Goal: Task Accomplishment & Management: Manage account settings

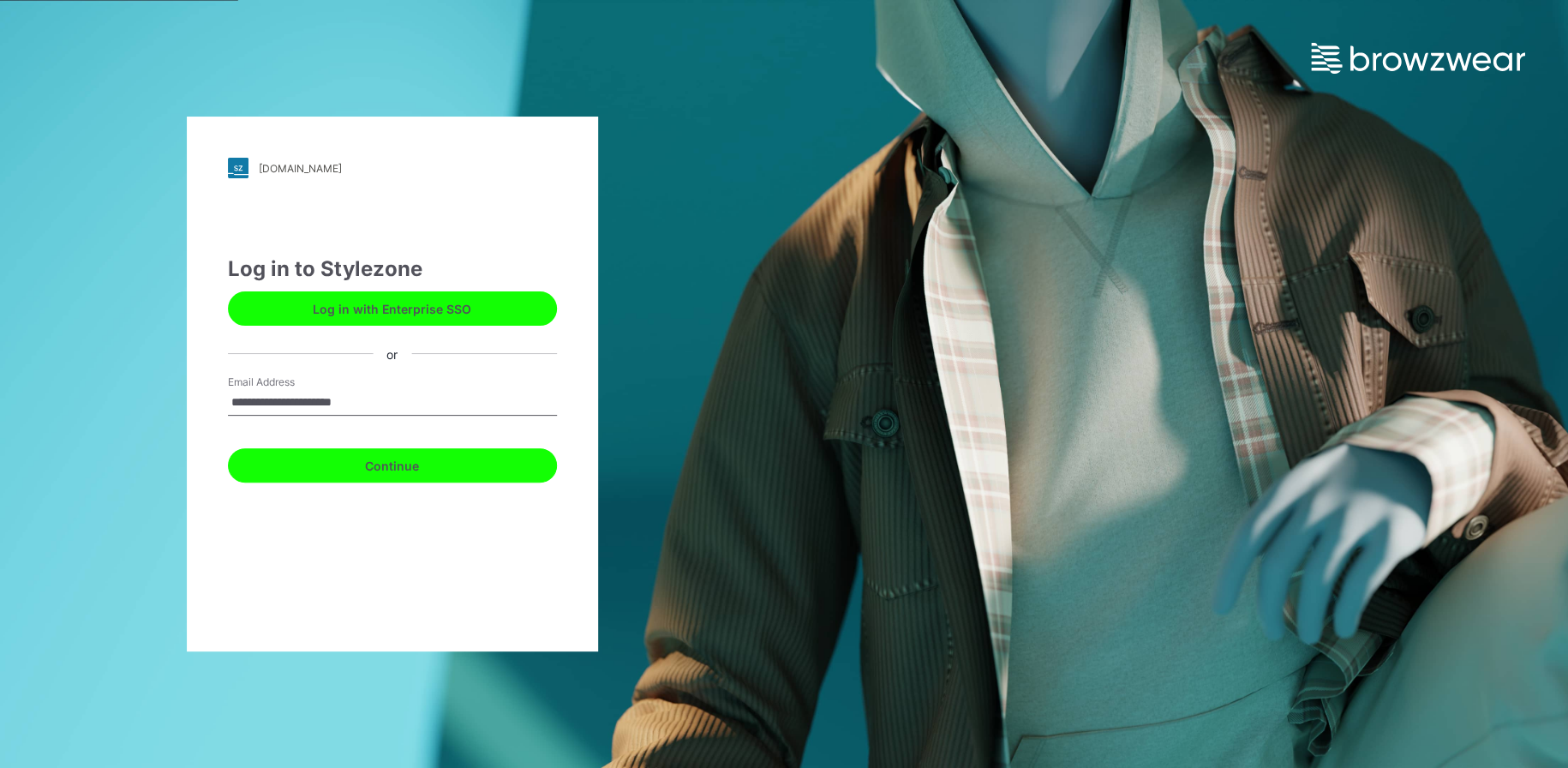
click at [384, 465] on button "Continue" at bounding box center [392, 465] width 329 height 34
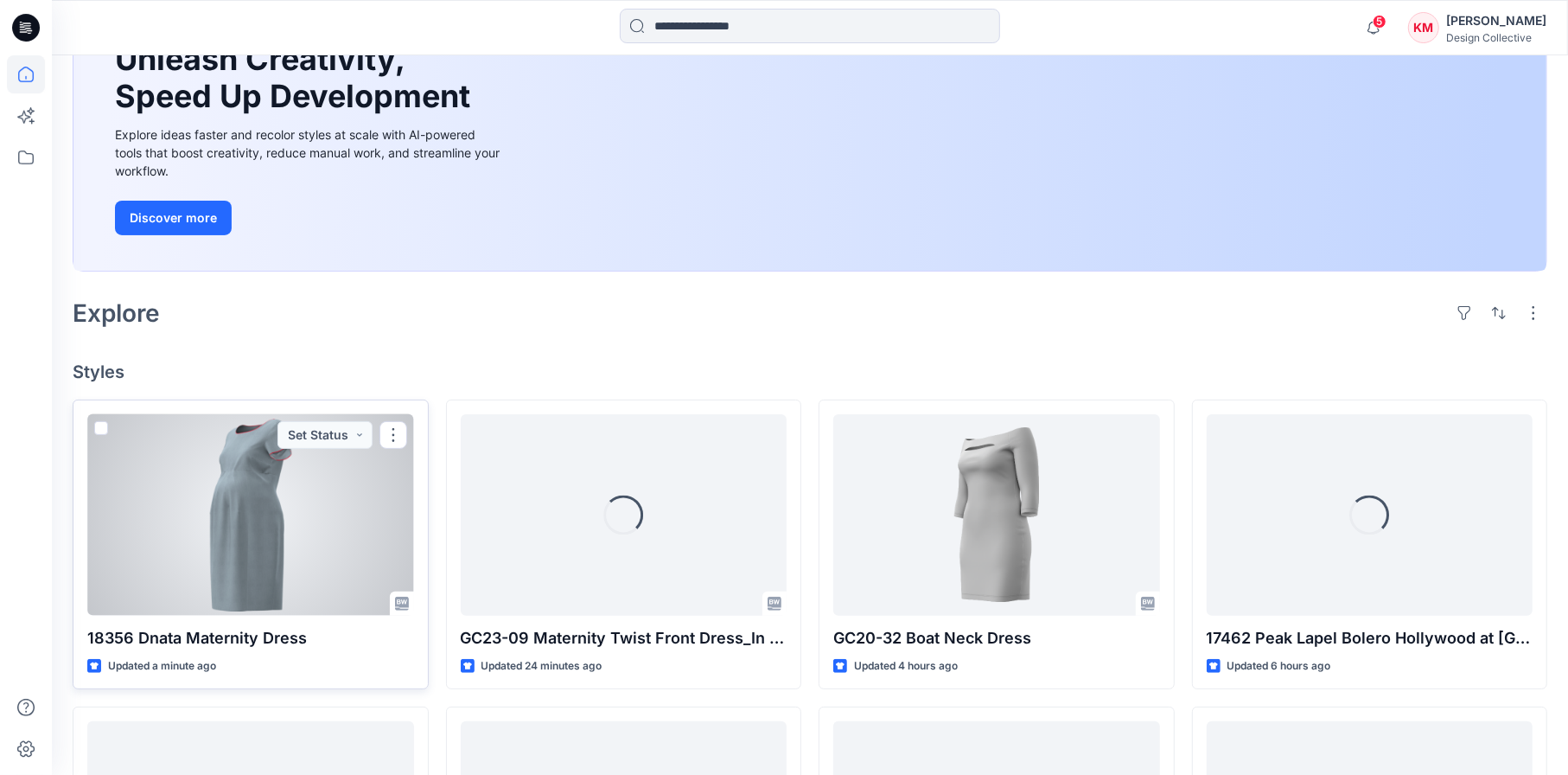
scroll to position [259, 0]
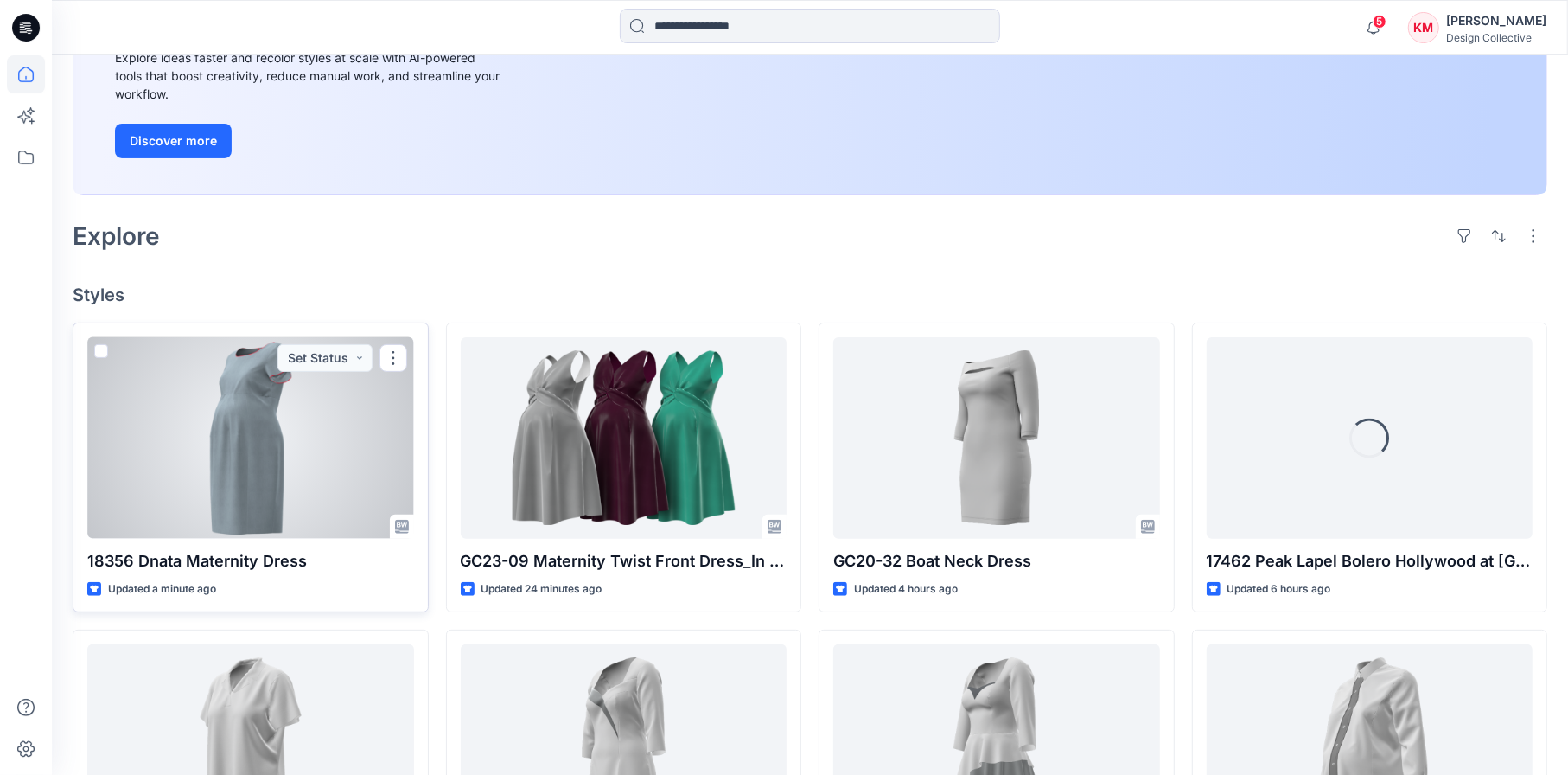
click at [256, 452] on div at bounding box center [251, 438] width 327 height 201
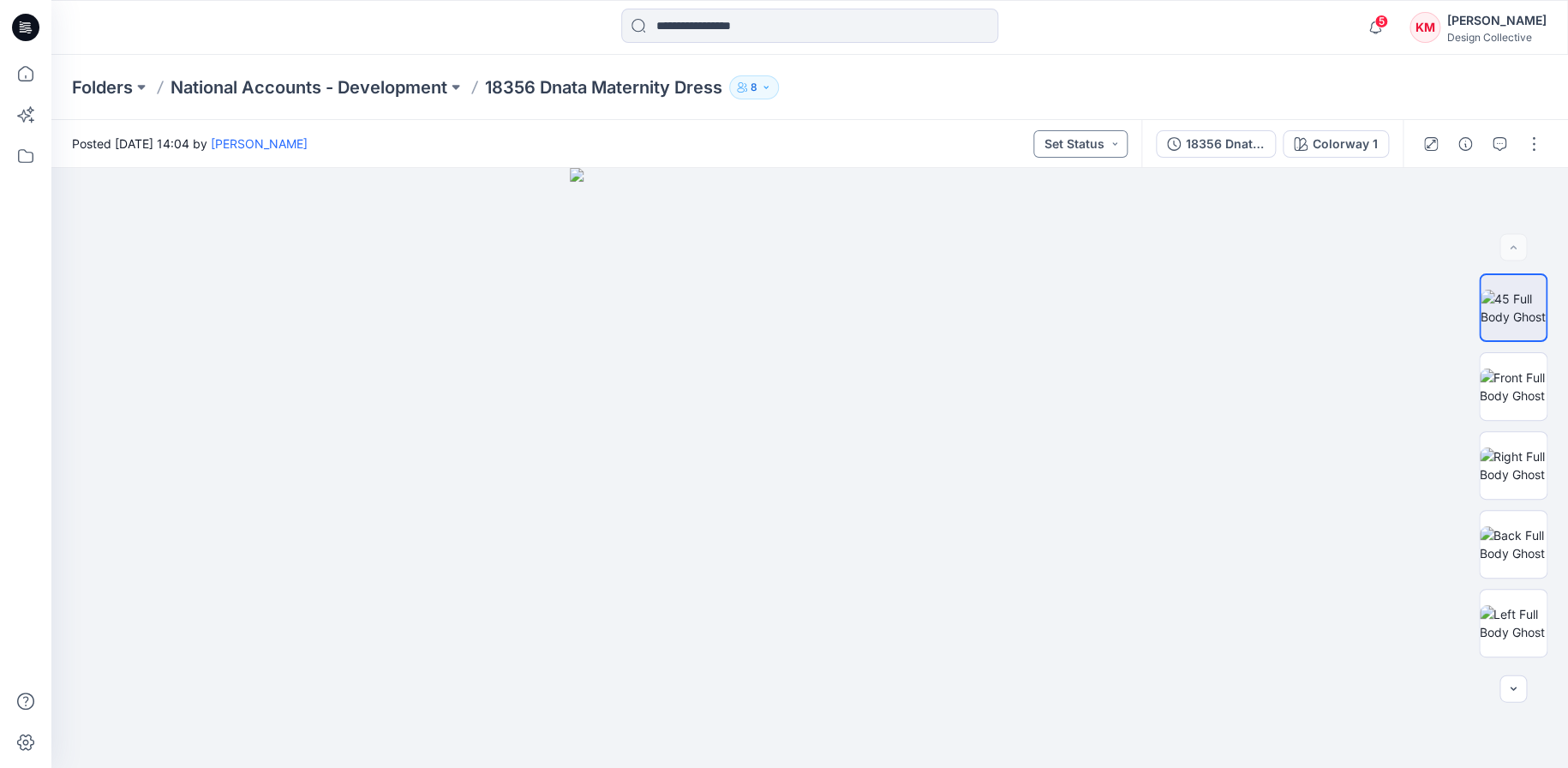
click at [1108, 144] on button "Set Status" at bounding box center [1080, 143] width 94 height 27
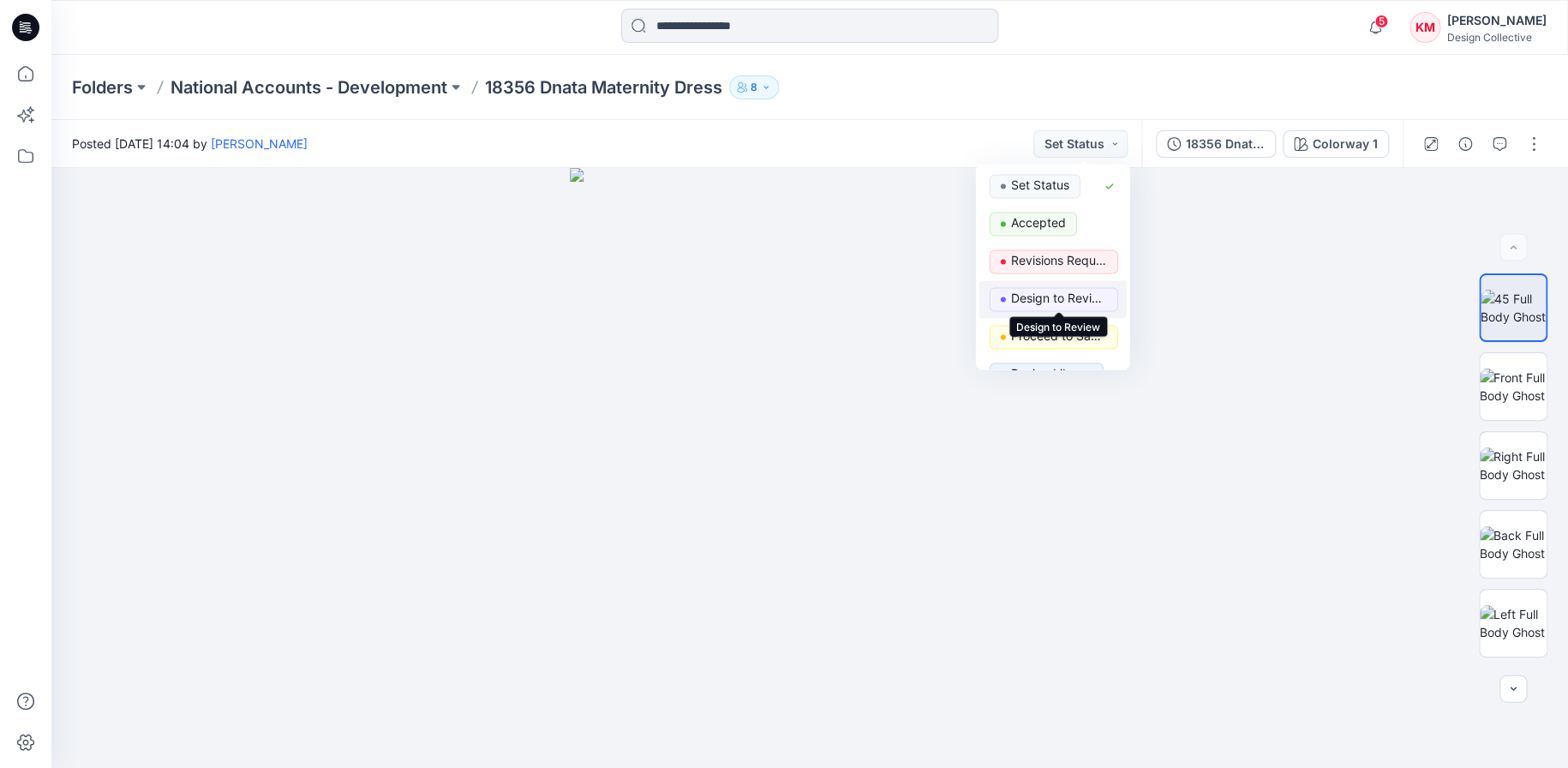
click at [1061, 295] on p "Design to Review" at bounding box center [1059, 298] width 96 height 22
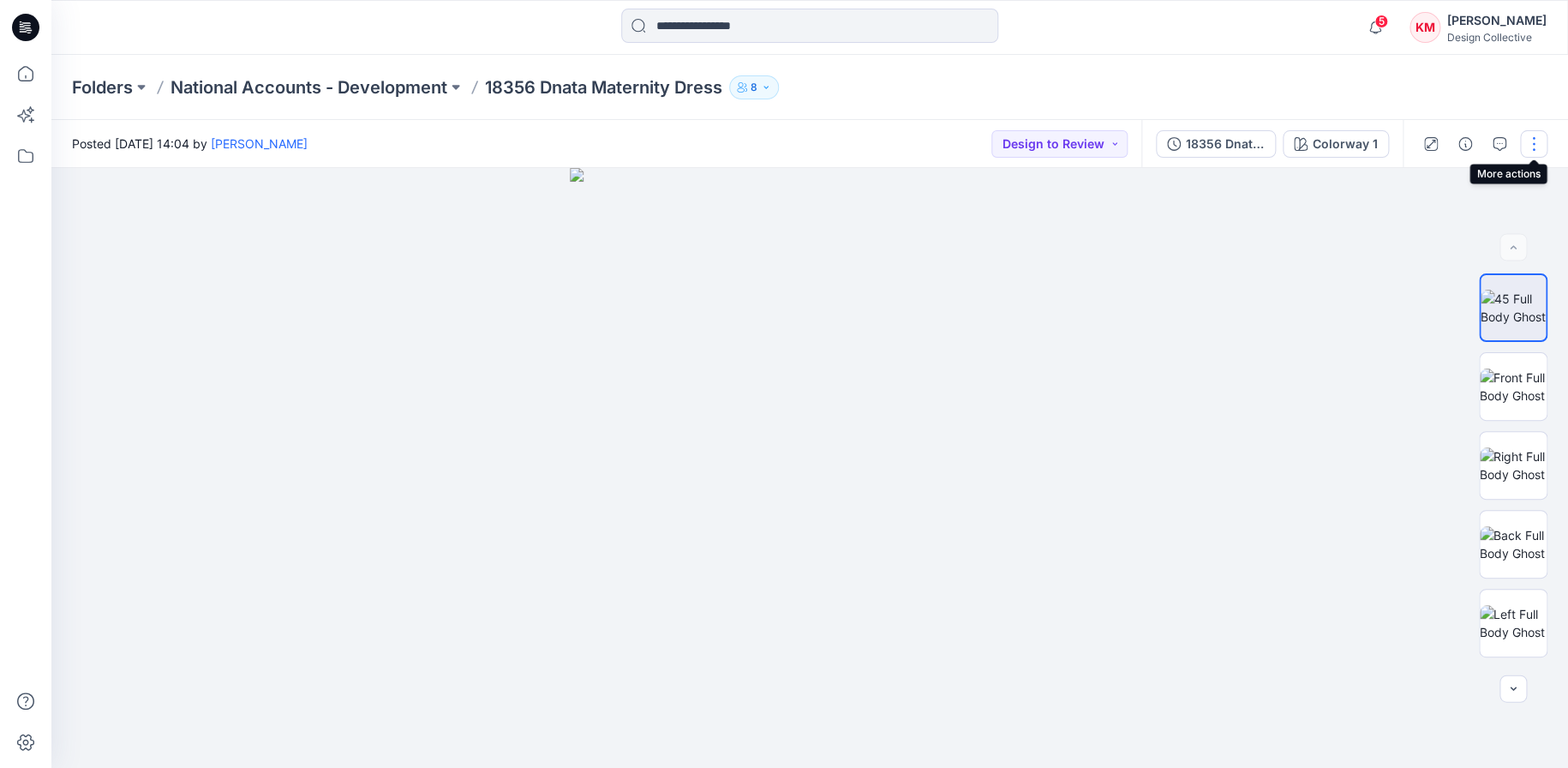
click at [1527, 144] on button "button" at bounding box center [1533, 143] width 27 height 27
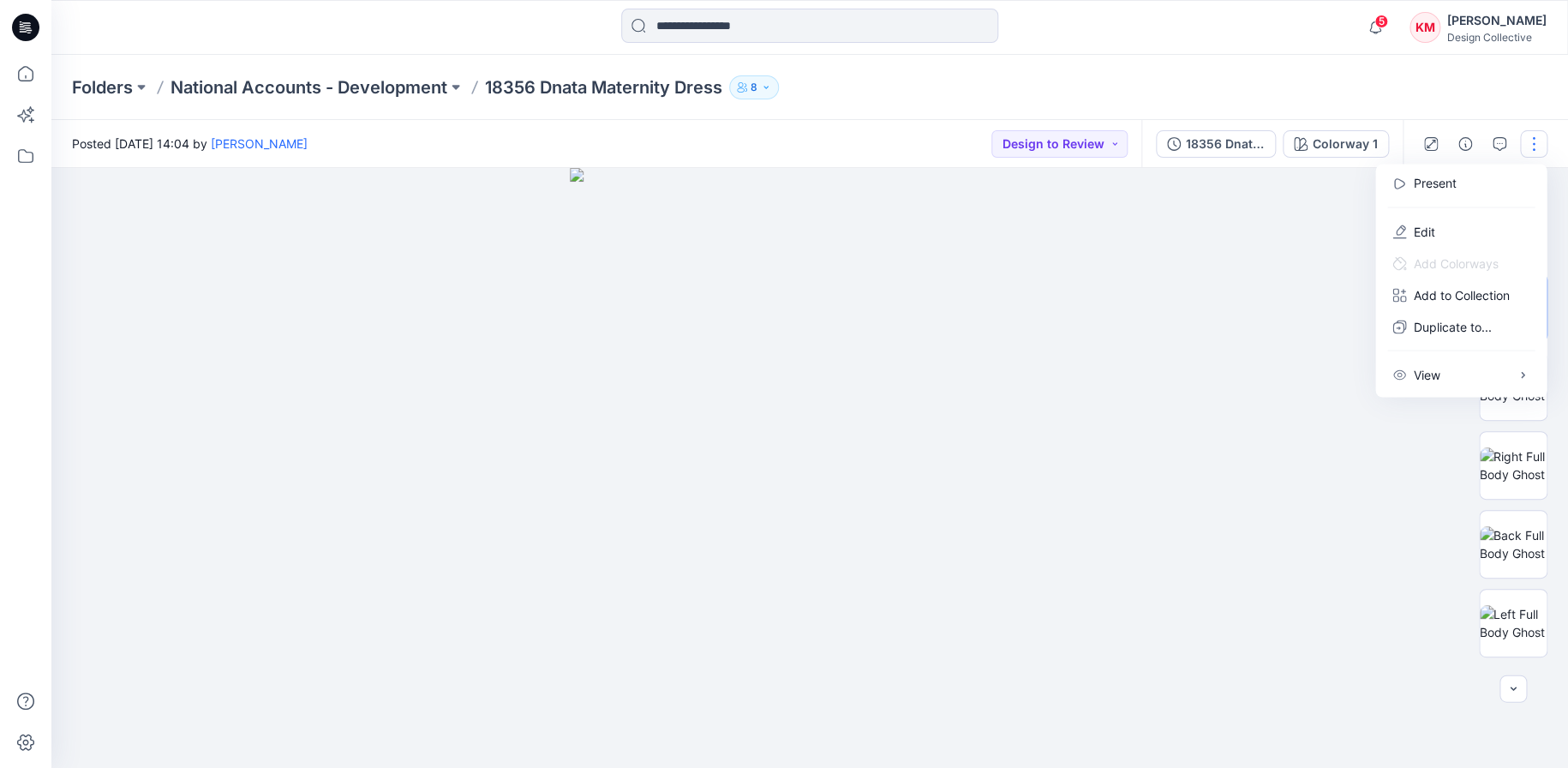
click at [1514, 100] on div "Folders National Accounts - Development 18356 Dnata Maternity Dress 8" at bounding box center [809, 88] width 1517 height 65
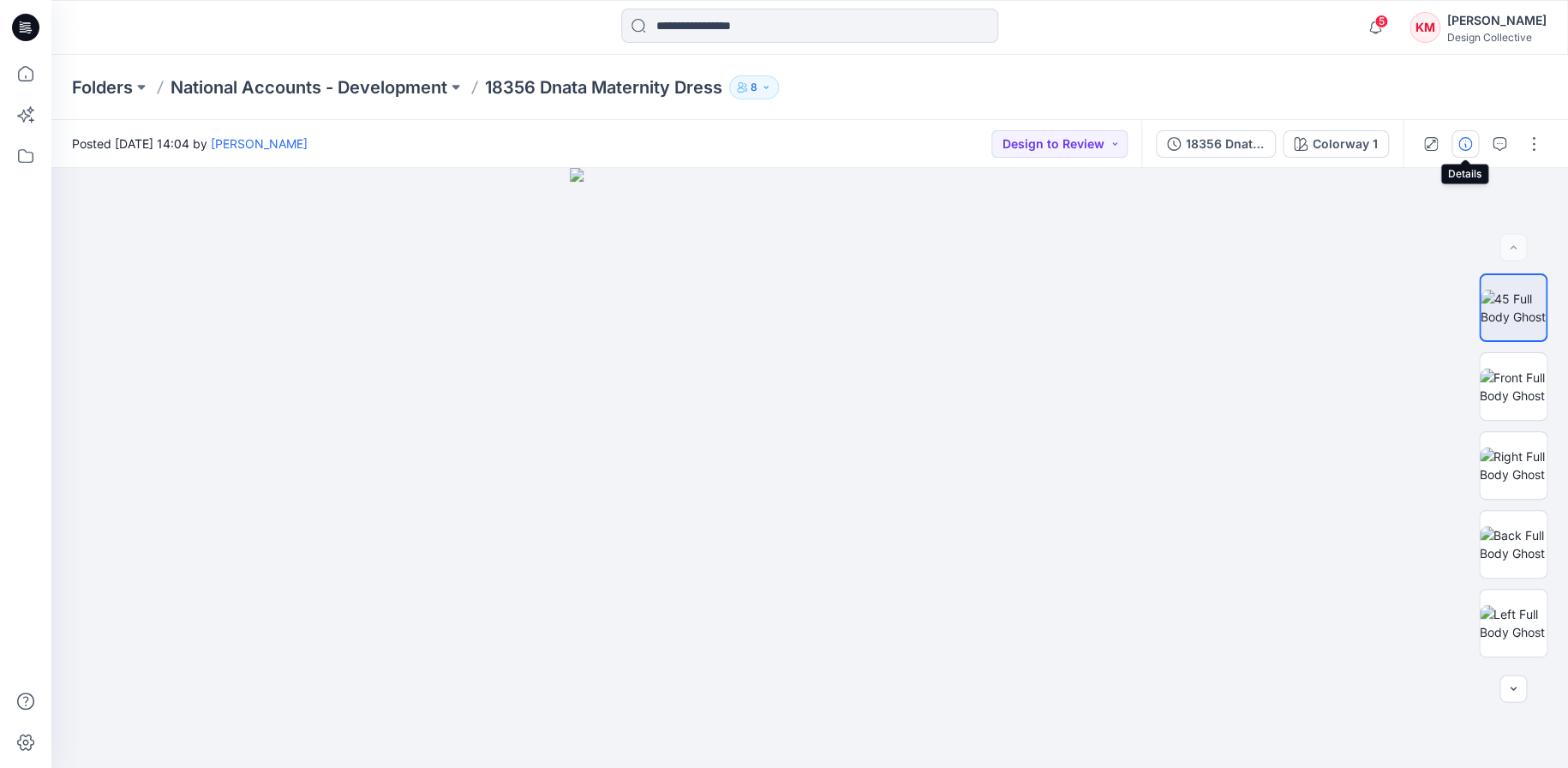
click at [1467, 141] on icon "button" at bounding box center [1465, 143] width 14 height 14
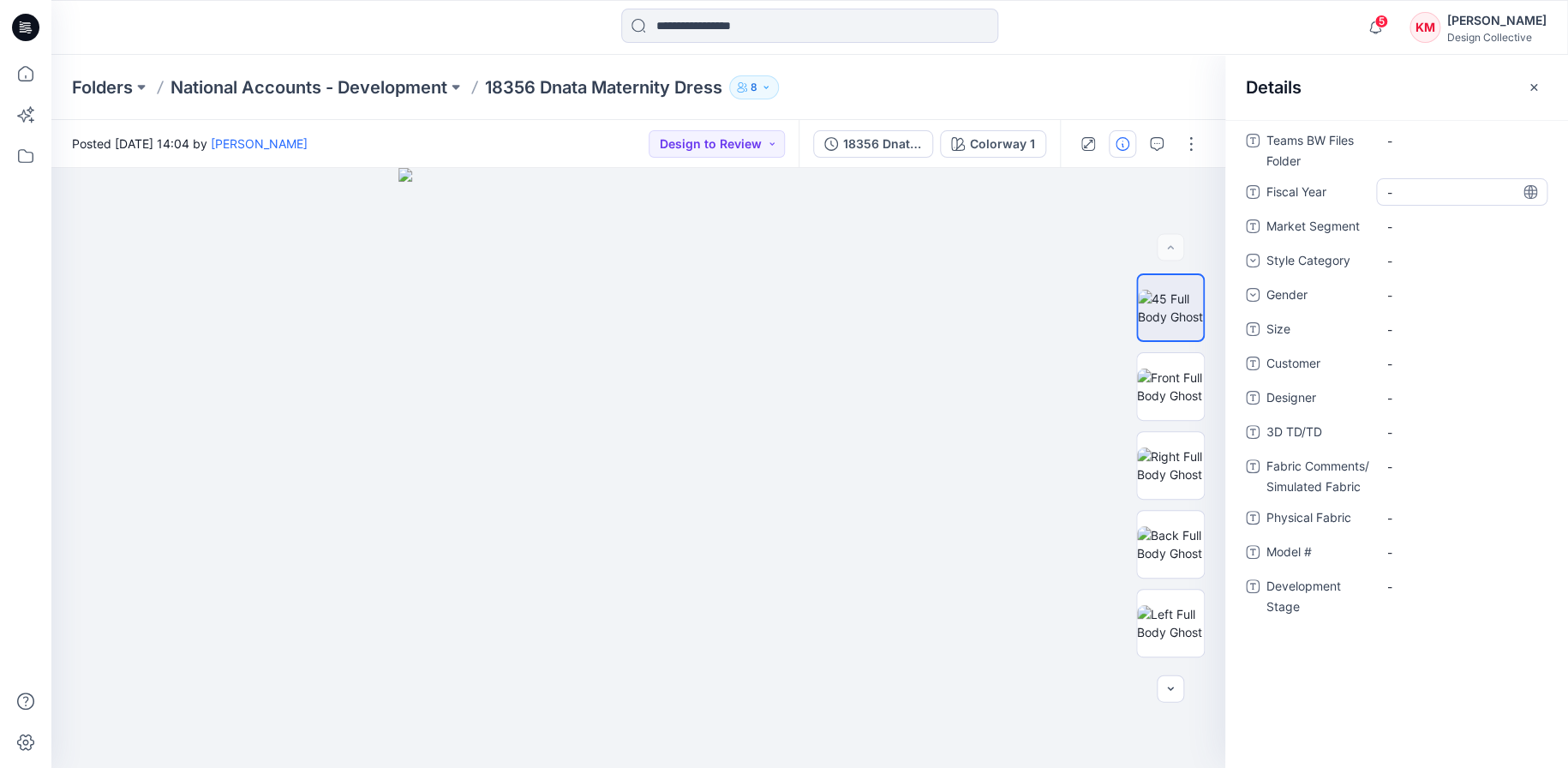
click at [1409, 188] on Year "-" at bounding box center [1462, 192] width 149 height 18
type textarea "****"
click at [1432, 218] on Segment "-" at bounding box center [1462, 226] width 149 height 18
type textarea "**********"
click at [1399, 268] on div "-" at bounding box center [1462, 260] width 171 height 27
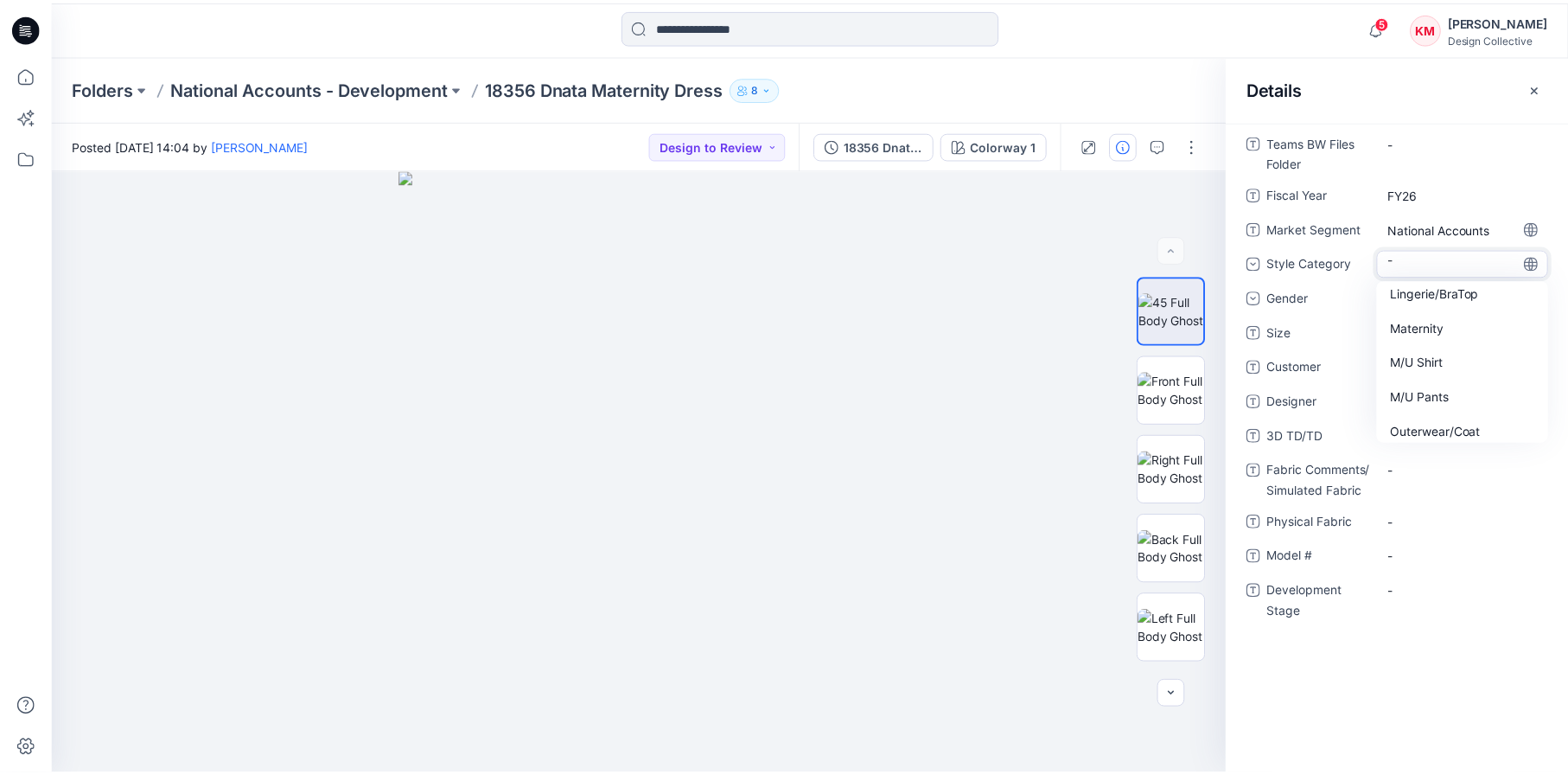
scroll to position [778, 0]
click at [1433, 305] on div "Maternity" at bounding box center [1475, 318] width 166 height 35
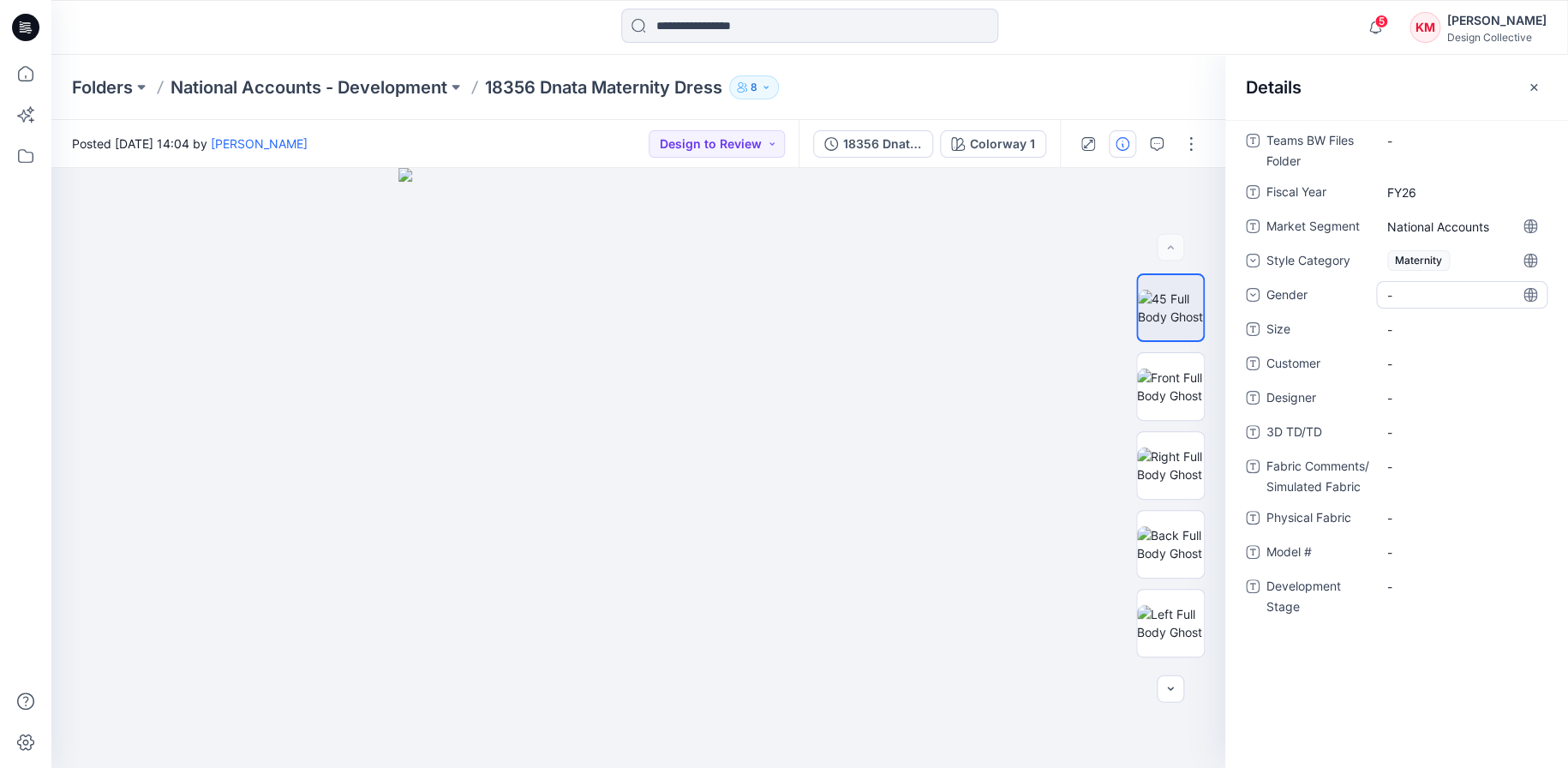
click at [1418, 287] on div "-" at bounding box center [1462, 294] width 171 height 27
click at [1409, 392] on div "Female" at bounding box center [1462, 400] width 165 height 34
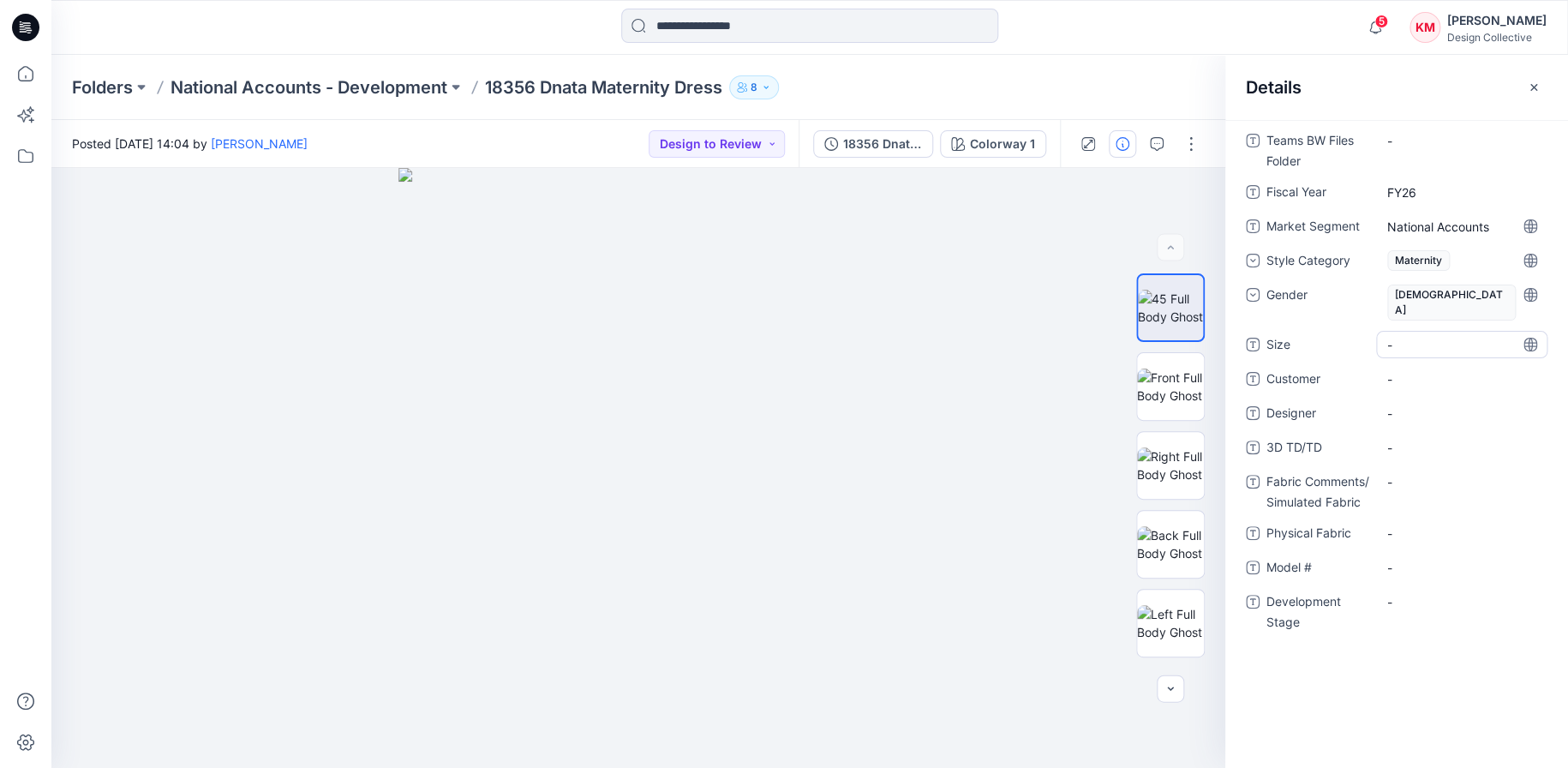
click at [1415, 330] on div "-" at bounding box center [1462, 344] width 171 height 27
type textarea "******"
click at [1430, 371] on span "-" at bounding box center [1462, 379] width 149 height 18
type textarea "*****"
click at [1423, 404] on span "-" at bounding box center [1462, 412] width 149 height 18
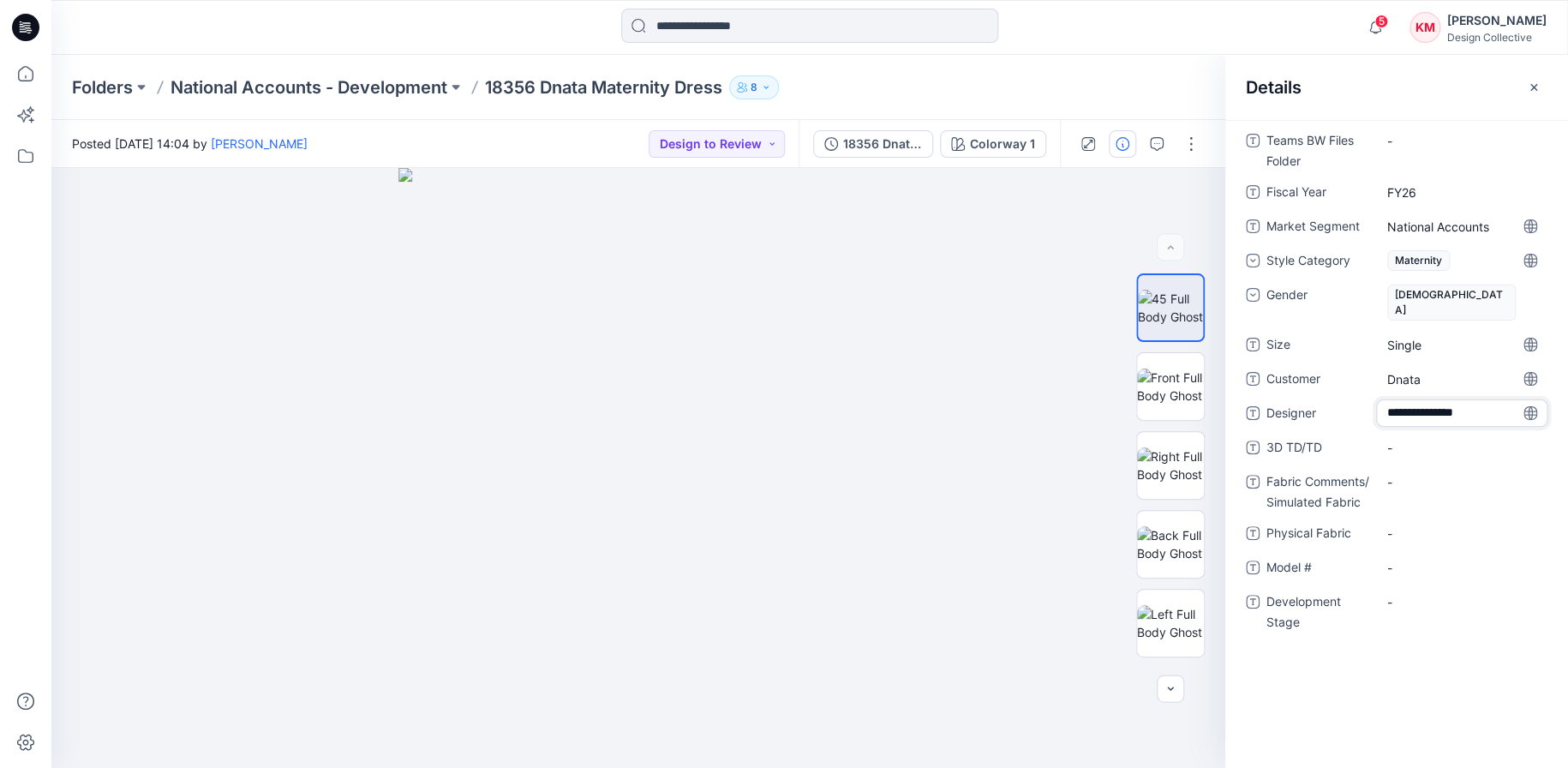
type textarea "**********"
click at [1298, 403] on span "Designer" at bounding box center [1318, 415] width 102 height 24
click at [1381, 399] on div "-" at bounding box center [1462, 412] width 171 height 27
click at [1425, 399] on textarea at bounding box center [1462, 412] width 171 height 27
type textarea "**********"
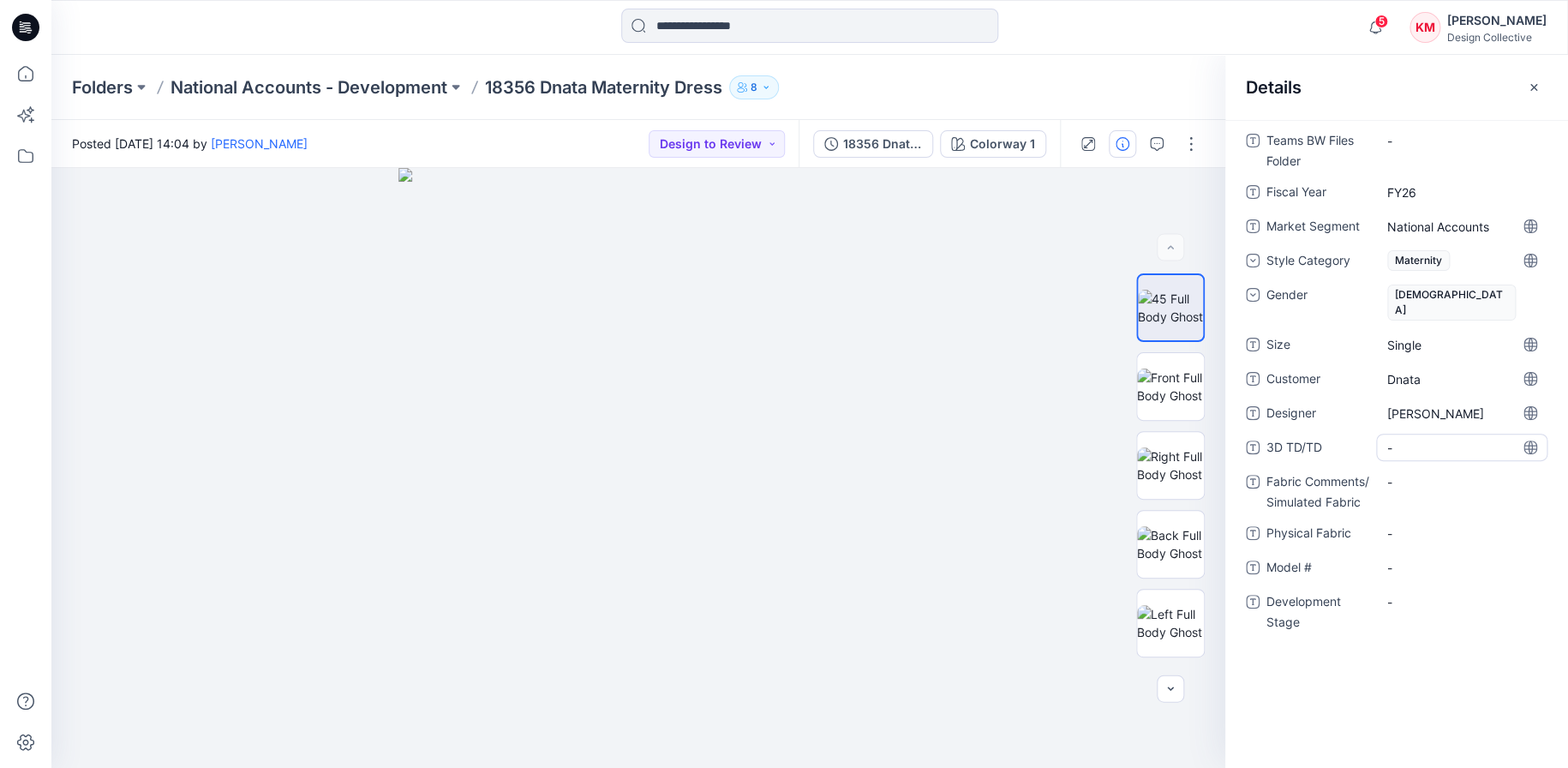
click at [1413, 438] on TD\/TD "-" at bounding box center [1462, 447] width 149 height 18
type textarea "********"
click at [1429, 473] on Fabric "-" at bounding box center [1462, 481] width 149 height 18
type textarea "*******"
click at [1407, 559] on \ "-" at bounding box center [1462, 567] width 149 height 18
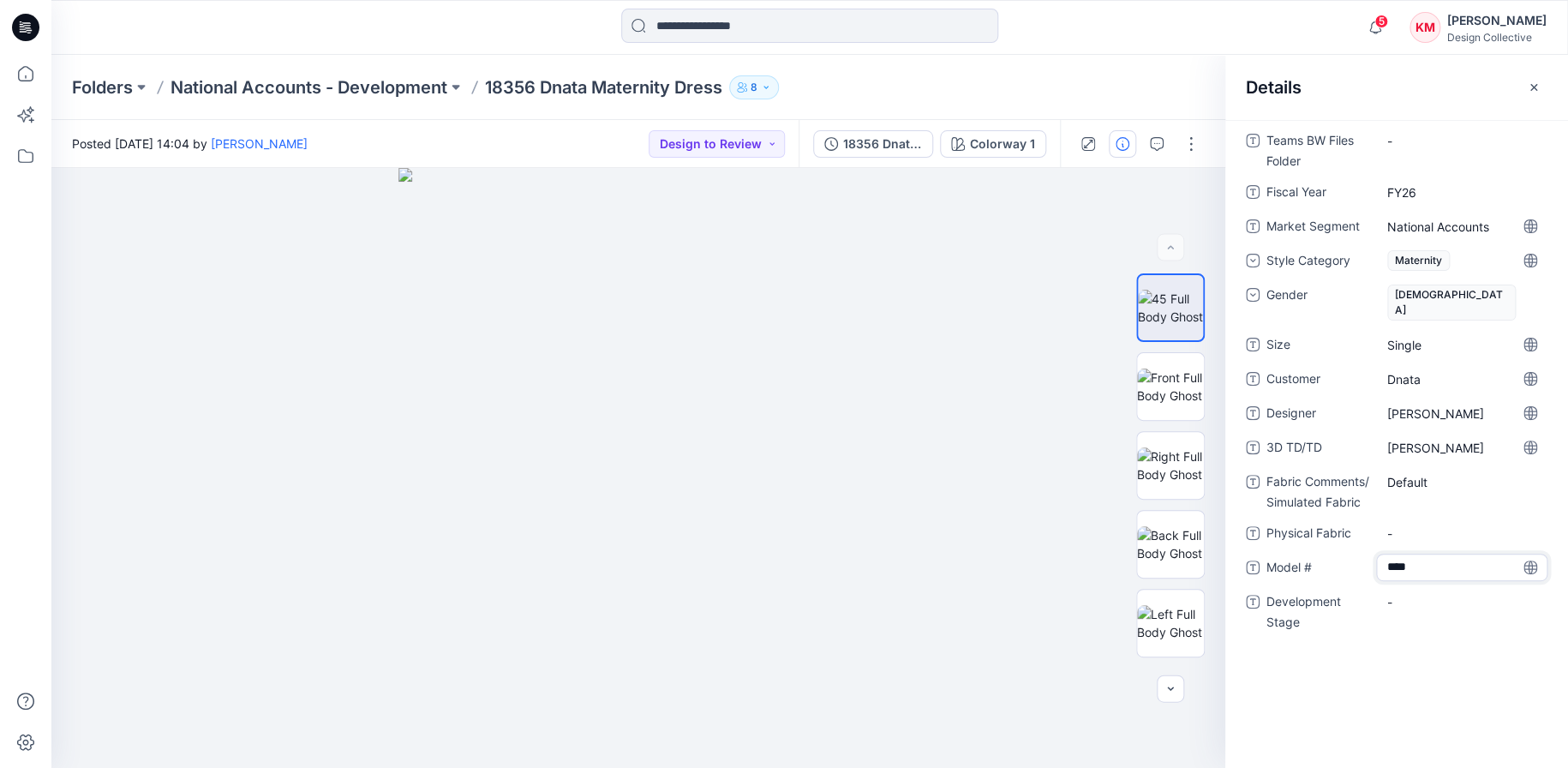
type textarea "*****"
click at [1408, 587] on div "-" at bounding box center [1462, 600] width 171 height 27
type textarea "*******"
click at [890, 558] on div at bounding box center [638, 467] width 1174 height 600
click at [1537, 85] on icon "button" at bounding box center [1534, 88] width 14 height 14
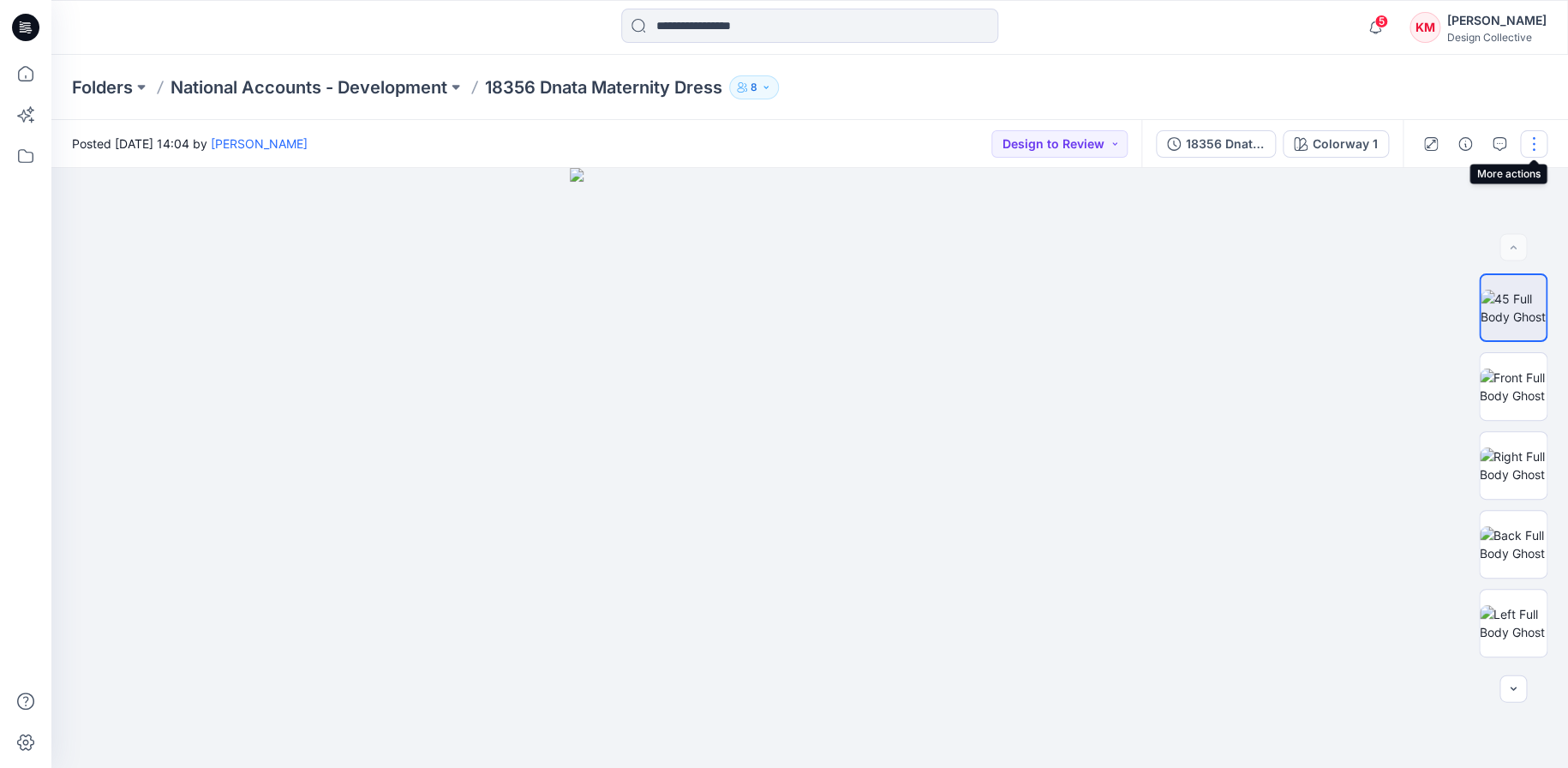
click at [1535, 141] on button "button" at bounding box center [1533, 143] width 27 height 27
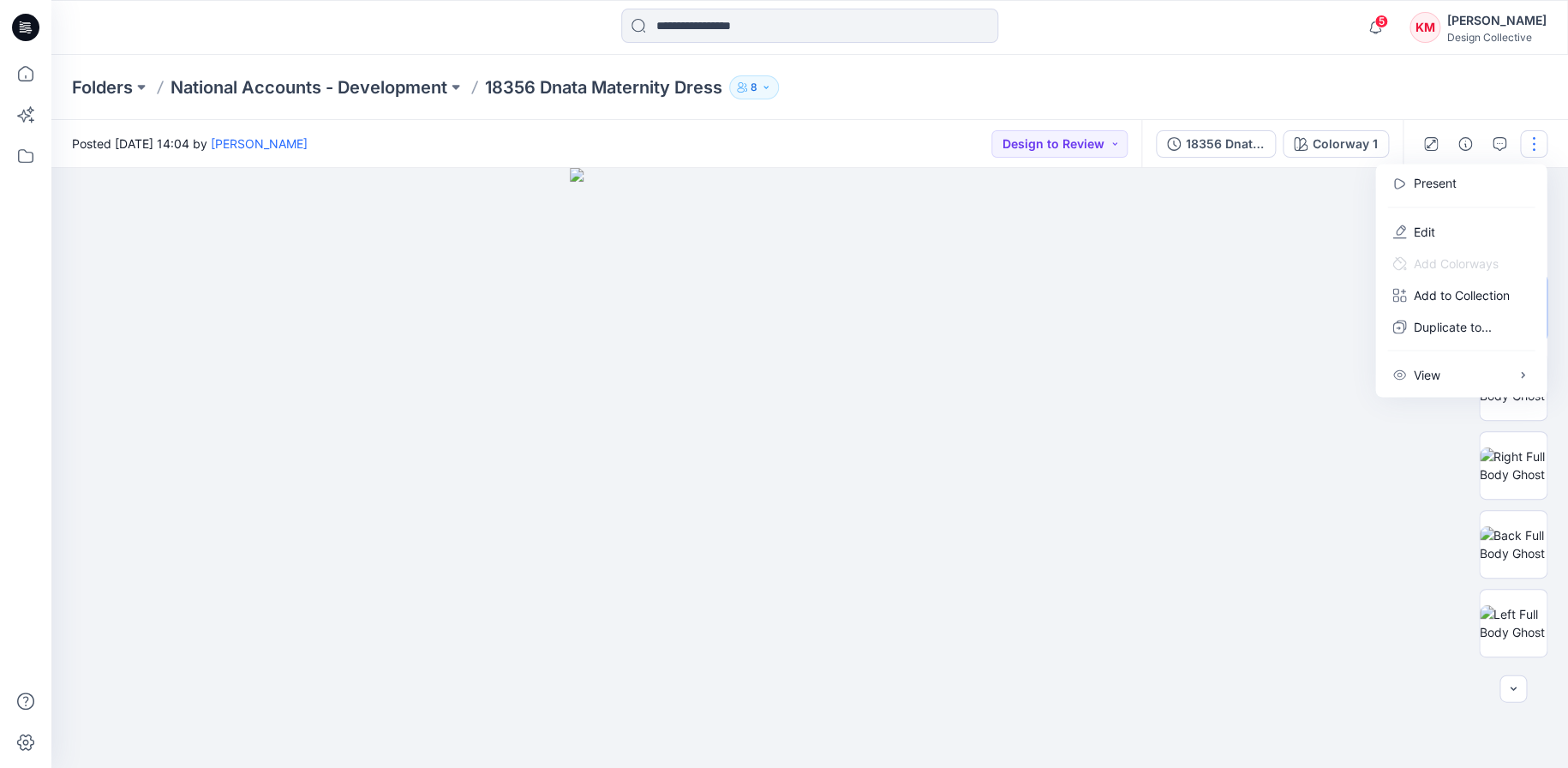
click at [1178, 247] on div at bounding box center [809, 467] width 1517 height 600
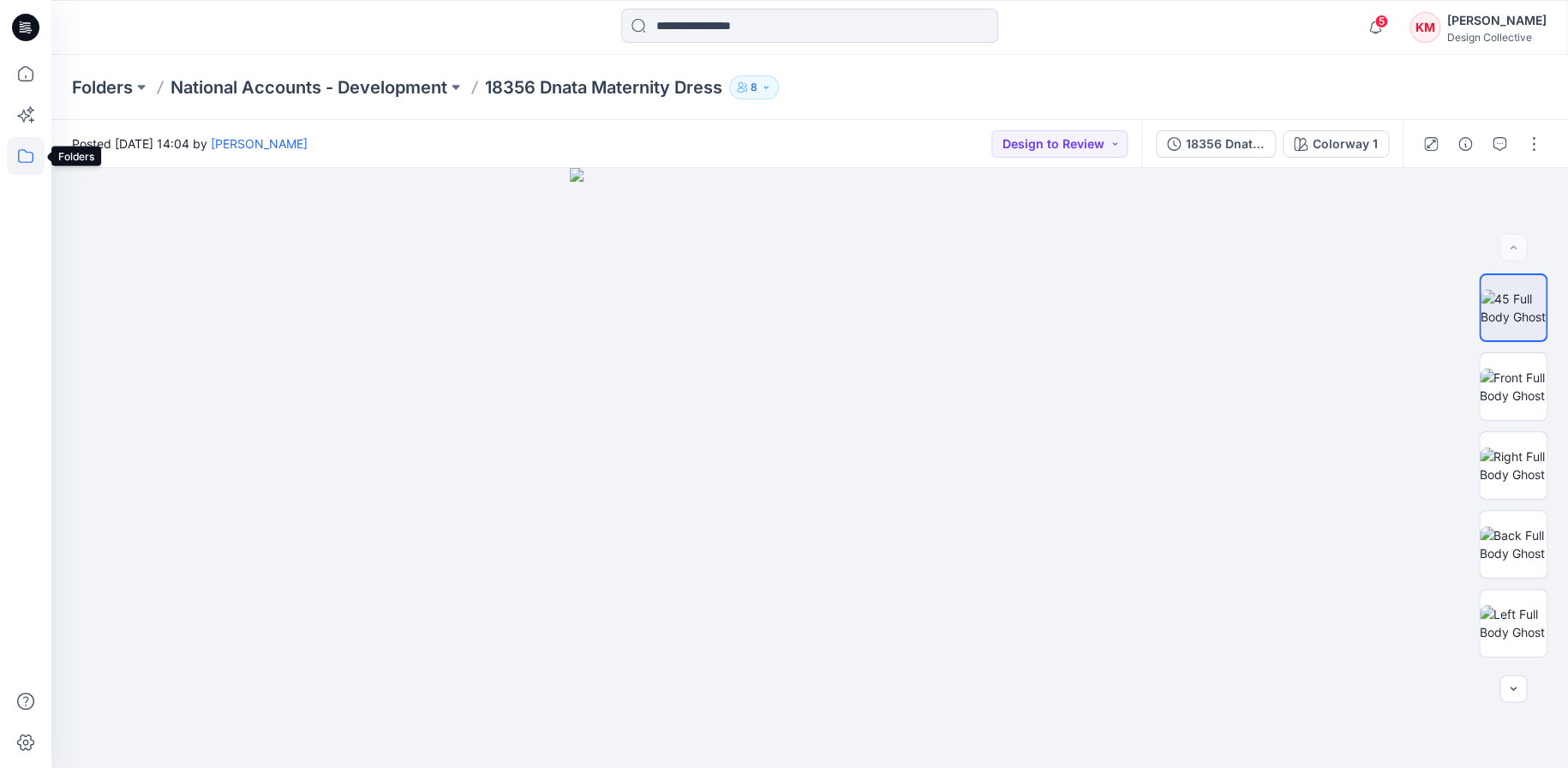
click at [18, 155] on icon at bounding box center [25, 155] width 16 height 14
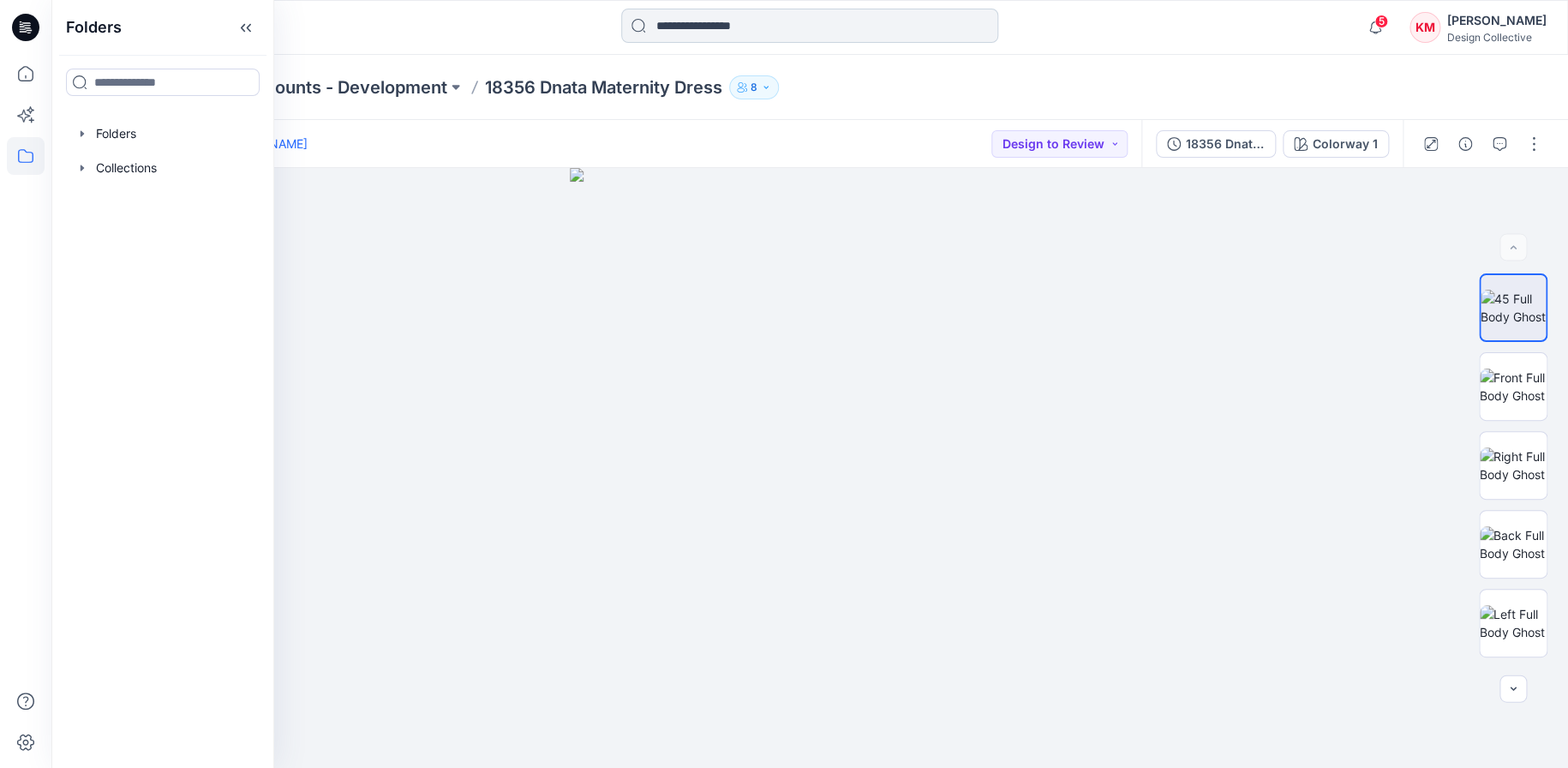
click at [752, 37] on input at bounding box center [809, 25] width 377 height 34
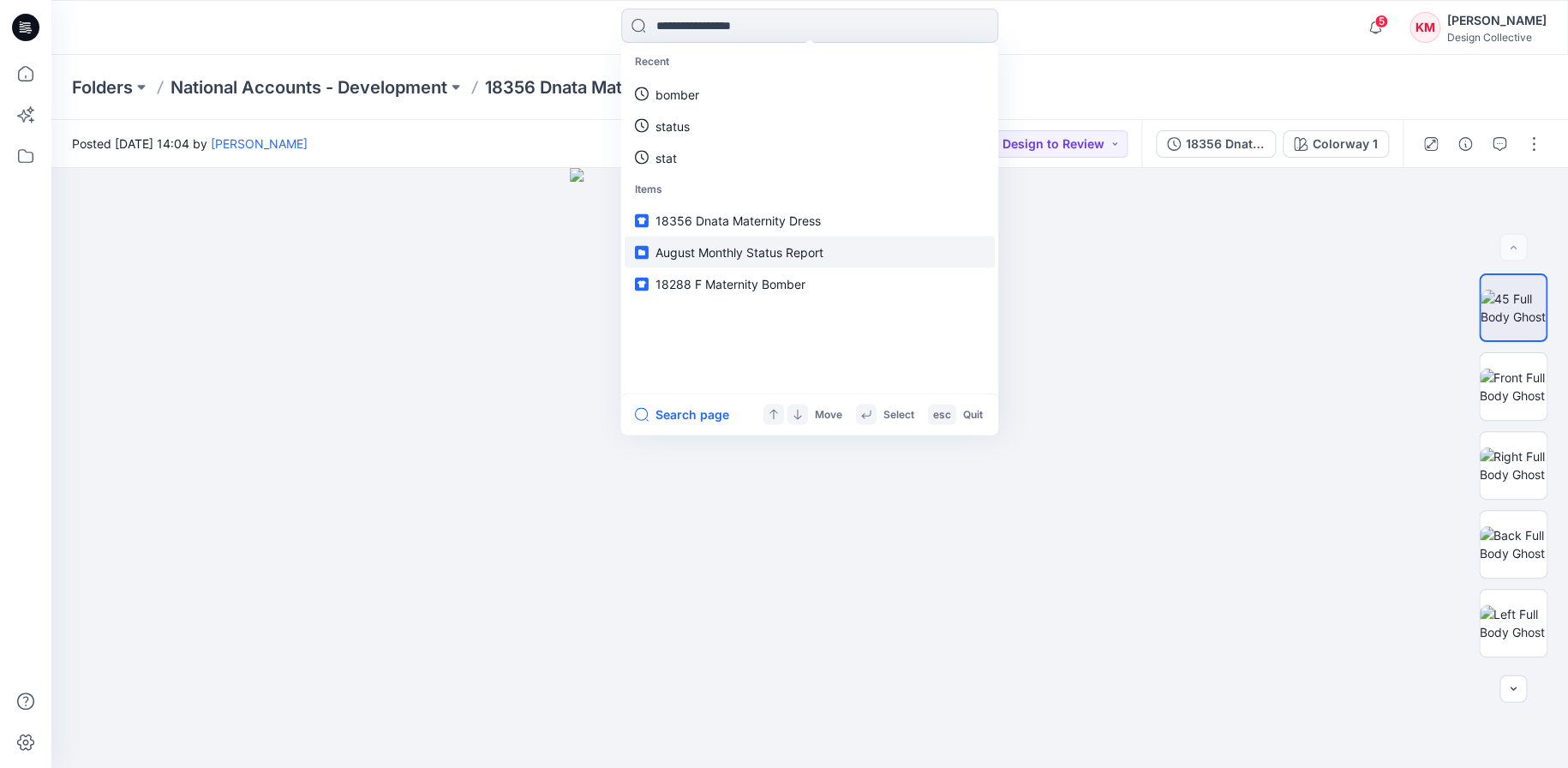
click at [789, 246] on span "August Monthly Status Report" at bounding box center [739, 252] width 168 height 15
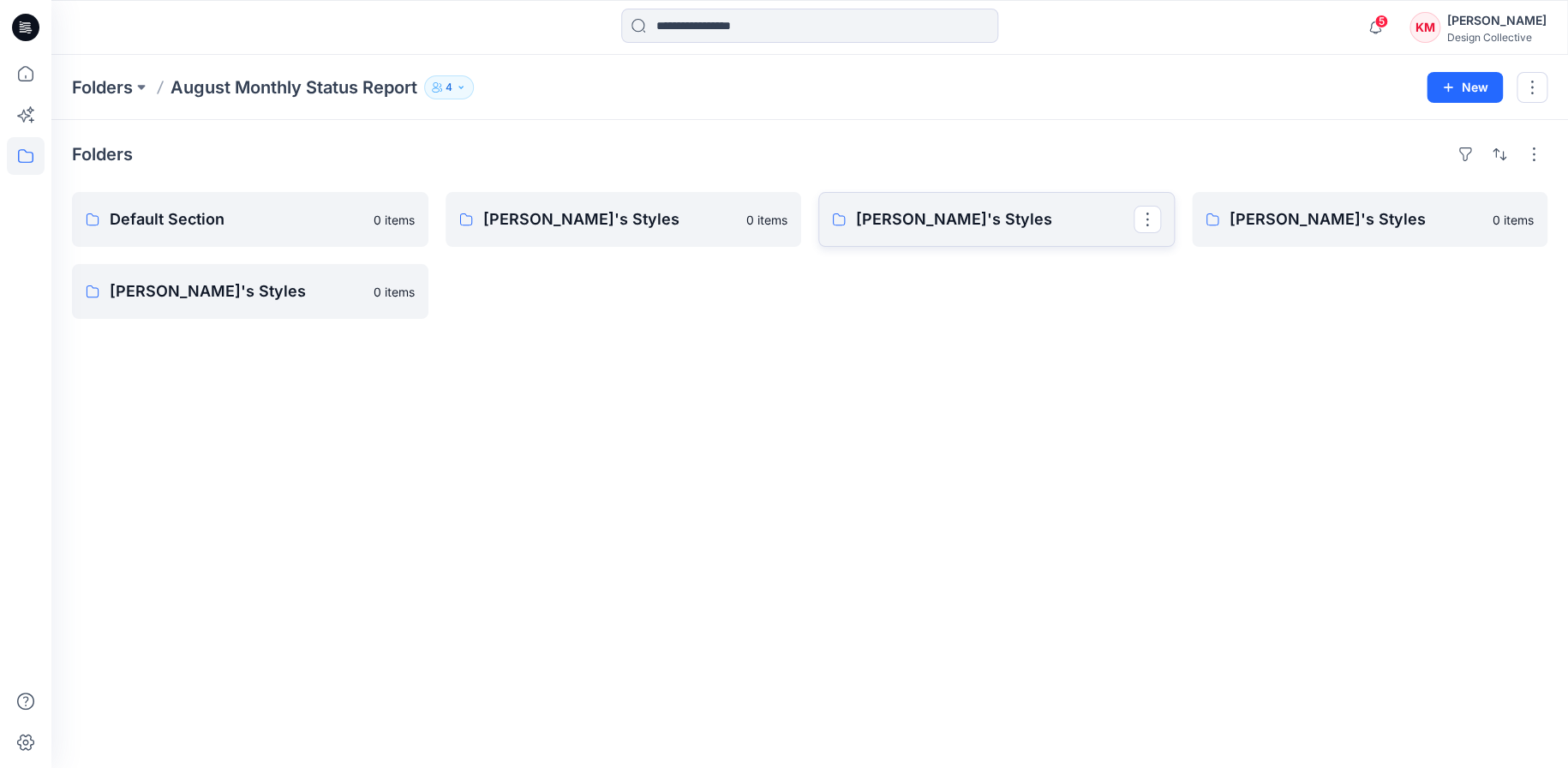
click at [1011, 232] on link "Kathleen's Styles" at bounding box center [996, 219] width 357 height 55
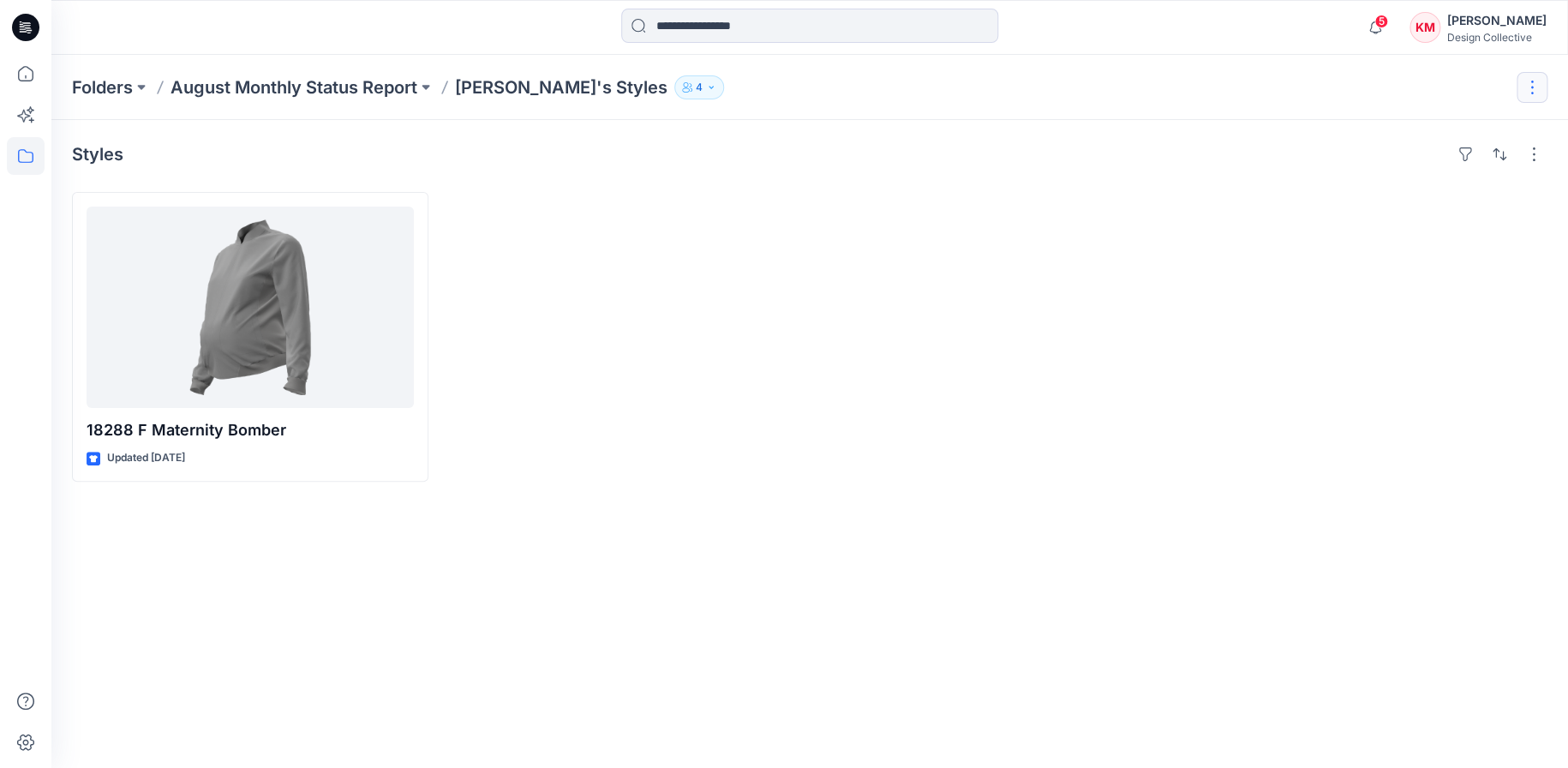
click at [1530, 81] on button "button" at bounding box center [1532, 87] width 31 height 31
click at [1104, 121] on div "Styles 18288 F Maternity Bomber Updated 5 days ago" at bounding box center [809, 444] width 1517 height 648
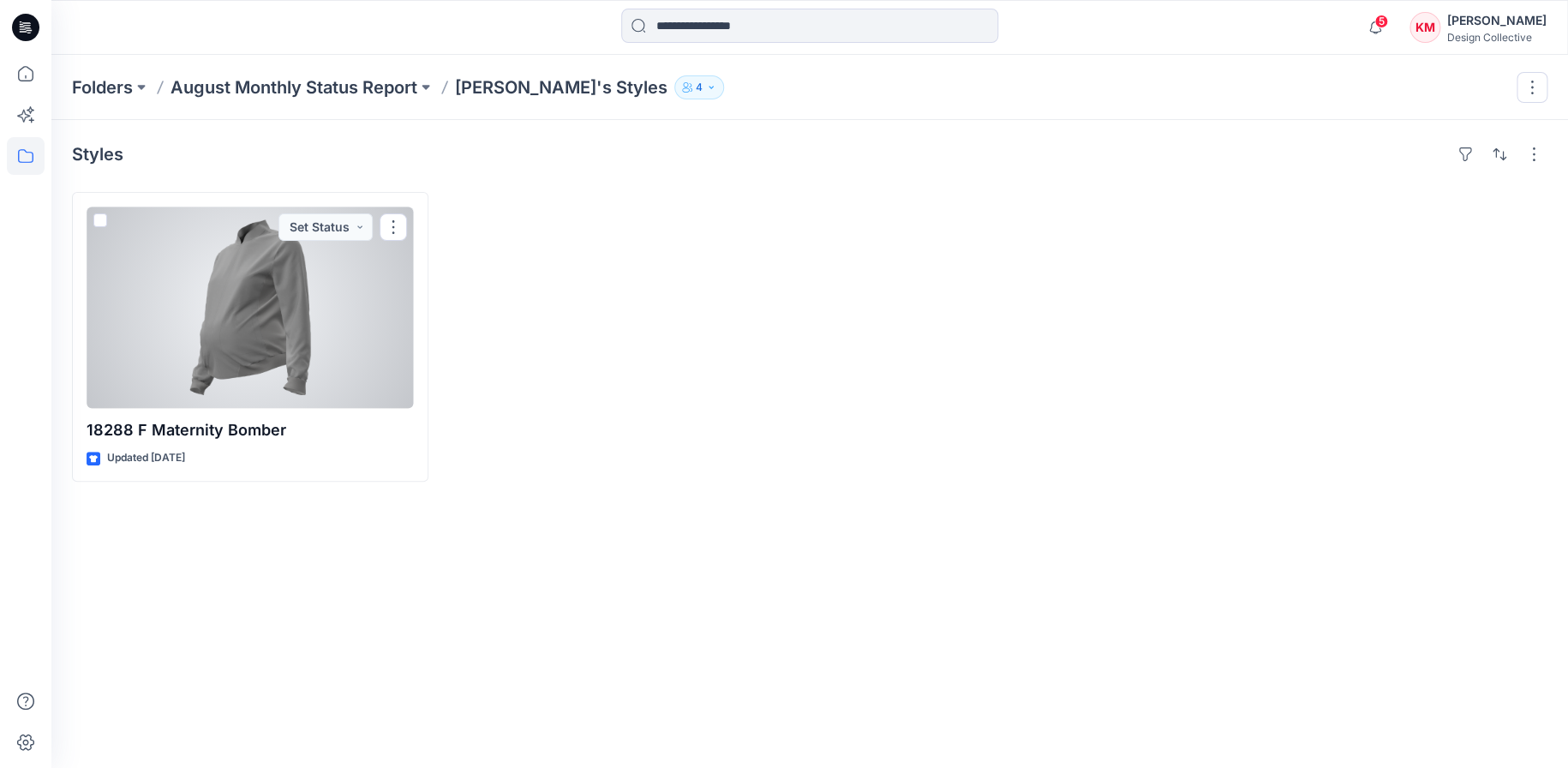
click at [358, 159] on div "Styles" at bounding box center [809, 154] width 1476 height 27
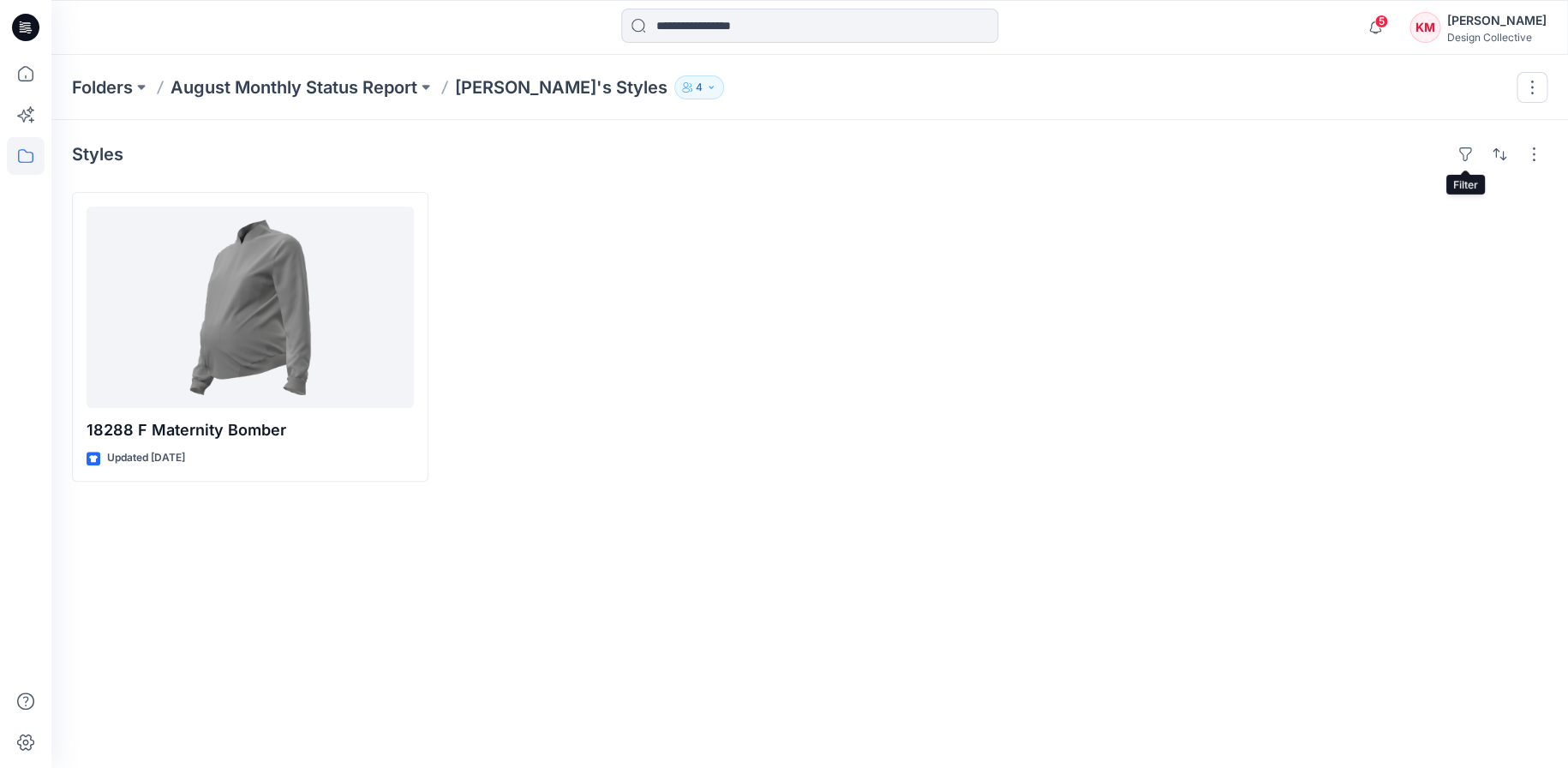
click at [1415, 151] on div "Styles" at bounding box center [809, 154] width 1476 height 27
click at [1402, 155] on div "Styles" at bounding box center [809, 154] width 1476 height 27
click at [399, 89] on p "August Monthly Status Report" at bounding box center [293, 88] width 247 height 24
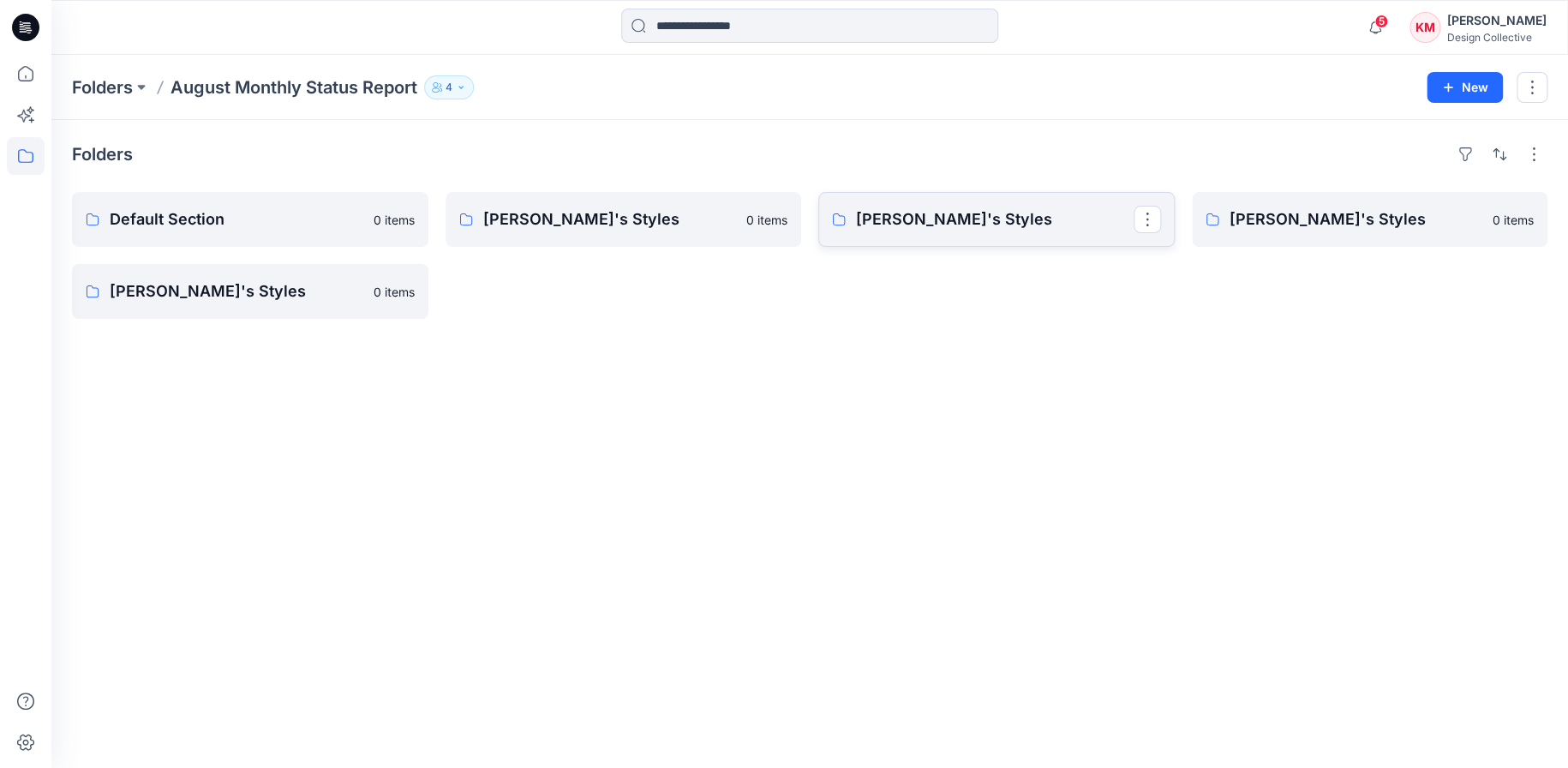
click at [1030, 217] on p "Kathleen's Styles" at bounding box center [994, 220] width 277 height 24
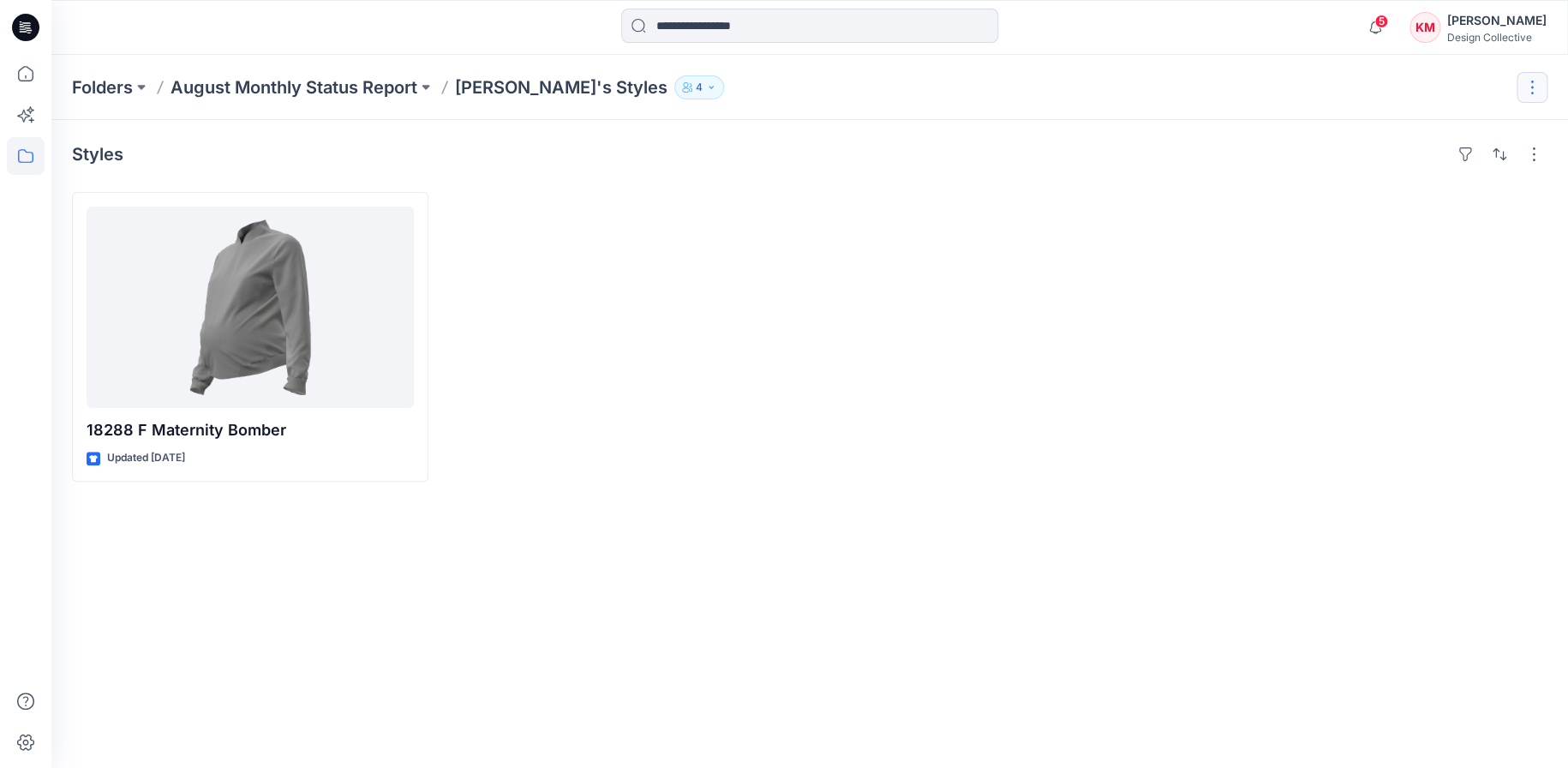
click at [1532, 89] on button "button" at bounding box center [1532, 87] width 31 height 31
click at [1401, 121] on p "Edit" at bounding box center [1399, 128] width 21 height 18
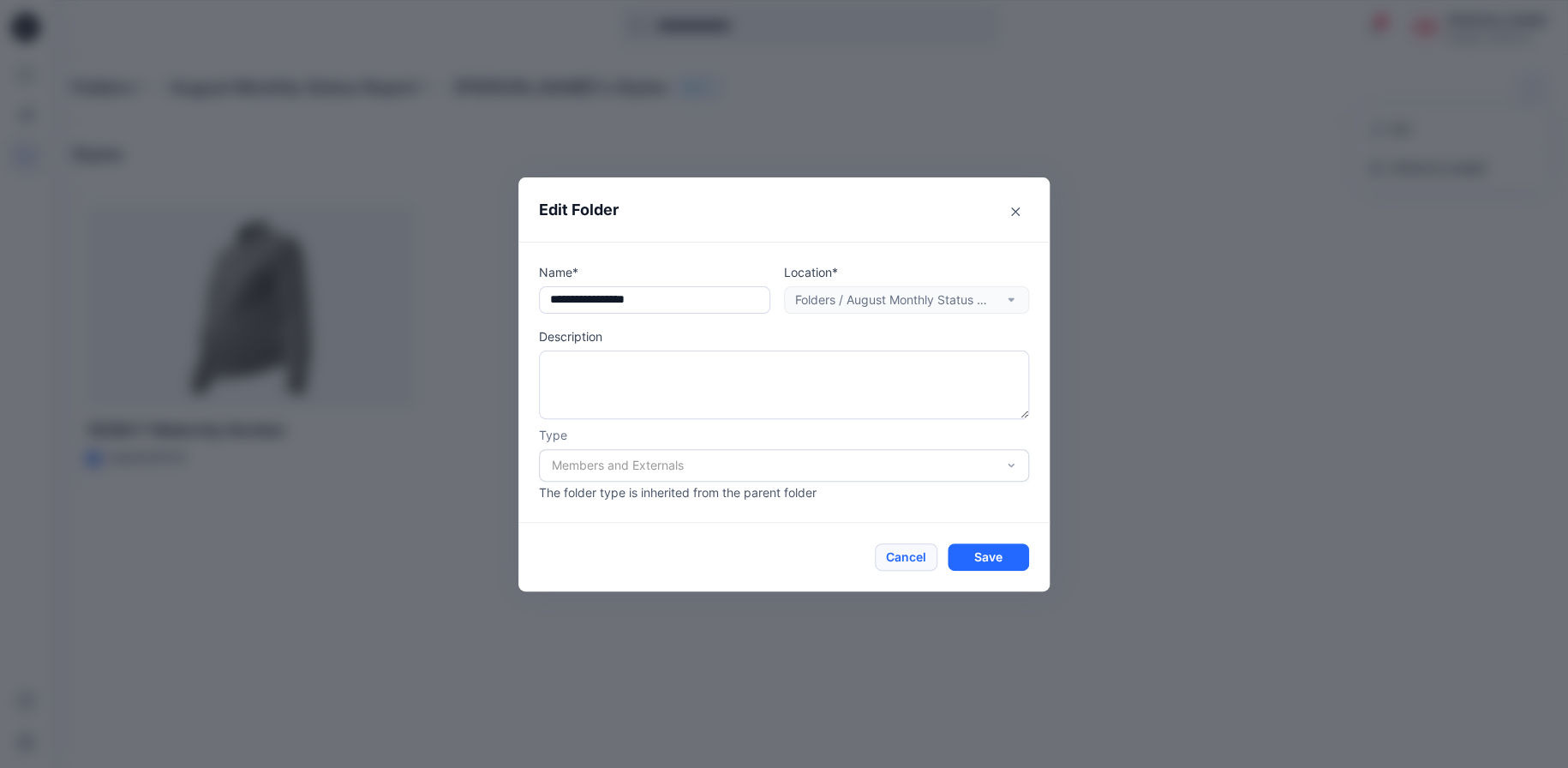
click at [915, 554] on button "Cancel" at bounding box center [906, 556] width 62 height 27
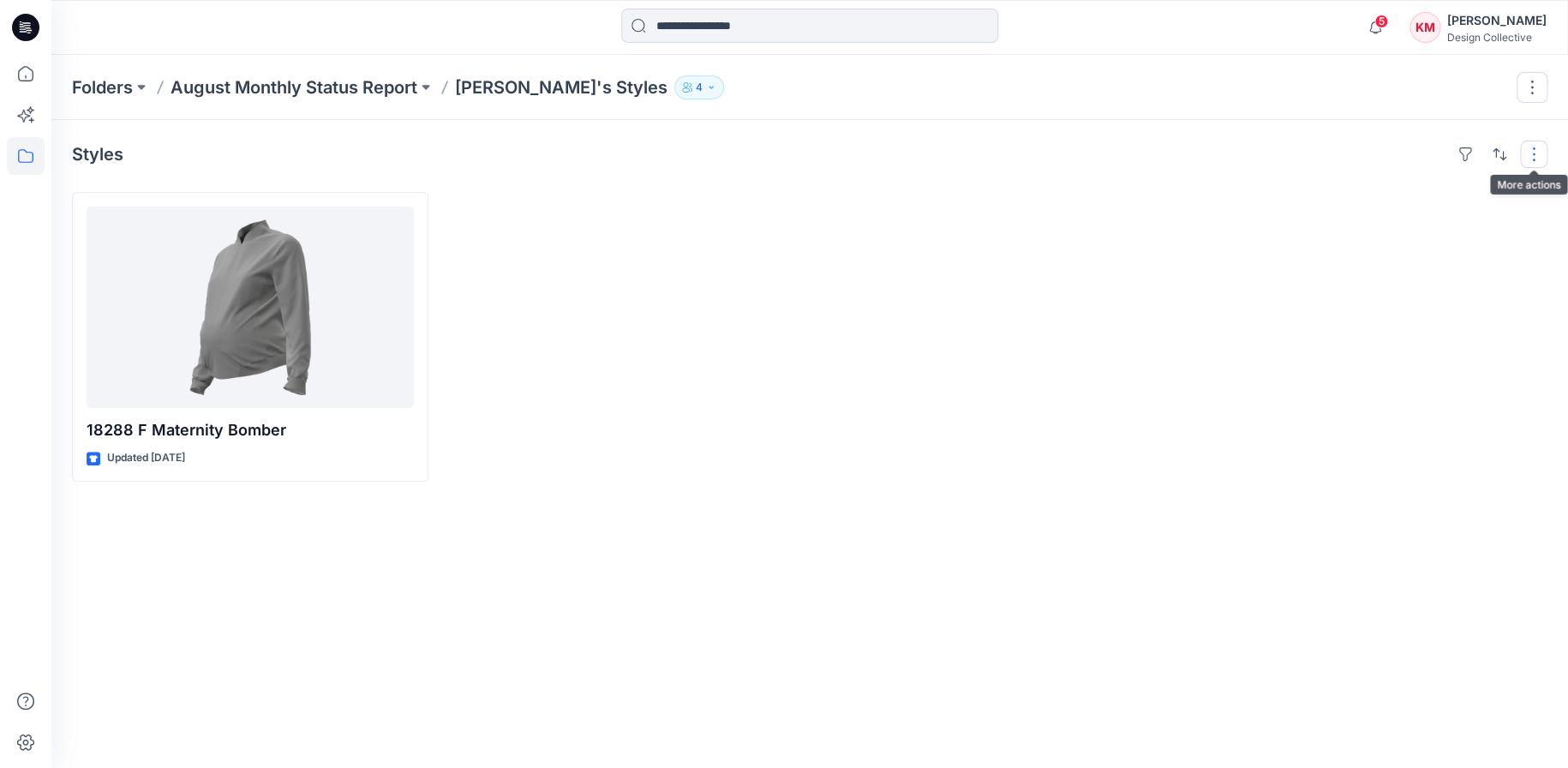
click at [1538, 150] on button "button" at bounding box center [1533, 154] width 27 height 27
click at [1250, 198] on div at bounding box center [1370, 336] width 357 height 290
click at [23, 70] on icon at bounding box center [25, 74] width 37 height 37
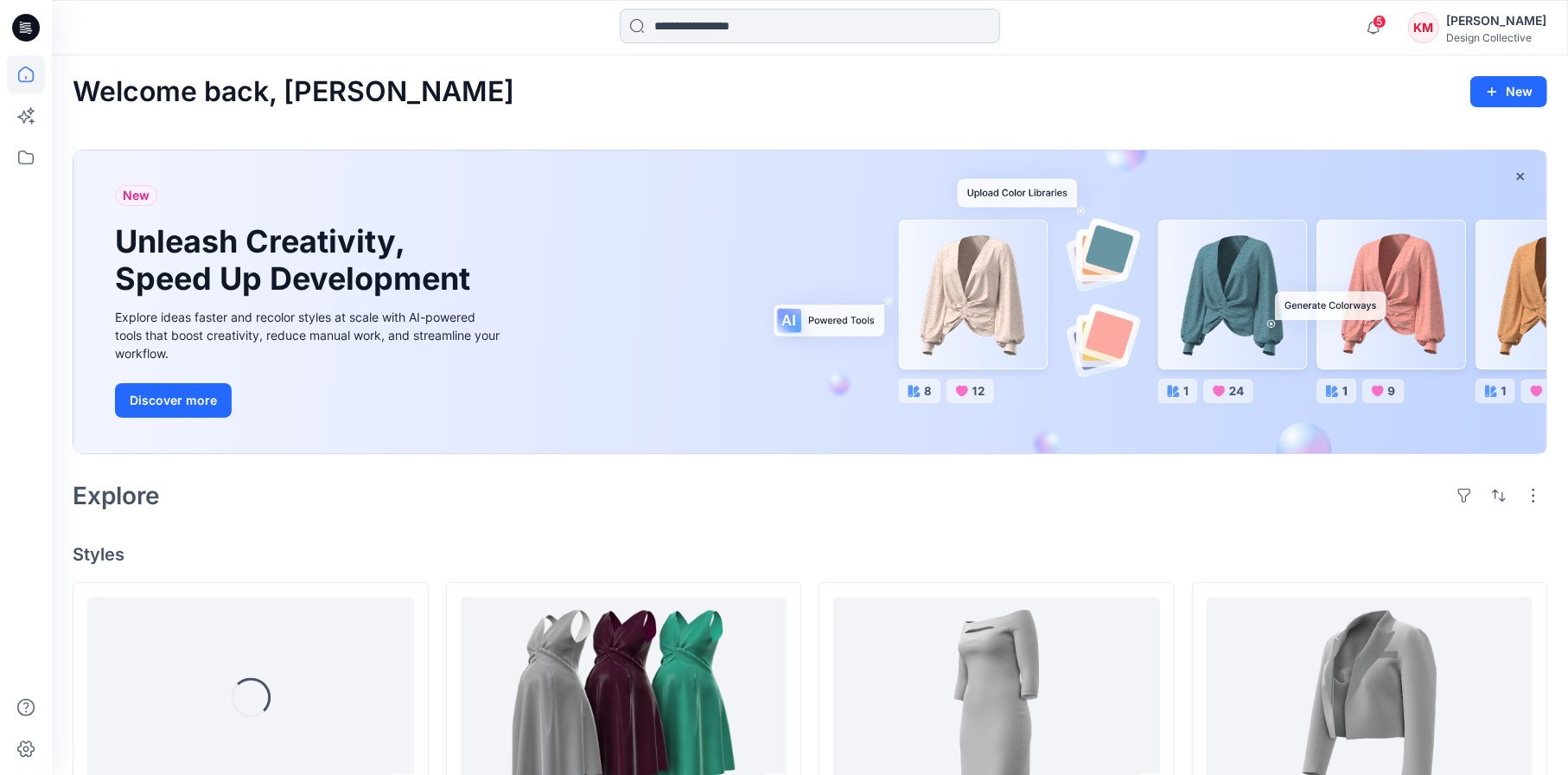
click at [677, 23] on input at bounding box center [810, 25] width 380 height 35
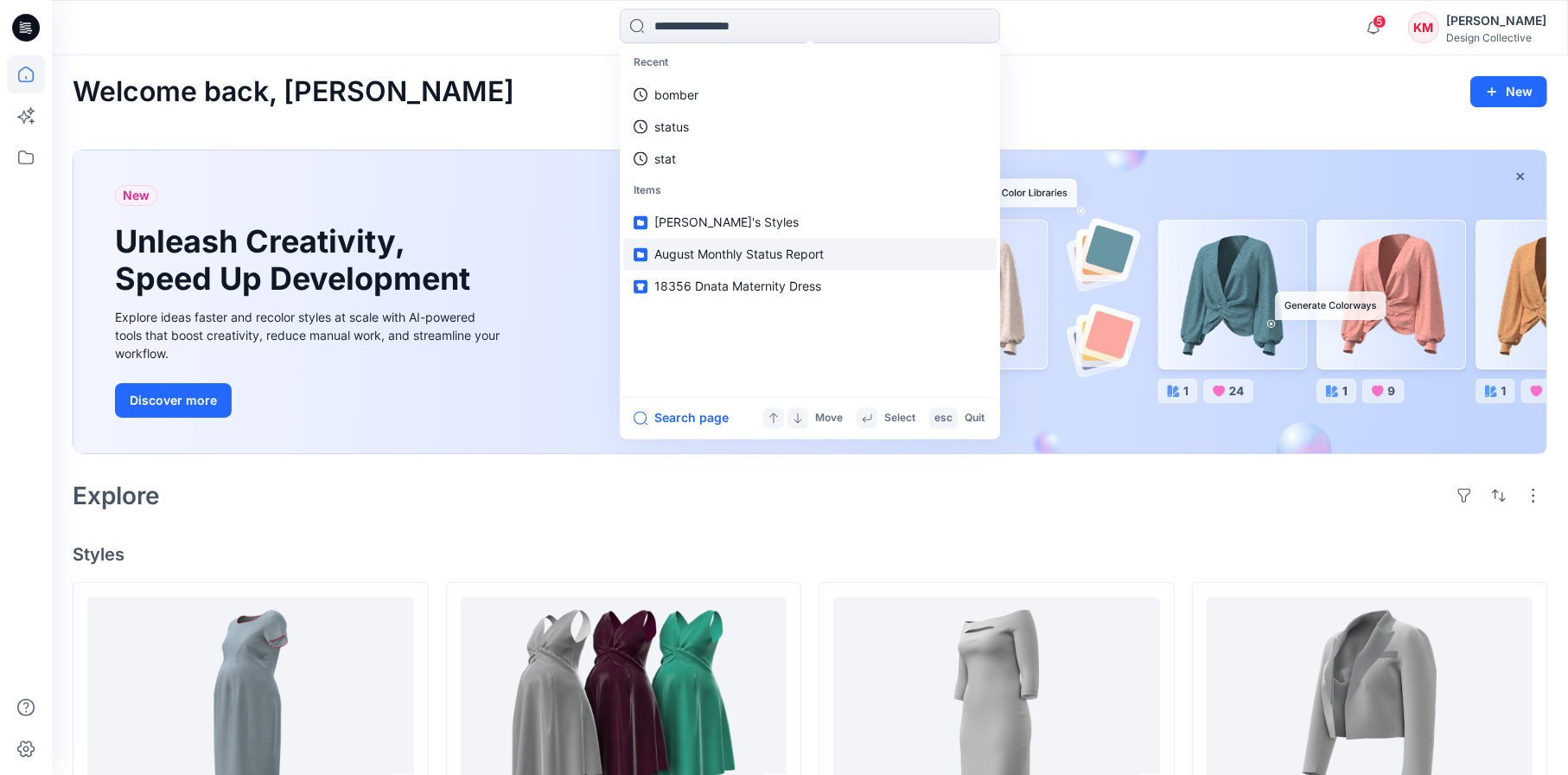
click at [760, 247] on span "August Monthly Status Report" at bounding box center [739, 255] width 169 height 15
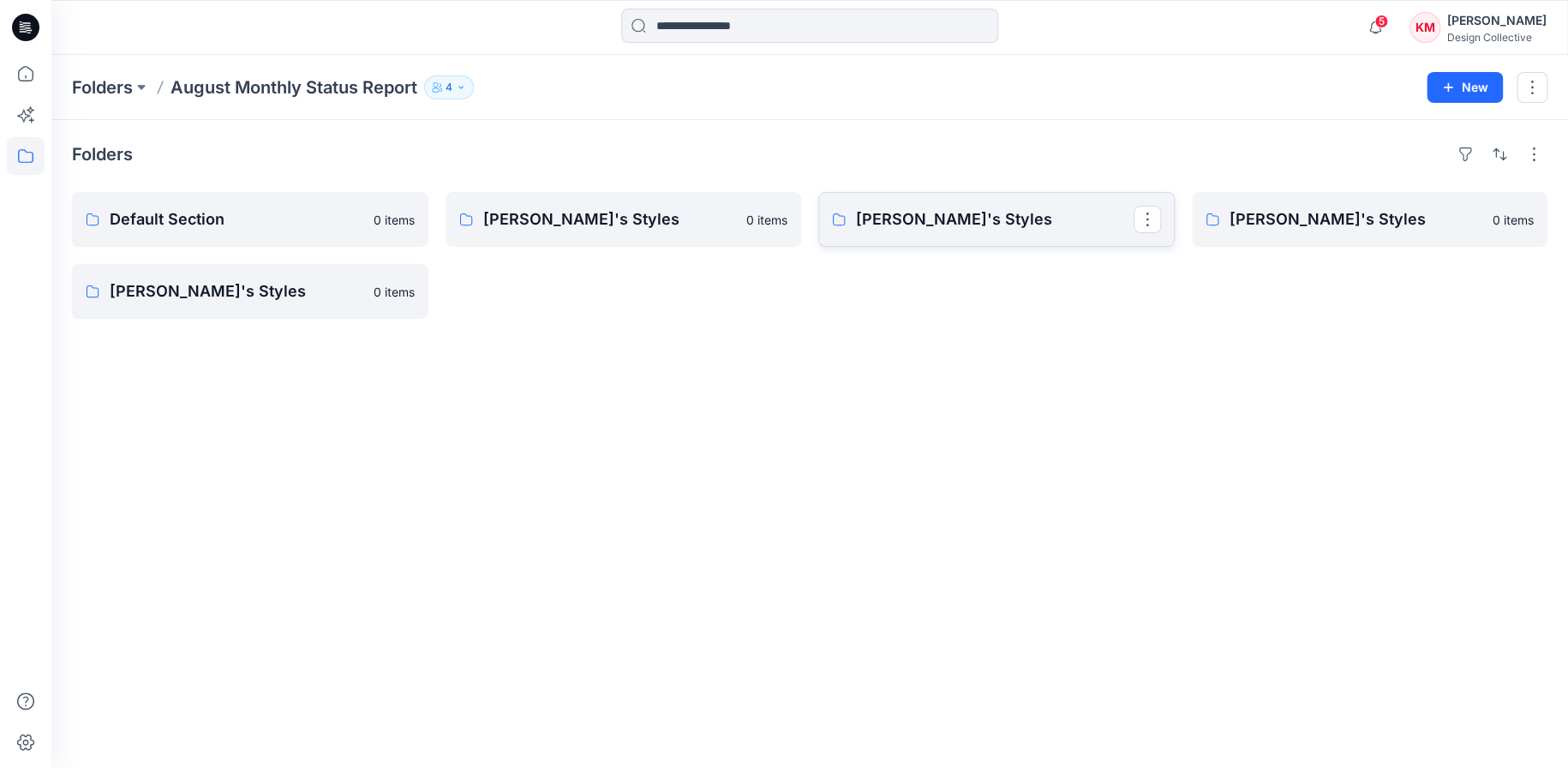
click at [1034, 208] on p "Kathleen's Styles" at bounding box center [994, 220] width 277 height 24
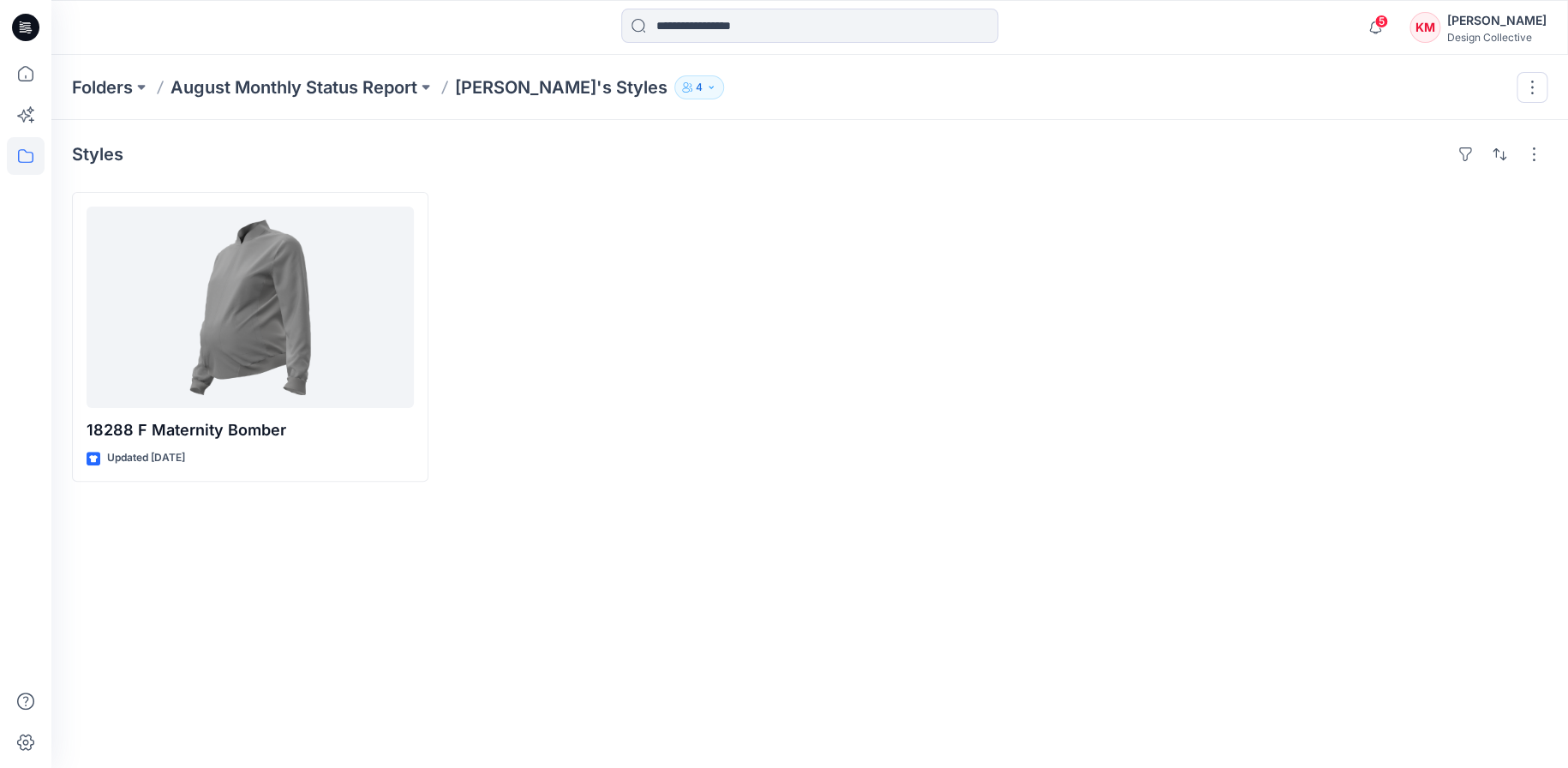
click at [1497, 85] on div "Folders August Monthly Status Report Kathleen's Styles 4" at bounding box center [809, 88] width 1517 height 65
click at [1452, 155] on button "button" at bounding box center [1465, 154] width 27 height 27
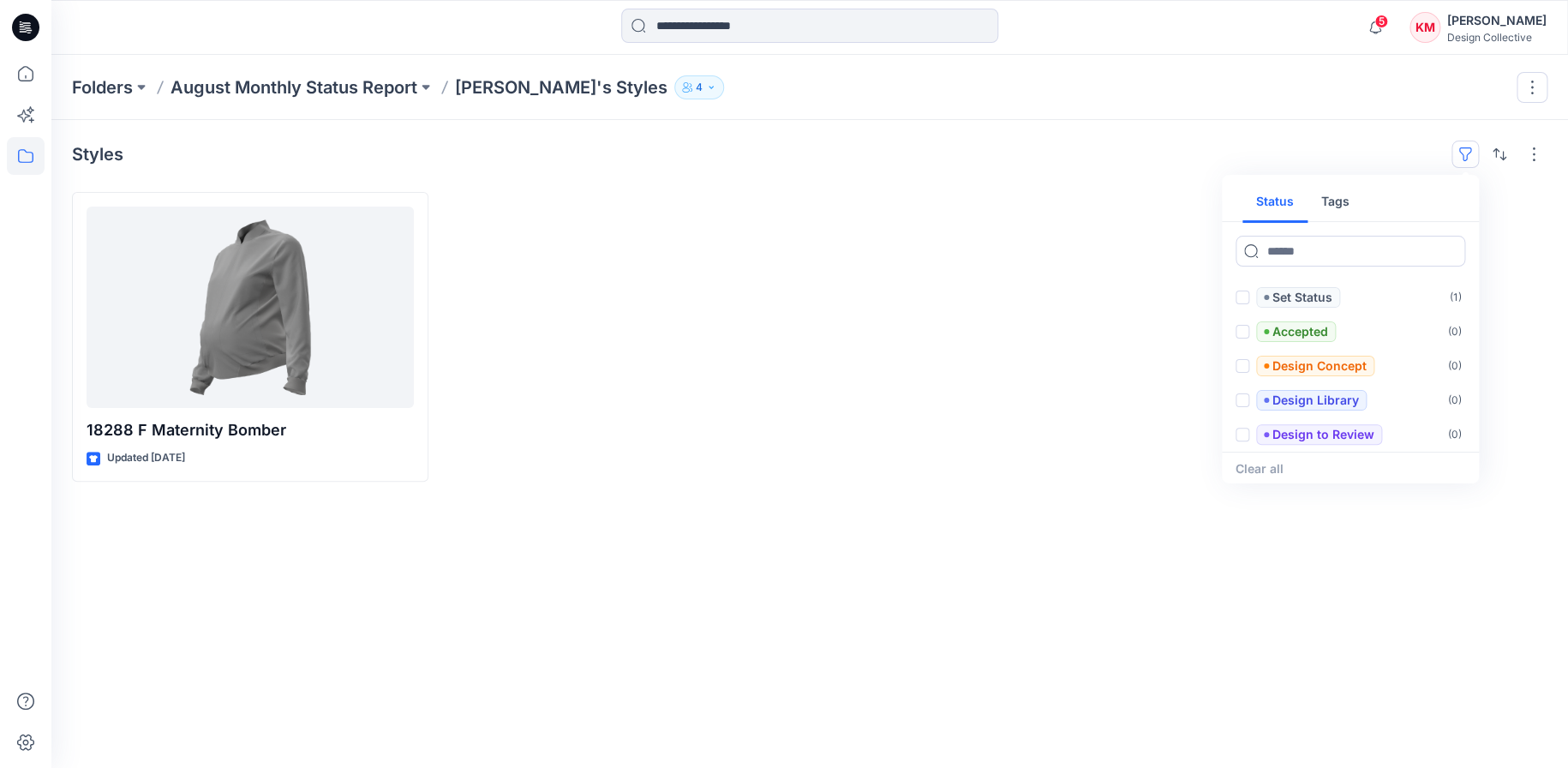
click at [1300, 161] on div "Styles Status Tags Set Status ( 1 ) Accepted ( 0 ) Design Concept ( 0 ) Design …" at bounding box center [809, 154] width 1476 height 27
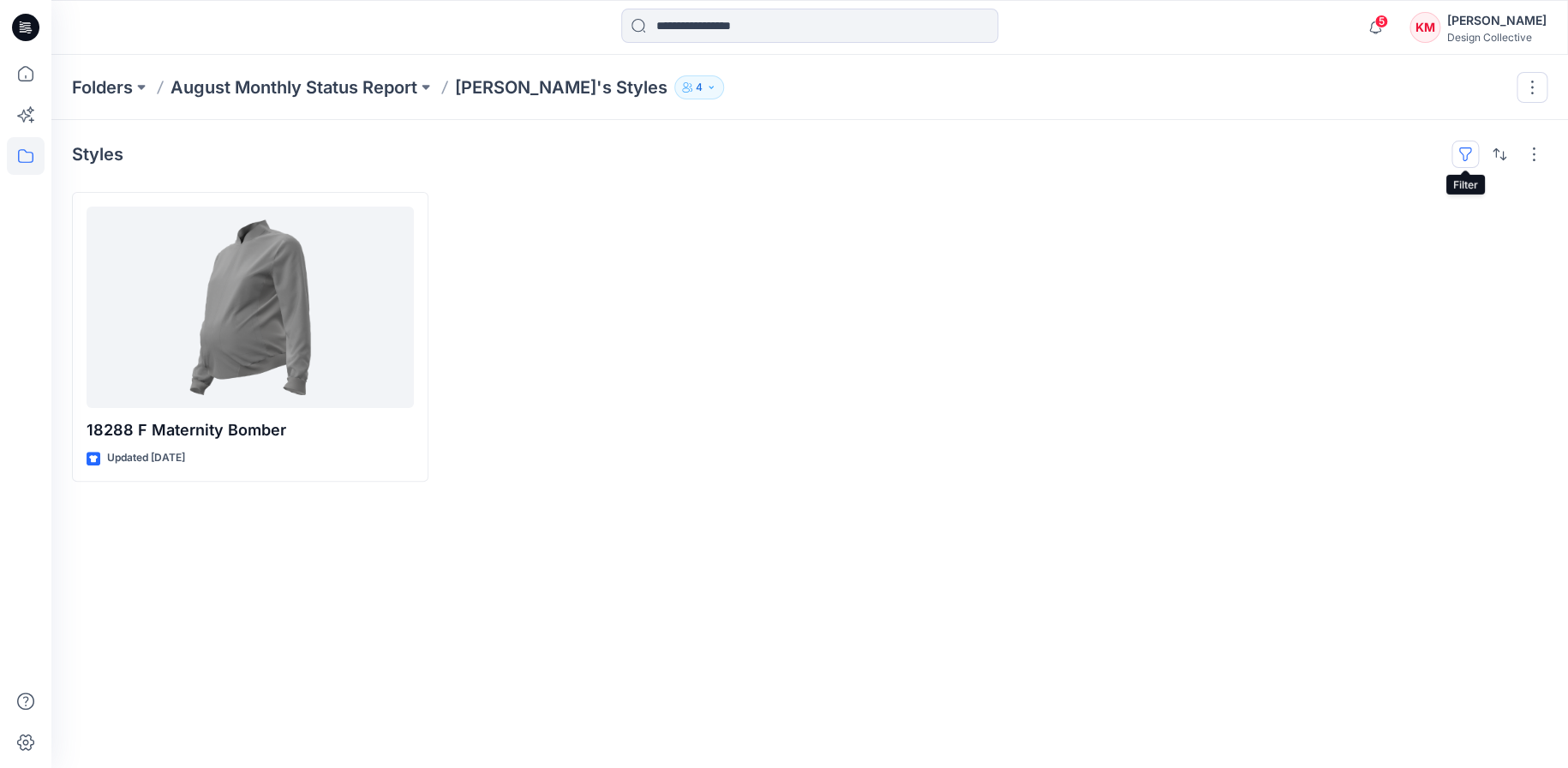
click at [1462, 151] on button "button" at bounding box center [1465, 154] width 27 height 27
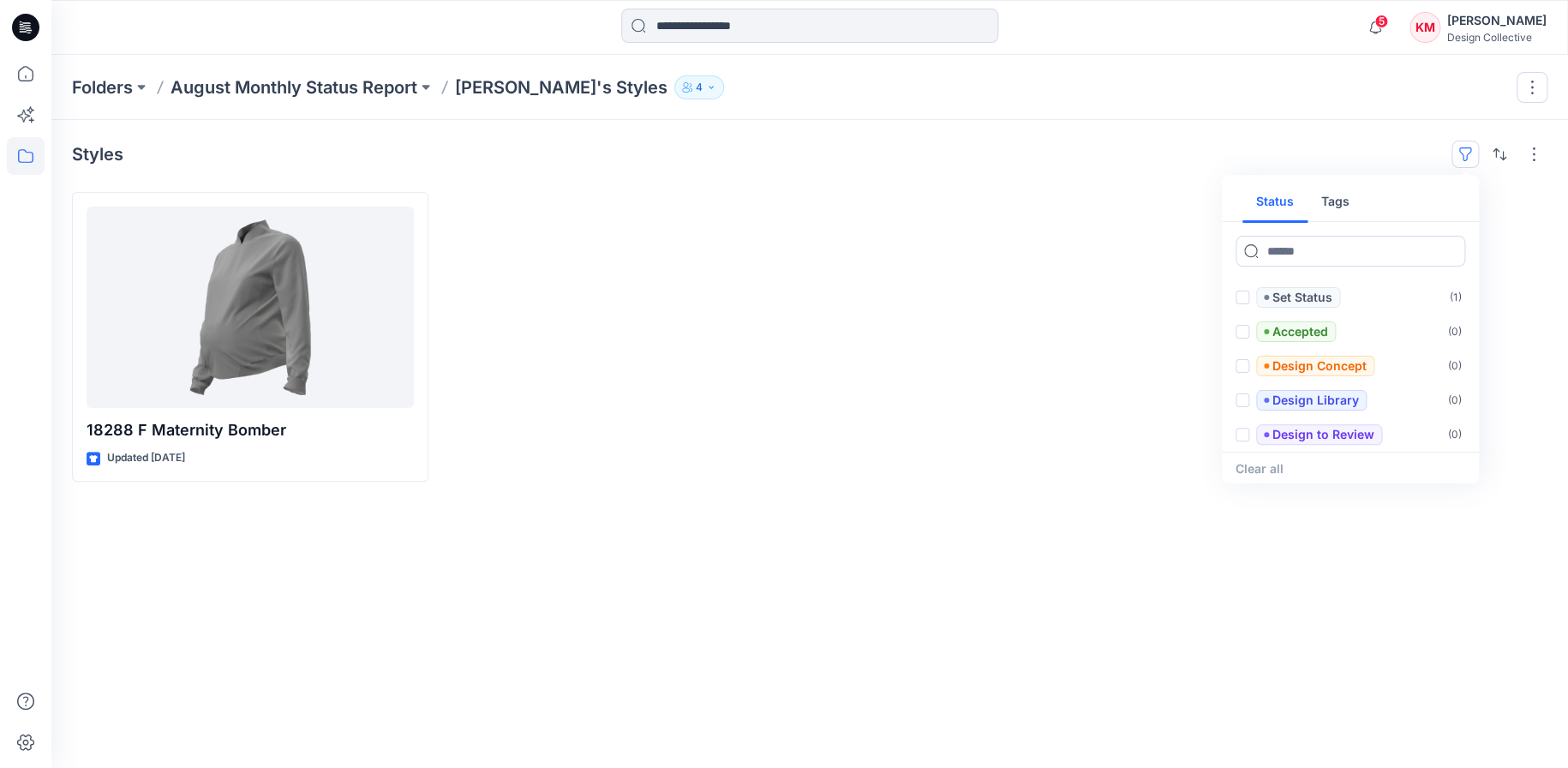
drag, startPoint x: 1237, startPoint y: 153, endPoint x: 1253, endPoint y: 145, distance: 17.9
click at [1238, 153] on div "Styles Status Tags Set Status ( 1 ) Accepted ( 0 ) Design Concept ( 0 ) Design …" at bounding box center [809, 154] width 1476 height 27
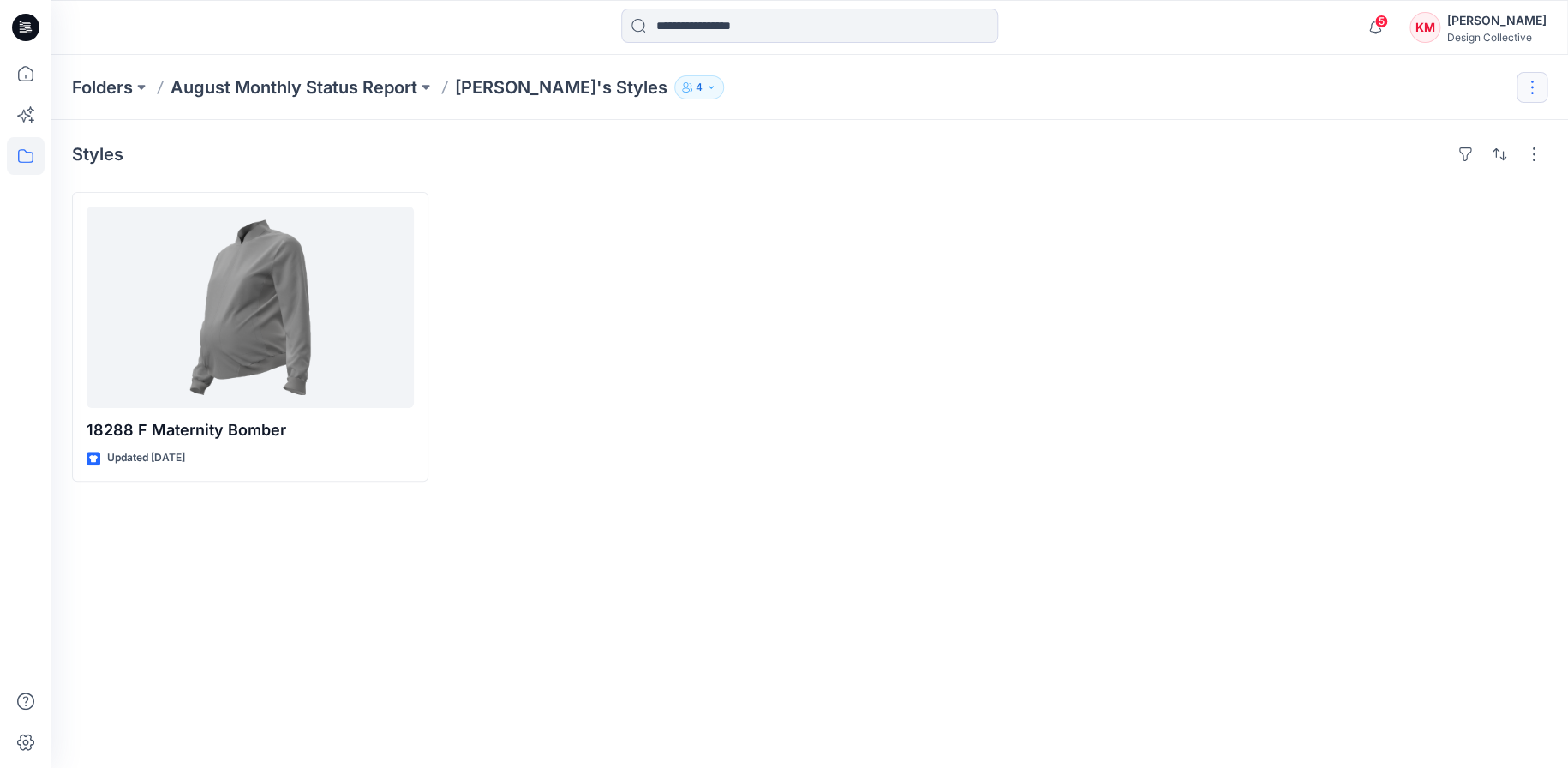
click at [1523, 79] on button "button" at bounding box center [1532, 87] width 31 height 31
click at [1354, 102] on div "Folders August Monthly Status Report Kathleen's Styles 4 Edit Delete Folder" at bounding box center [809, 88] width 1517 height 65
click at [20, 77] on icon at bounding box center [25, 74] width 37 height 37
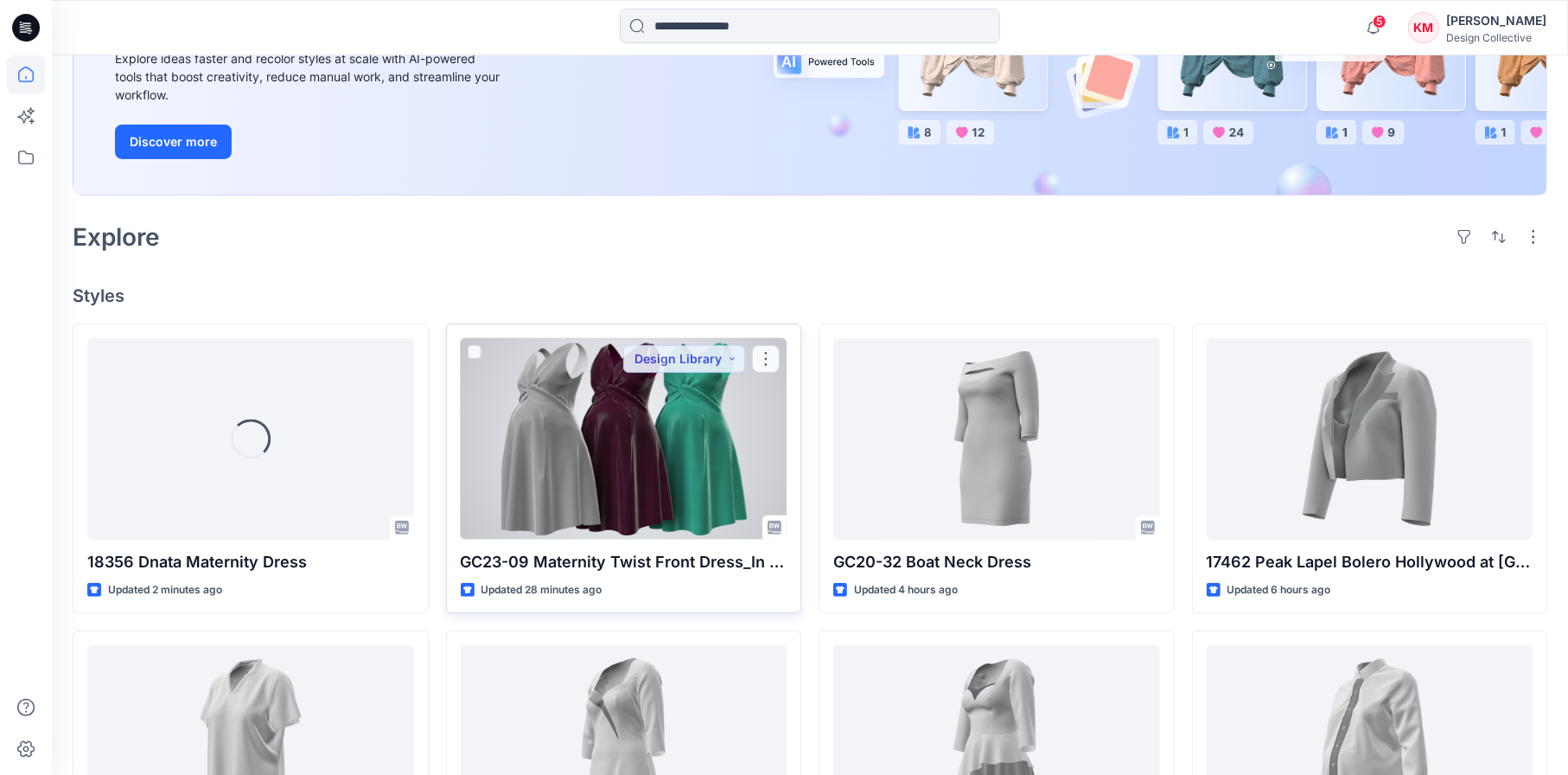
scroll to position [259, 0]
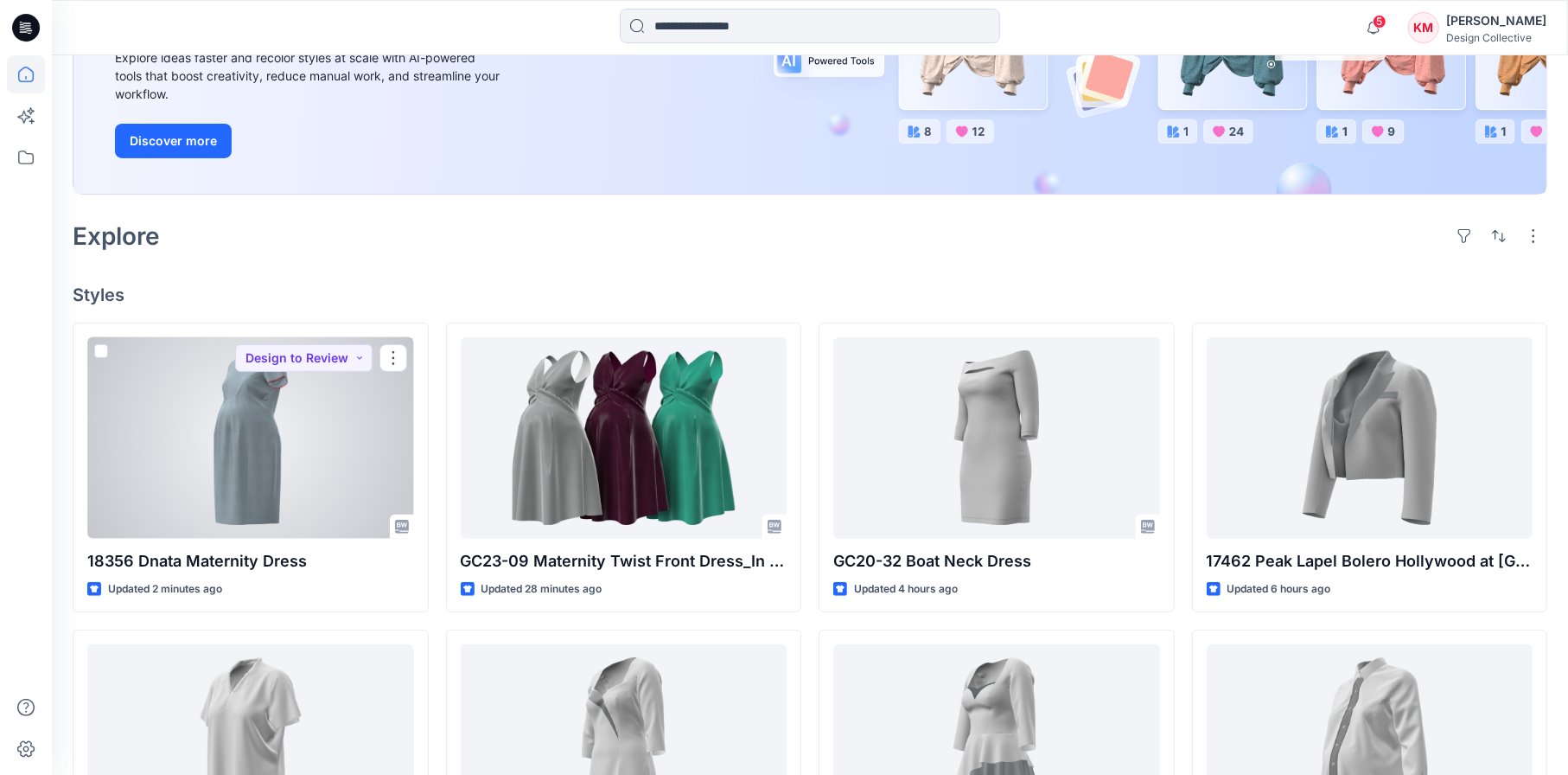
click at [208, 456] on div at bounding box center [251, 438] width 327 height 201
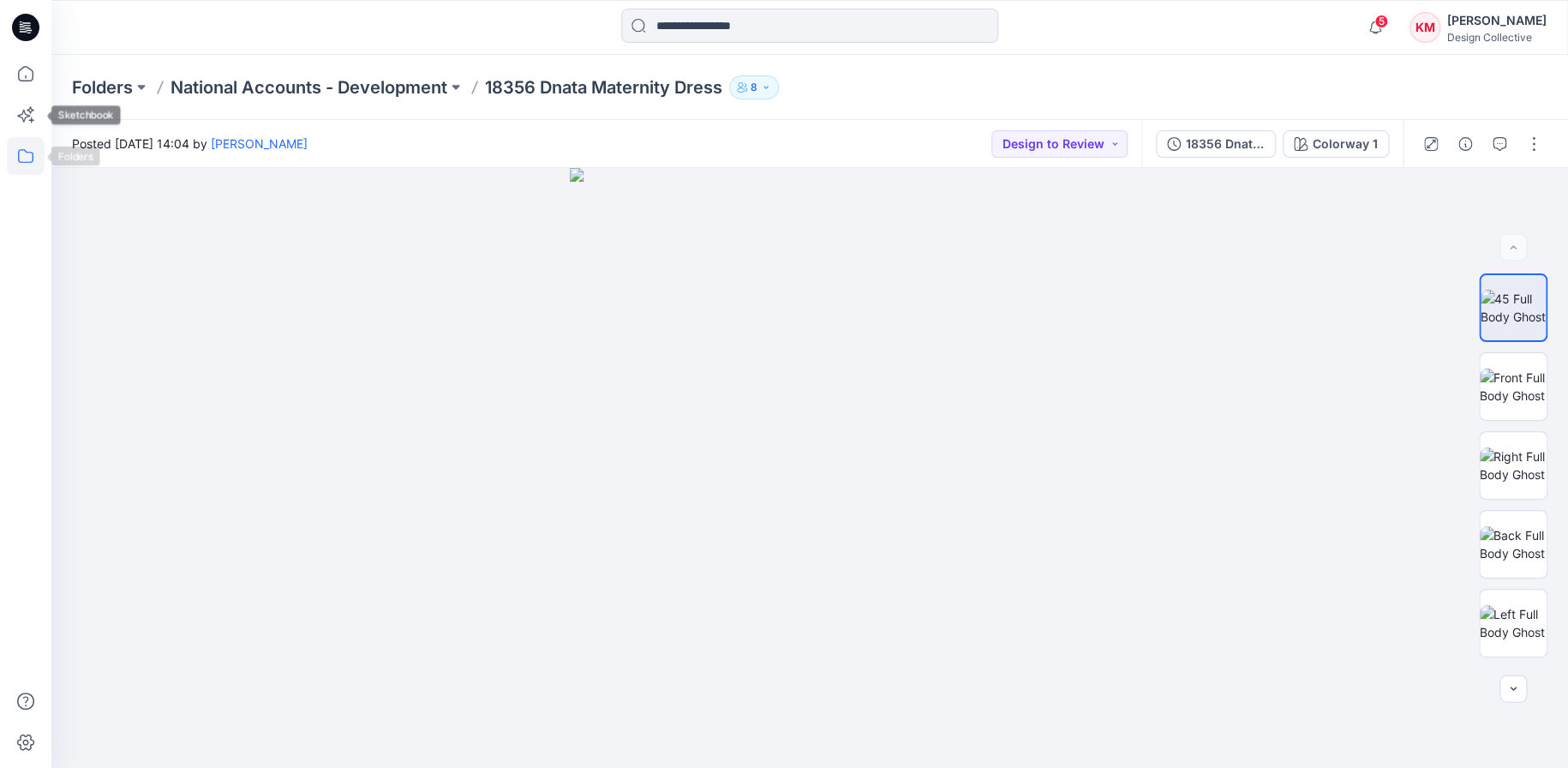
click at [15, 147] on icon at bounding box center [25, 155] width 37 height 37
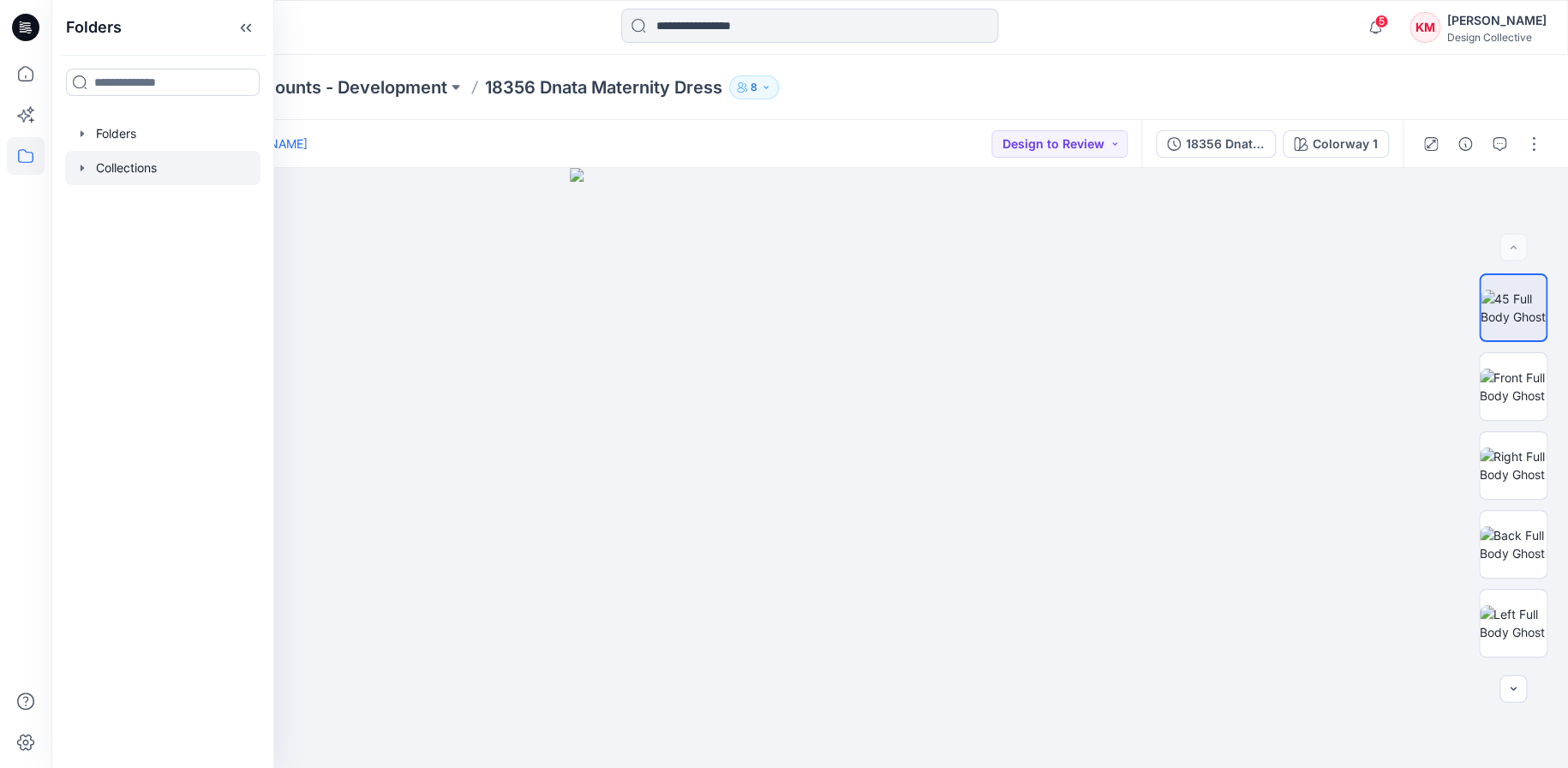
click at [111, 182] on div at bounding box center [163, 168] width 196 height 34
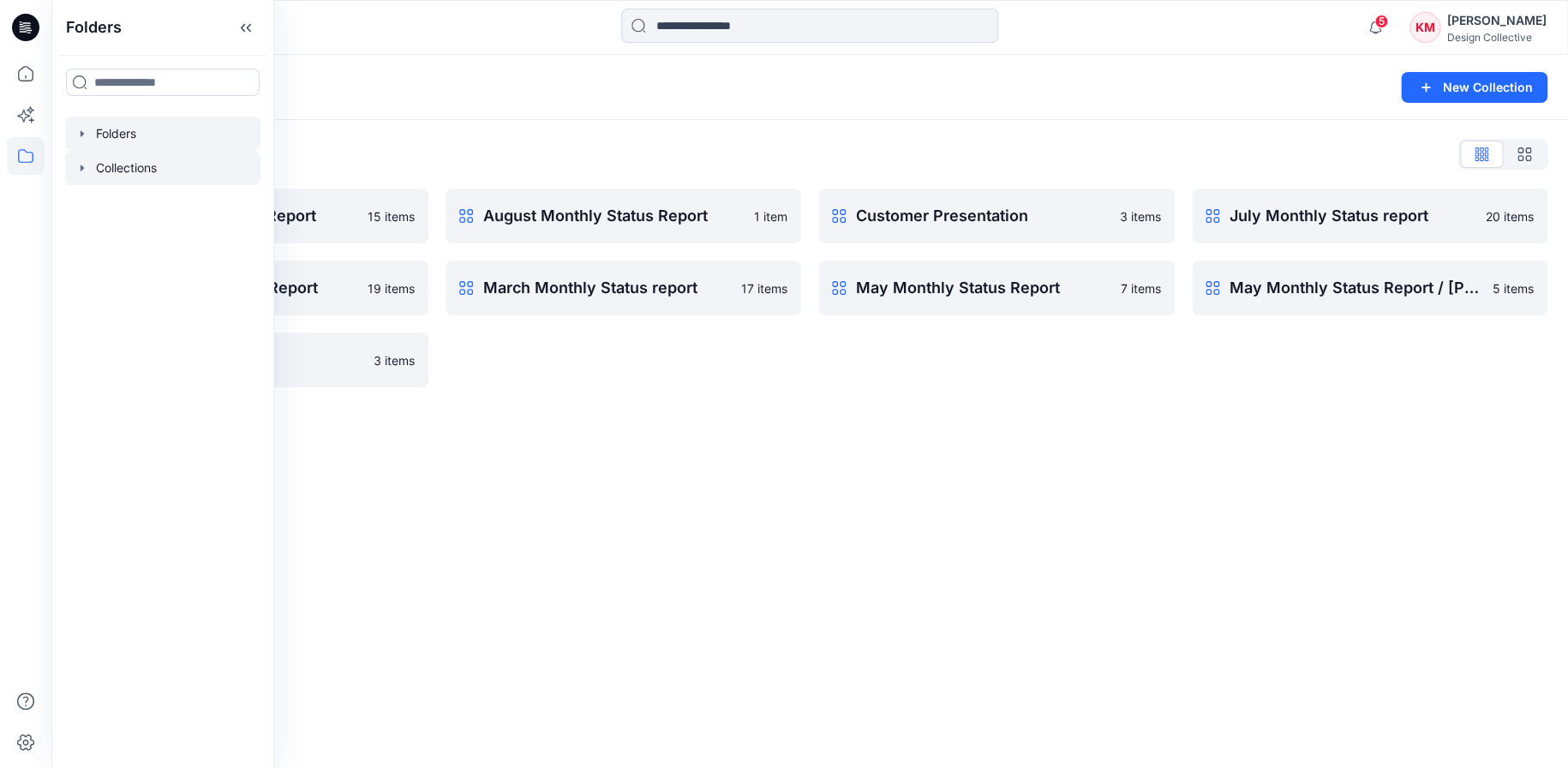
click at [113, 132] on div at bounding box center [163, 133] width 196 height 34
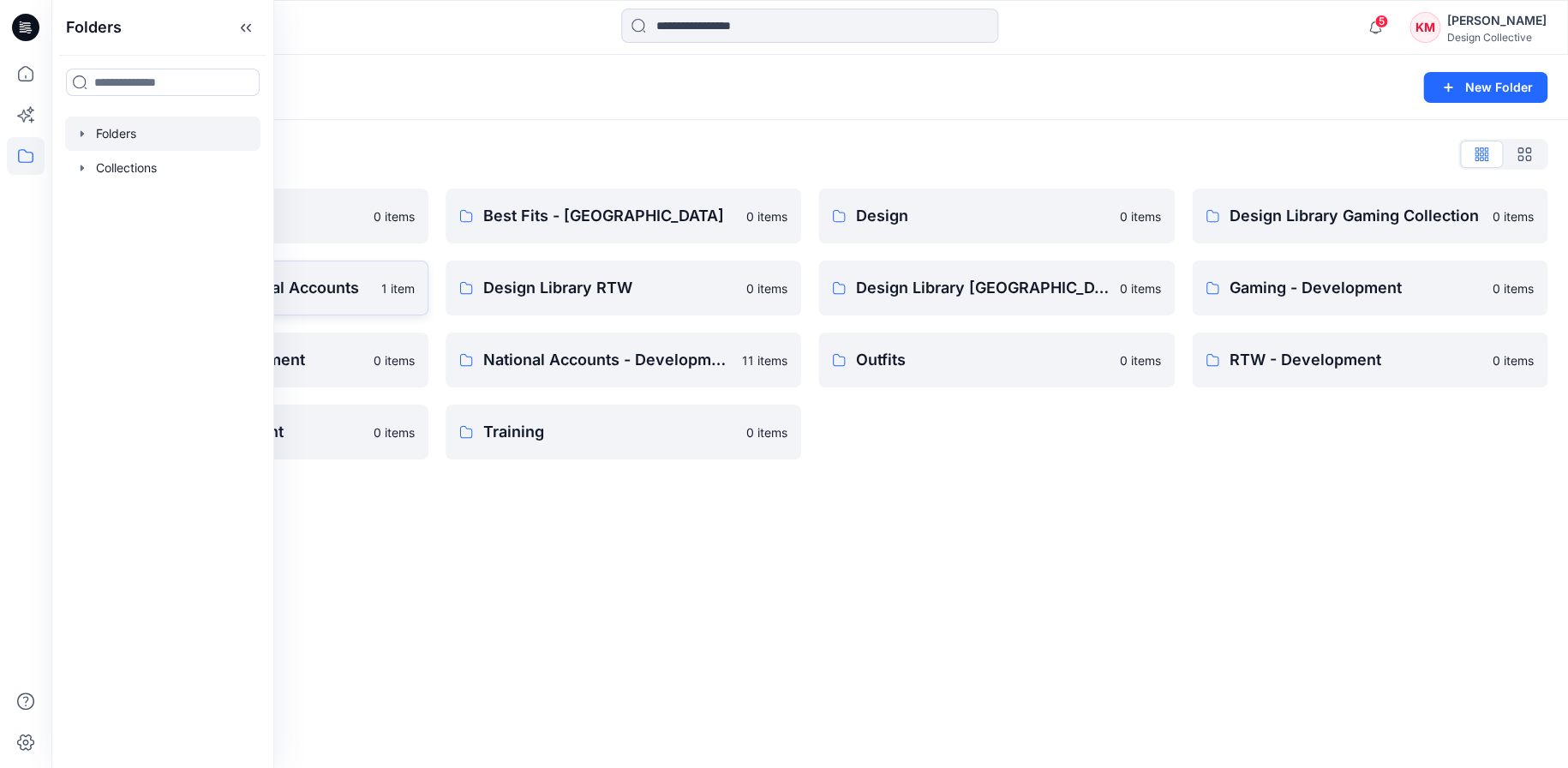
click at [306, 285] on p "Design Library National Accounts" at bounding box center [240, 288] width 262 height 24
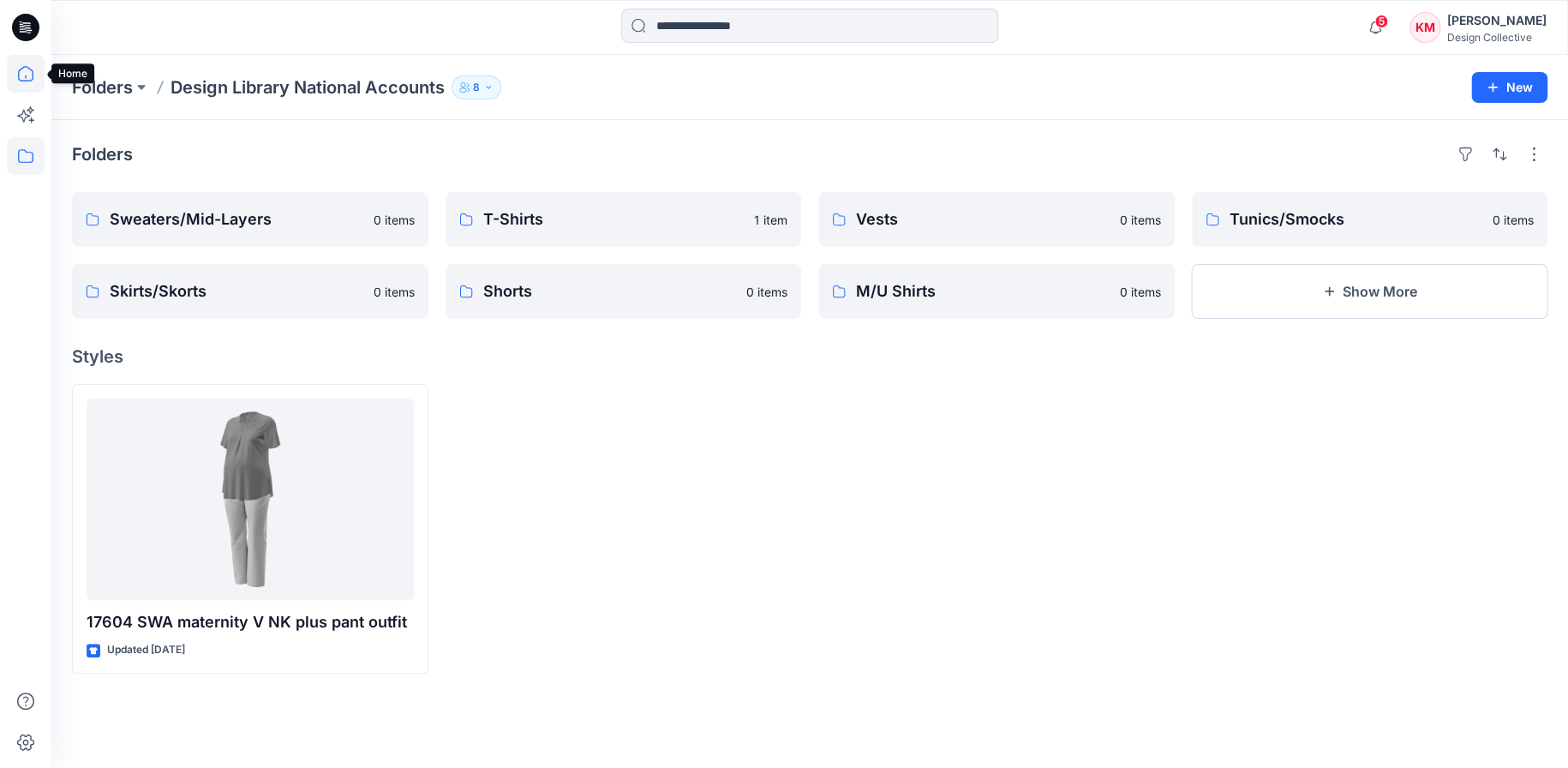
click at [21, 74] on icon at bounding box center [25, 74] width 37 height 37
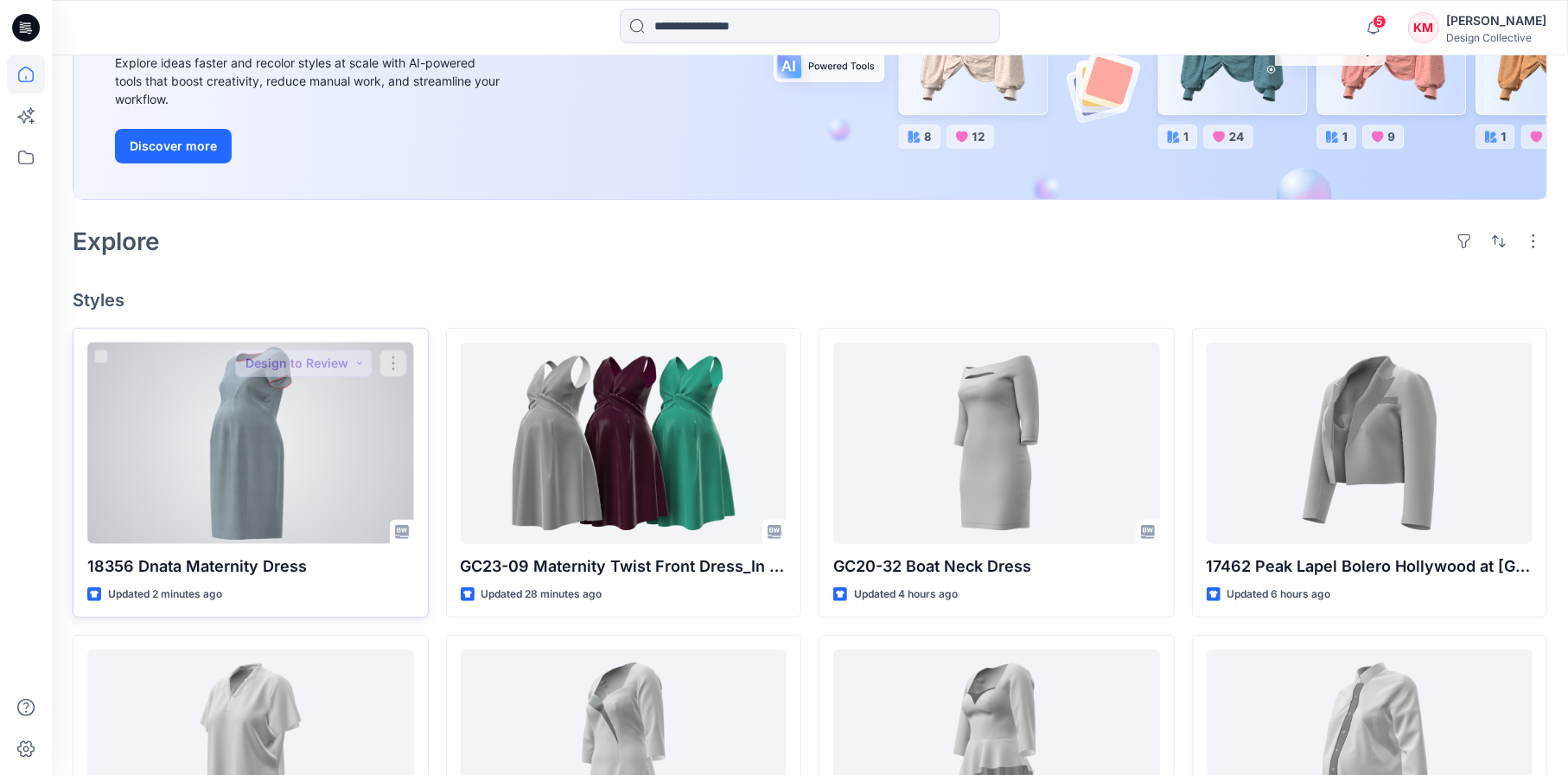
scroll to position [259, 0]
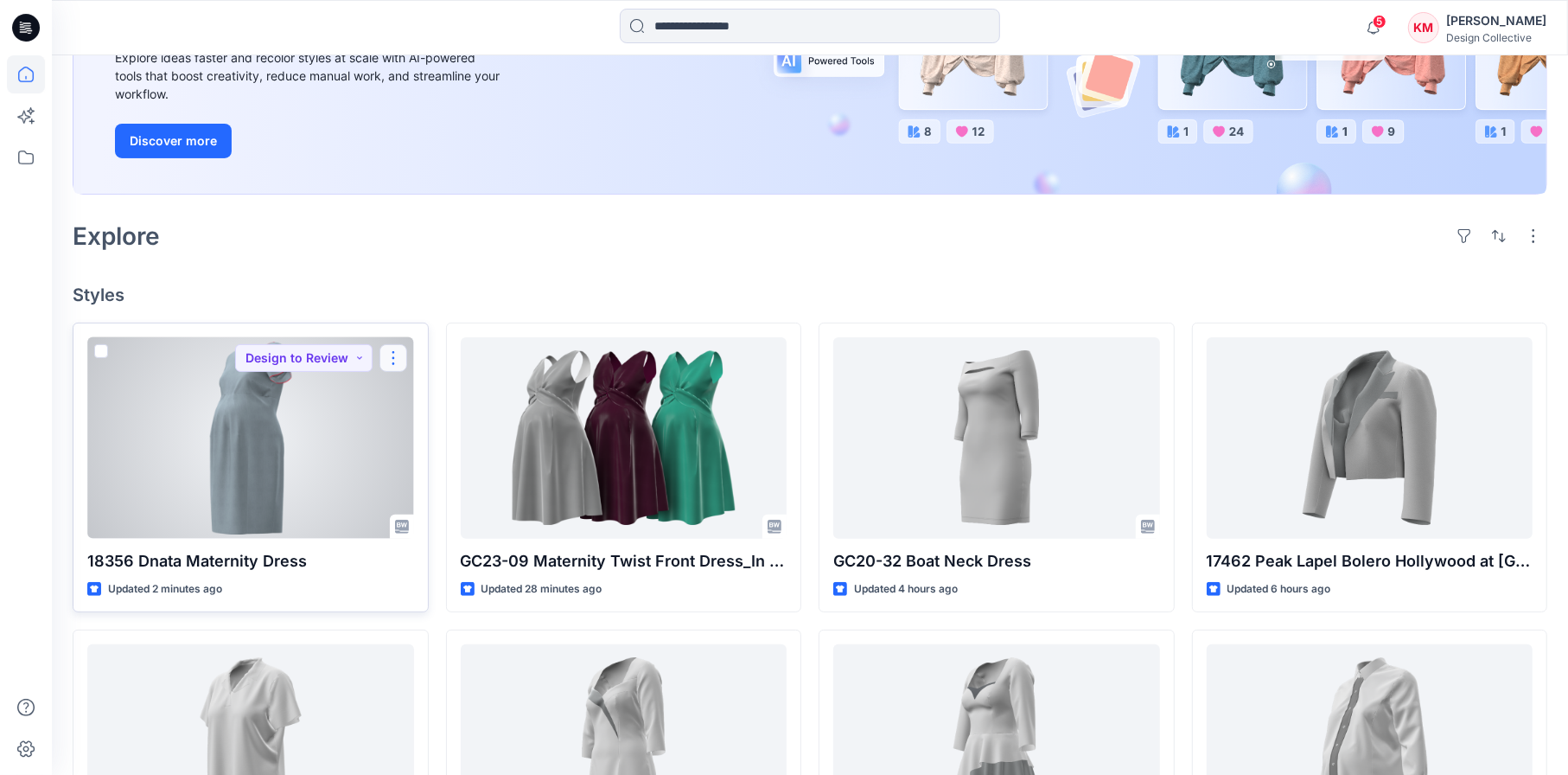
click at [394, 357] on button "button" at bounding box center [393, 357] width 27 height 27
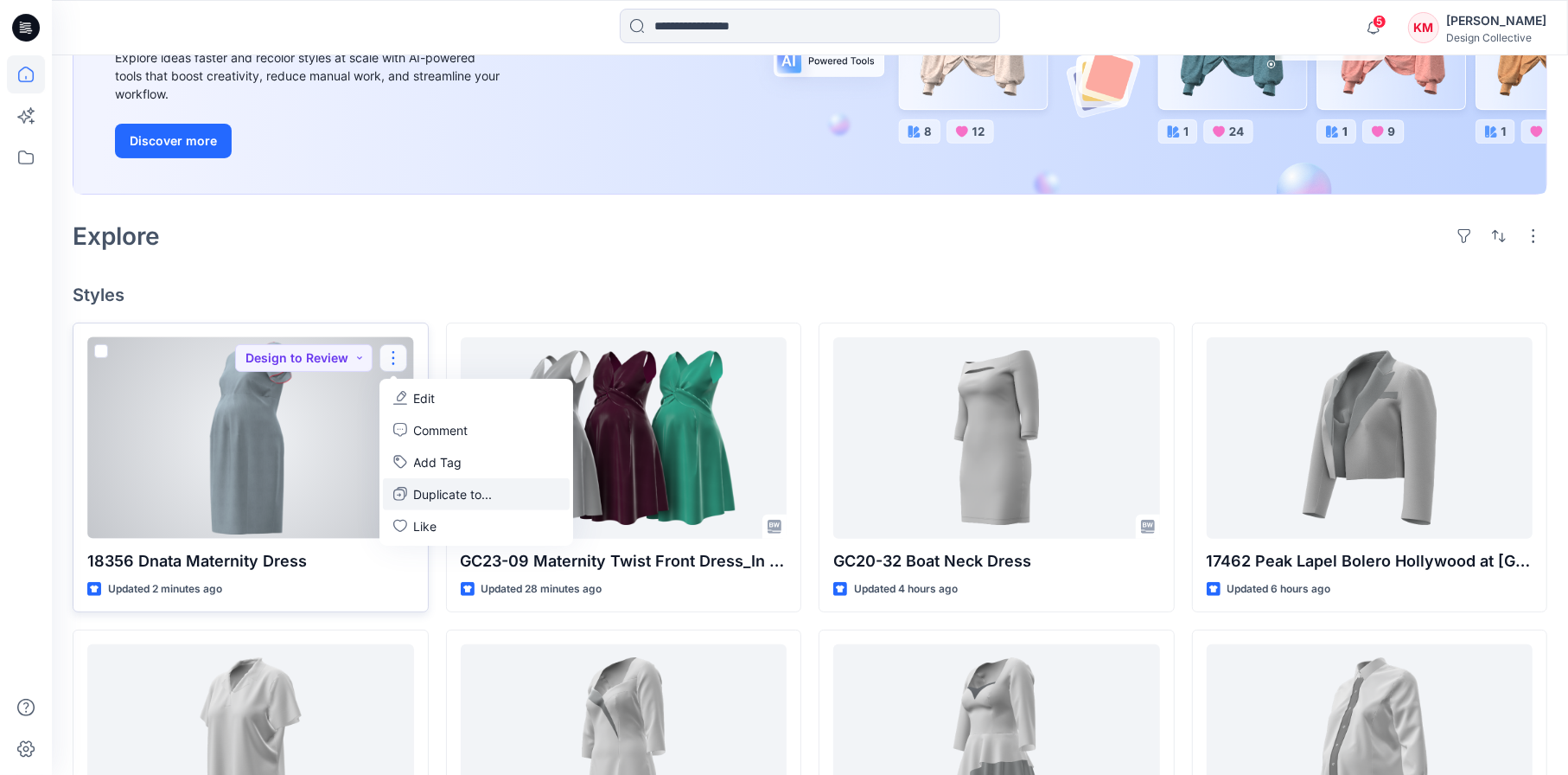
click at [459, 492] on p "Duplicate to..." at bounding box center [454, 493] width 79 height 18
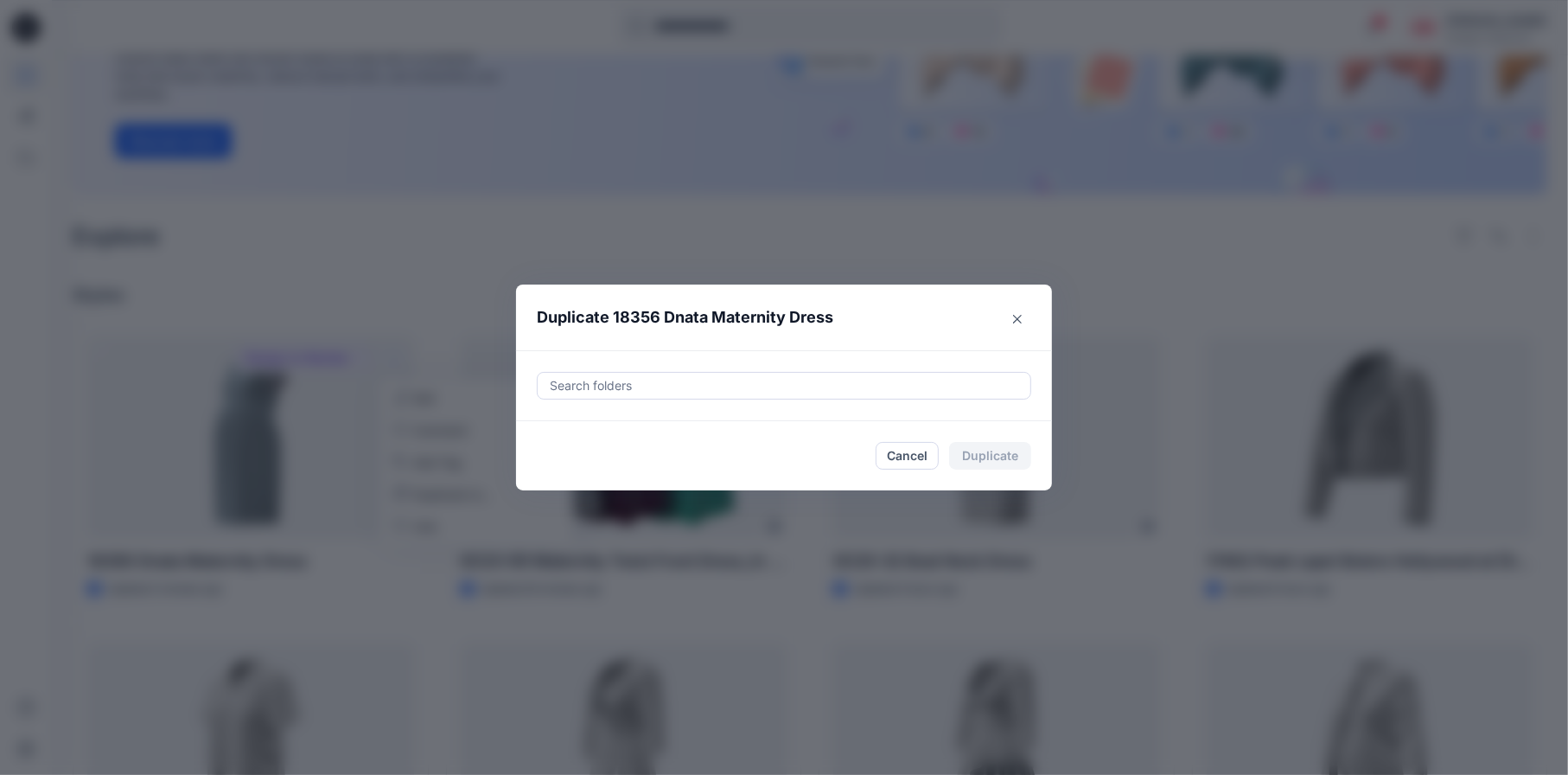
click at [600, 375] on div at bounding box center [784, 385] width 472 height 21
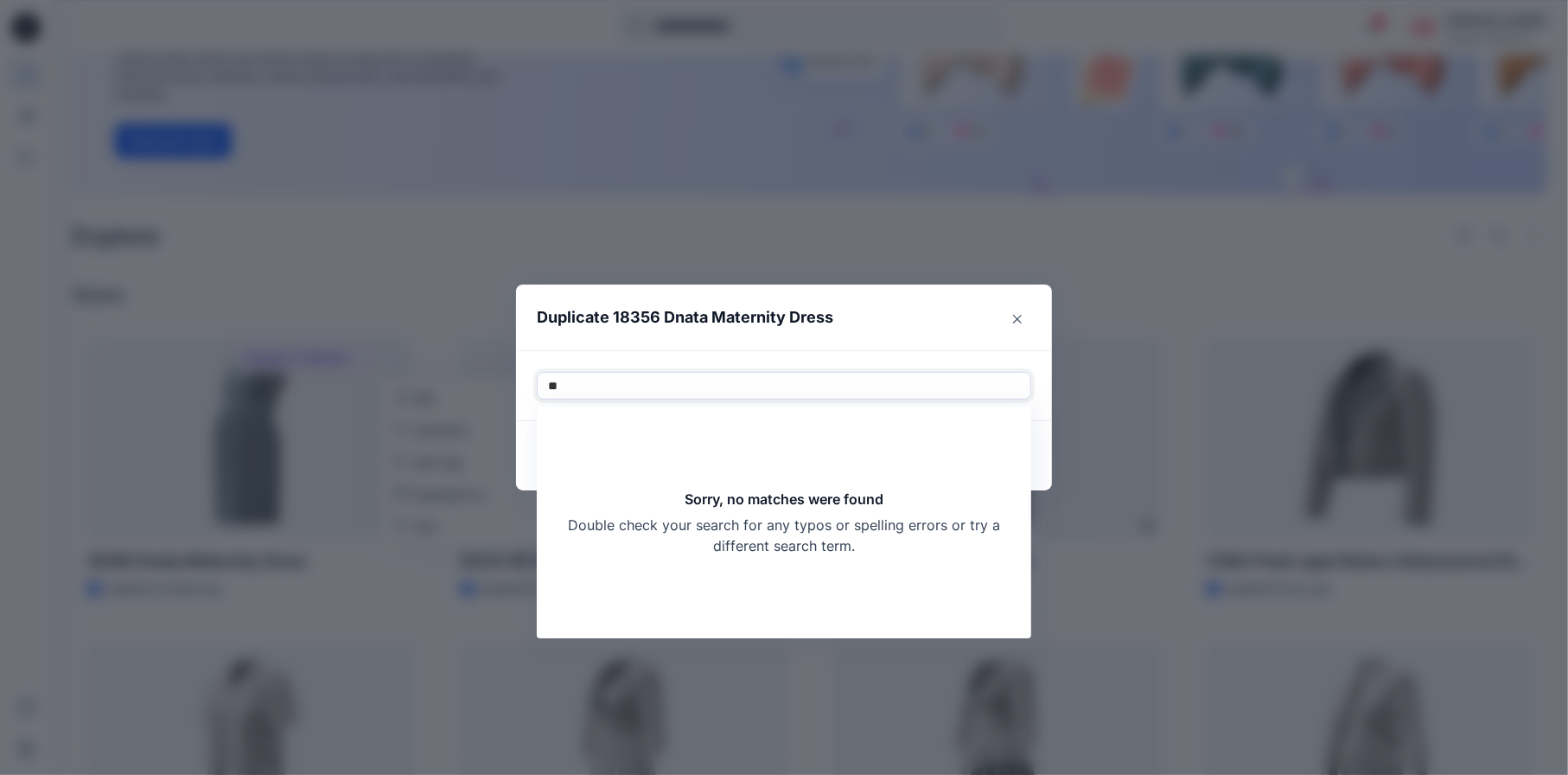
type input "*"
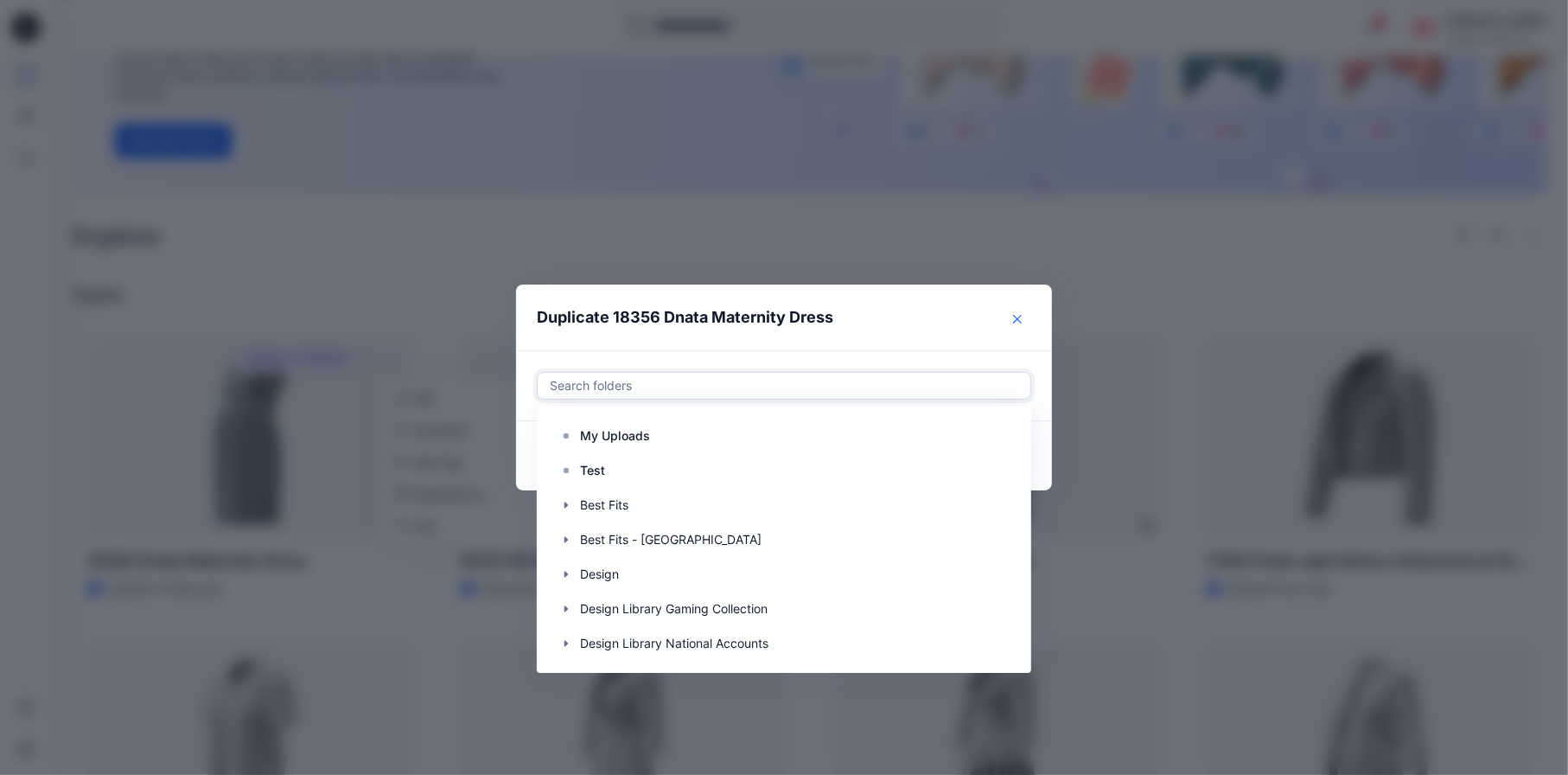
click at [1014, 315] on button "Close" at bounding box center [1017, 318] width 27 height 27
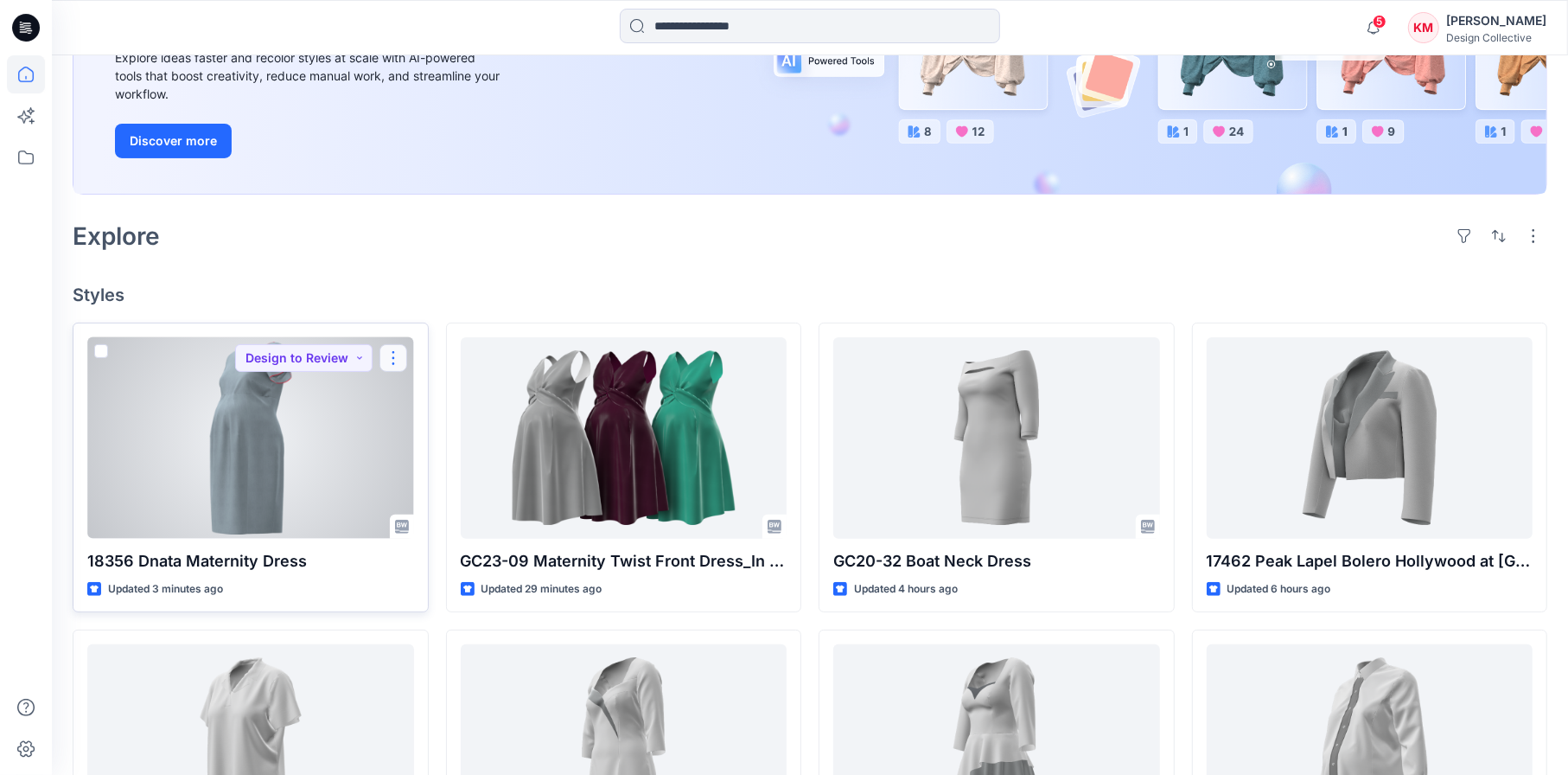
click at [396, 359] on button "button" at bounding box center [393, 357] width 27 height 27
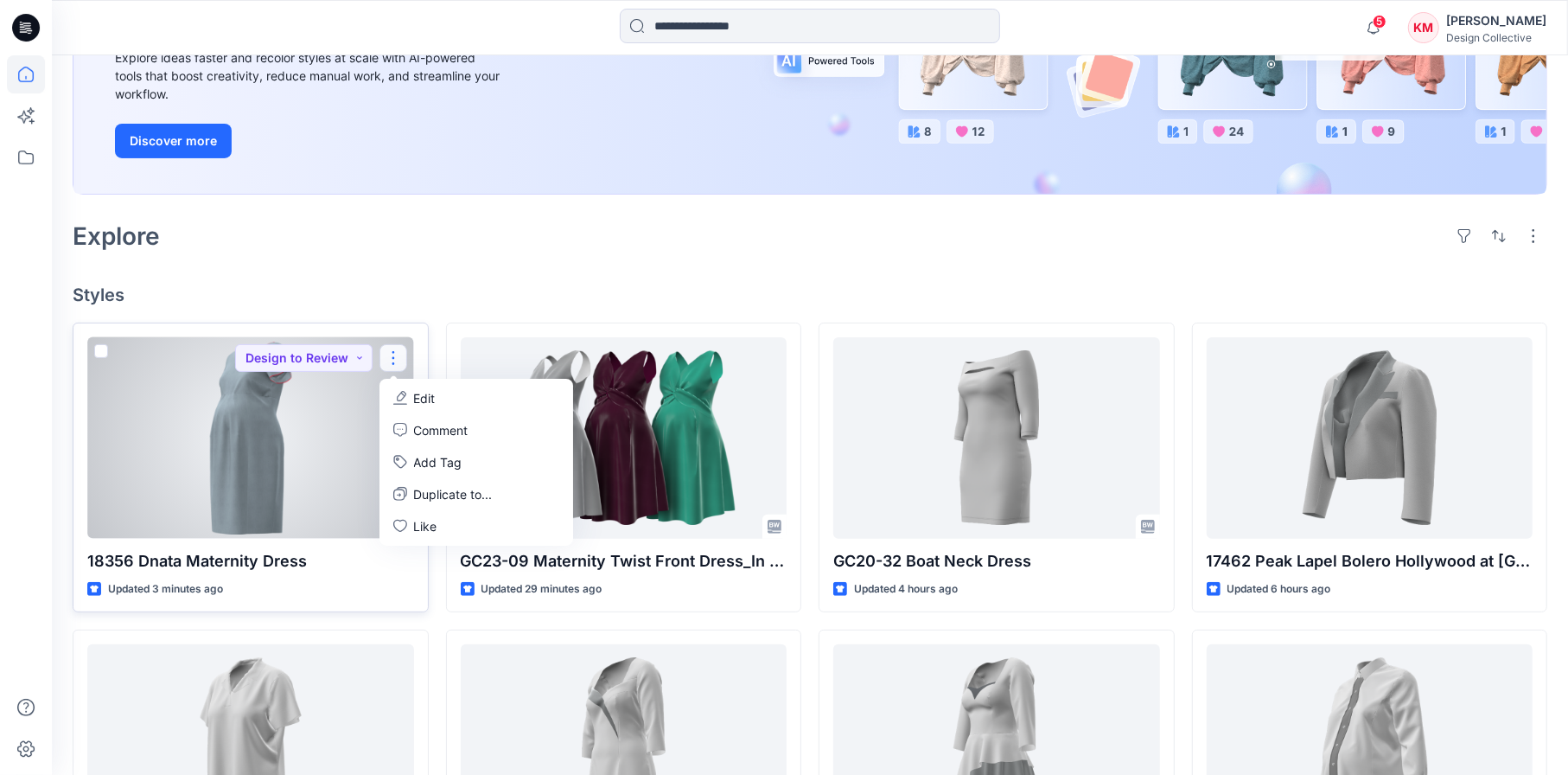
click at [328, 409] on div at bounding box center [251, 438] width 327 height 201
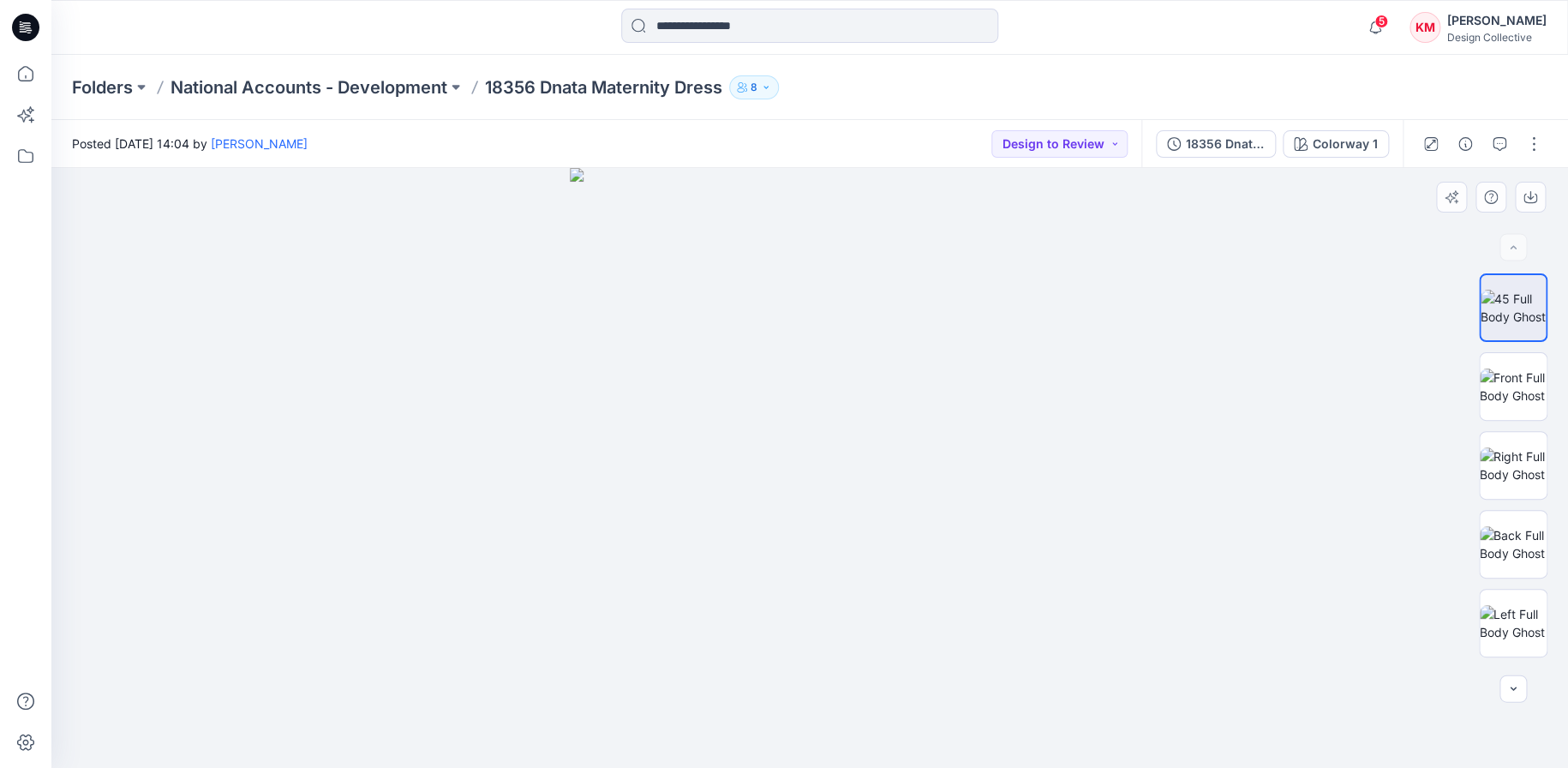
drag, startPoint x: 1222, startPoint y: 144, endPoint x: 1250, endPoint y: 206, distance: 68.0
click at [1250, 206] on div "Posted Tuesday, August 19, 2025 14:04 by Kathleen Mueggenborg Design to Review …" at bounding box center [809, 444] width 1517 height 648
click at [1531, 143] on button "button" at bounding box center [1533, 143] width 27 height 27
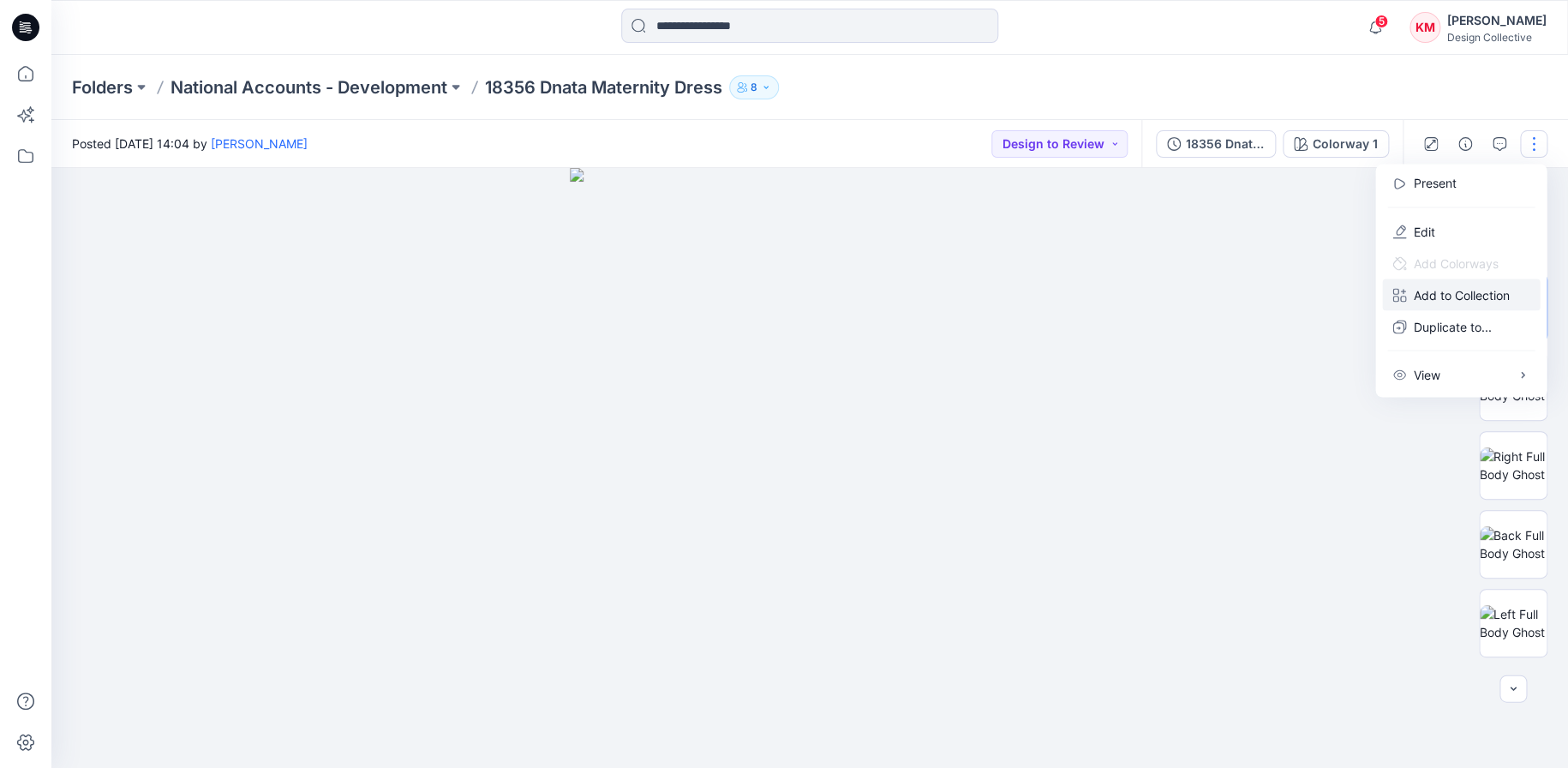
click at [1474, 290] on p "Add to Collection" at bounding box center [1460, 293] width 96 height 18
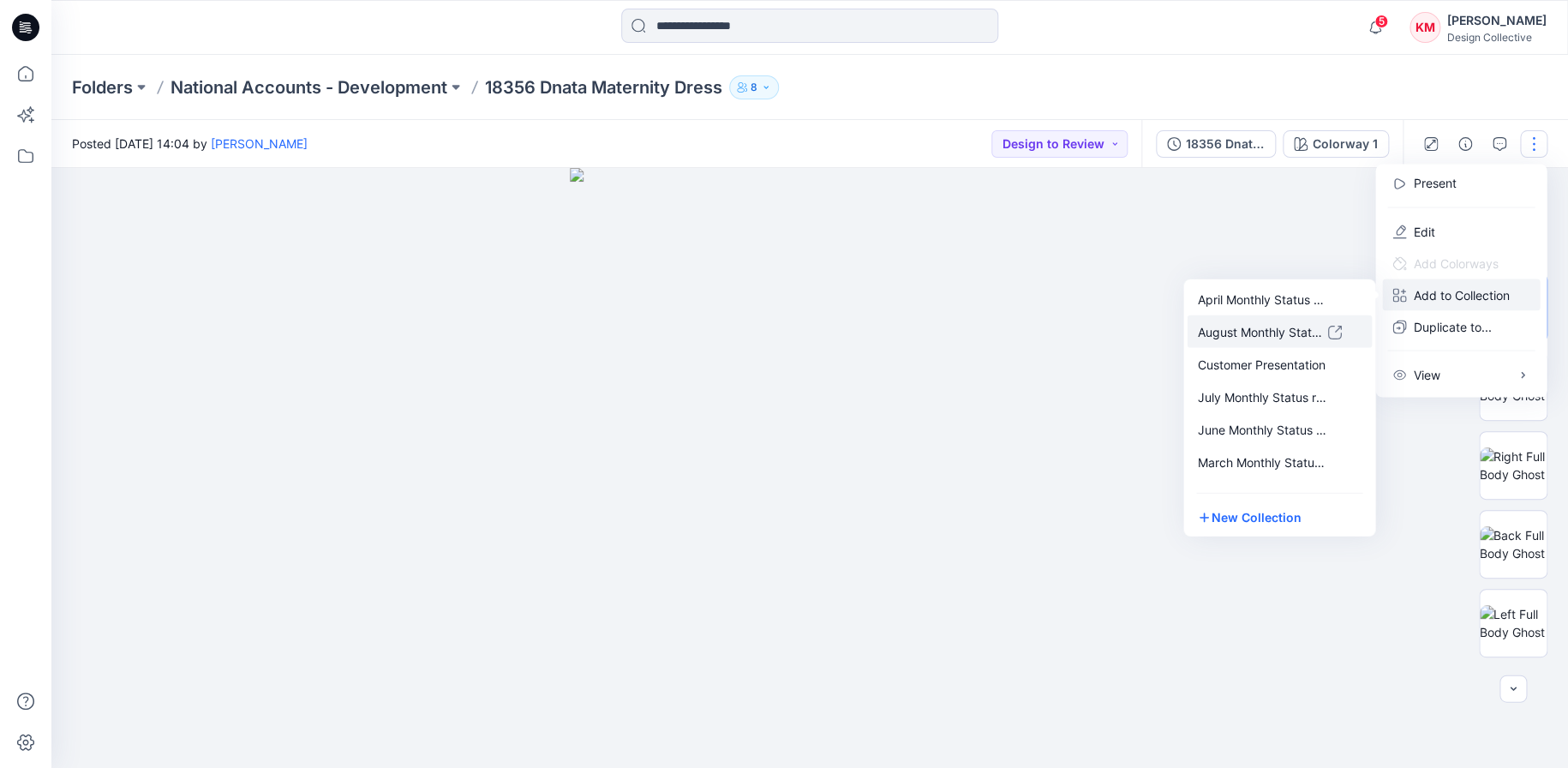
click at [1251, 322] on p "August Monthly Status Report" at bounding box center [1263, 330] width 130 height 18
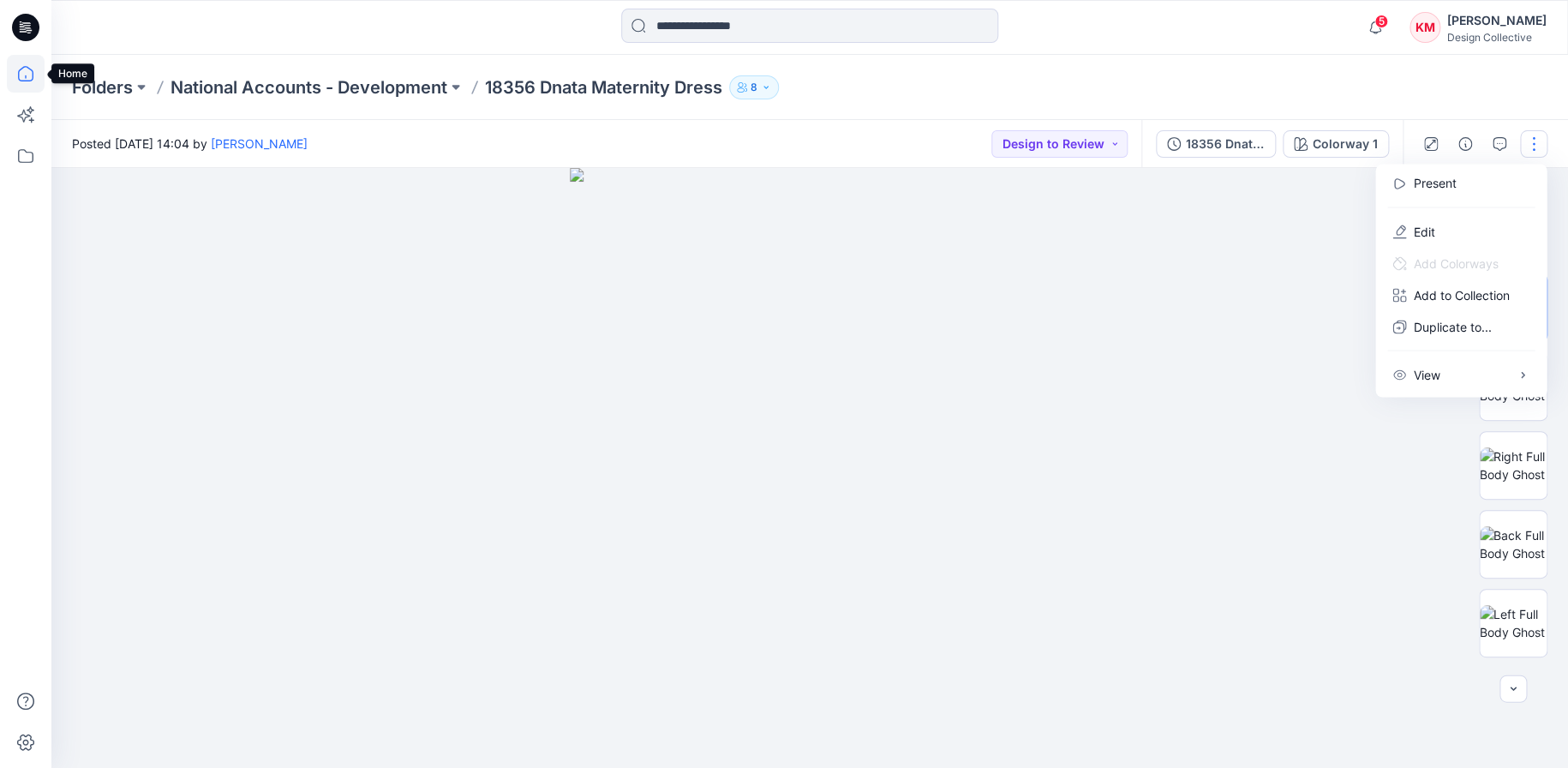
click at [30, 72] on icon at bounding box center [25, 74] width 37 height 37
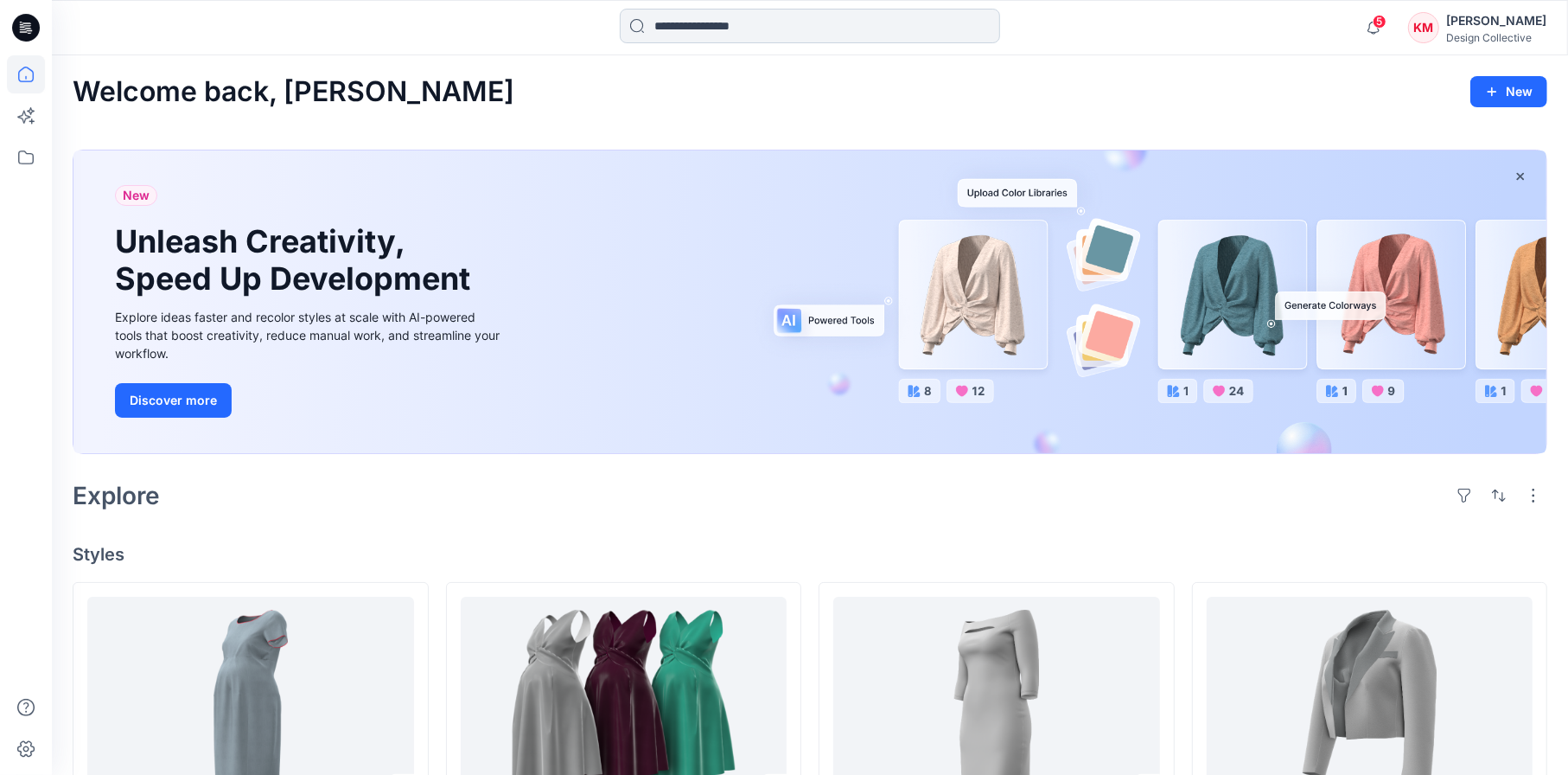
click at [699, 31] on input at bounding box center [810, 25] width 380 height 35
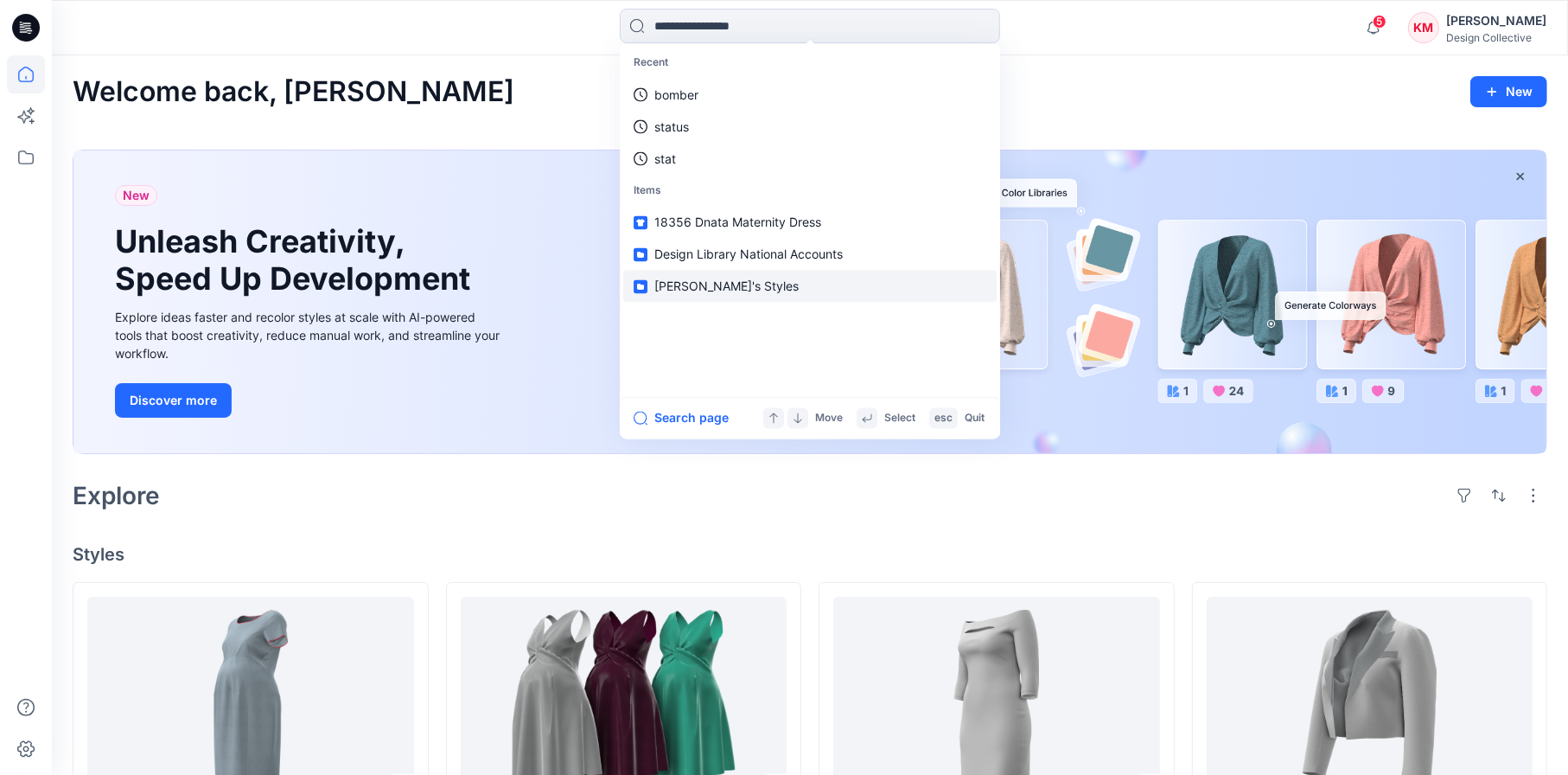
click at [709, 286] on span "Kathleen's Styles" at bounding box center [727, 287] width 145 height 15
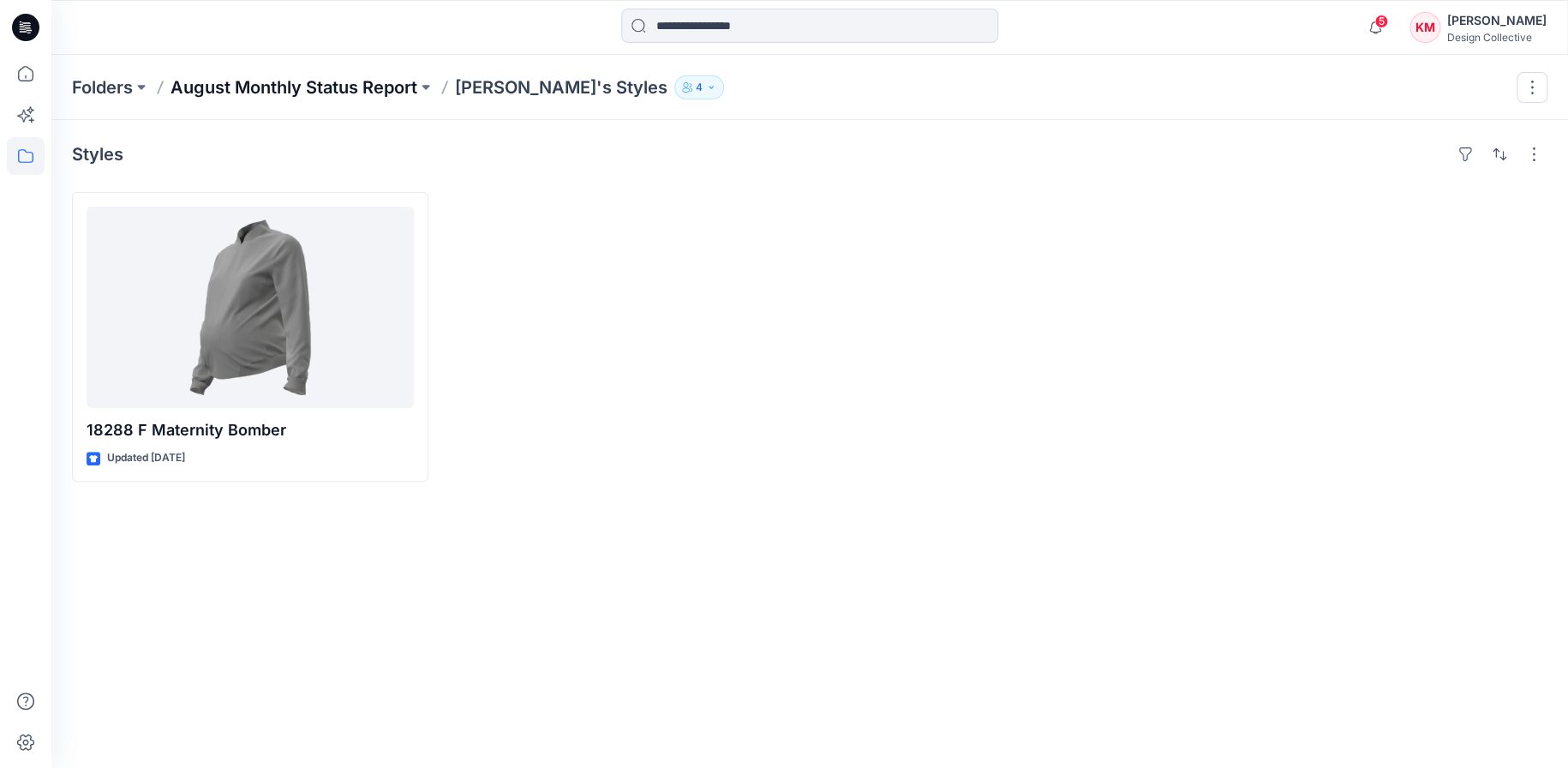
click at [326, 82] on p "August Monthly Status Report" at bounding box center [293, 88] width 247 height 24
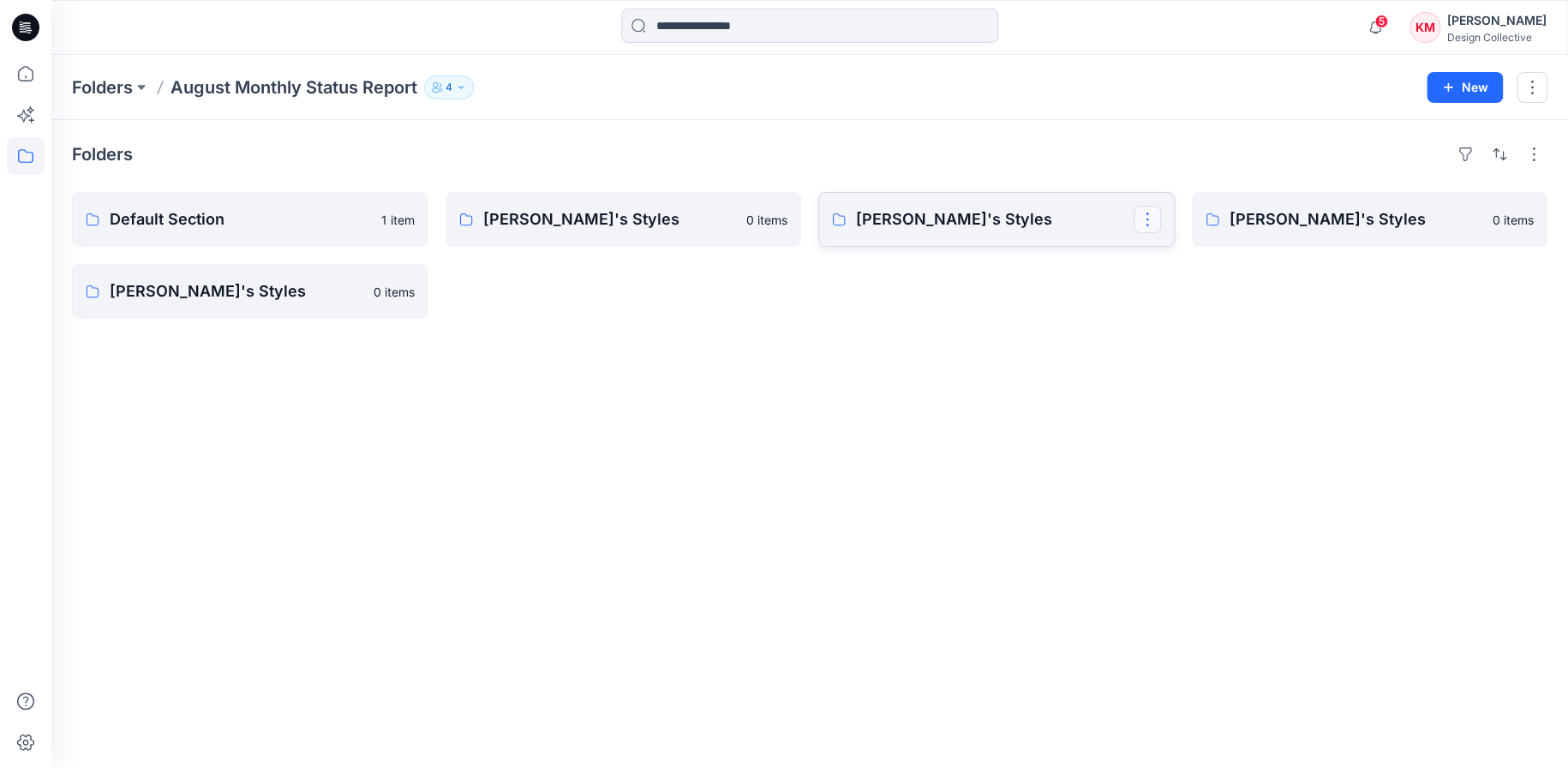
click at [1144, 214] on button "button" at bounding box center [1146, 219] width 27 height 27
click at [1148, 171] on div "Folders Default Section 1 item Taryn's Styles 0 items Carla's Styles 0 items Ka…" at bounding box center [809, 444] width 1517 height 648
click at [1537, 149] on button "button" at bounding box center [1533, 154] width 27 height 27
click at [1334, 422] on div "Folders Layout Grid Large Grid Folder View Compact Card Card View Card Info Tag…" at bounding box center [809, 444] width 1517 height 648
drag, startPoint x: 1546, startPoint y: 115, endPoint x: 1540, endPoint y: 144, distance: 29.6
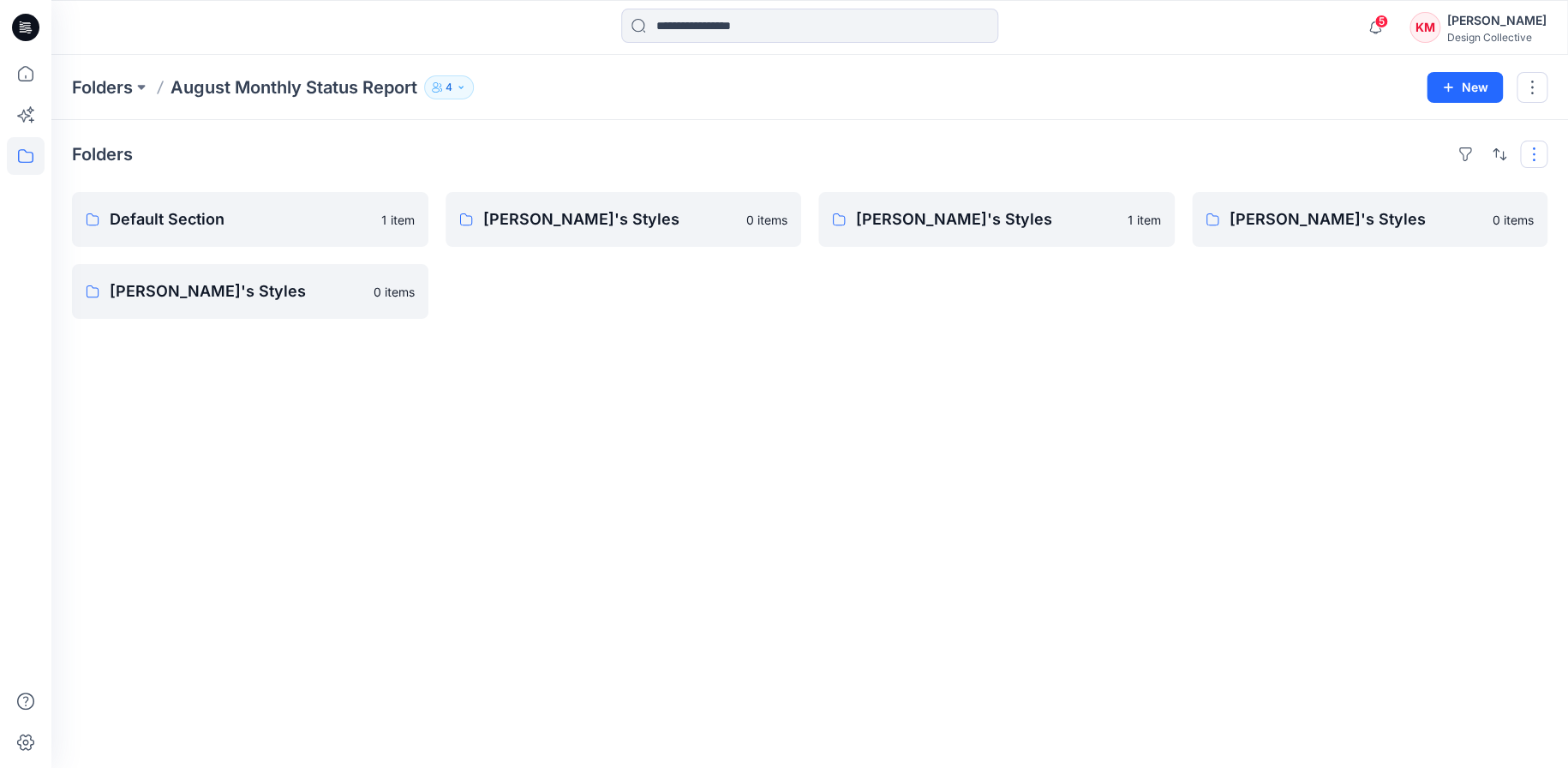
click at [1546, 117] on div "Folders August Monthly Status Report 4 New" at bounding box center [809, 88] width 1517 height 65
click at [1537, 153] on button "button" at bounding box center [1533, 154] width 27 height 27
click at [1455, 229] on p "Folder View" at bounding box center [1461, 230] width 108 height 20
click at [1264, 173] on button "Grid" at bounding box center [1313, 178] width 147 height 34
click at [922, 210] on p "Kathleen's Styles" at bounding box center [994, 220] width 277 height 24
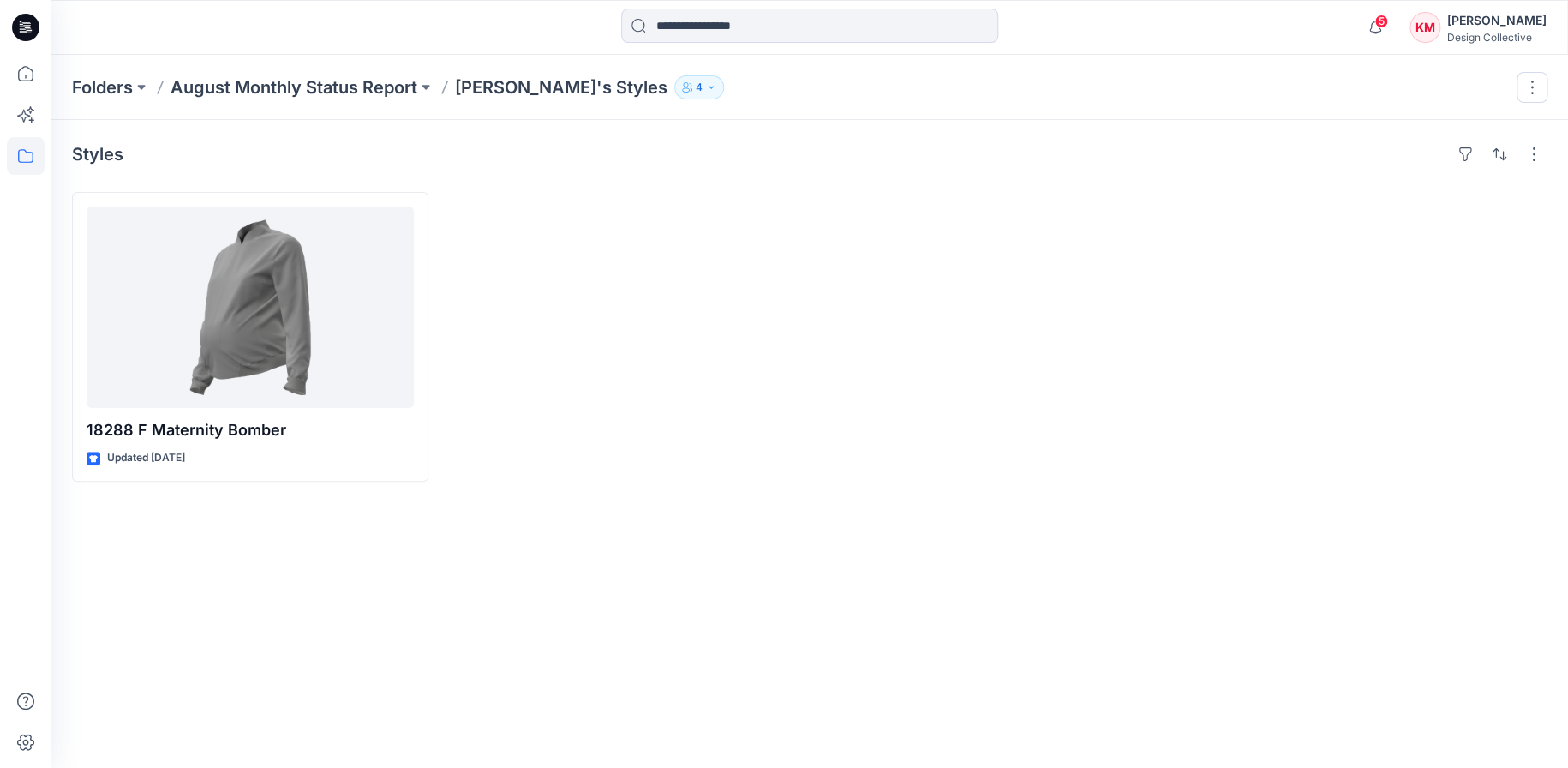
click at [1432, 155] on div "Styles" at bounding box center [809, 154] width 1476 height 27
click at [1472, 156] on button "button" at bounding box center [1465, 154] width 27 height 27
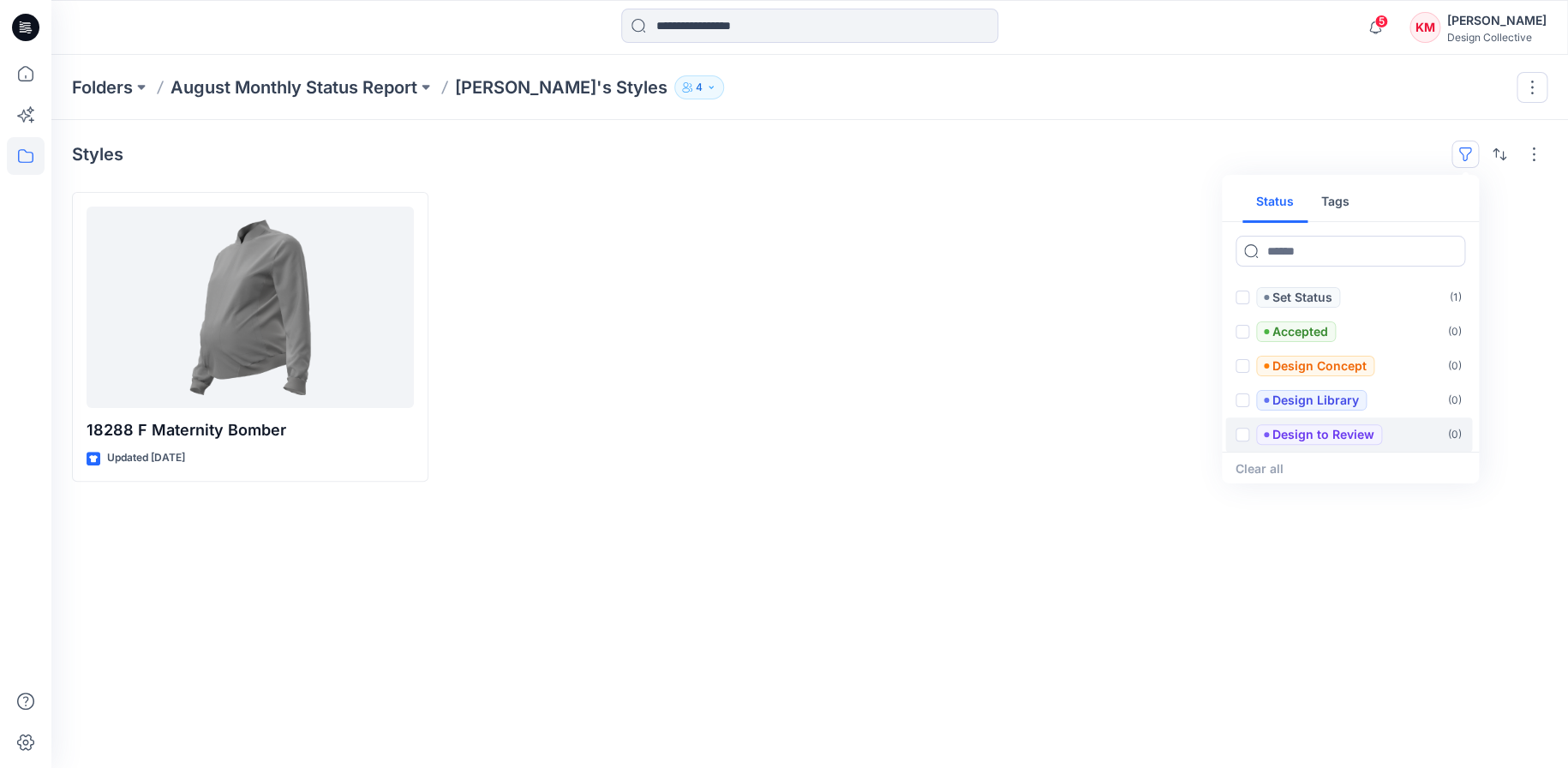
click at [1333, 432] on p "Design to Review" at bounding box center [1324, 435] width 102 height 20
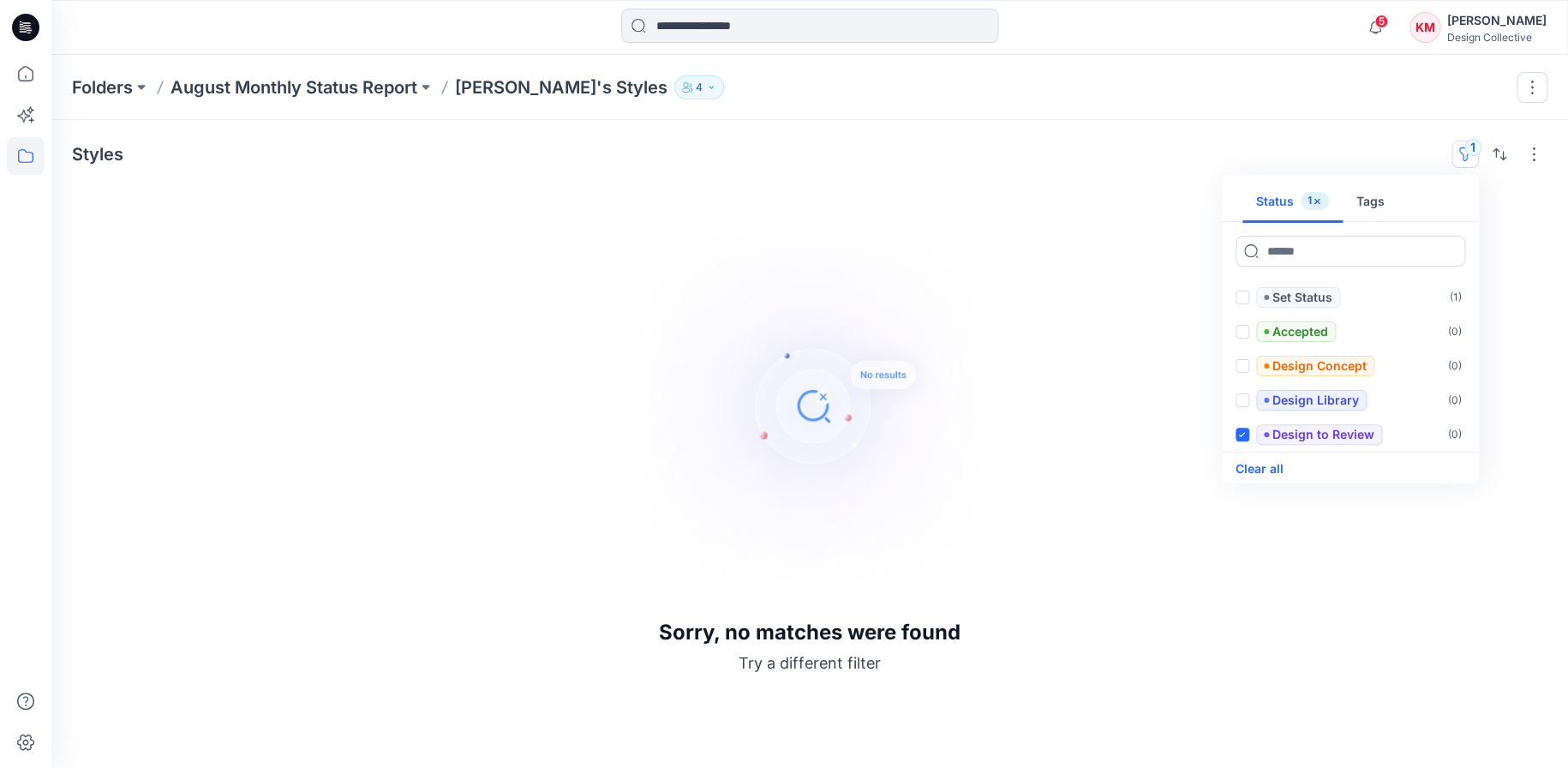
click at [1241, 462] on button "Clear all" at bounding box center [1260, 468] width 48 height 20
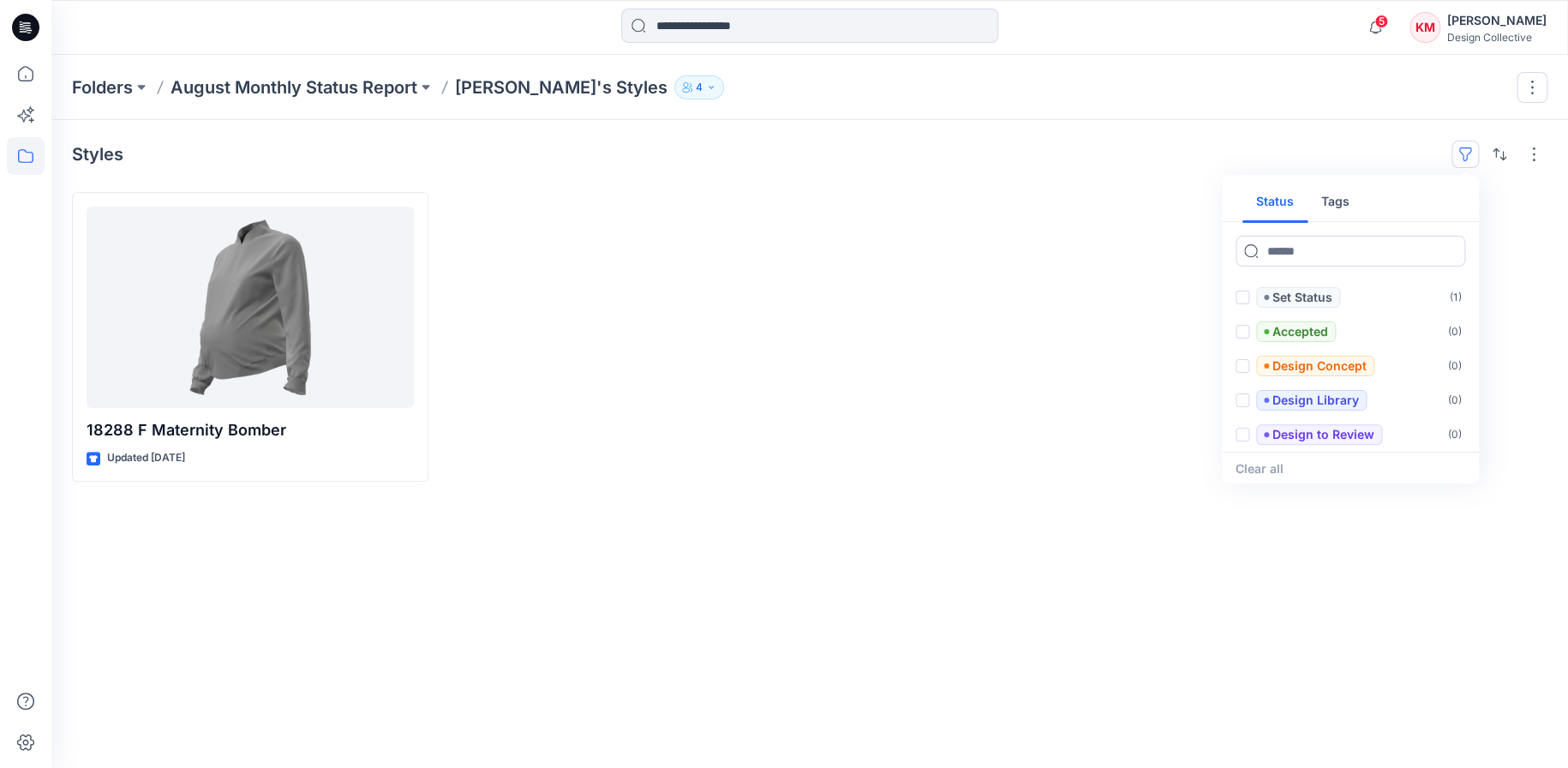
click at [1331, 199] on button "Tags" at bounding box center [1335, 202] width 56 height 41
click at [1528, 186] on div "Styles Status Tags Classic Fit ( 0 ) Event ( 0 ) Housekeeping ( 0 ) Unisex ( 0 …" at bounding box center [809, 444] width 1517 height 648
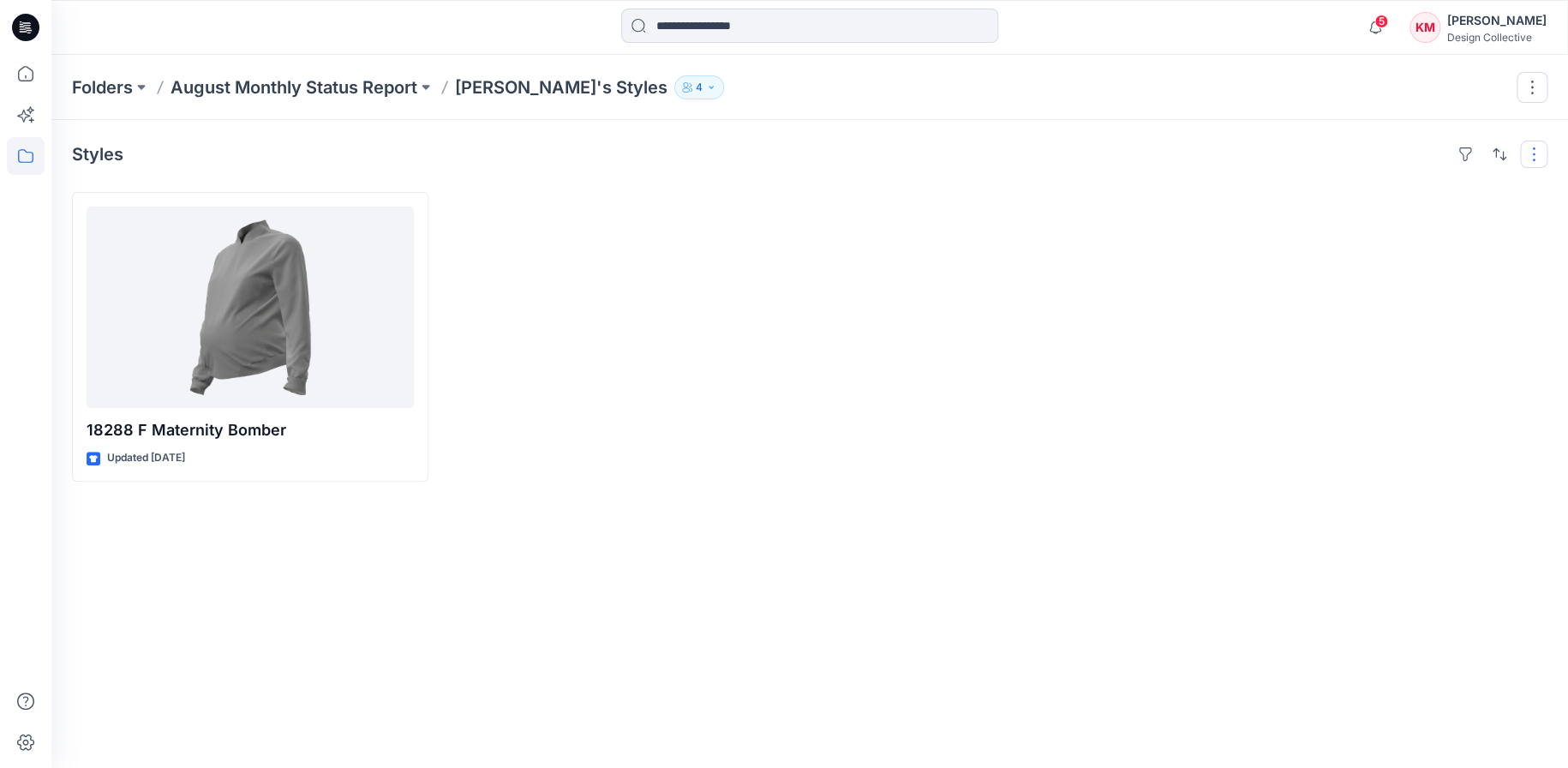
click at [1530, 151] on button "button" at bounding box center [1533, 154] width 27 height 27
click at [1268, 150] on div "Styles Layout Grid Large Grid Folder View Compact Card Card View Card Info Tags" at bounding box center [809, 154] width 1476 height 27
click at [1538, 85] on button "button" at bounding box center [1532, 87] width 31 height 31
click at [1054, 239] on div at bounding box center [996, 336] width 357 height 290
click at [1539, 82] on button "button" at bounding box center [1532, 87] width 31 height 31
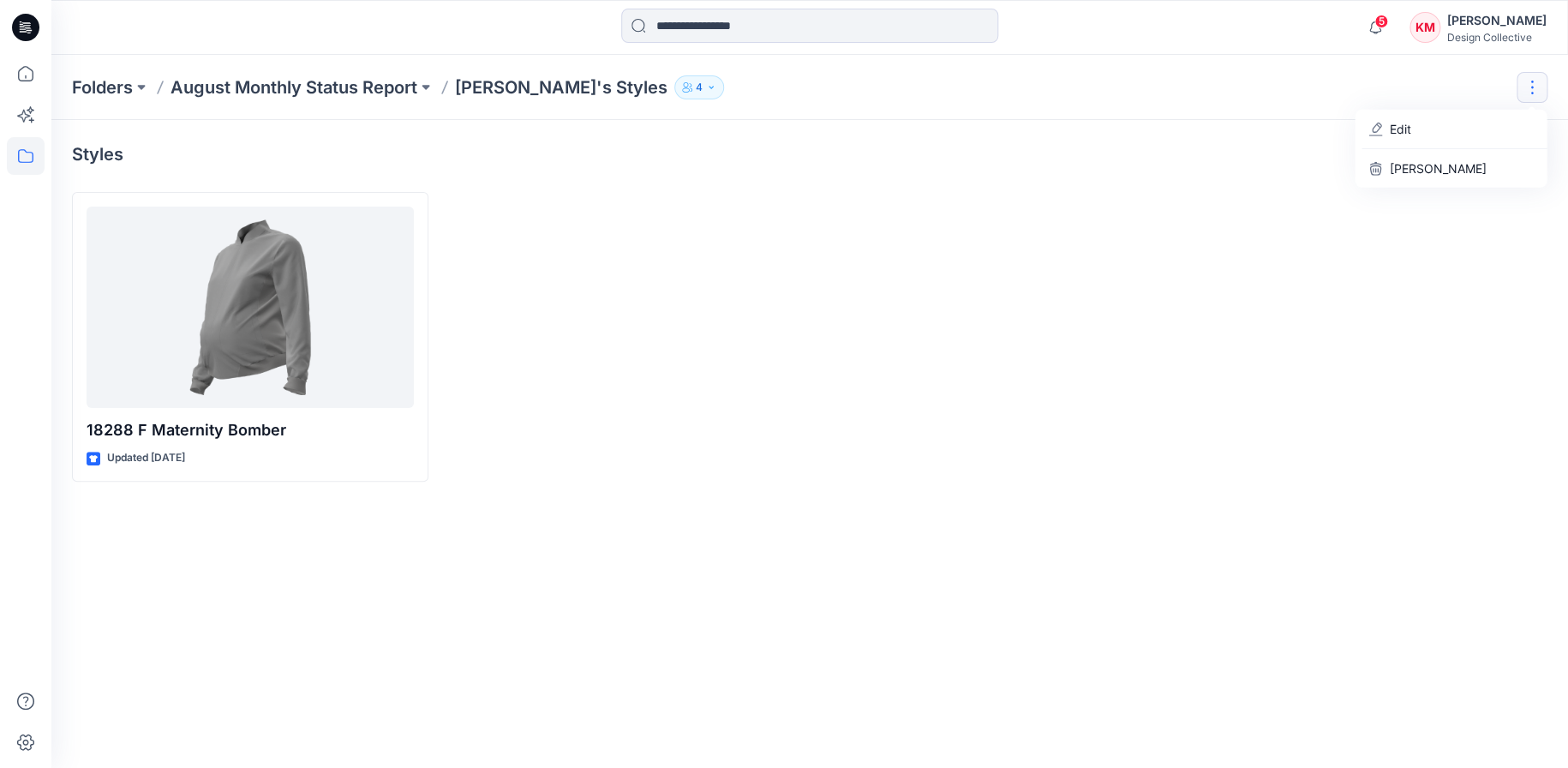
click at [1505, 217] on div at bounding box center [1370, 336] width 357 height 290
click at [144, 83] on button at bounding box center [142, 88] width 17 height 24
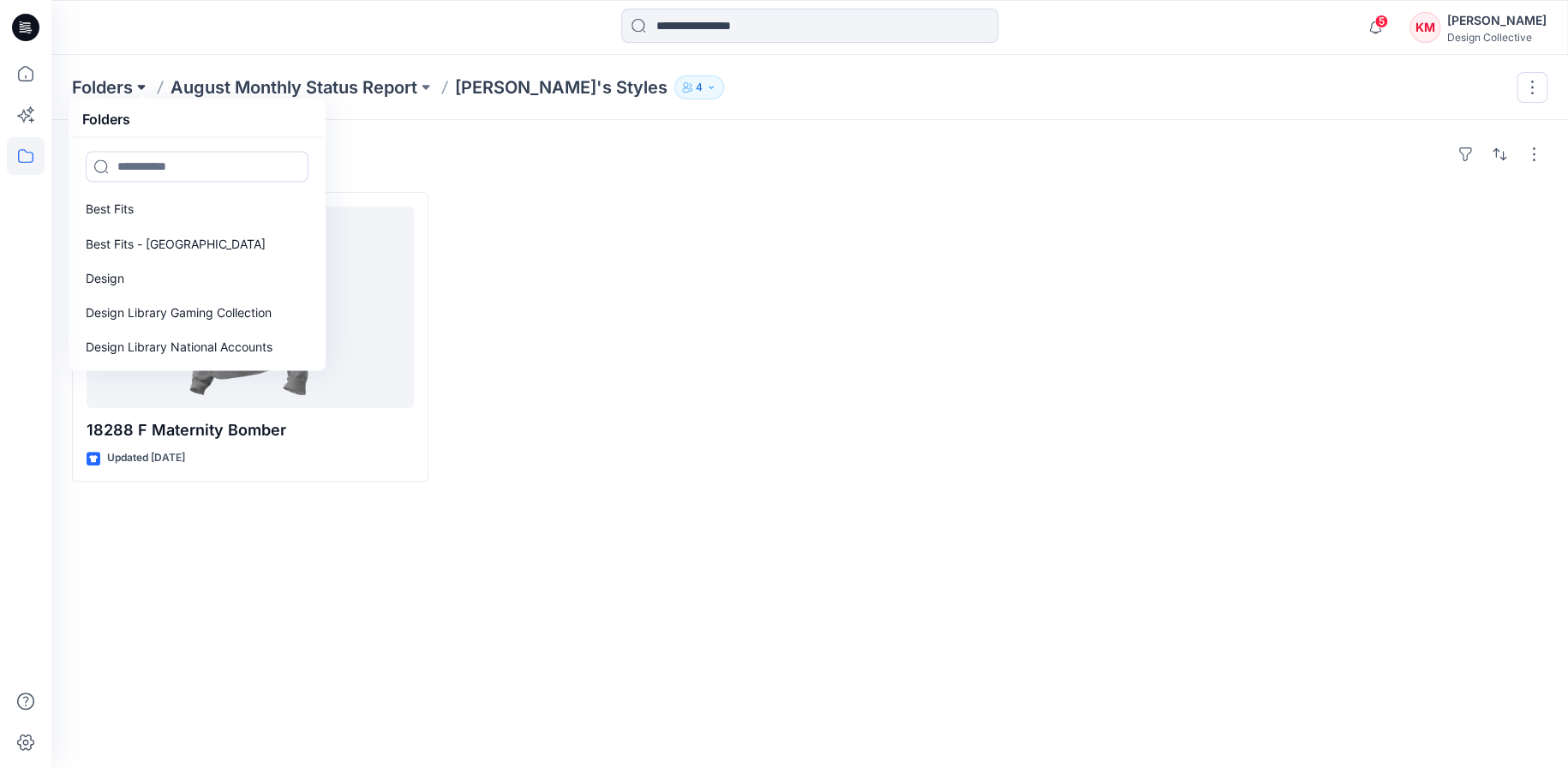
click at [142, 81] on button at bounding box center [142, 88] width 17 height 24
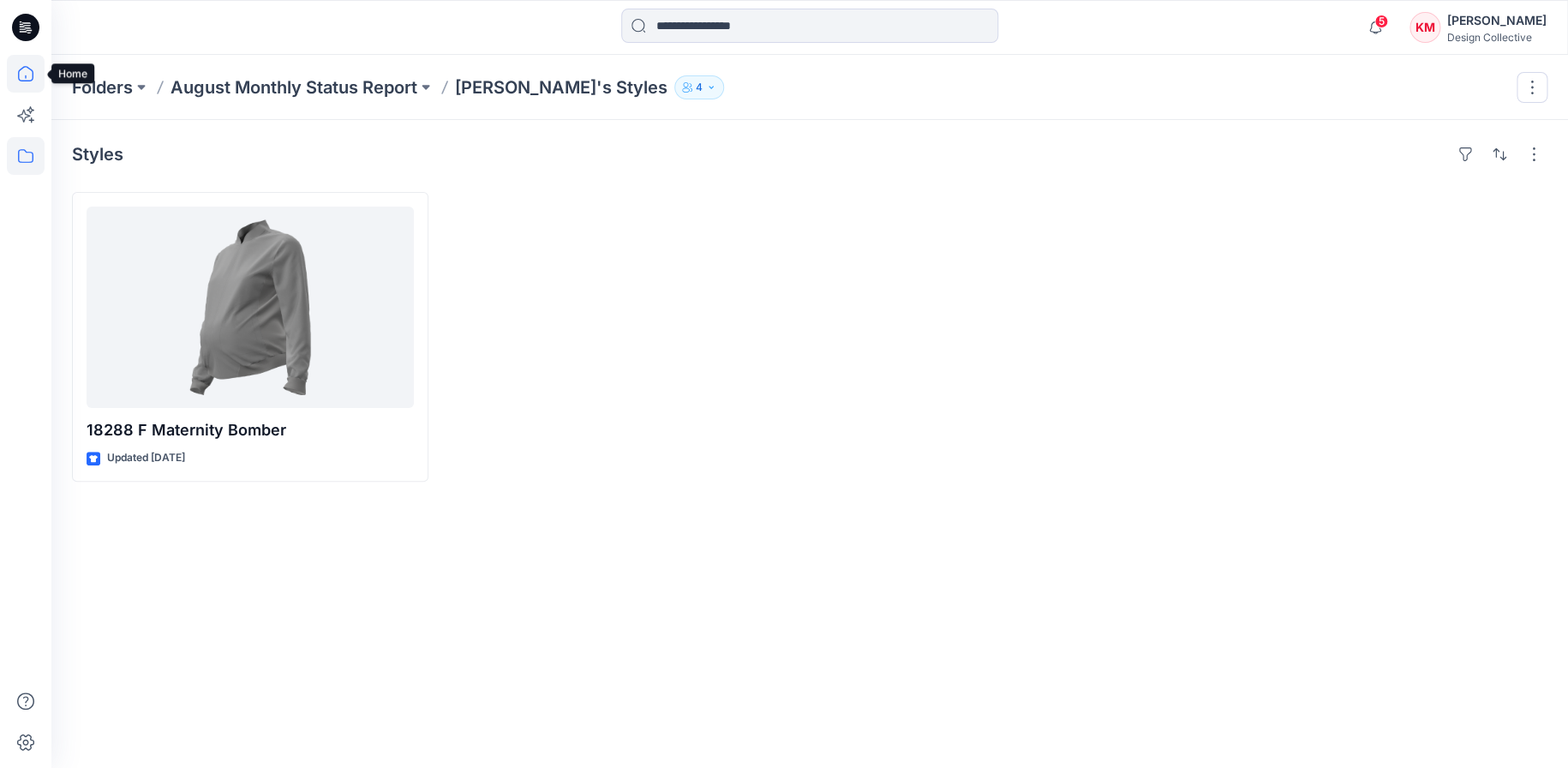
click at [34, 69] on icon at bounding box center [25, 74] width 37 height 37
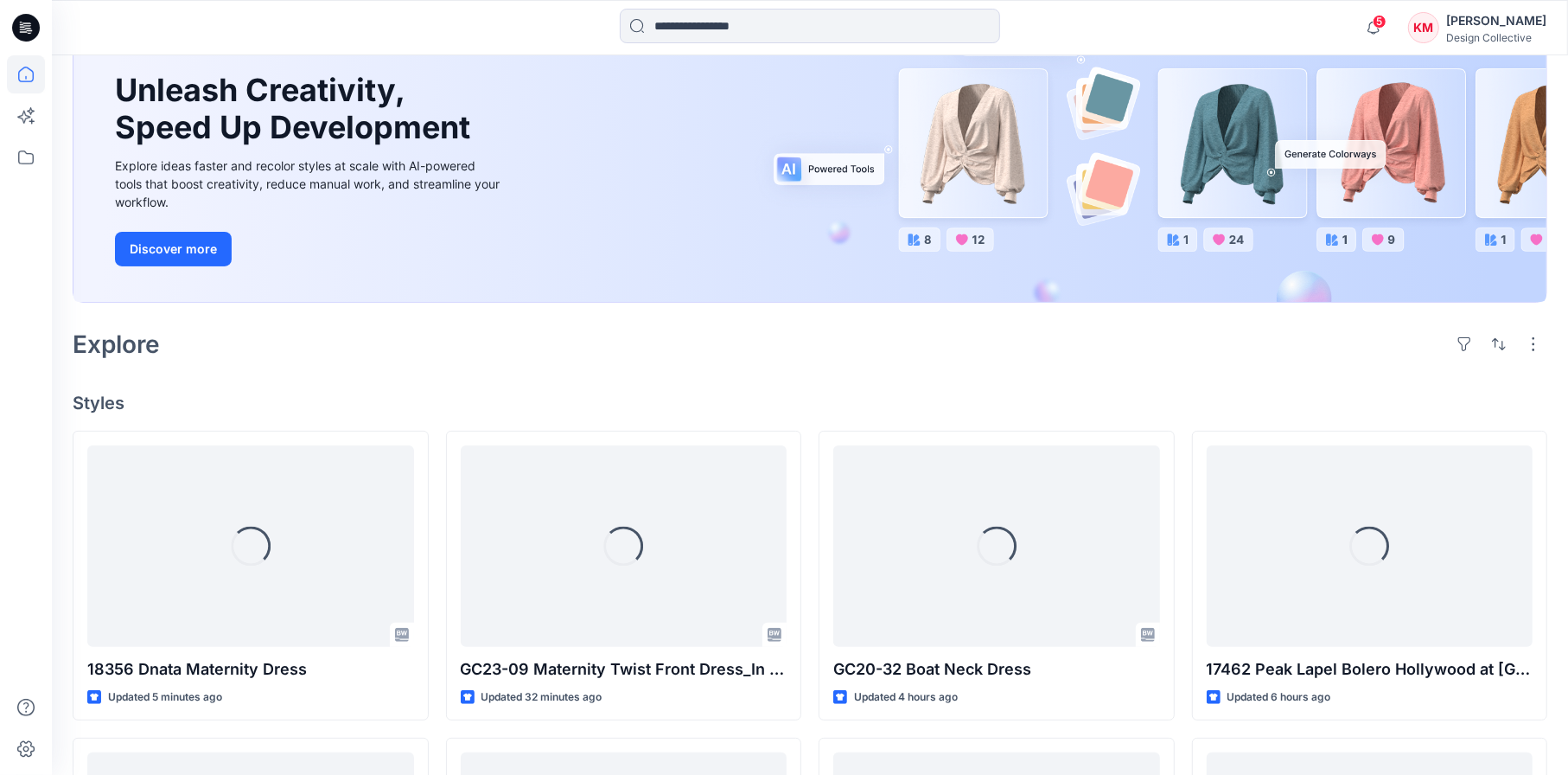
scroll to position [173, 0]
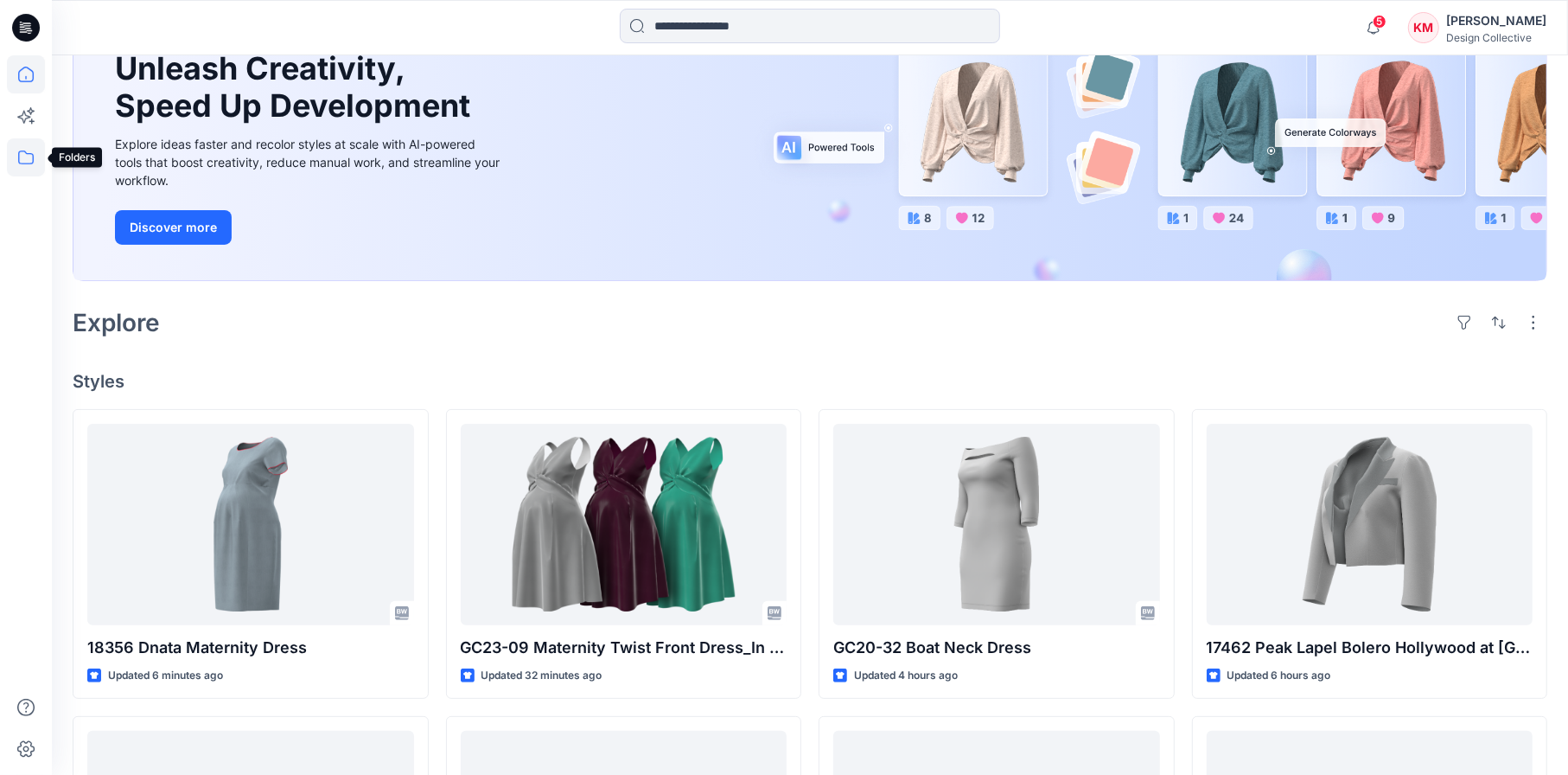
click at [20, 160] on icon at bounding box center [25, 157] width 38 height 38
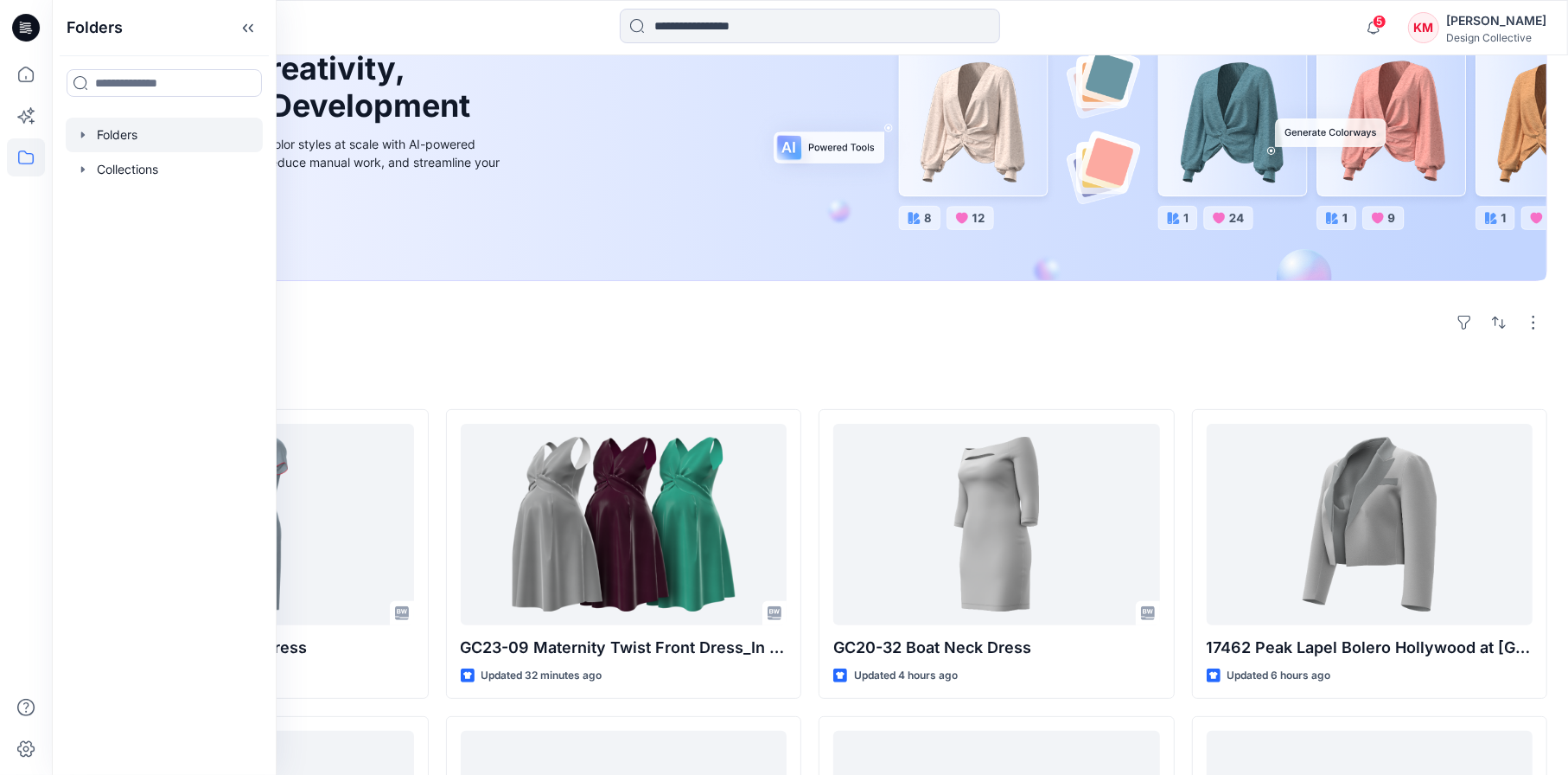
click at [120, 134] on div at bounding box center [164, 134] width 197 height 35
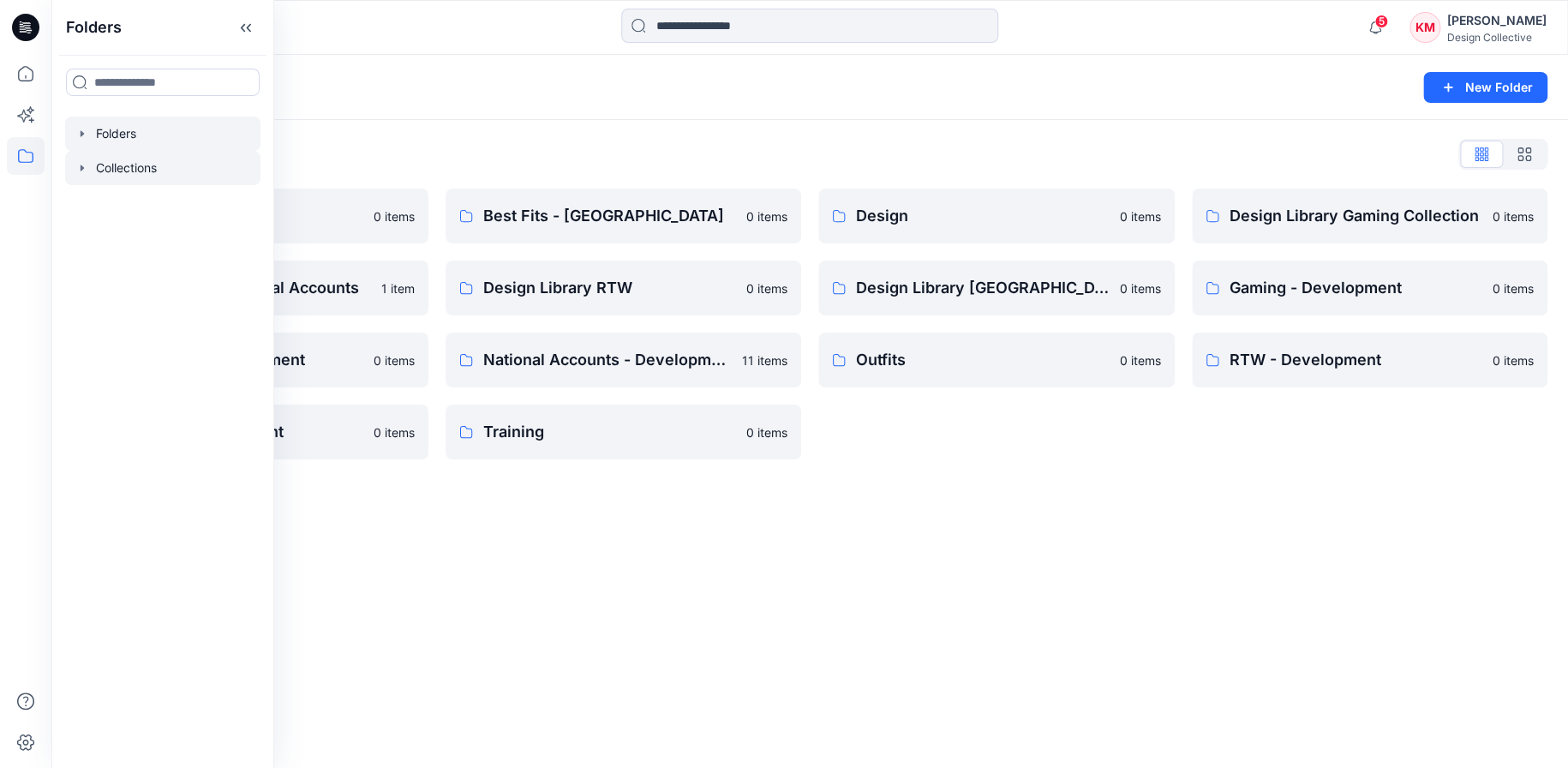
click at [127, 160] on div at bounding box center [163, 168] width 196 height 34
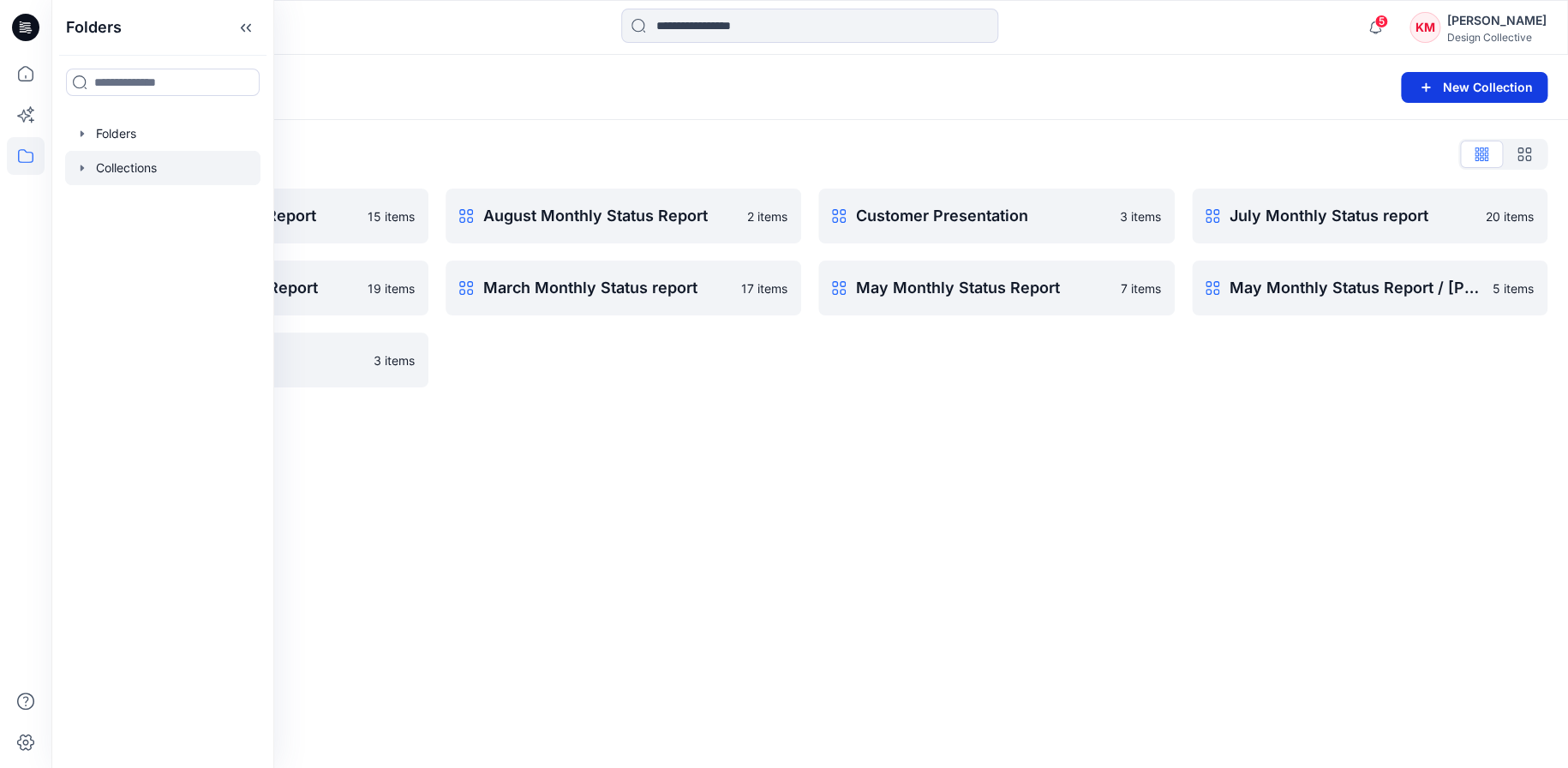
click at [1426, 84] on icon "button" at bounding box center [1426, 88] width 20 height 20
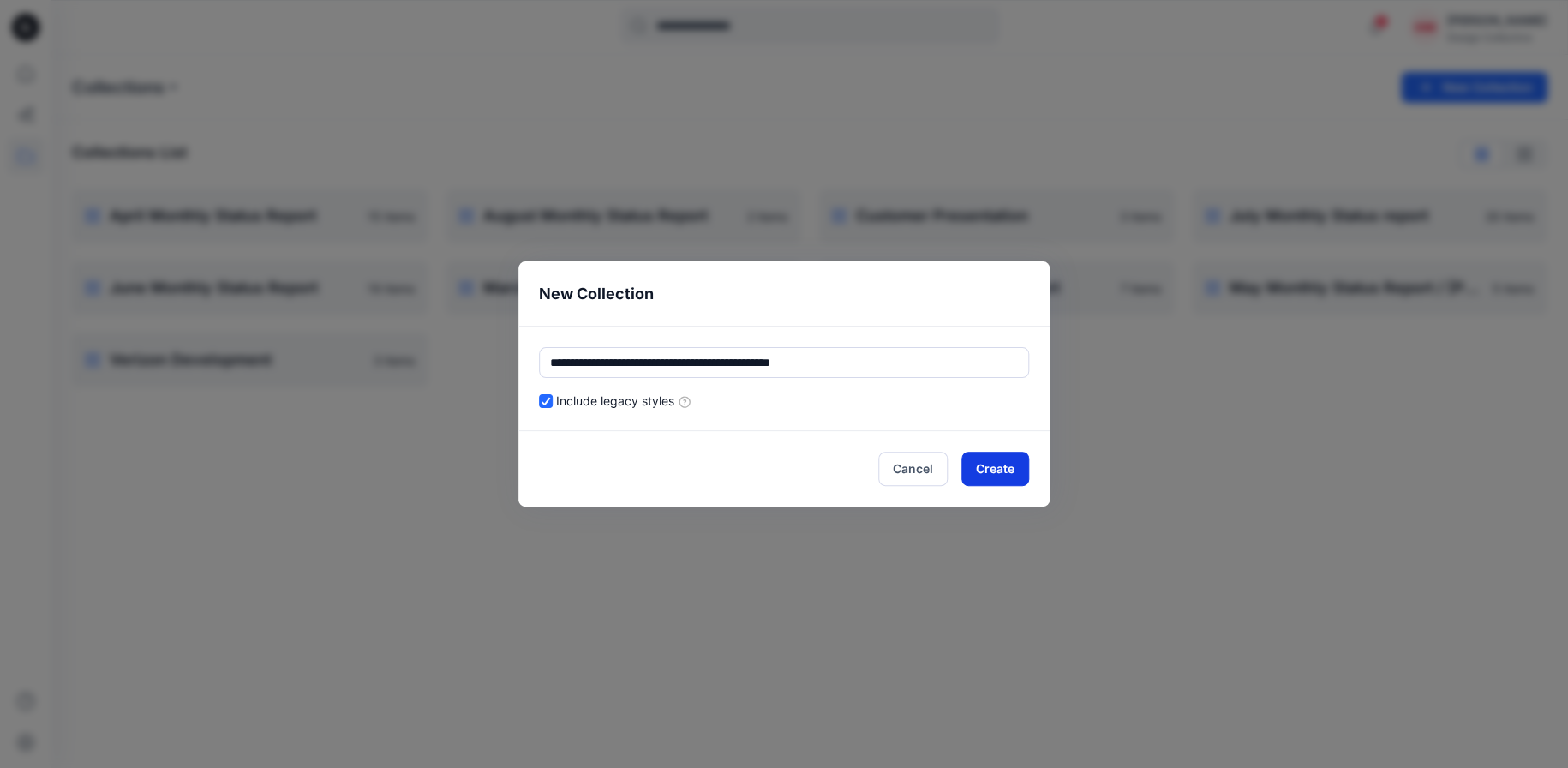
type input "**********"
click at [1004, 471] on button "Create" at bounding box center [994, 468] width 68 height 34
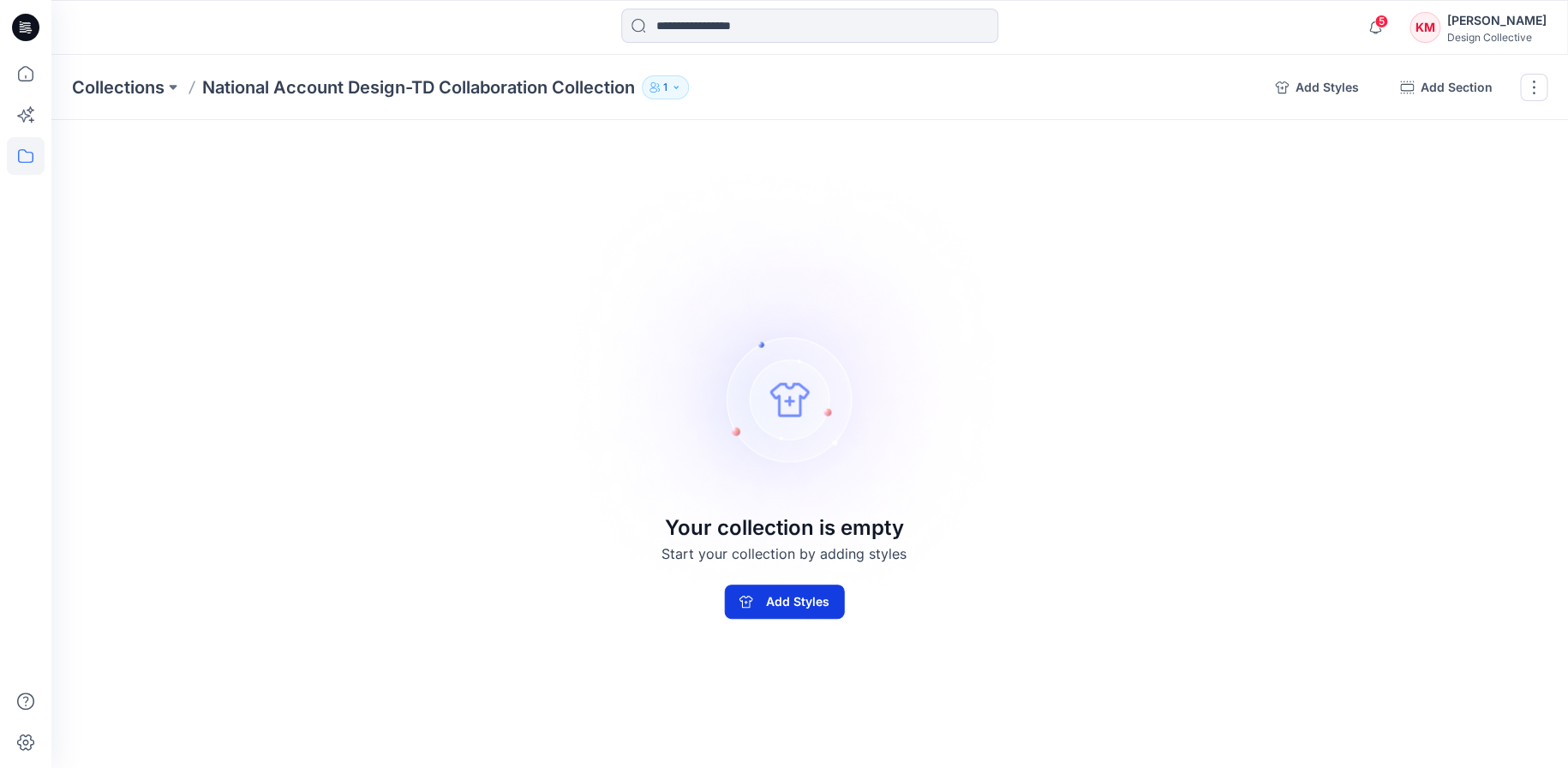
click at [754, 600] on button "Add Styles" at bounding box center [784, 601] width 120 height 34
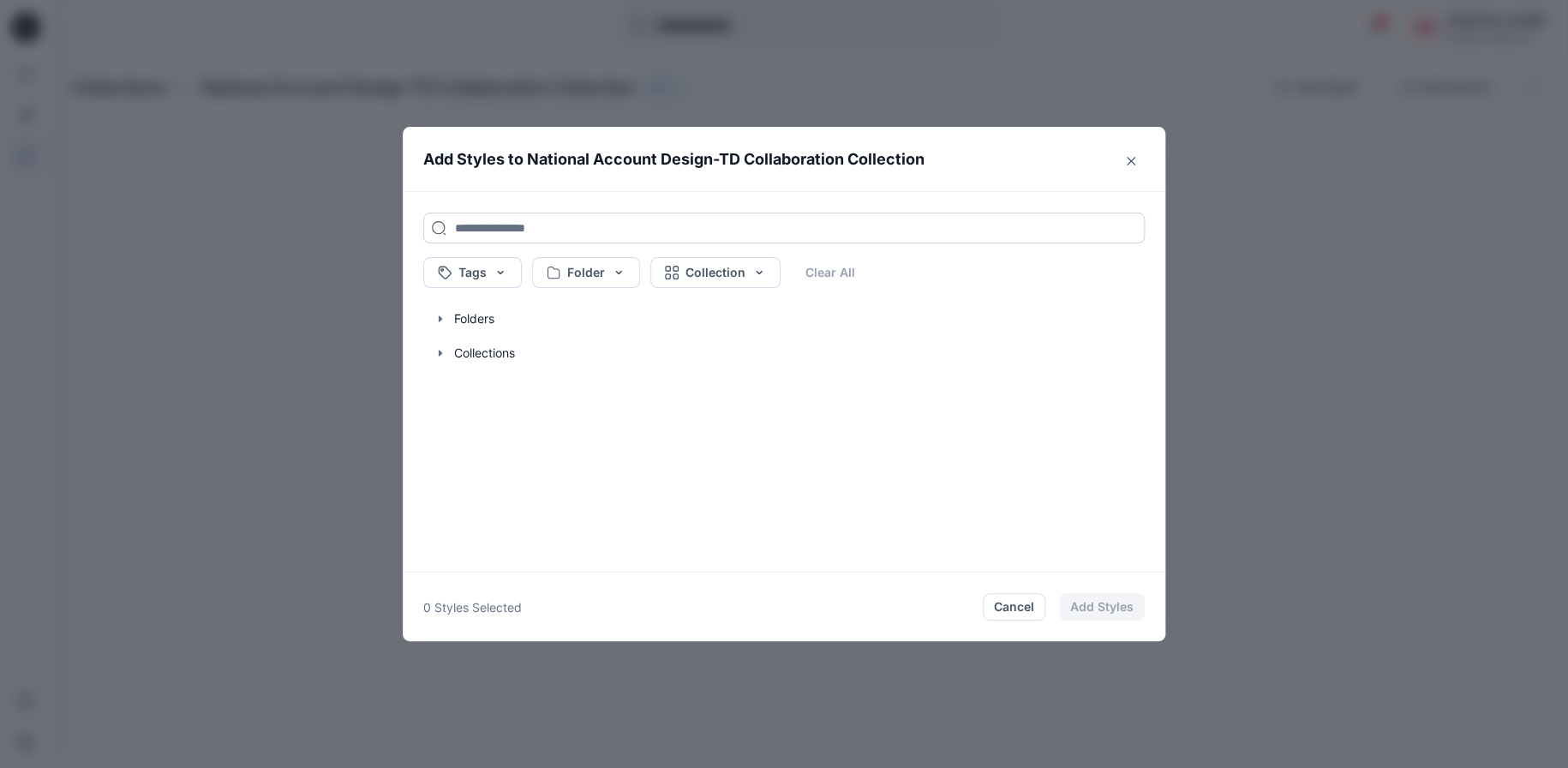
click at [494, 223] on input at bounding box center [784, 227] width 722 height 31
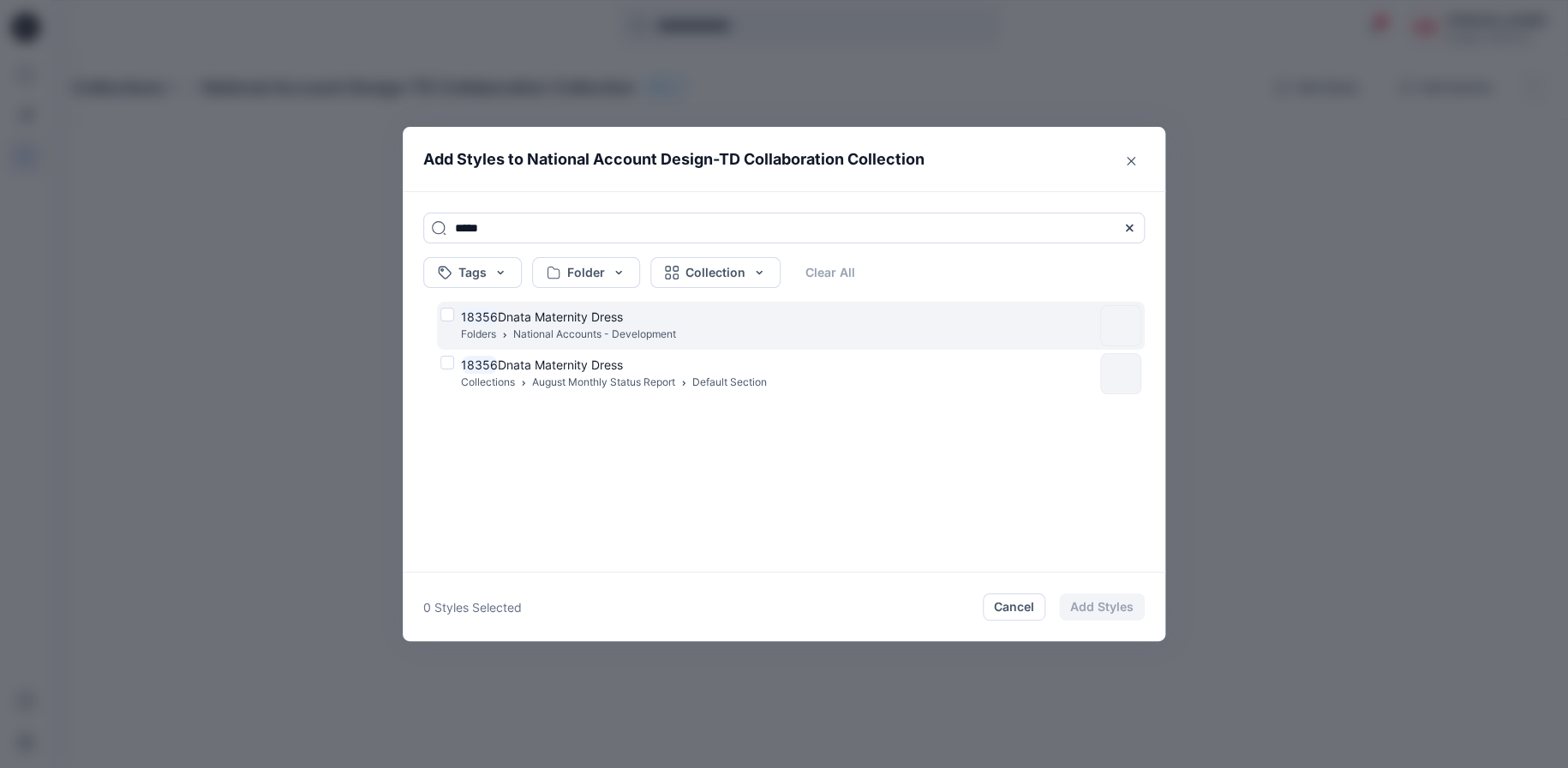
type input "*****"
click at [520, 321] on span "Dnata Maternity Dress" at bounding box center [561, 317] width 125 height 15
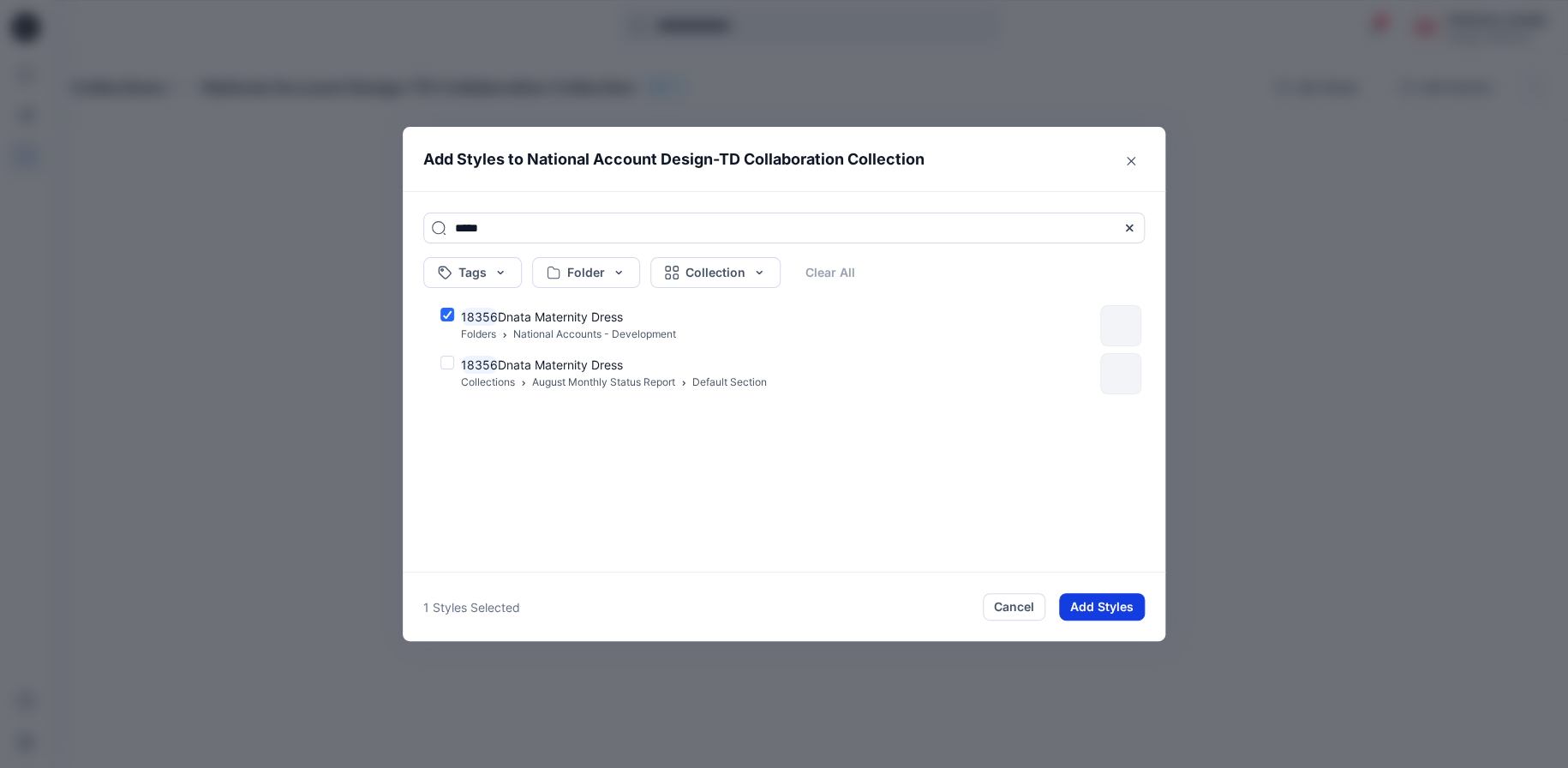
click at [1122, 606] on button "Add Styles" at bounding box center [1102, 606] width 86 height 27
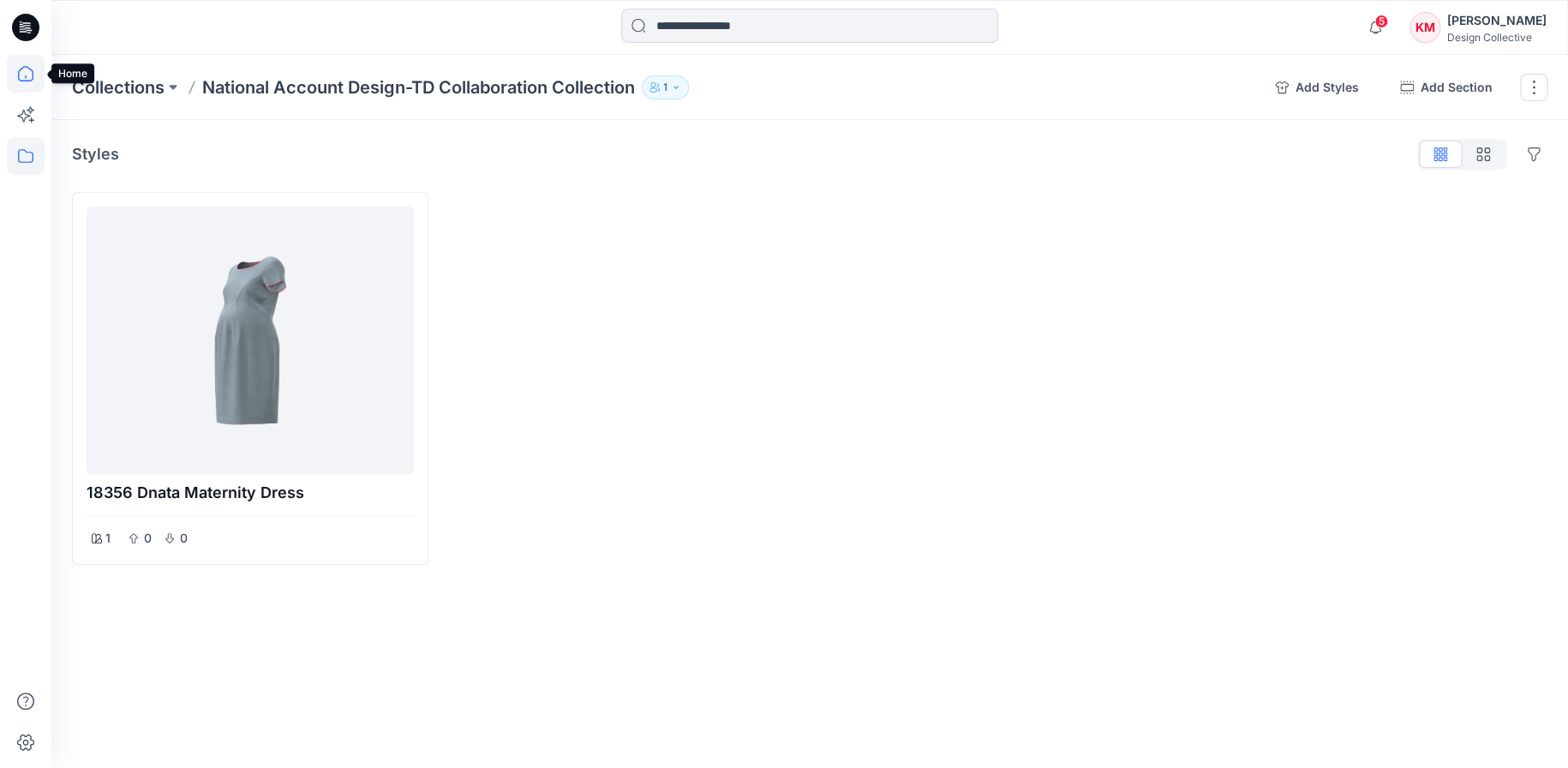
click at [21, 73] on icon at bounding box center [25, 74] width 37 height 37
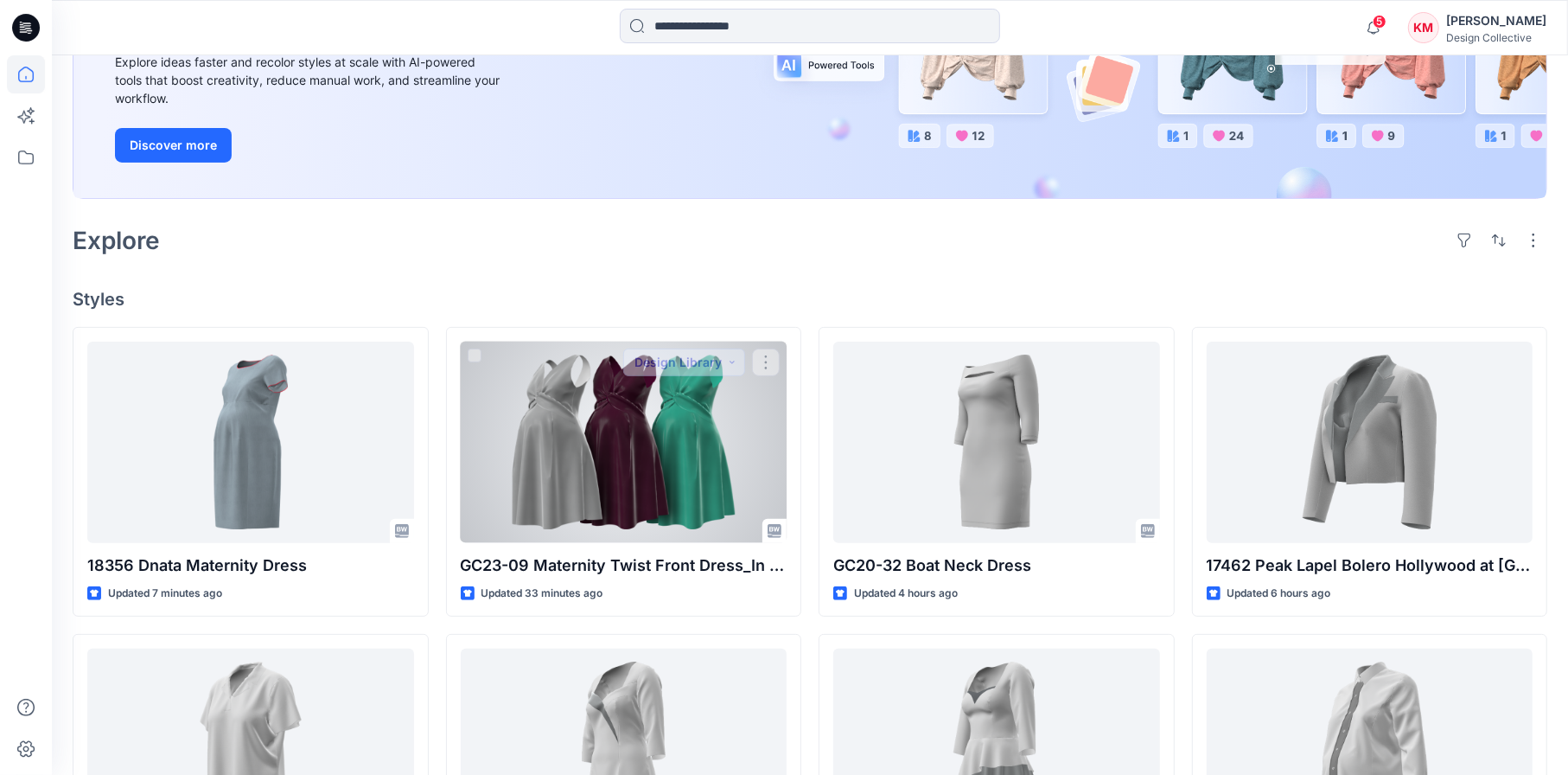
scroll to position [259, 0]
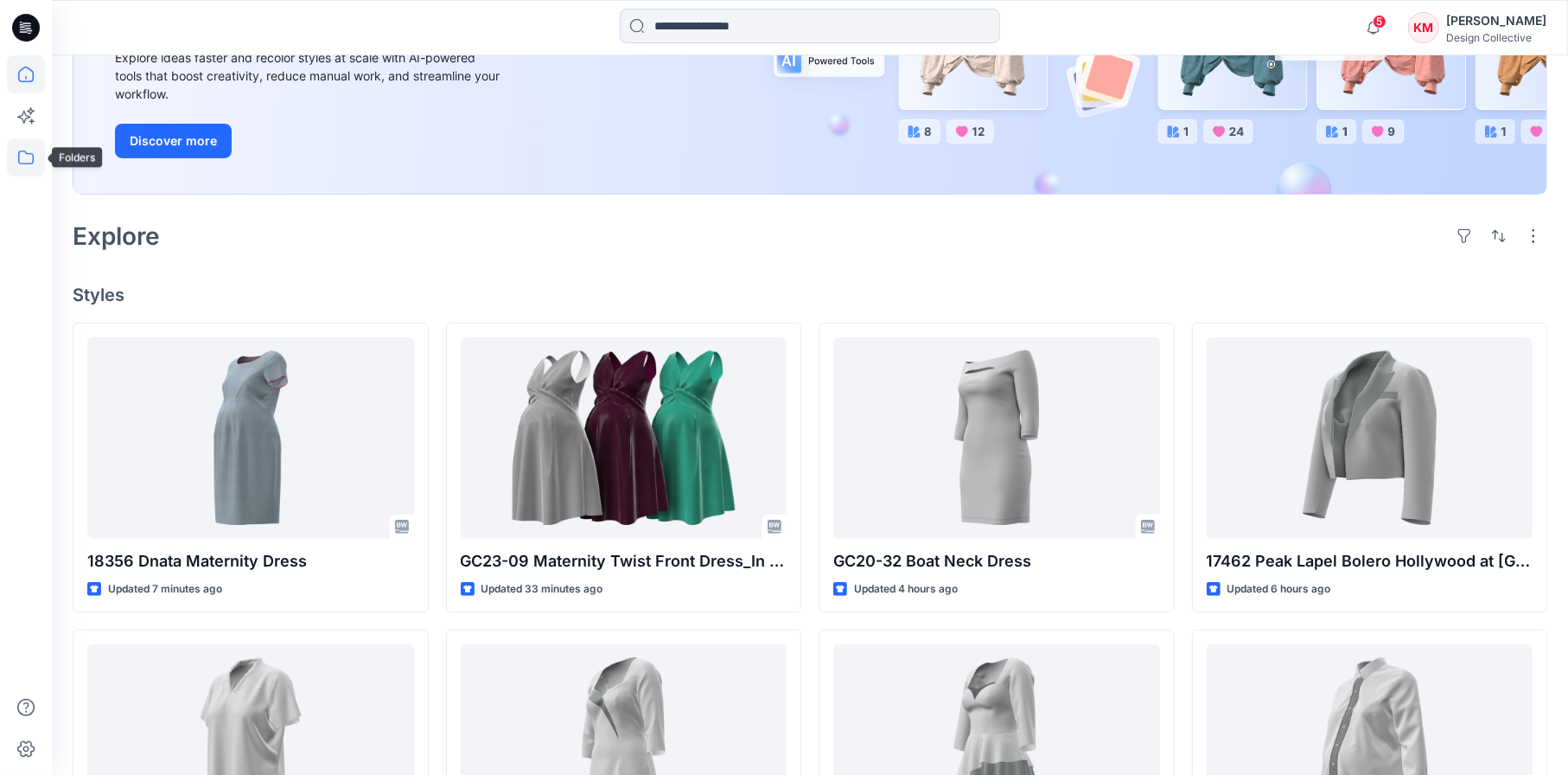
click at [24, 165] on icon at bounding box center [25, 157] width 38 height 38
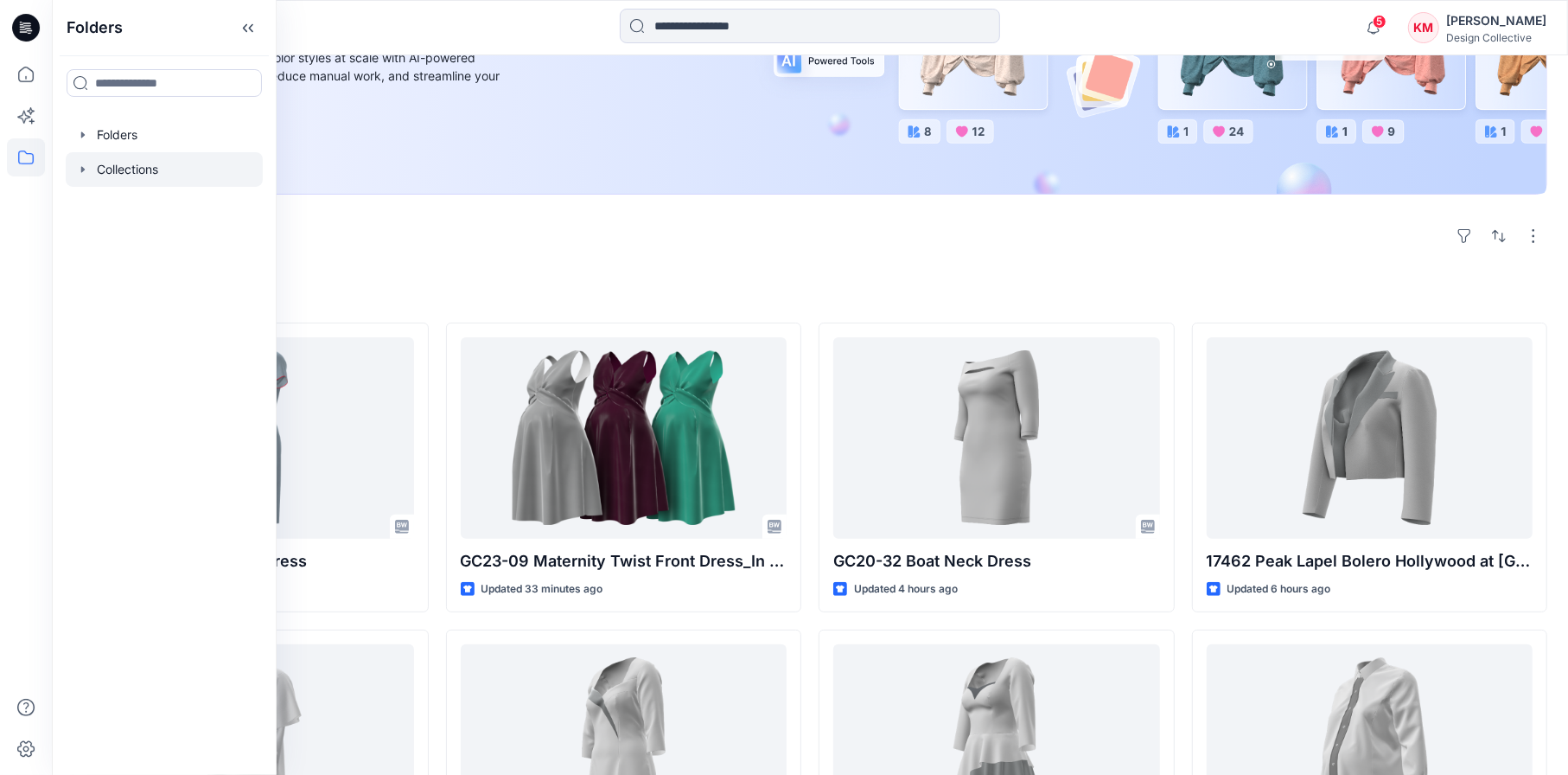
click at [130, 156] on div at bounding box center [164, 169] width 197 height 35
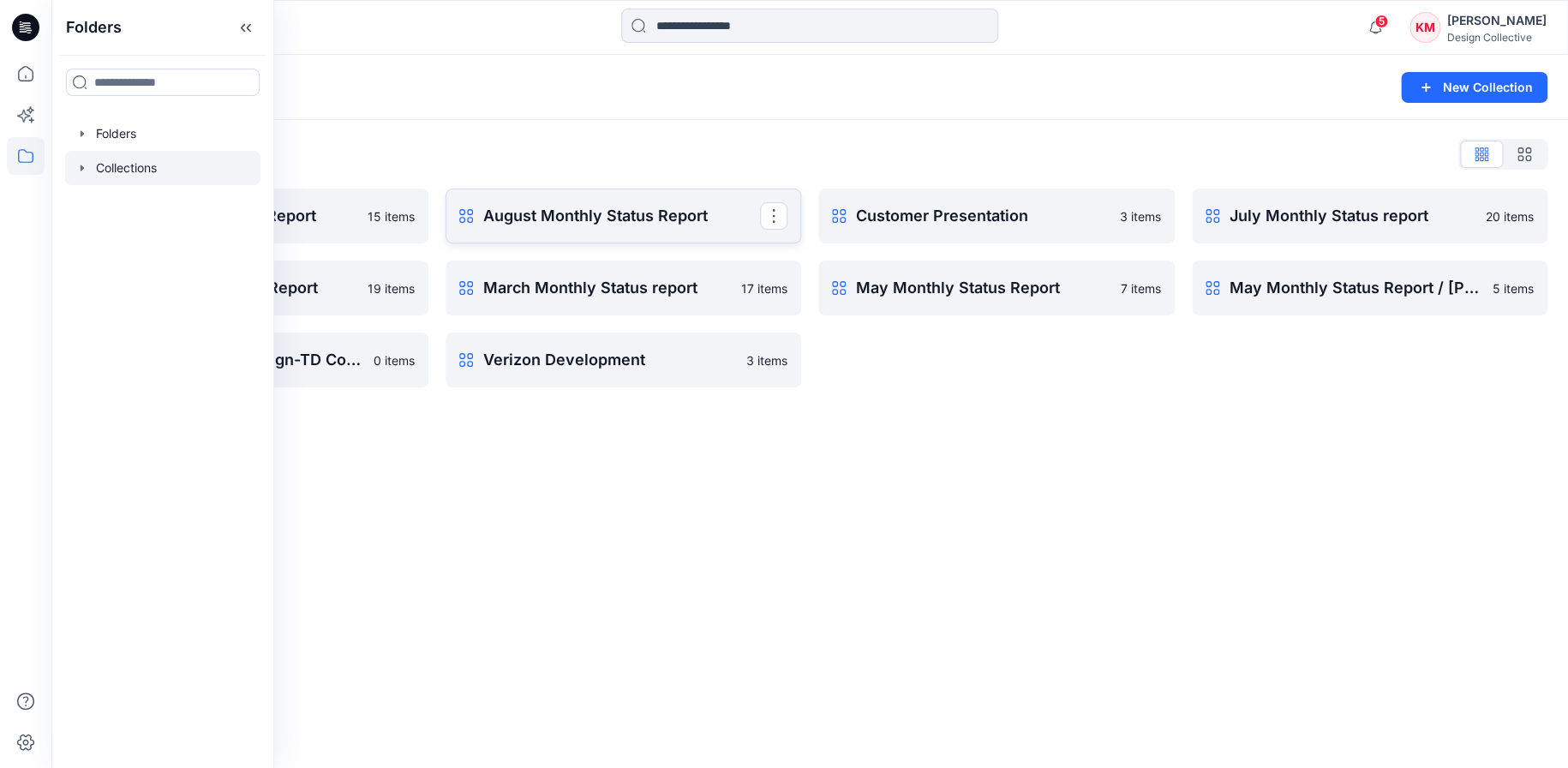
click at [602, 215] on p "August Monthly Status Report" at bounding box center [622, 216] width 277 height 24
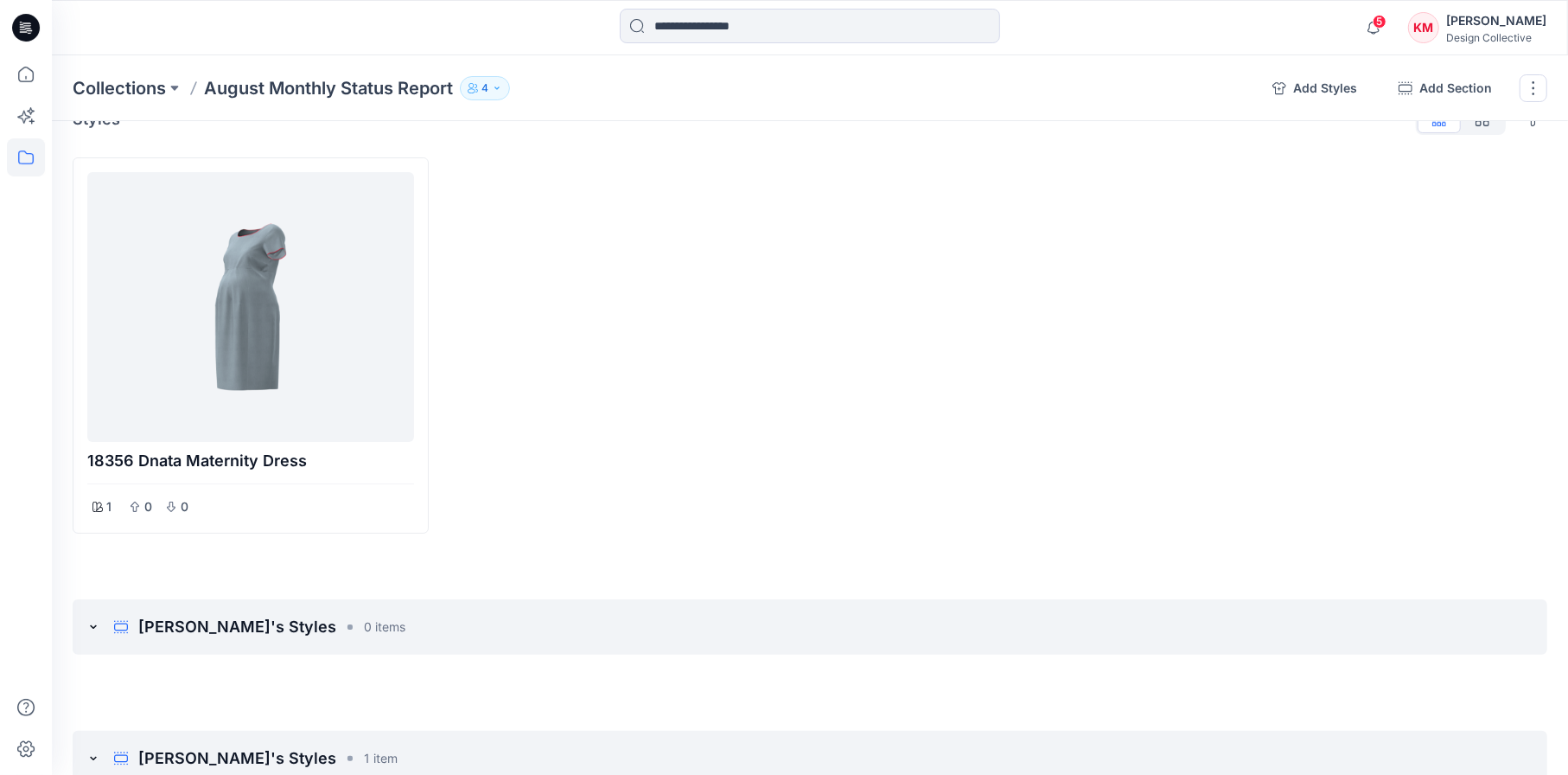
scroll to position [86, 0]
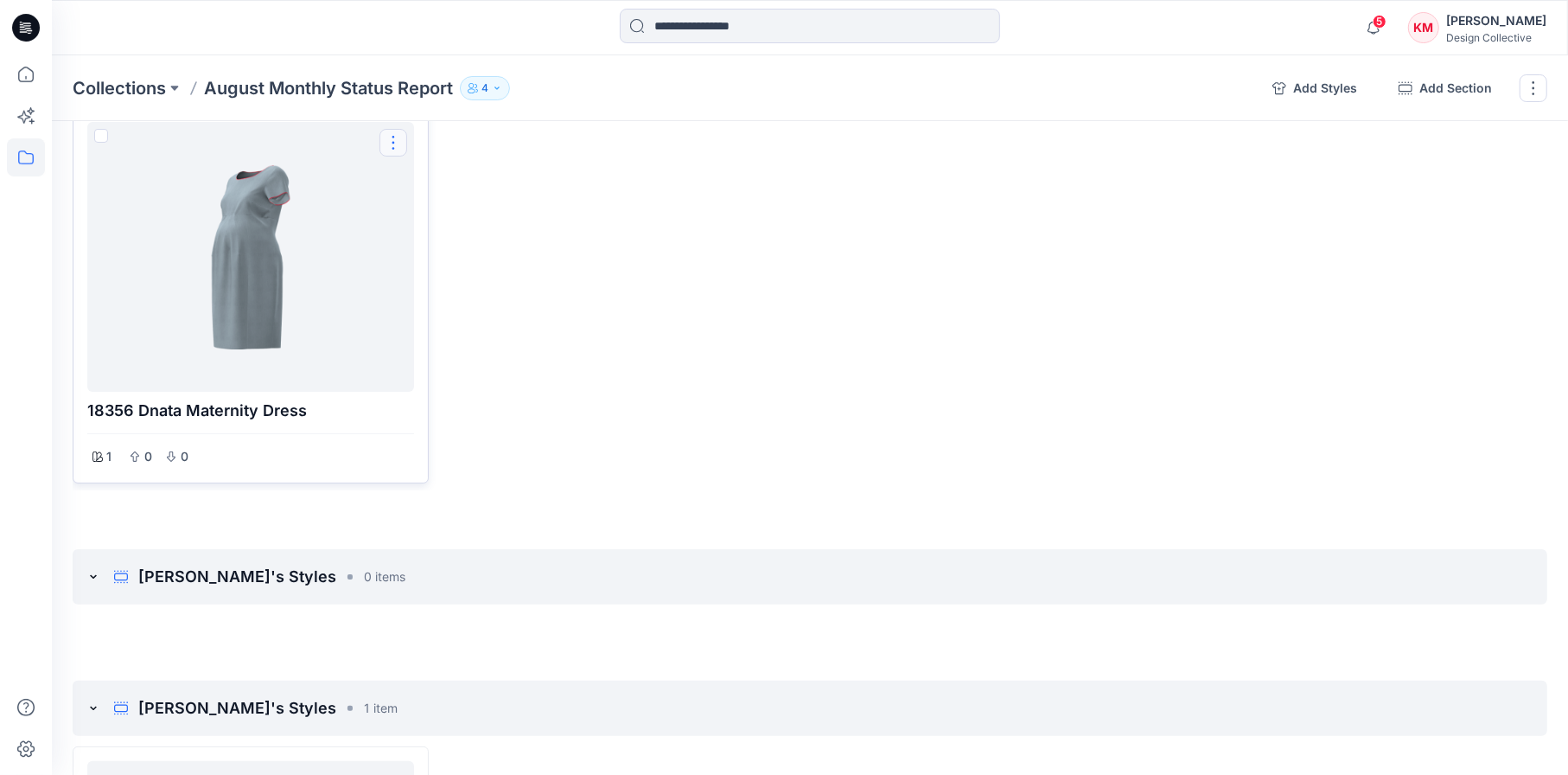
click at [396, 135] on button "Options" at bounding box center [393, 142] width 27 height 27
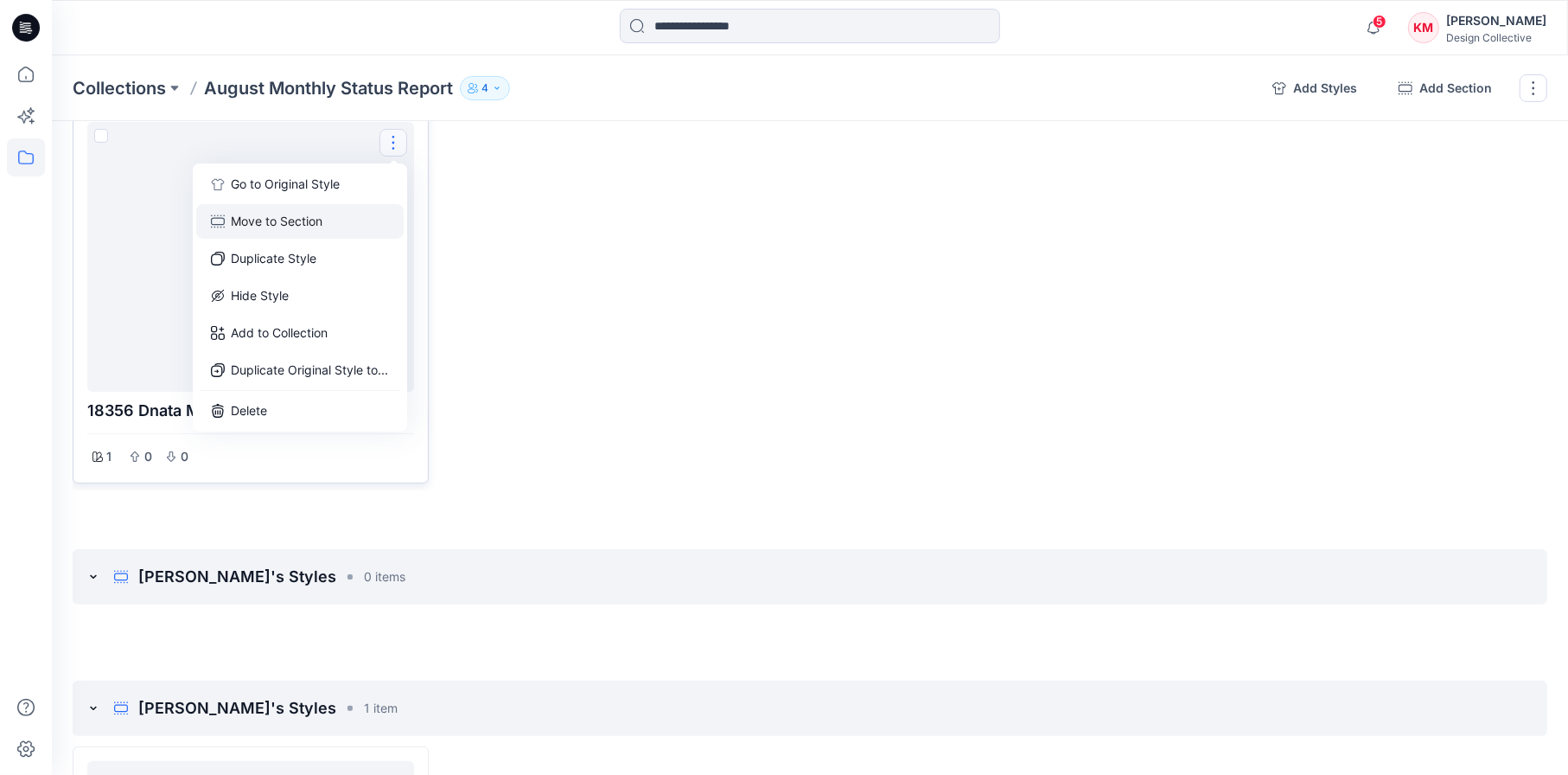
click at [308, 225] on button "Move to Section" at bounding box center [300, 221] width 208 height 35
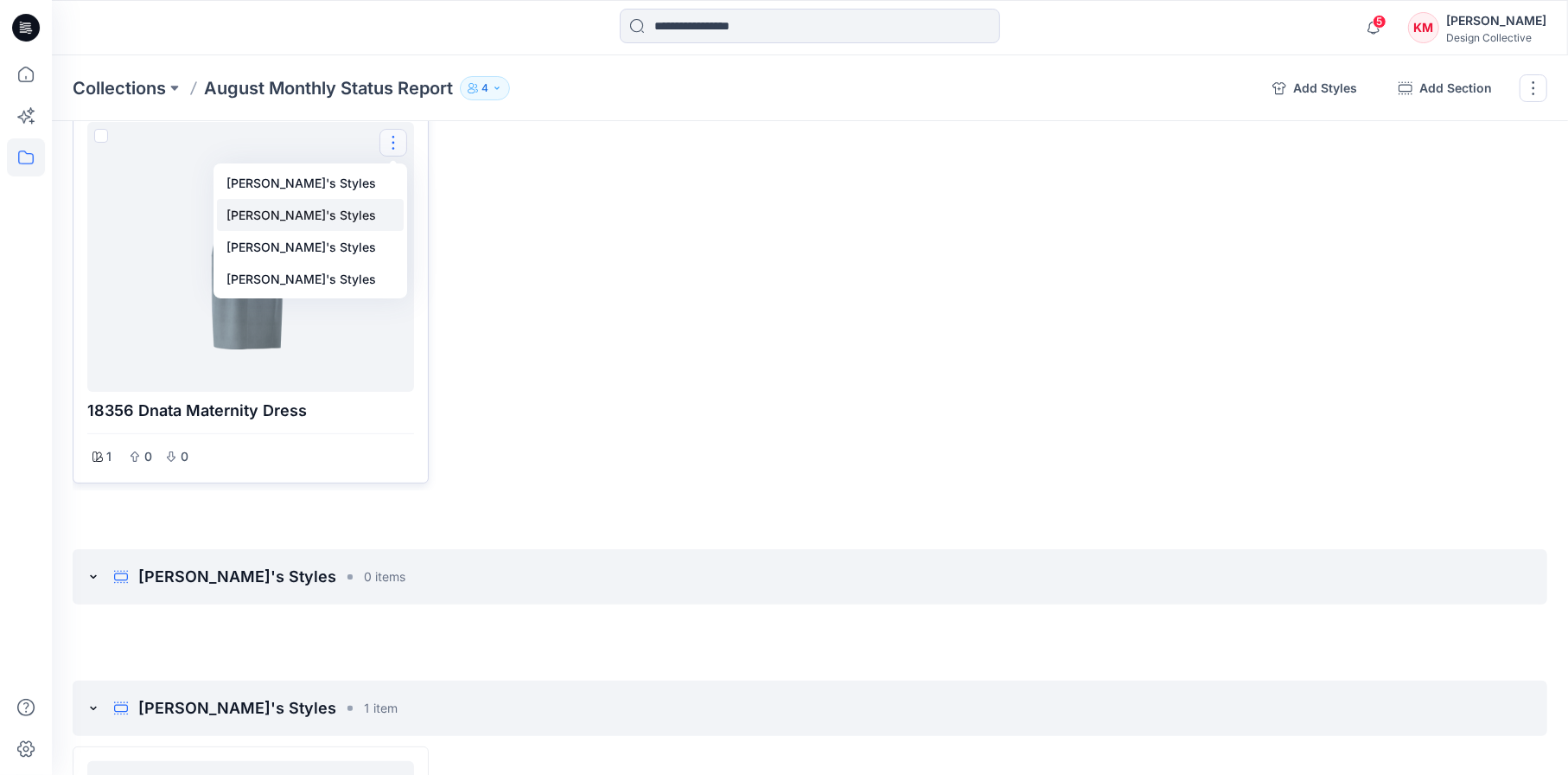
click at [294, 212] on button "Kathleen's Styles" at bounding box center [310, 215] width 187 height 32
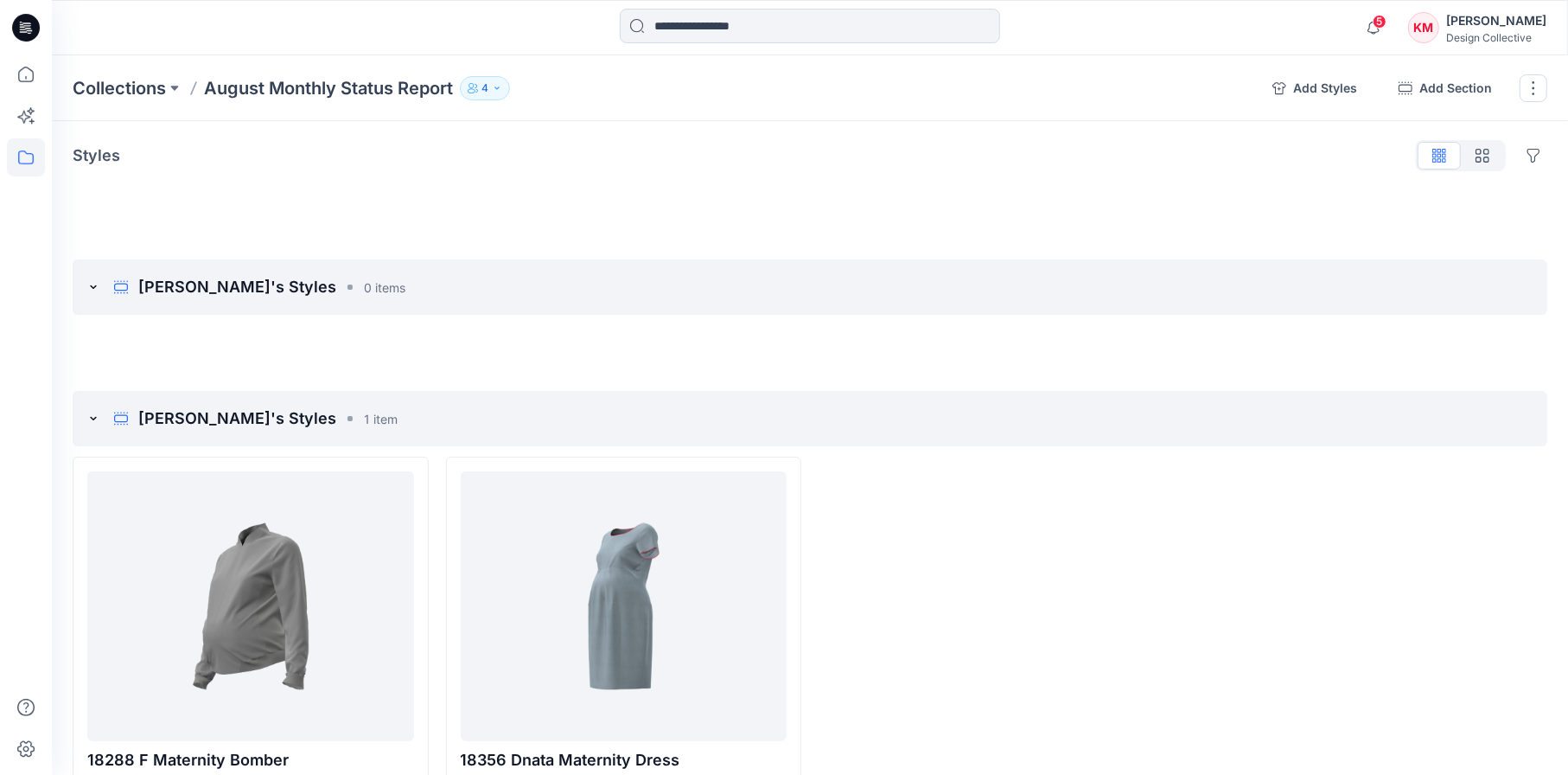
scroll to position [0, 0]
click at [20, 78] on icon at bounding box center [25, 74] width 38 height 38
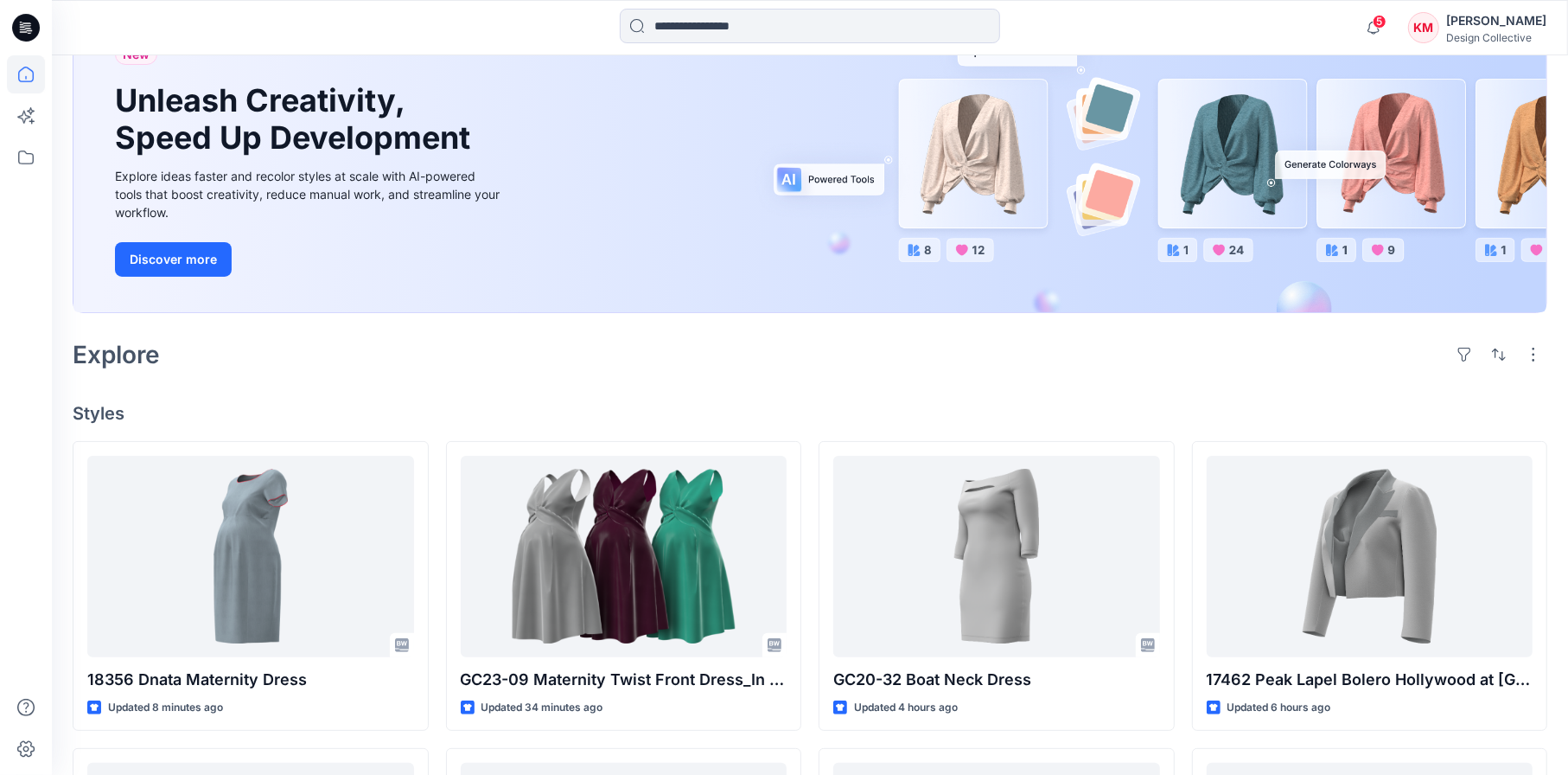
scroll to position [173, 0]
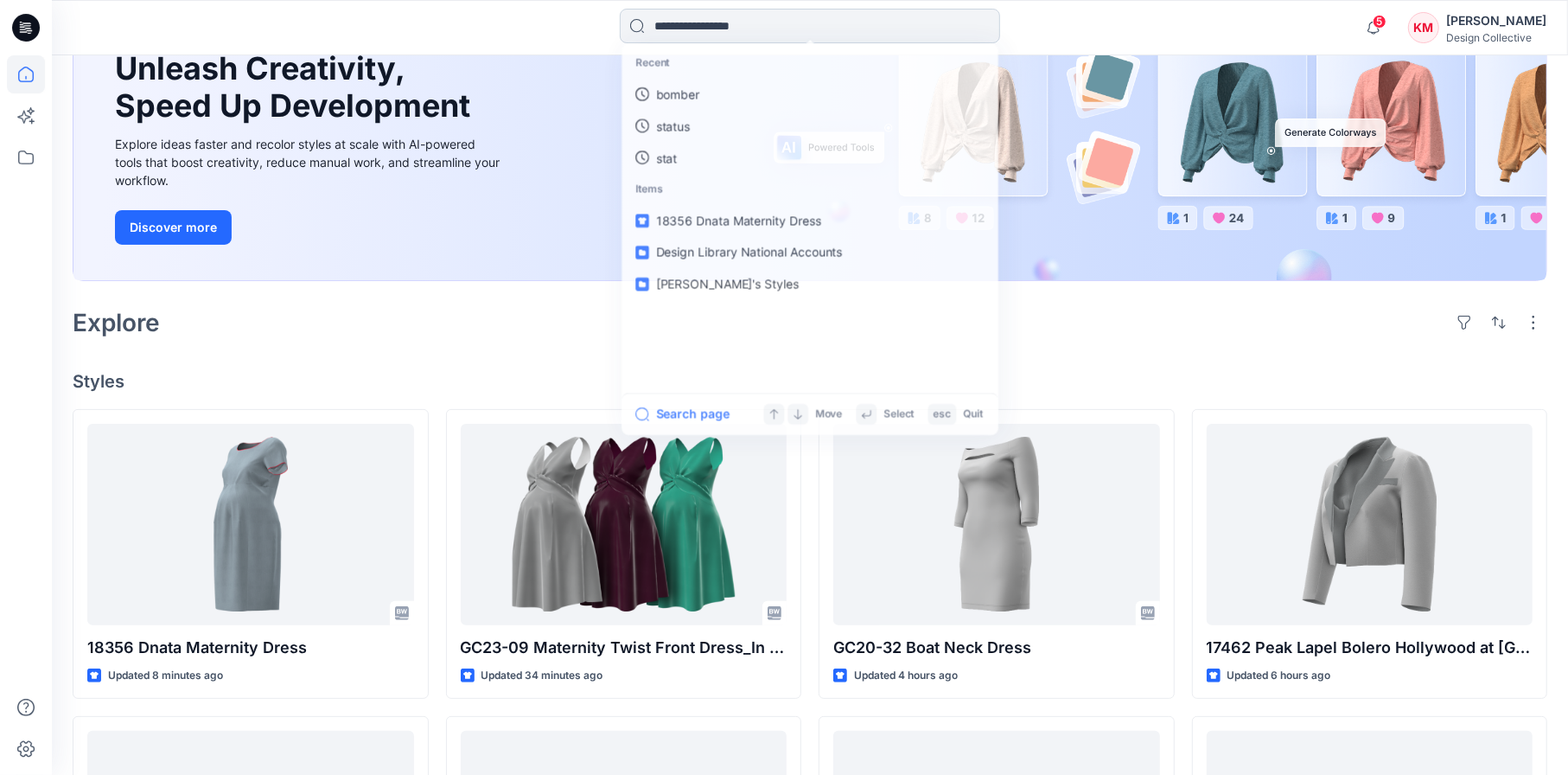
click at [672, 20] on input at bounding box center [810, 25] width 380 height 35
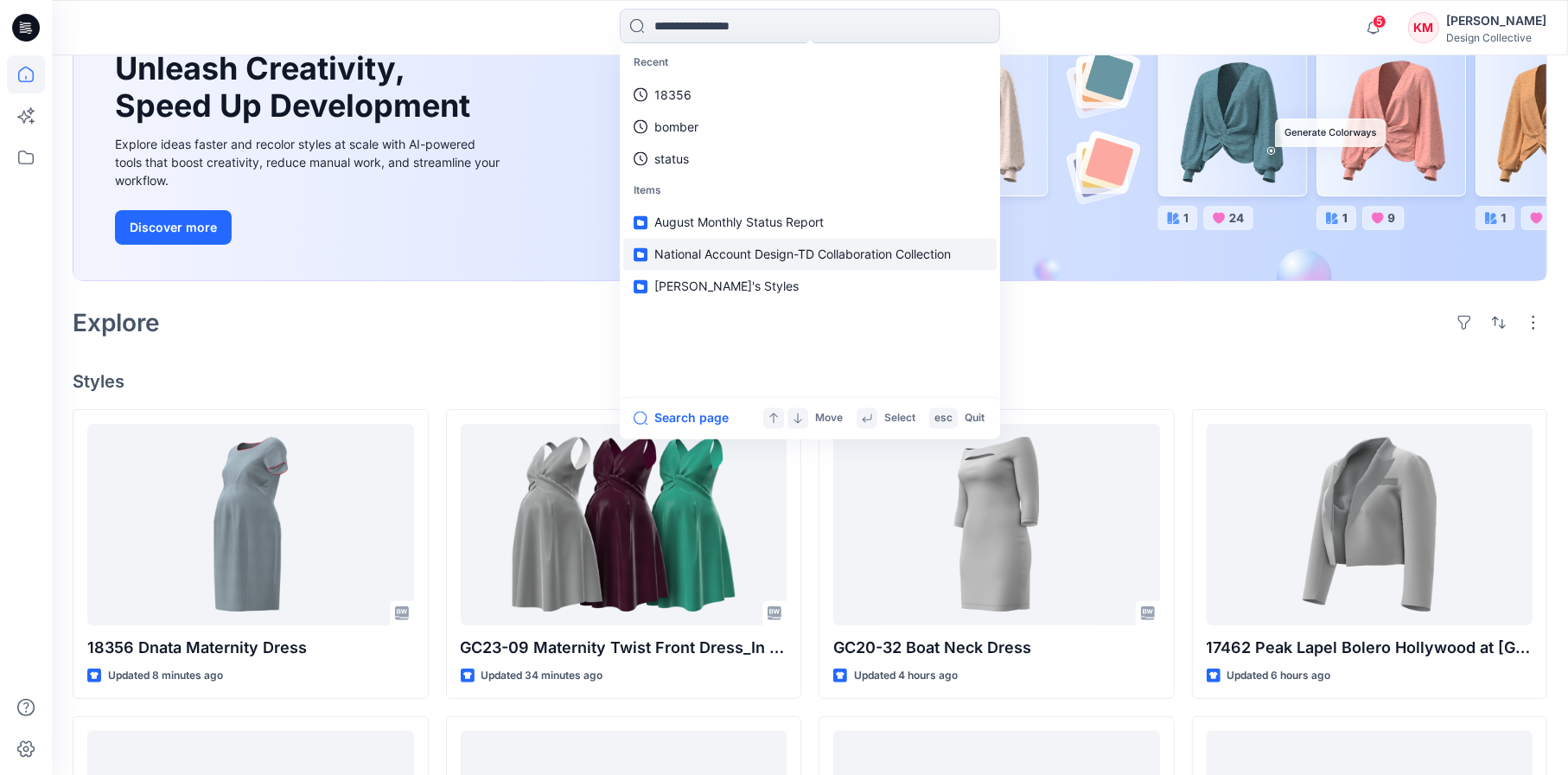
click at [784, 254] on span "National Account Design-TD Collaboration Collection" at bounding box center [803, 255] width 297 height 15
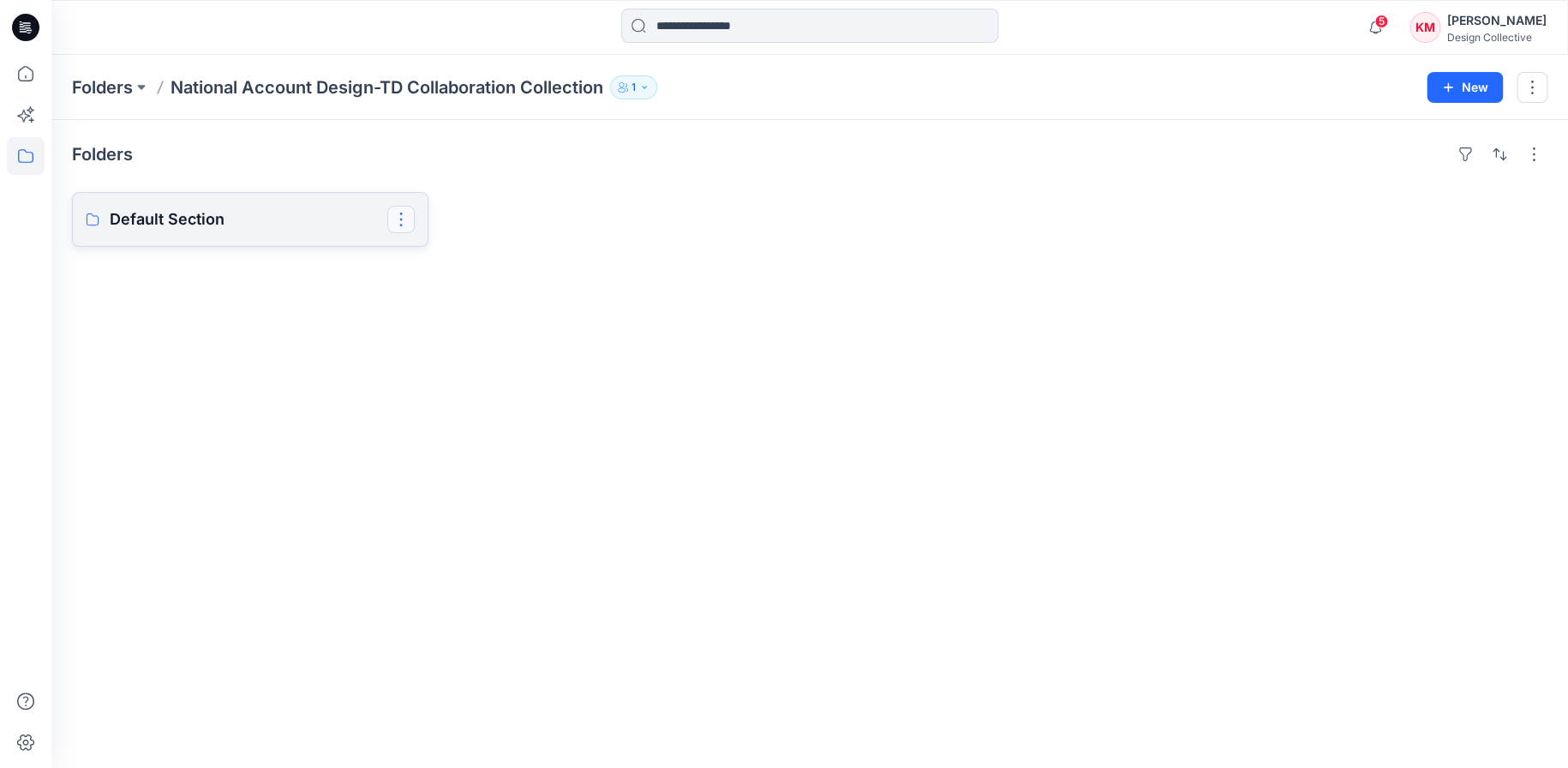
click at [399, 209] on button "button" at bounding box center [400, 219] width 27 height 27
click at [757, 220] on div at bounding box center [624, 219] width 357 height 55
click at [21, 74] on icon at bounding box center [25, 74] width 37 height 37
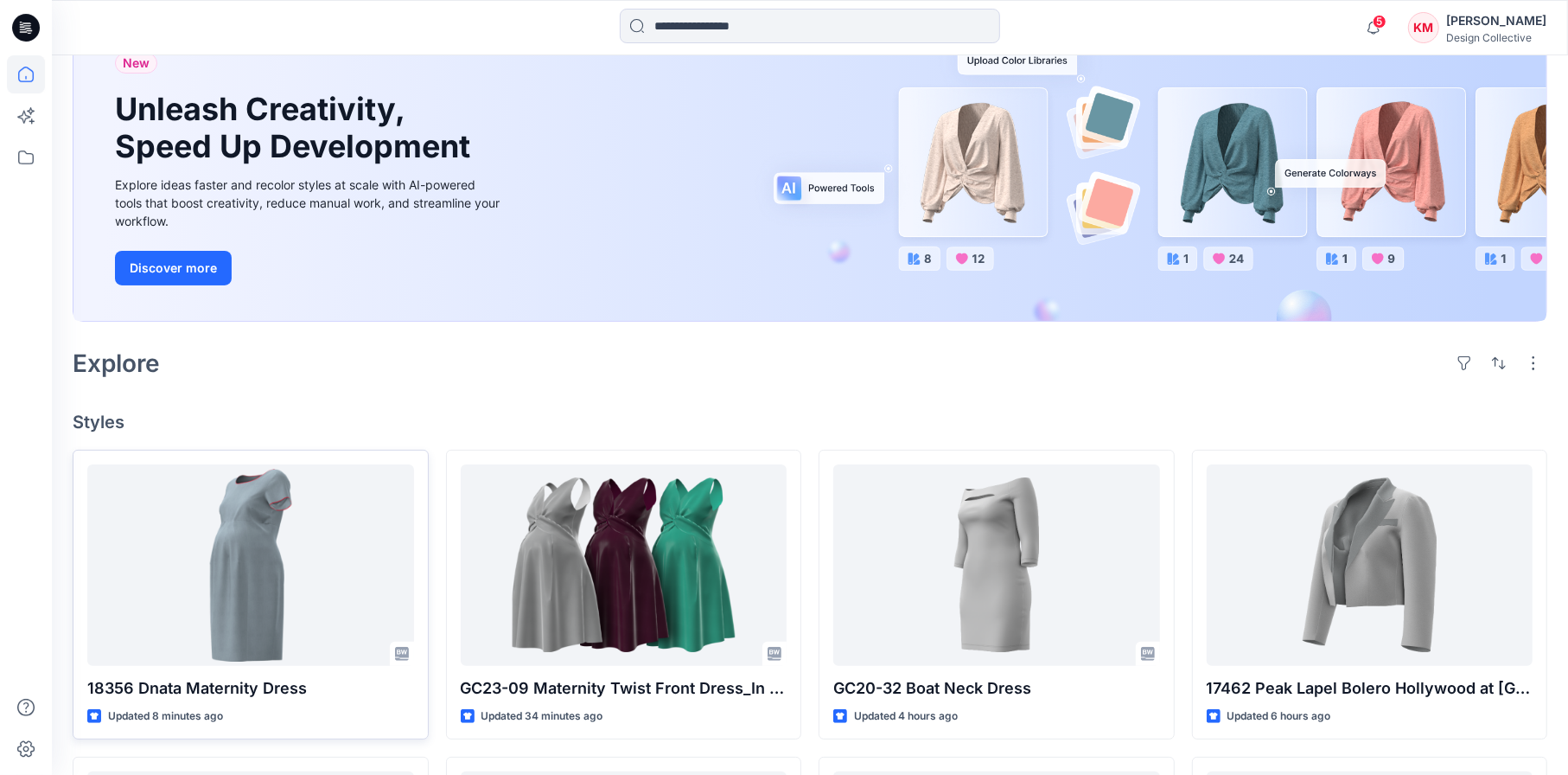
scroll to position [173, 0]
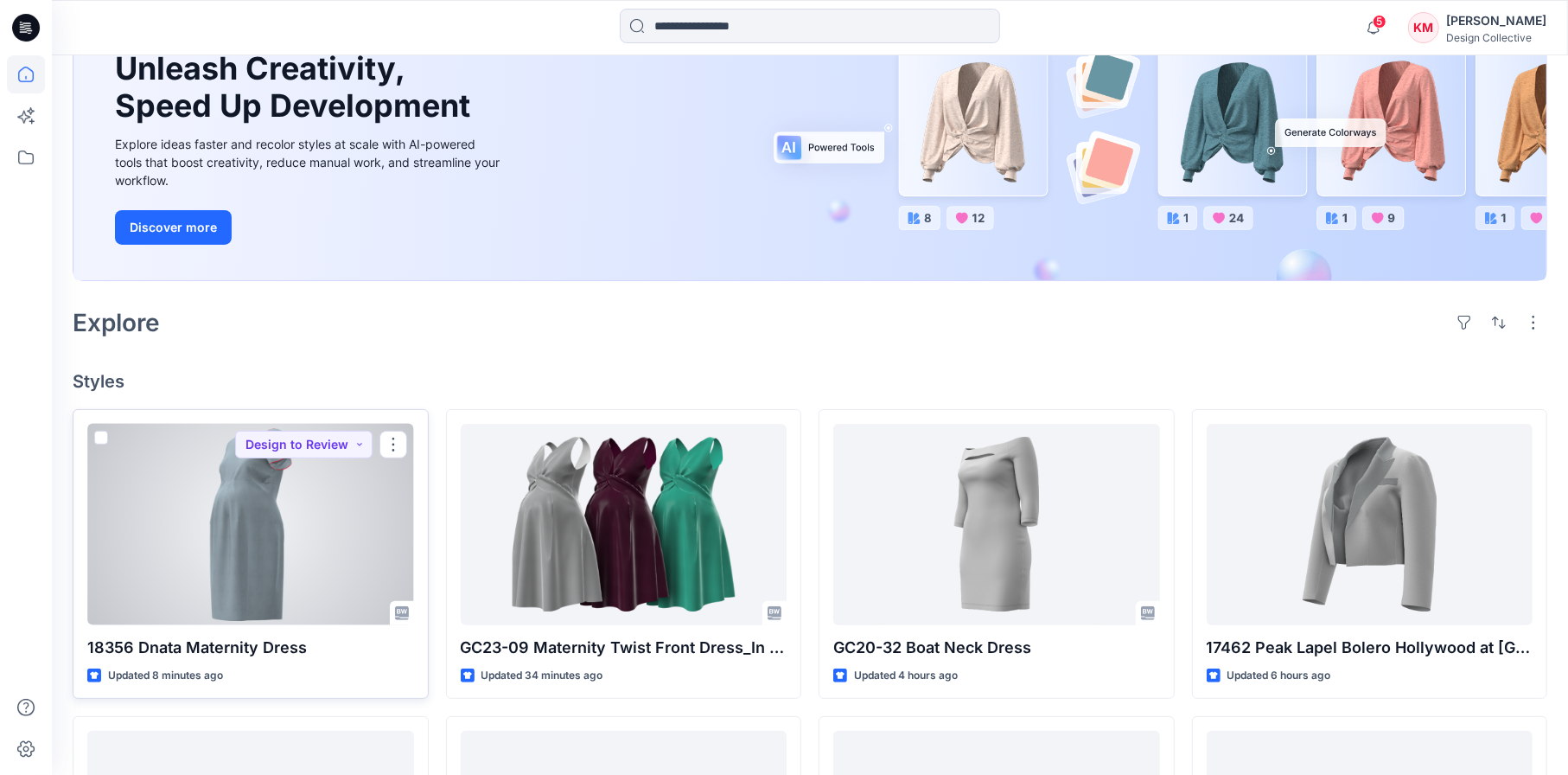
click at [306, 519] on div at bounding box center [251, 524] width 327 height 201
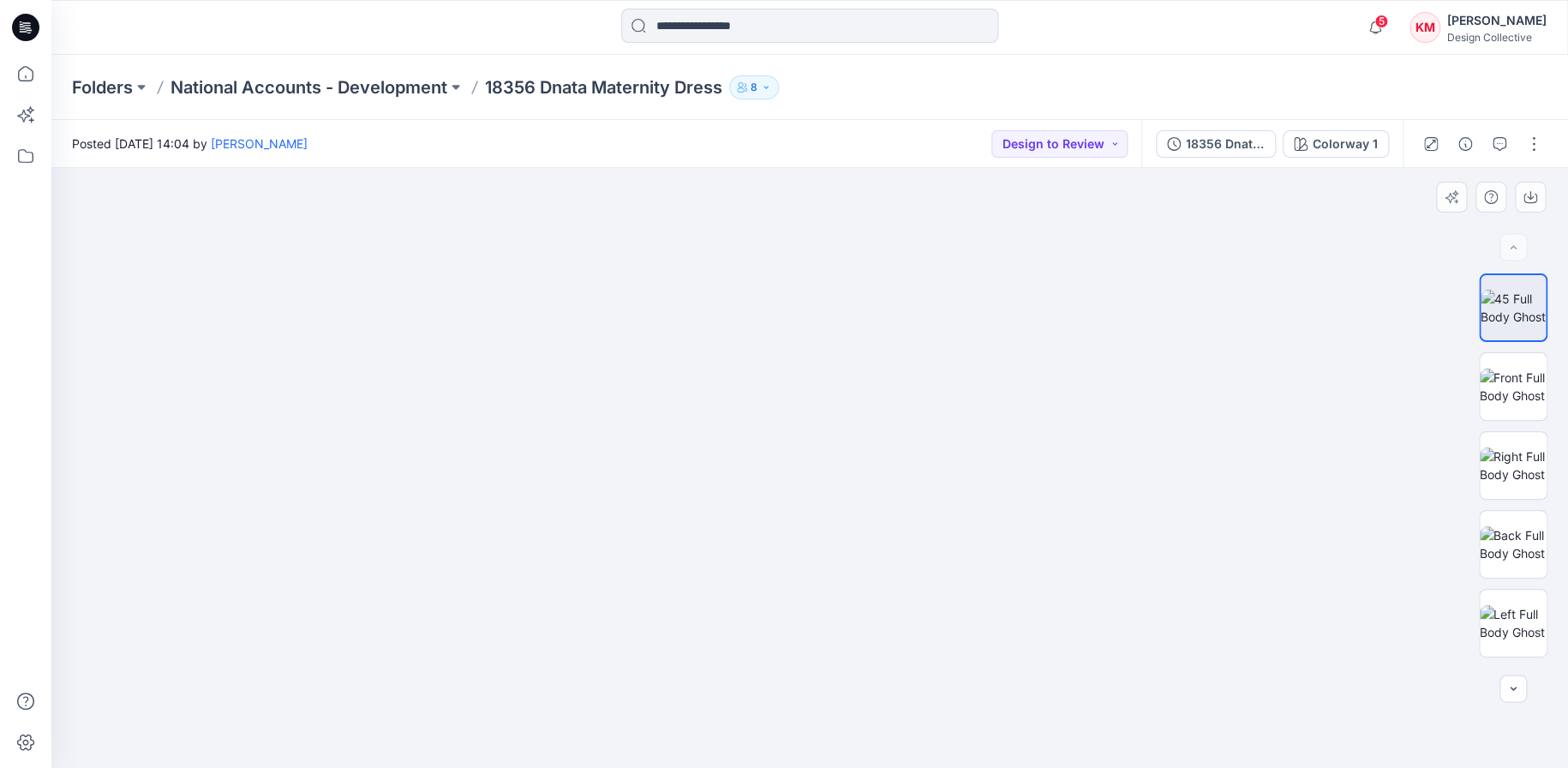
click at [854, 446] on img at bounding box center [809, 444] width 555 height 647
click at [1540, 142] on button "button" at bounding box center [1533, 143] width 27 height 27
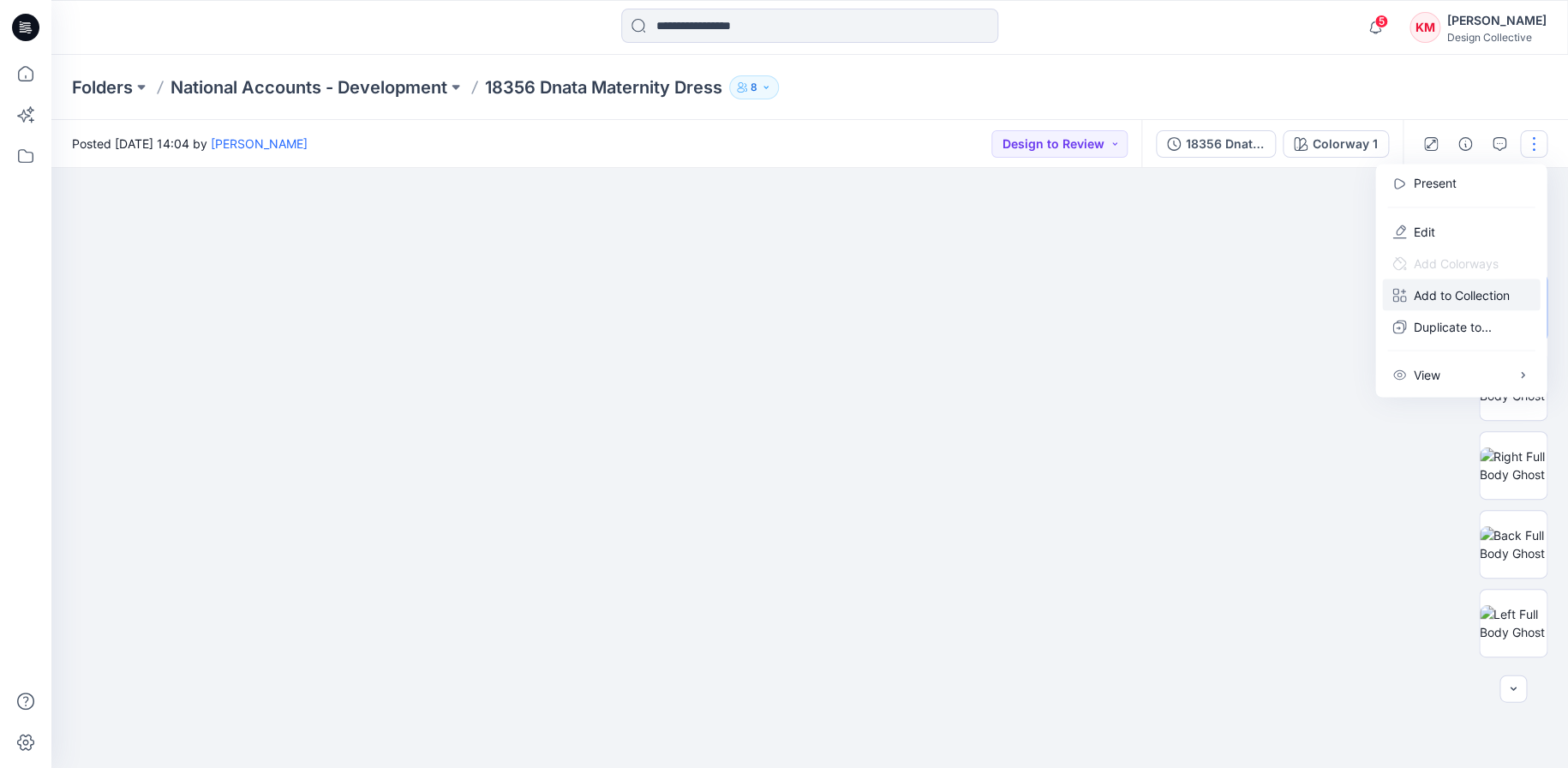
click at [1472, 295] on p "Add to Collection" at bounding box center [1460, 293] width 96 height 18
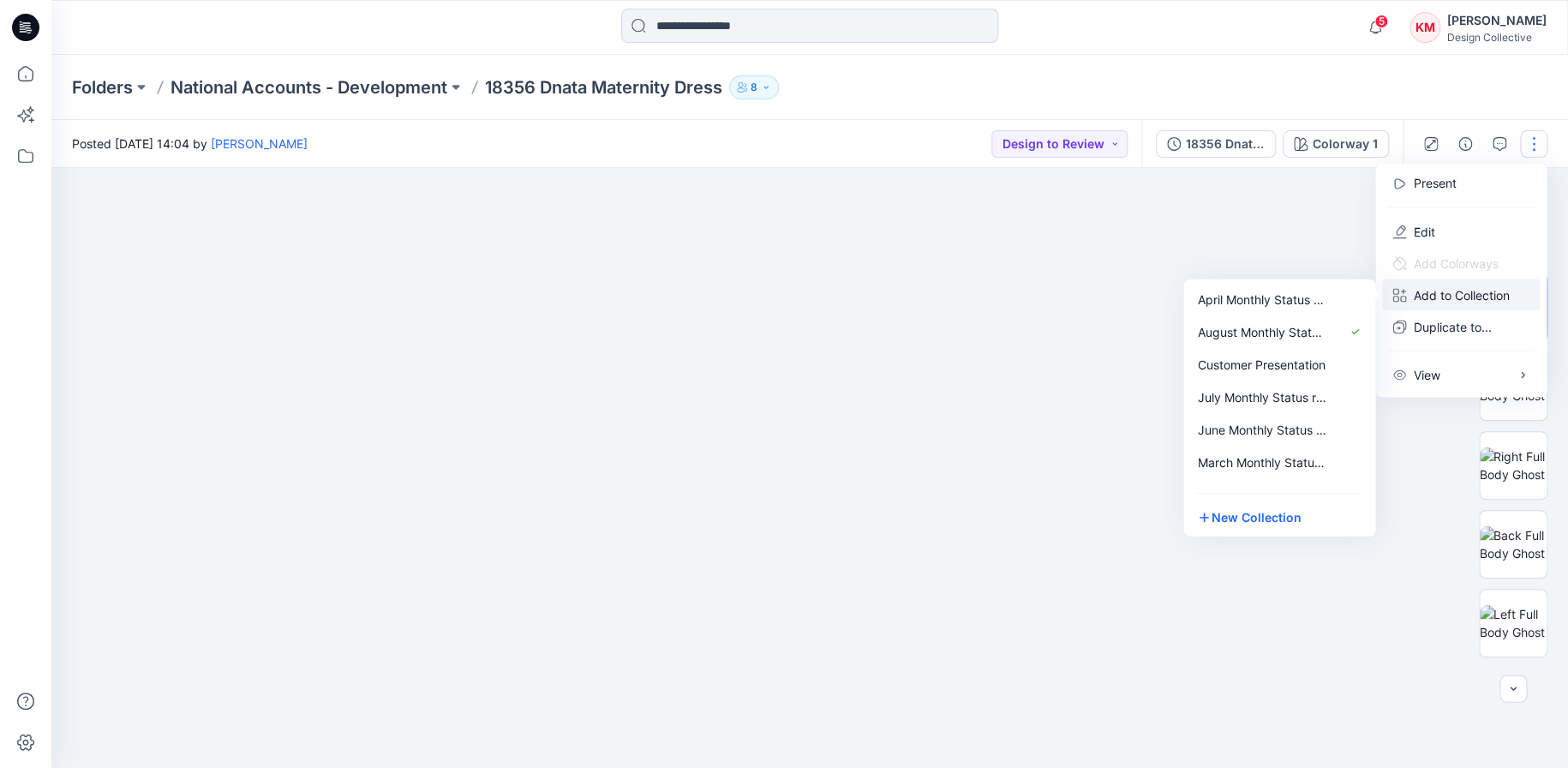
click at [1372, 397] on div "April Monthly Status Report August Monthly Status Report Customer Presentation …" at bounding box center [1279, 408] width 192 height 257
click at [1277, 430] on p "National Account Design-TD Collaboration Collection" at bounding box center [1263, 436] width 130 height 18
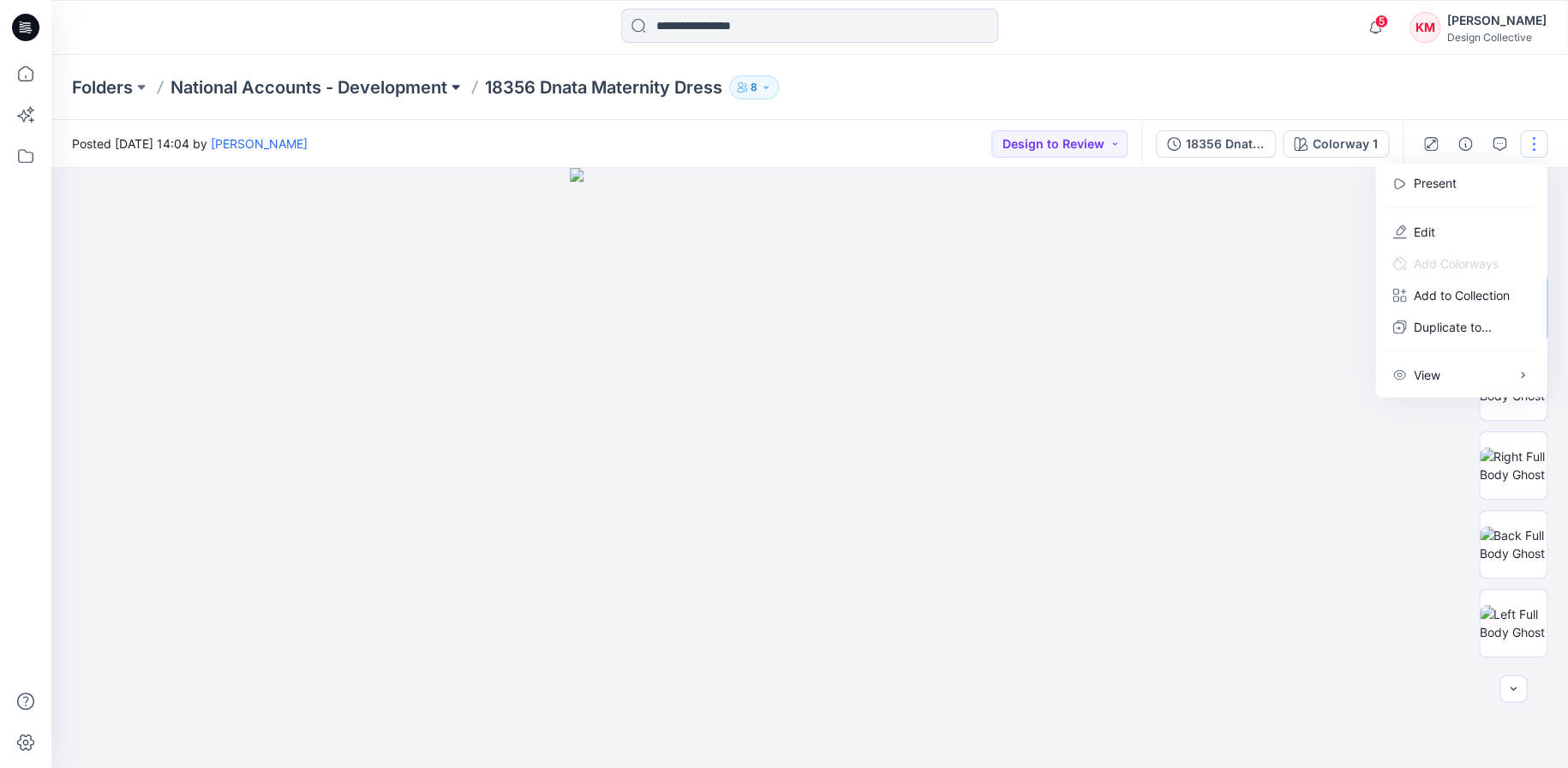
click at [456, 83] on button at bounding box center [455, 88] width 17 height 24
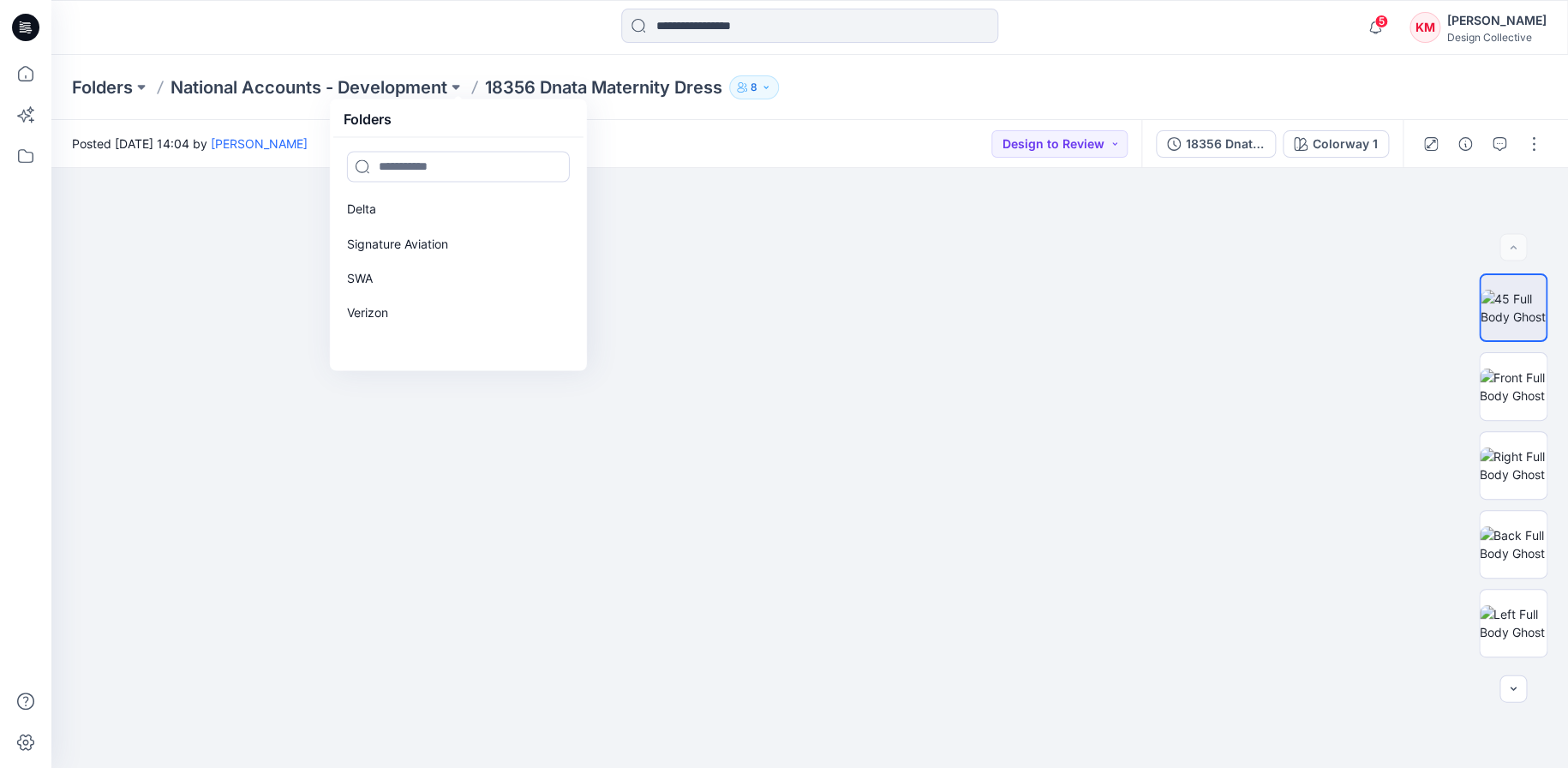
click at [822, 137] on div "Posted Tuesday, August 19, 2025 14:04 by Kathleen Mueggenborg Design to Review" at bounding box center [596, 143] width 1090 height 47
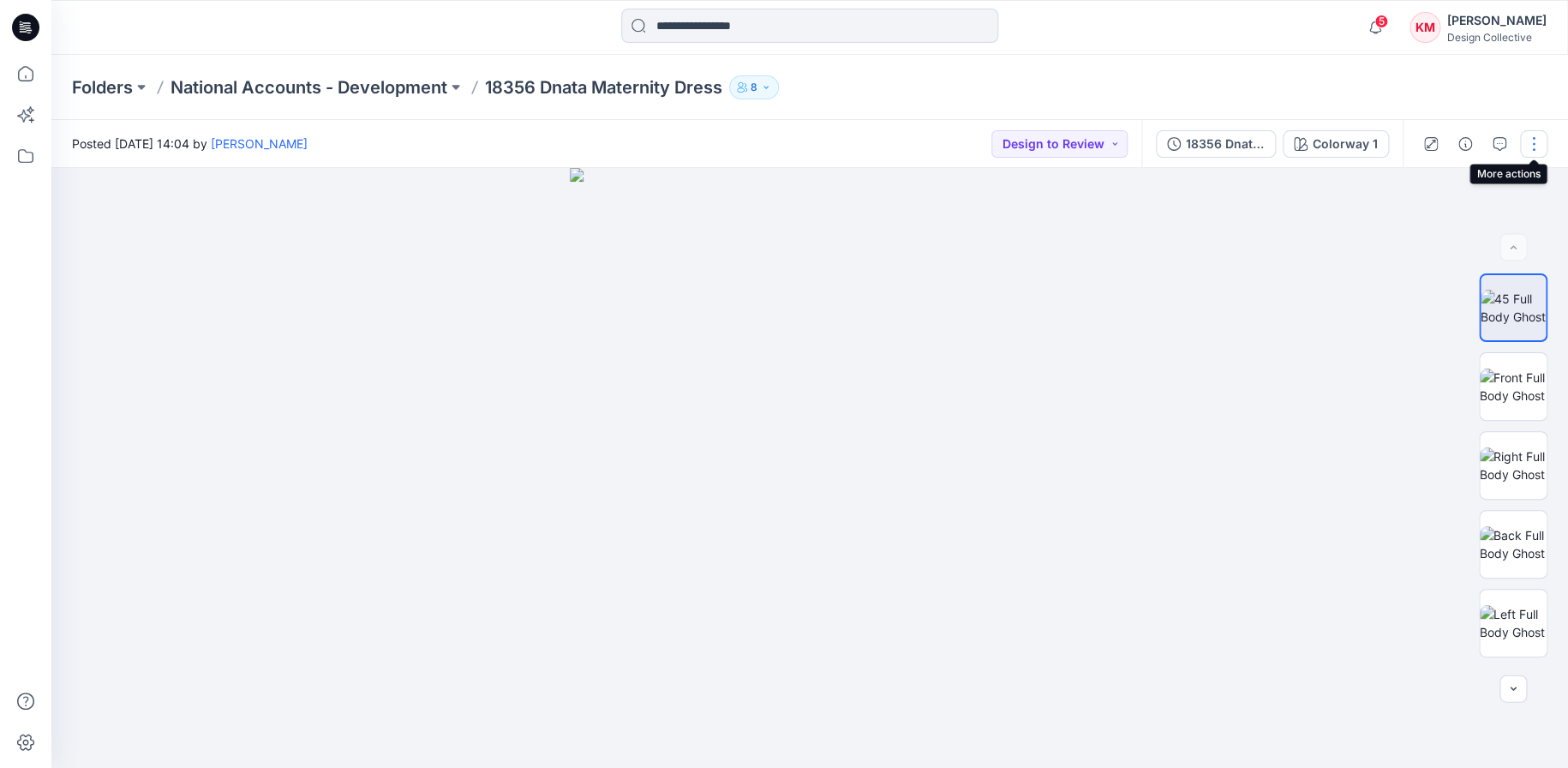
click at [1531, 142] on button "button" at bounding box center [1533, 143] width 27 height 27
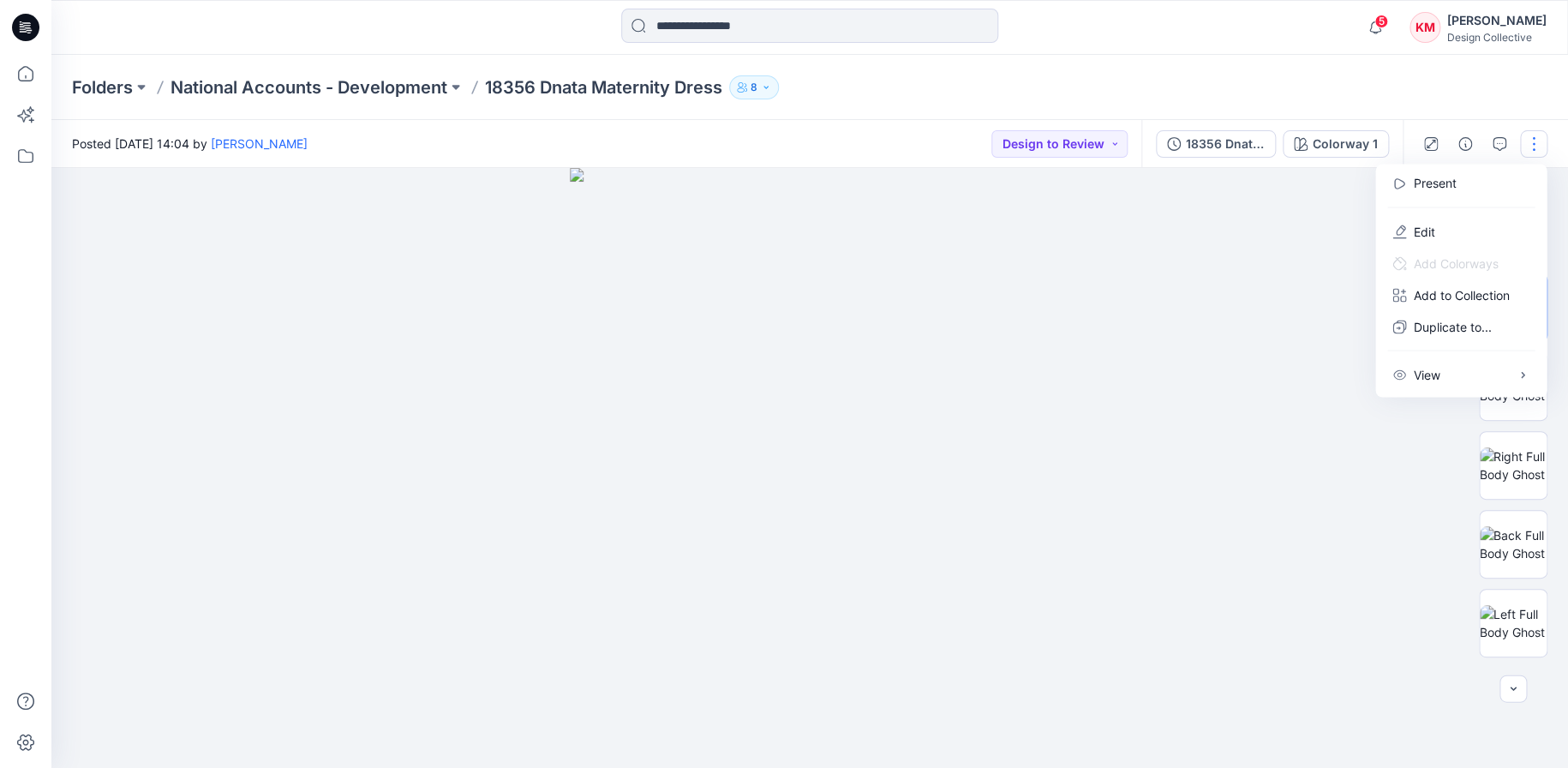
click at [1122, 252] on div at bounding box center [809, 467] width 1517 height 600
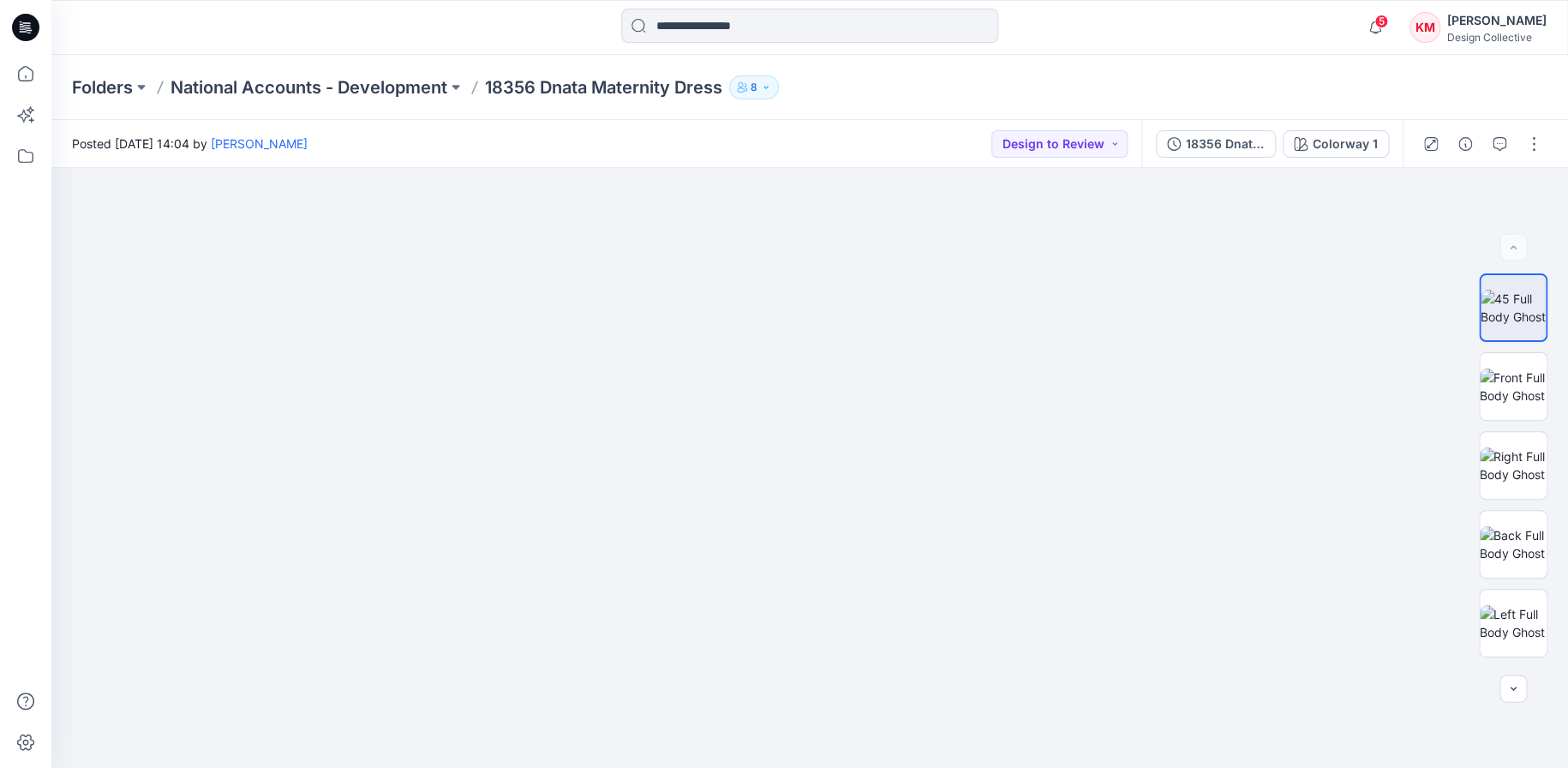
click at [768, 80] on button "8" at bounding box center [753, 88] width 49 height 24
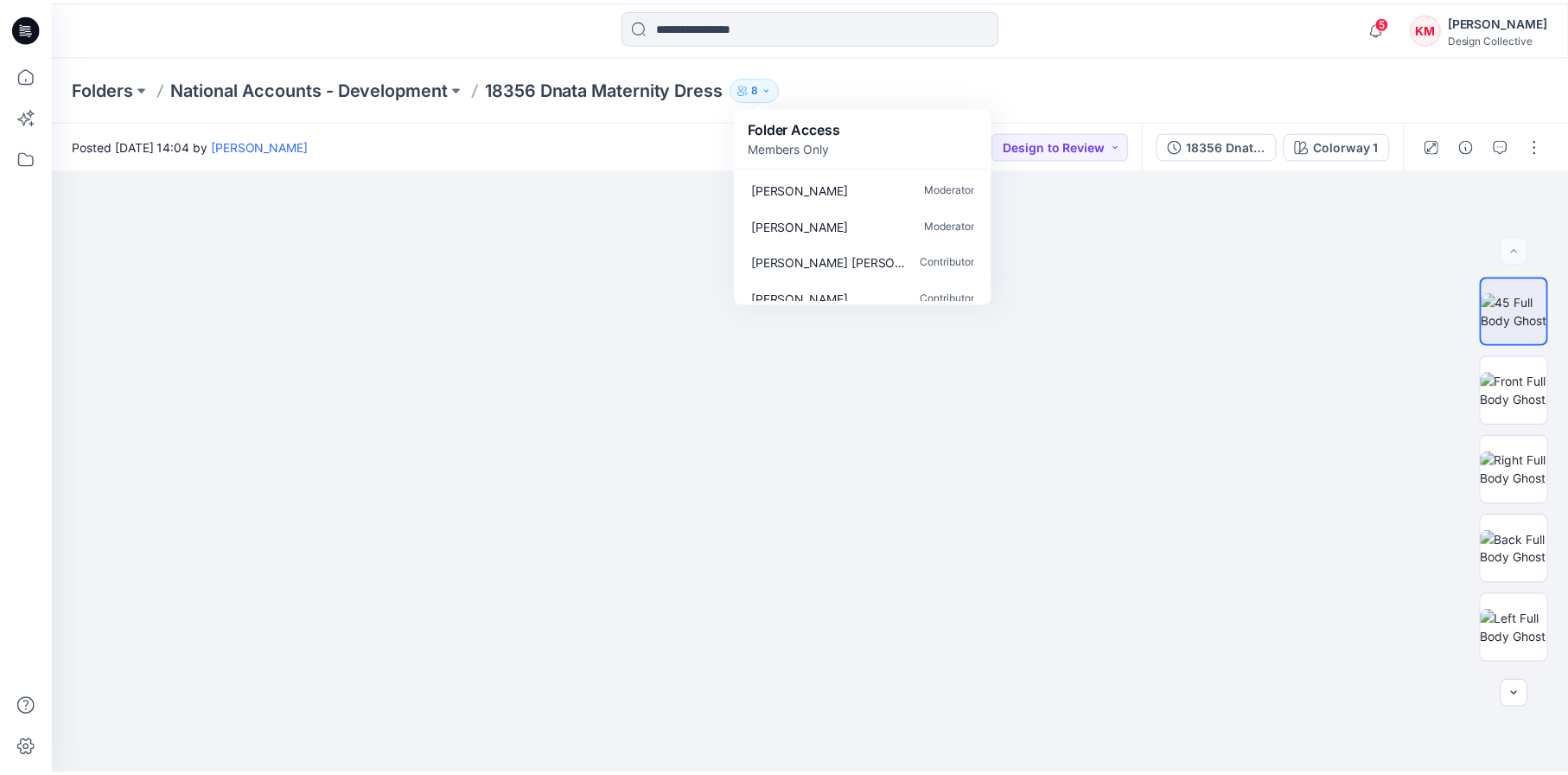
scroll to position [0, 0]
click at [856, 70] on div "Folders National Accounts - Development 18356 Dnata Maternity Dress 8 Folder Ac…" at bounding box center [816, 88] width 1530 height 66
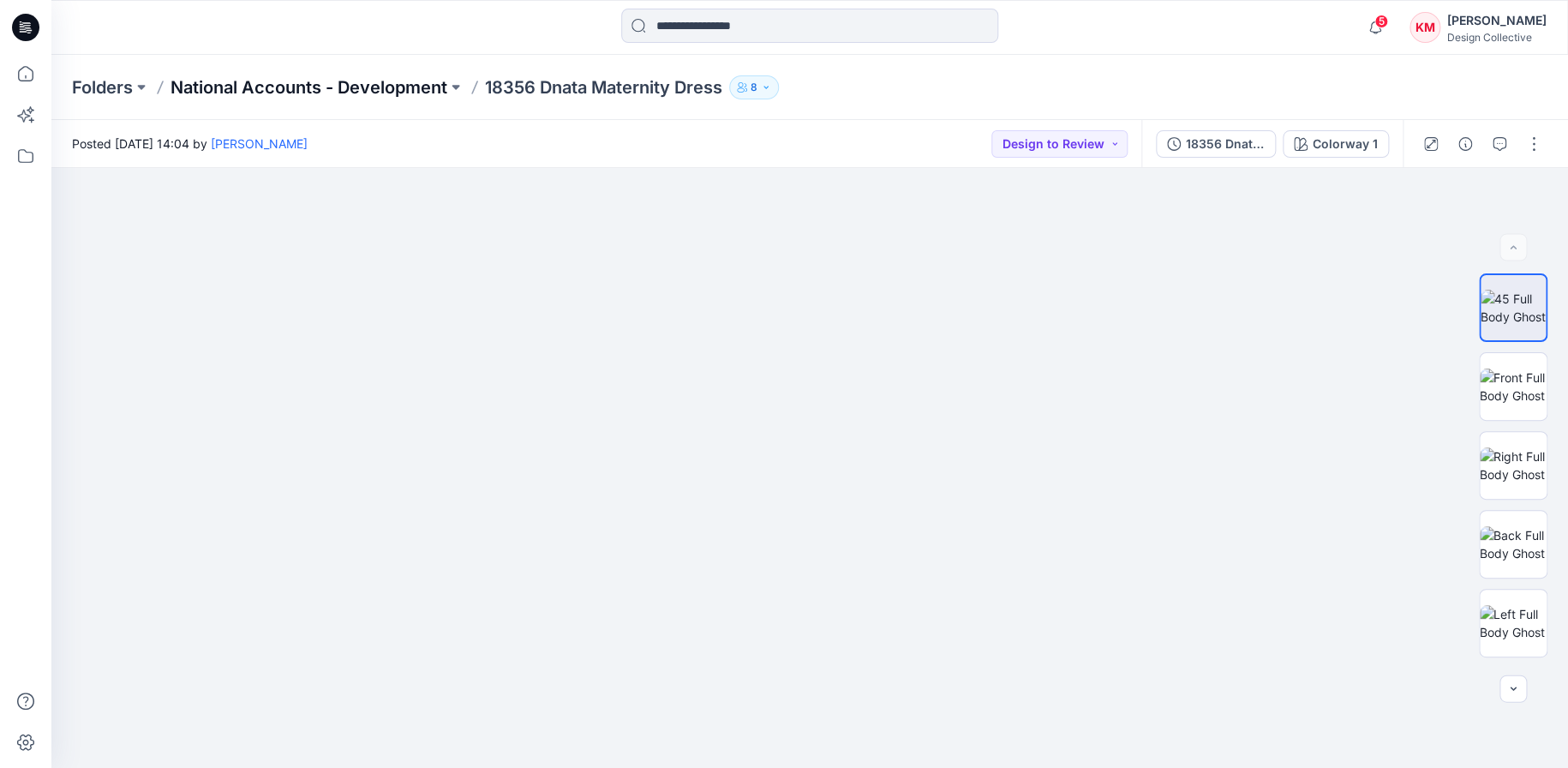
click at [224, 87] on p "National Accounts - Development" at bounding box center [308, 88] width 277 height 24
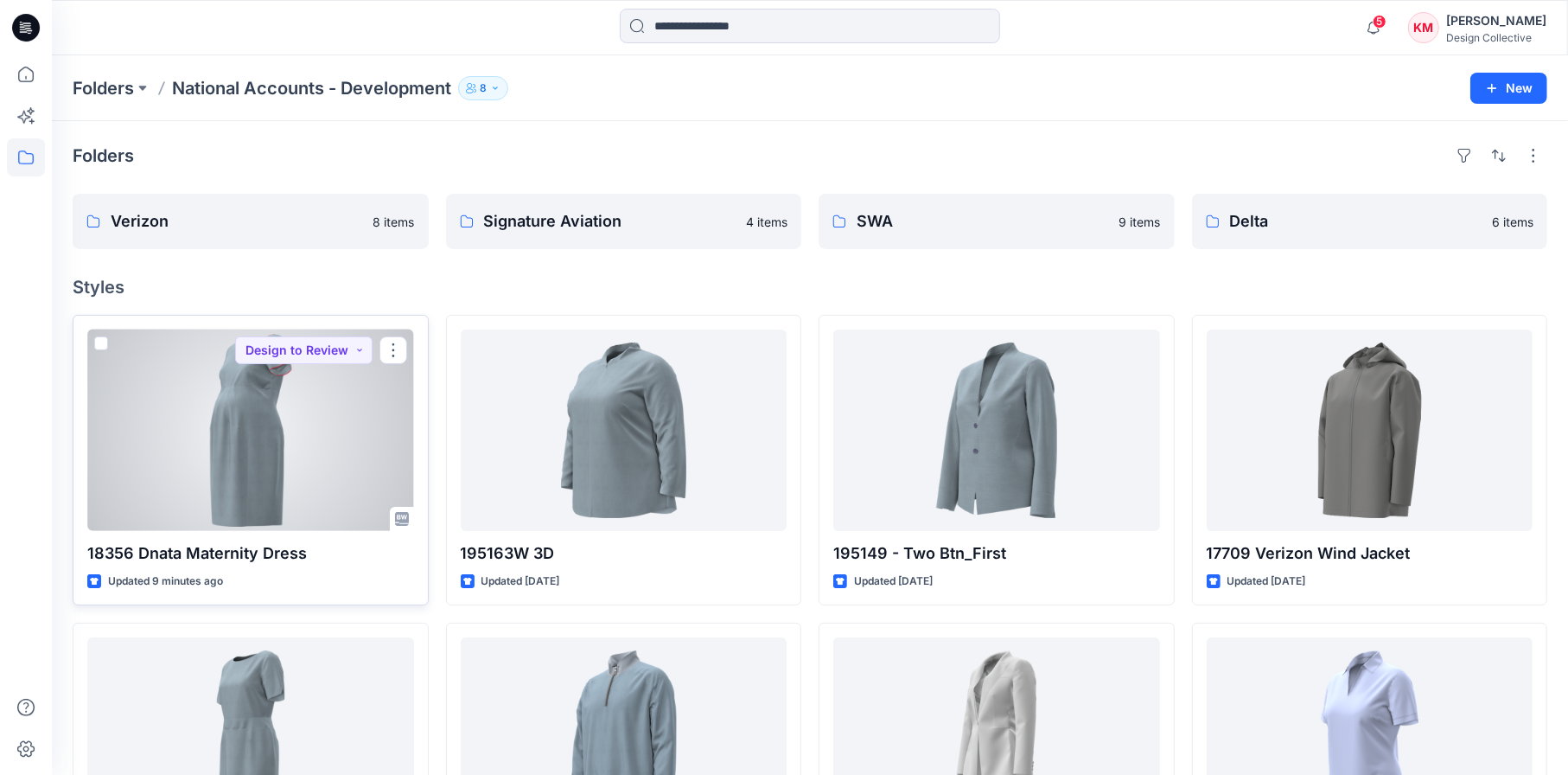
click at [407, 344] on div at bounding box center [251, 430] width 327 height 201
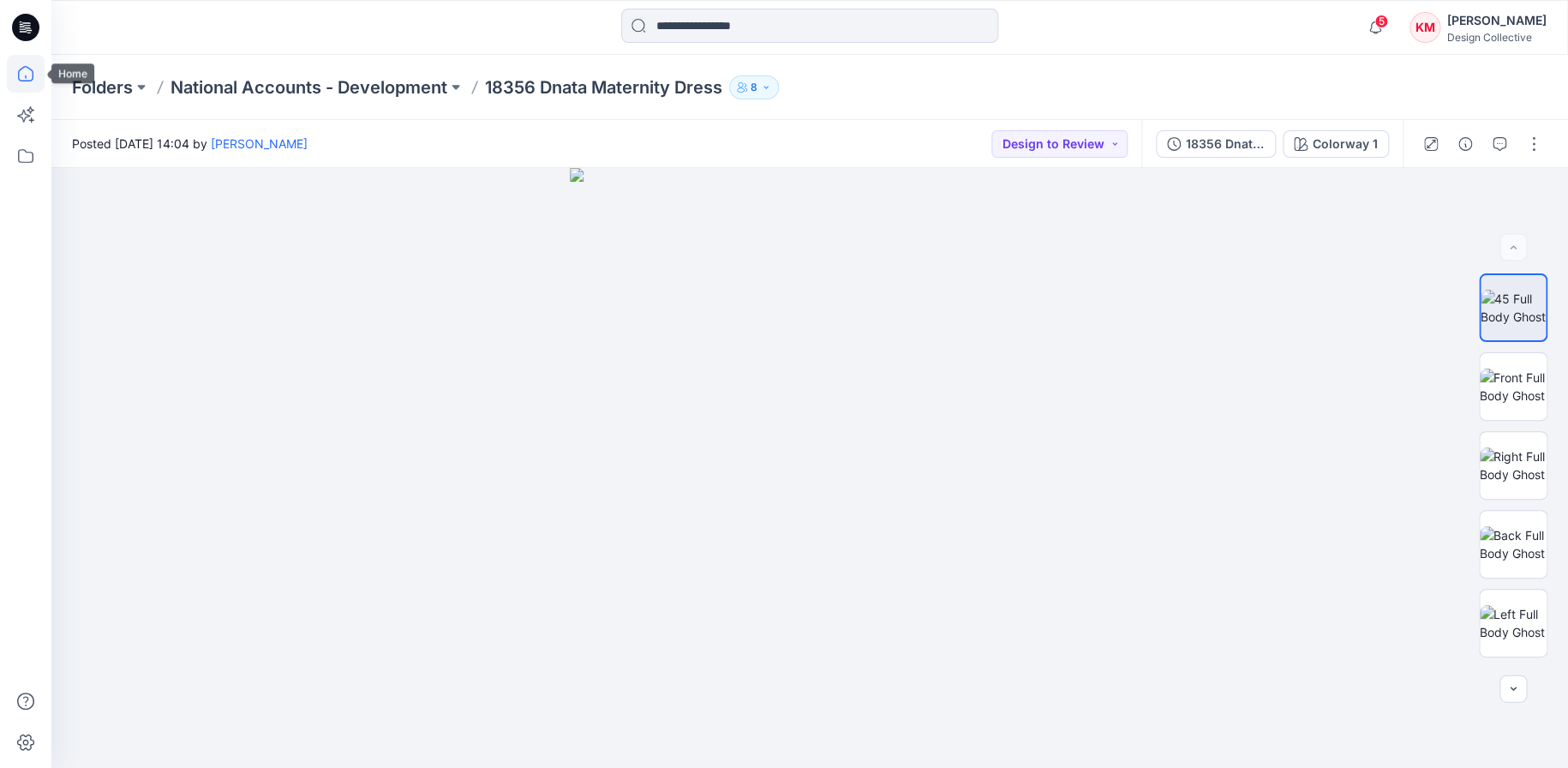
click at [33, 62] on icon at bounding box center [25, 74] width 37 height 37
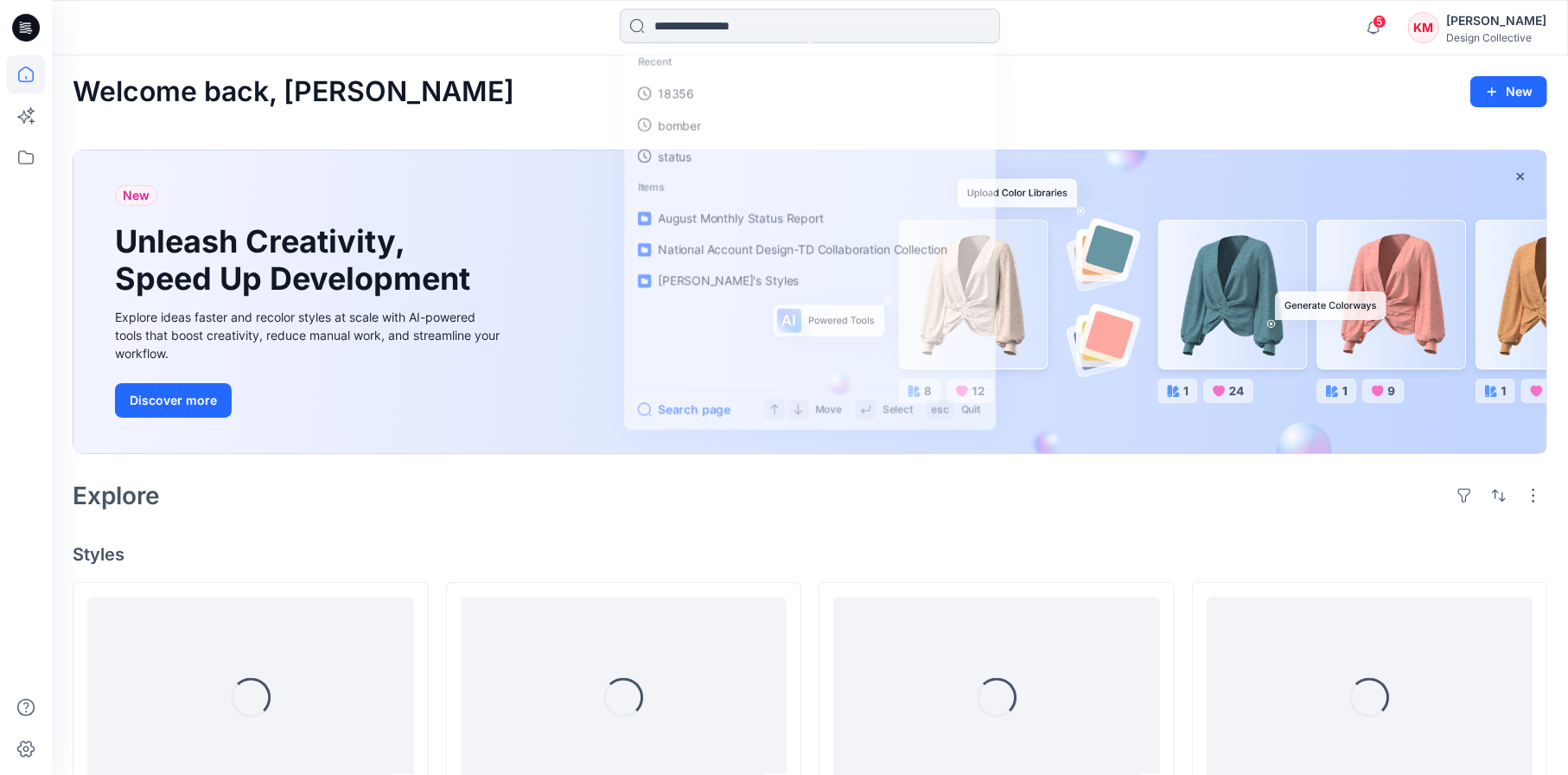
click at [631, 37] on input at bounding box center [810, 25] width 380 height 35
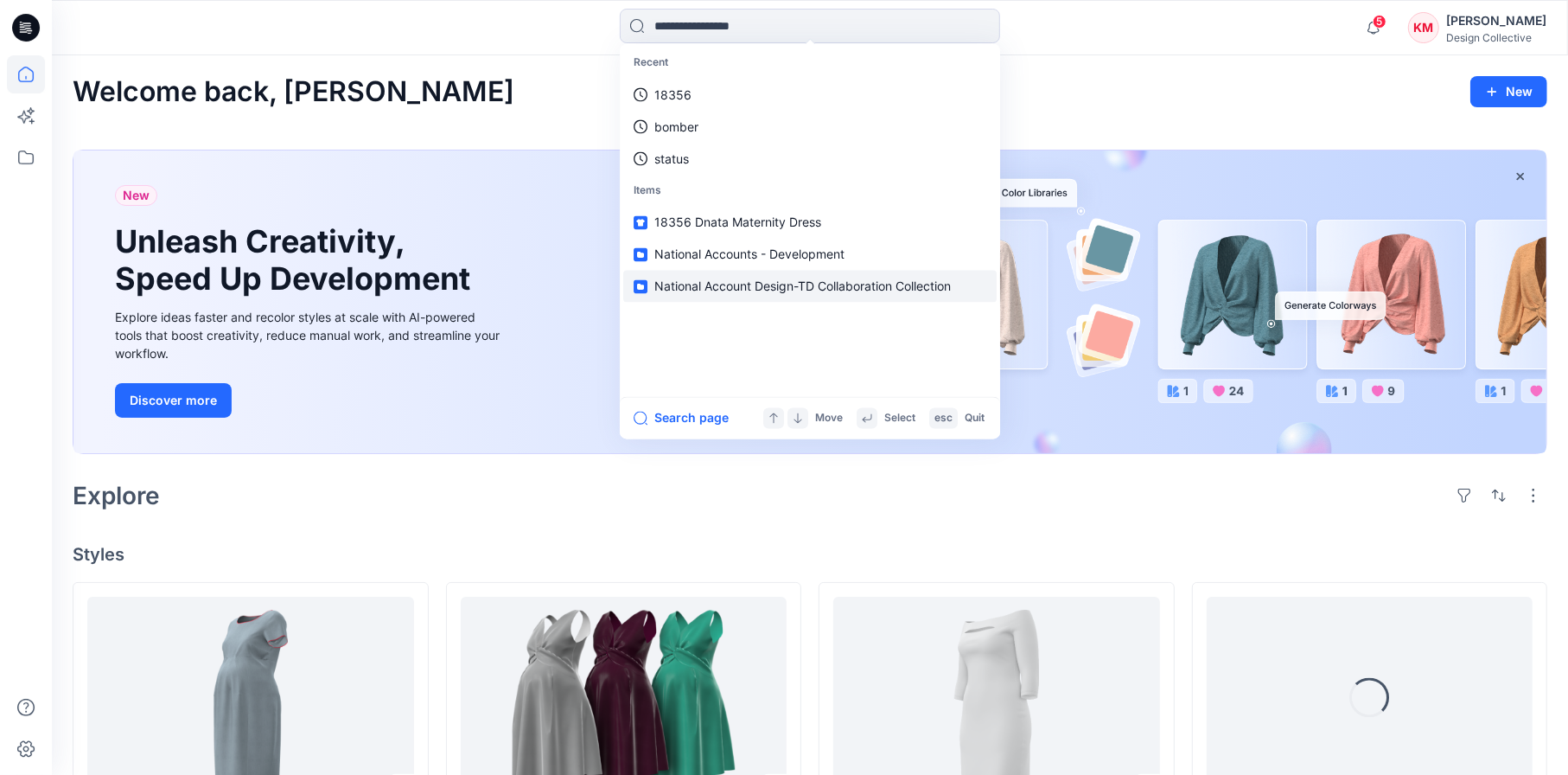
click at [786, 287] on span "National Account Design-TD Collaboration Collection" at bounding box center [803, 287] width 297 height 15
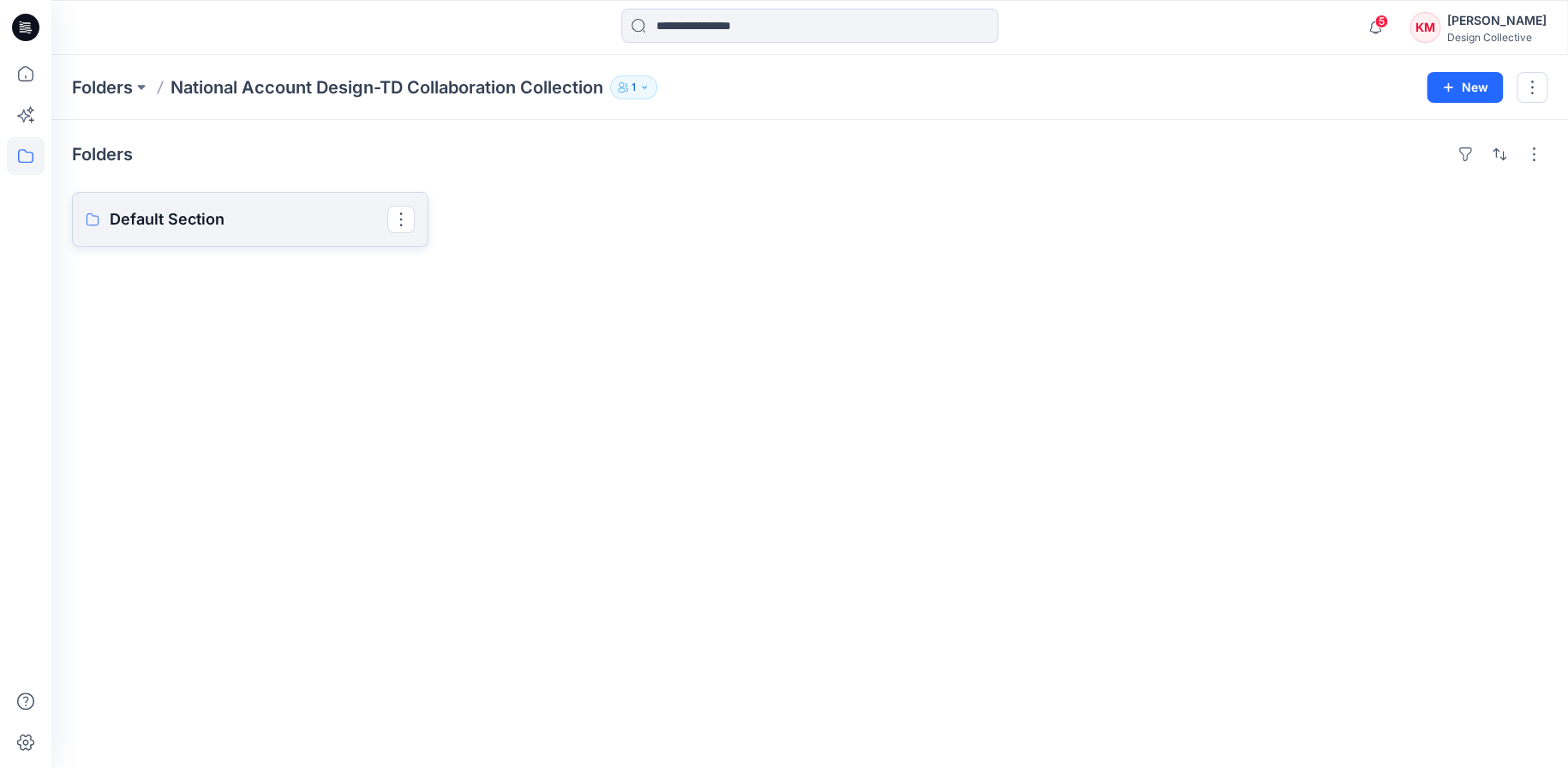
click at [231, 225] on p "Default Section" at bounding box center [249, 220] width 277 height 24
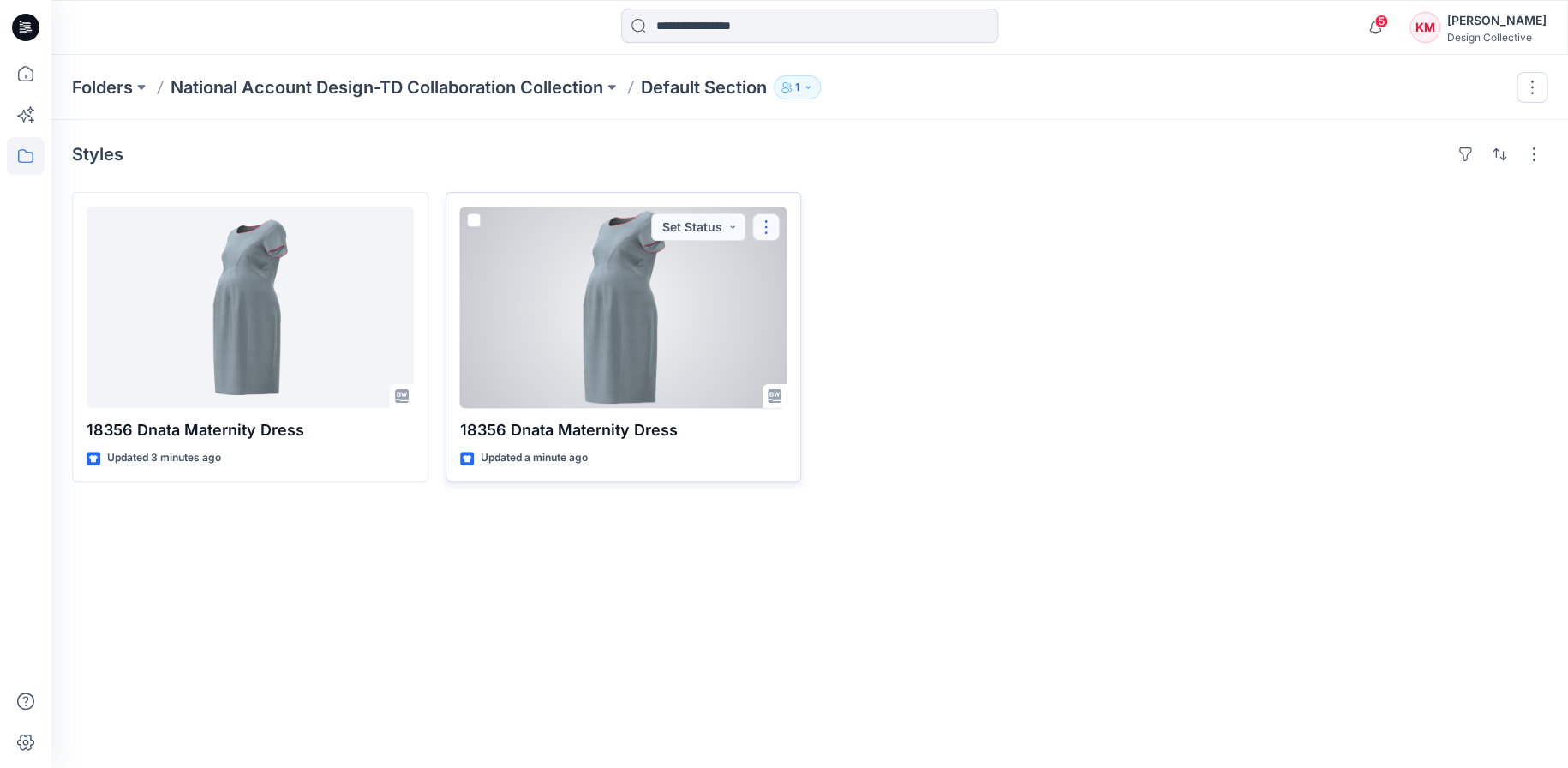
click at [771, 217] on button "button" at bounding box center [765, 226] width 27 height 27
click at [758, 224] on button "button" at bounding box center [765, 226] width 27 height 27
click at [650, 283] on div at bounding box center [624, 307] width 328 height 201
click at [471, 218] on span at bounding box center [474, 220] width 14 height 14
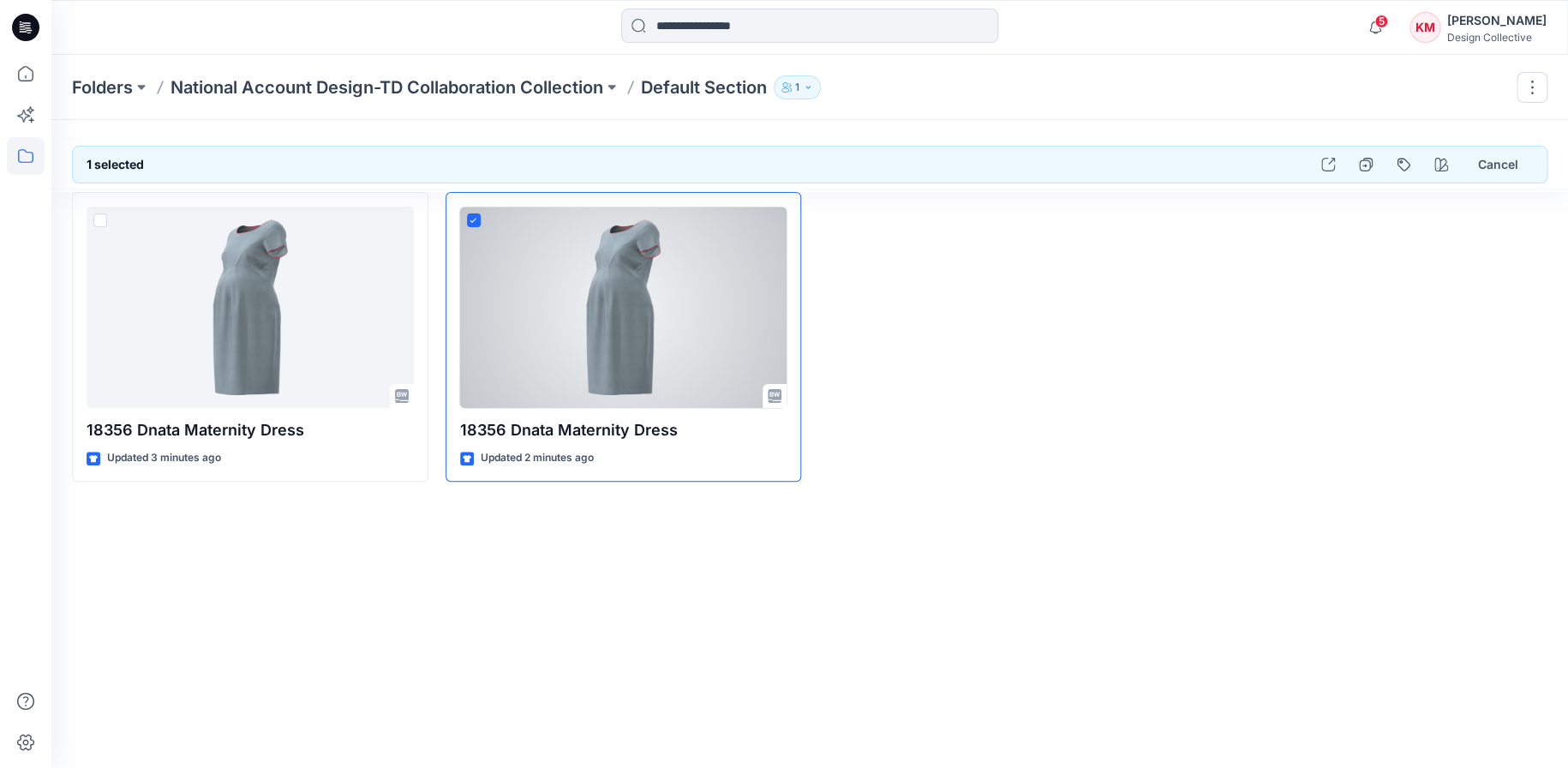
drag, startPoint x: 520, startPoint y: 263, endPoint x: 988, endPoint y: 252, distance: 468.1
click at [989, 252] on div at bounding box center [996, 336] width 357 height 290
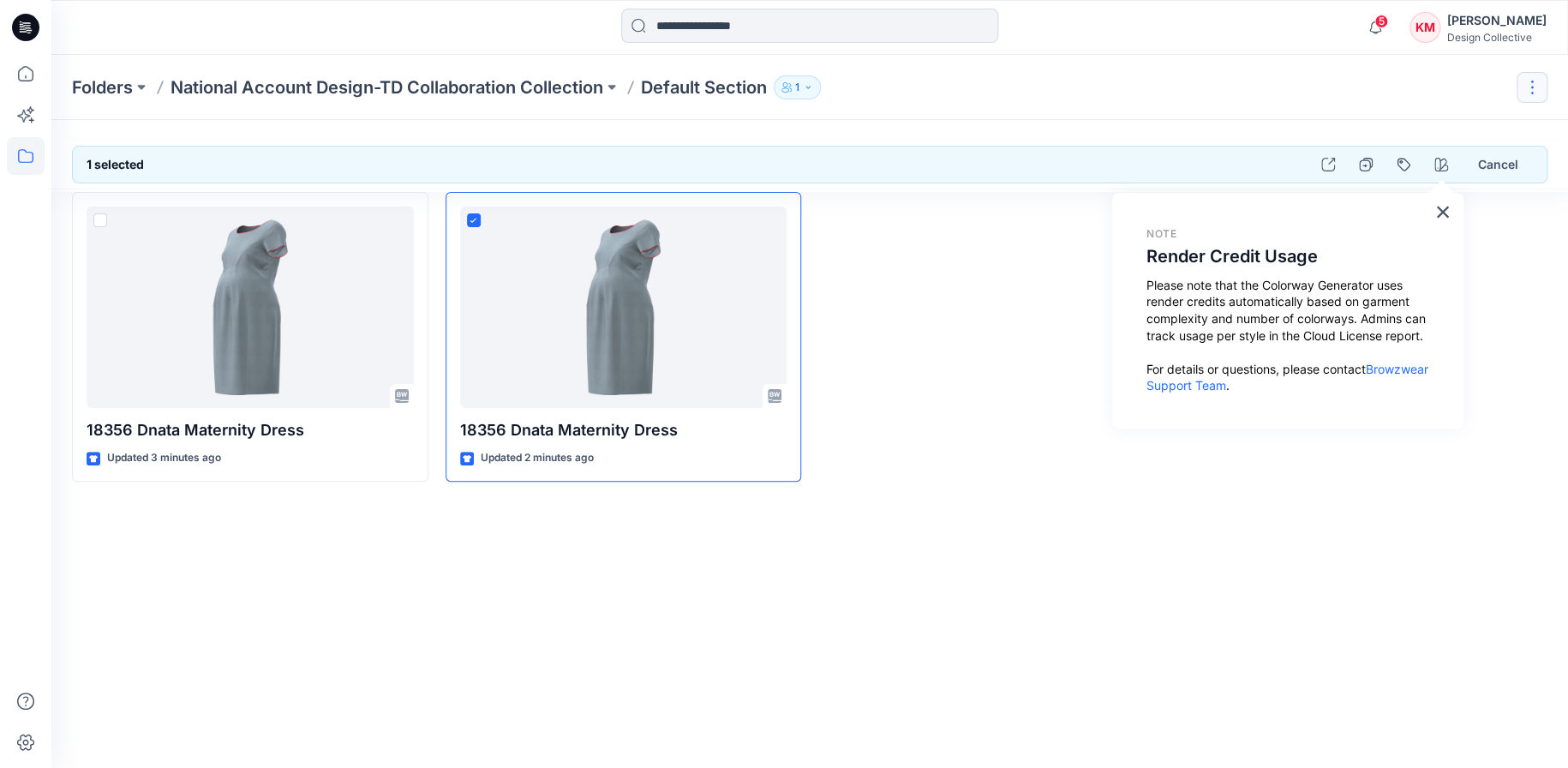
click at [1530, 85] on button "button" at bounding box center [1532, 87] width 31 height 31
click at [1545, 274] on div at bounding box center [1370, 336] width 357 height 290
click at [1435, 201] on button "×" at bounding box center [1441, 211] width 16 height 27
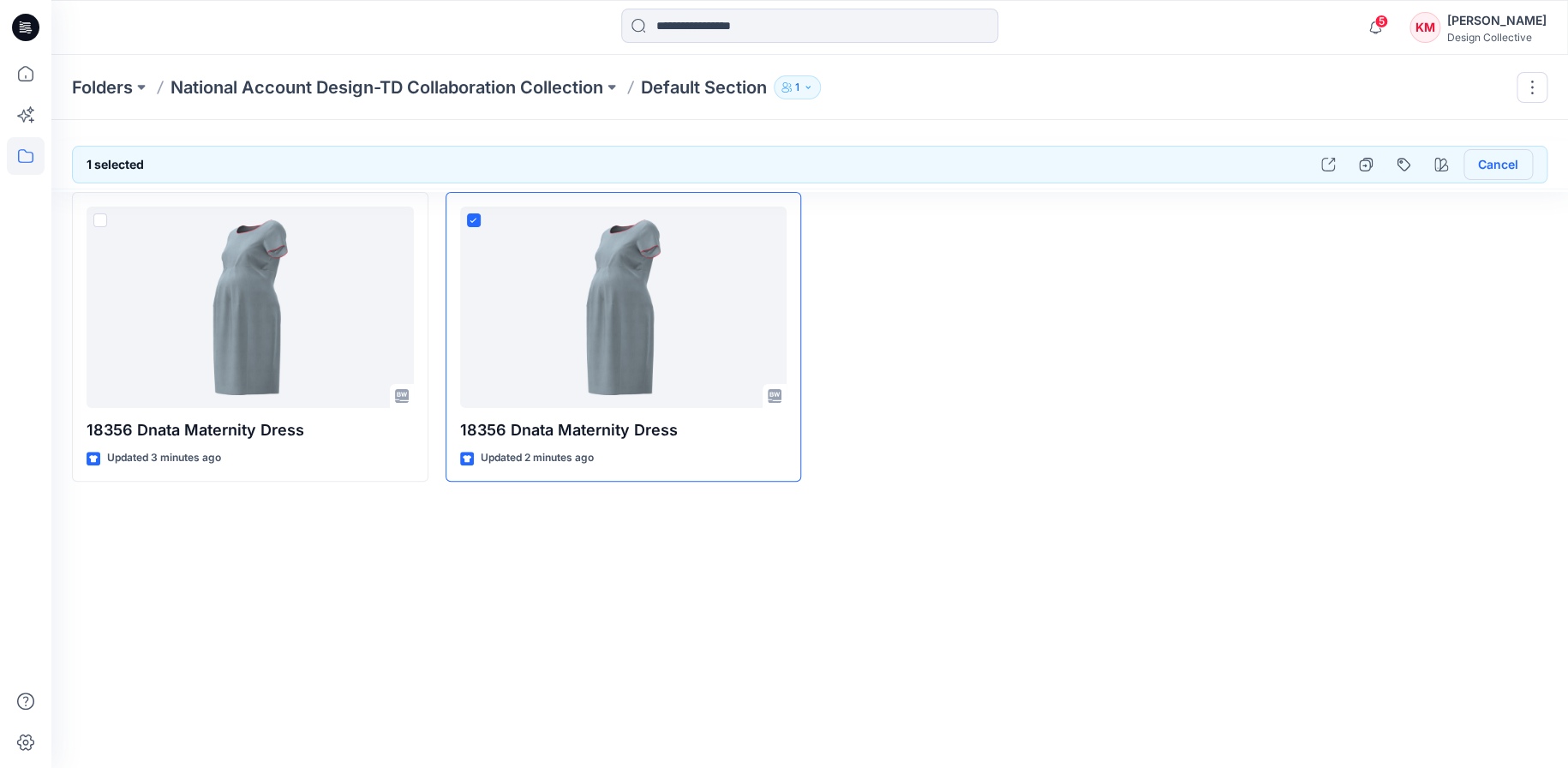
click at [1507, 166] on button "Cancel" at bounding box center [1498, 164] width 70 height 31
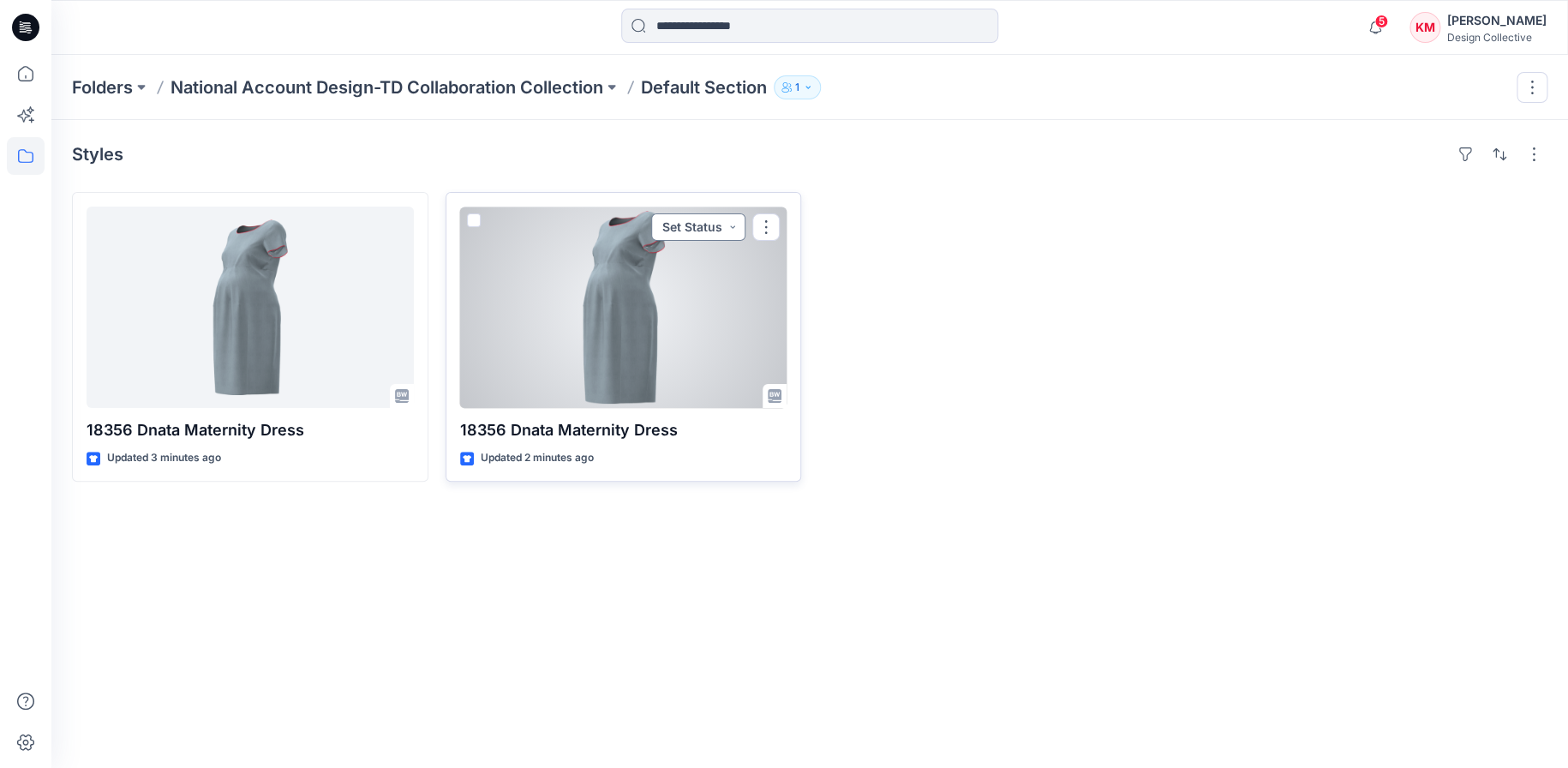
click at [729, 231] on button "Set Status" at bounding box center [697, 226] width 94 height 27
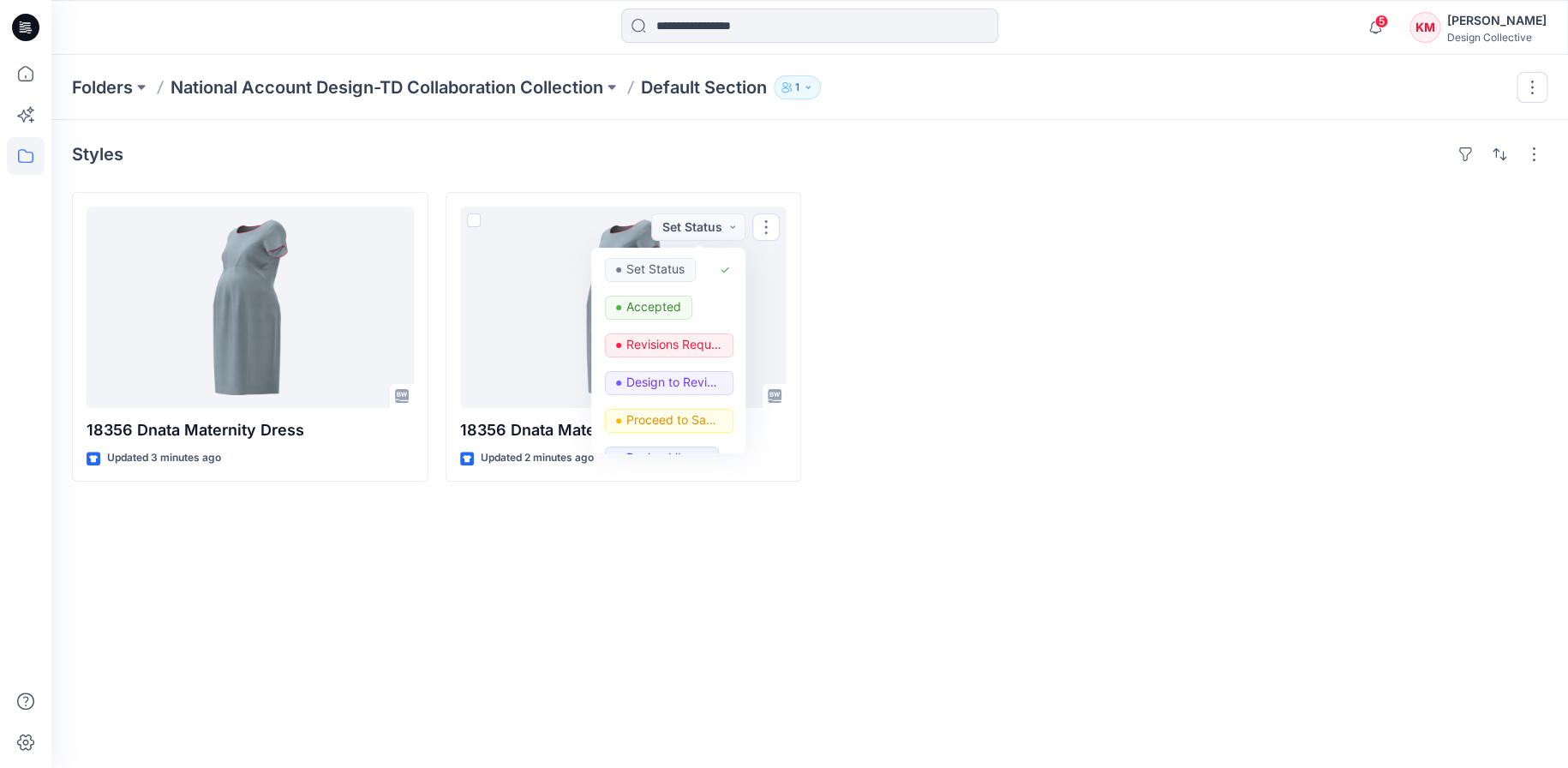
click at [975, 249] on div at bounding box center [996, 336] width 357 height 290
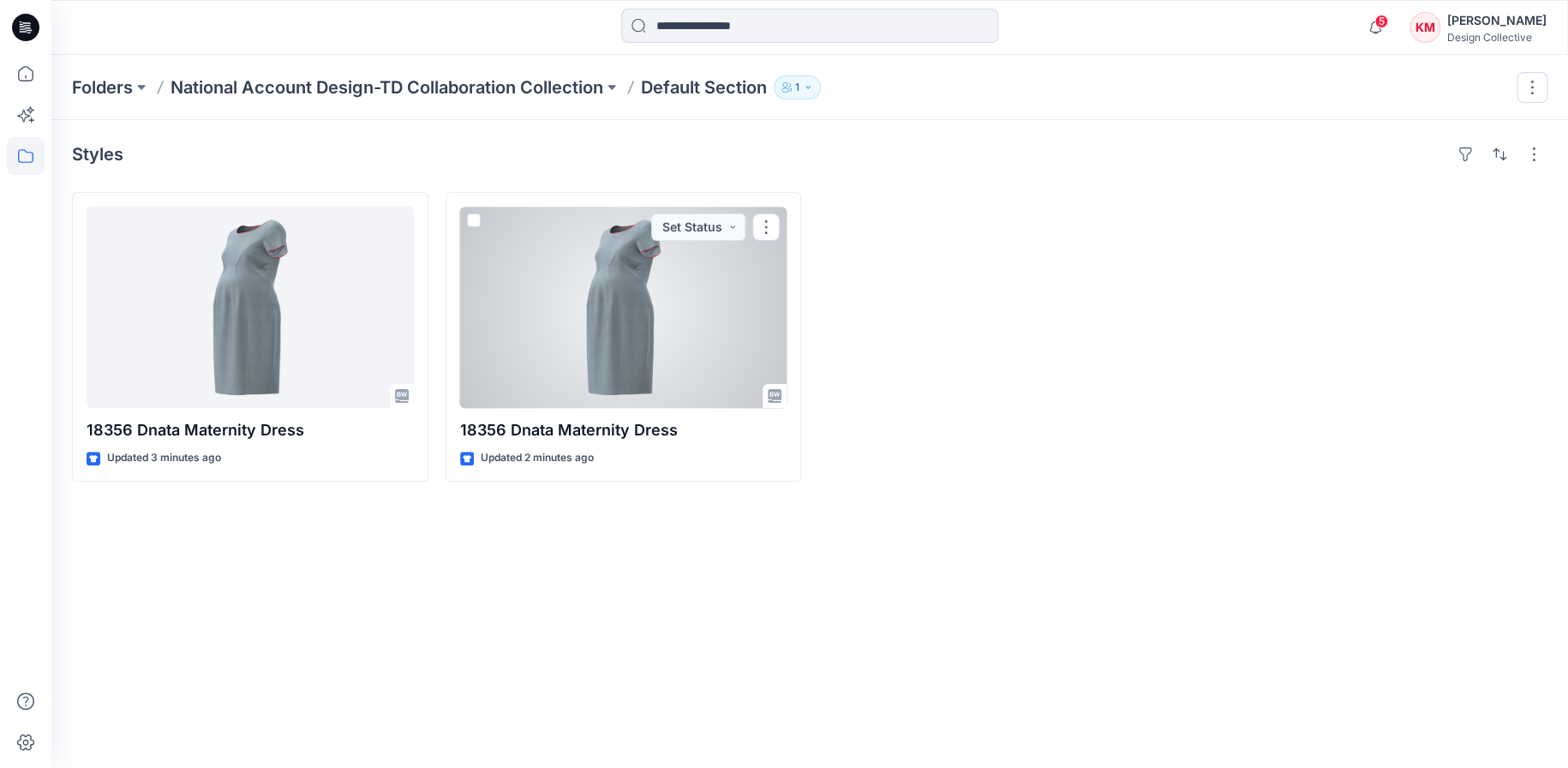
drag, startPoint x: 720, startPoint y: 306, endPoint x: 899, endPoint y: 285, distance: 180.2
click at [899, 285] on div at bounding box center [996, 336] width 357 height 290
click at [480, 283] on div at bounding box center [624, 307] width 328 height 201
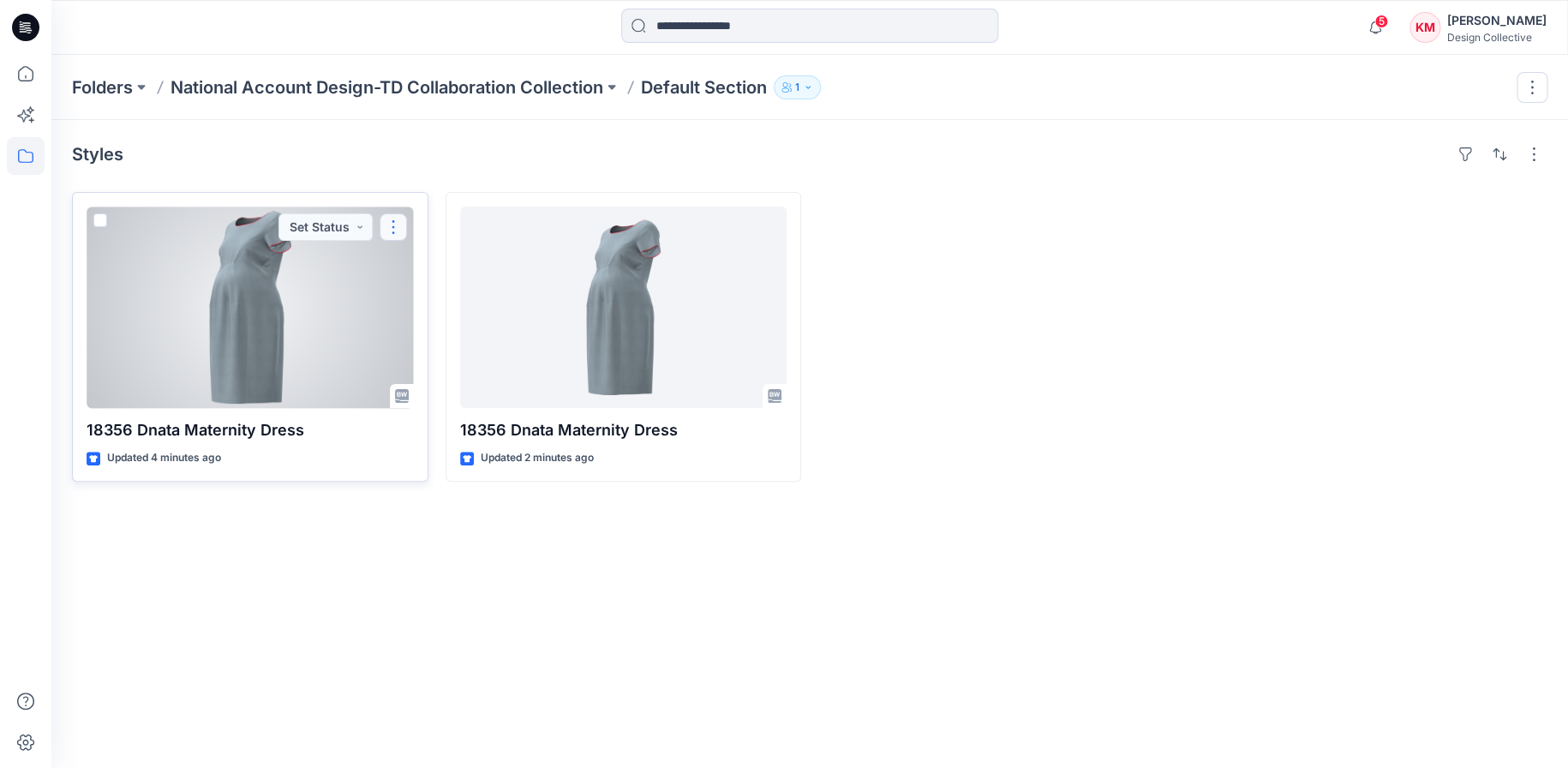
click at [391, 225] on button "button" at bounding box center [393, 226] width 27 height 27
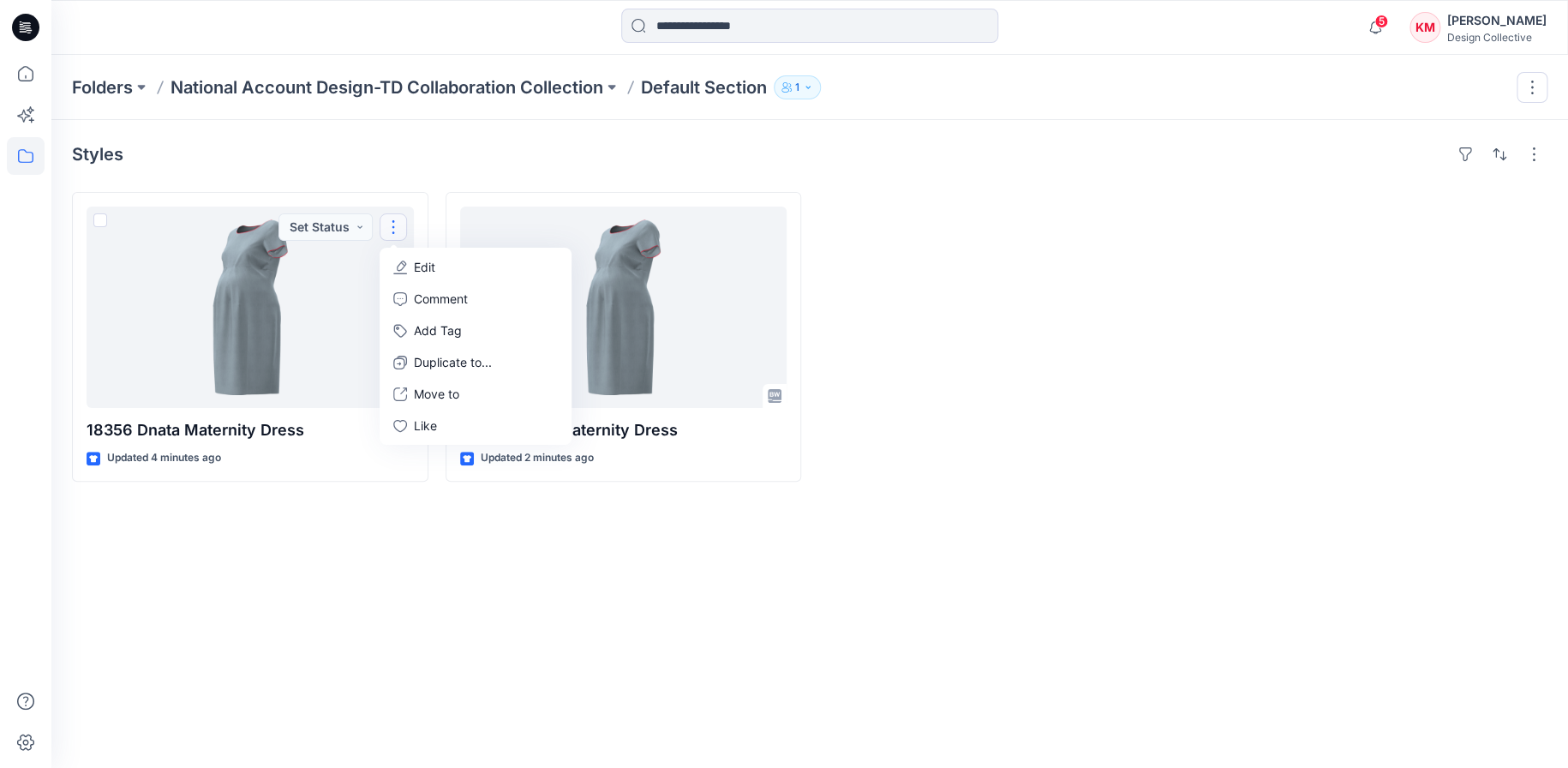
click at [1438, 198] on div at bounding box center [1370, 336] width 357 height 290
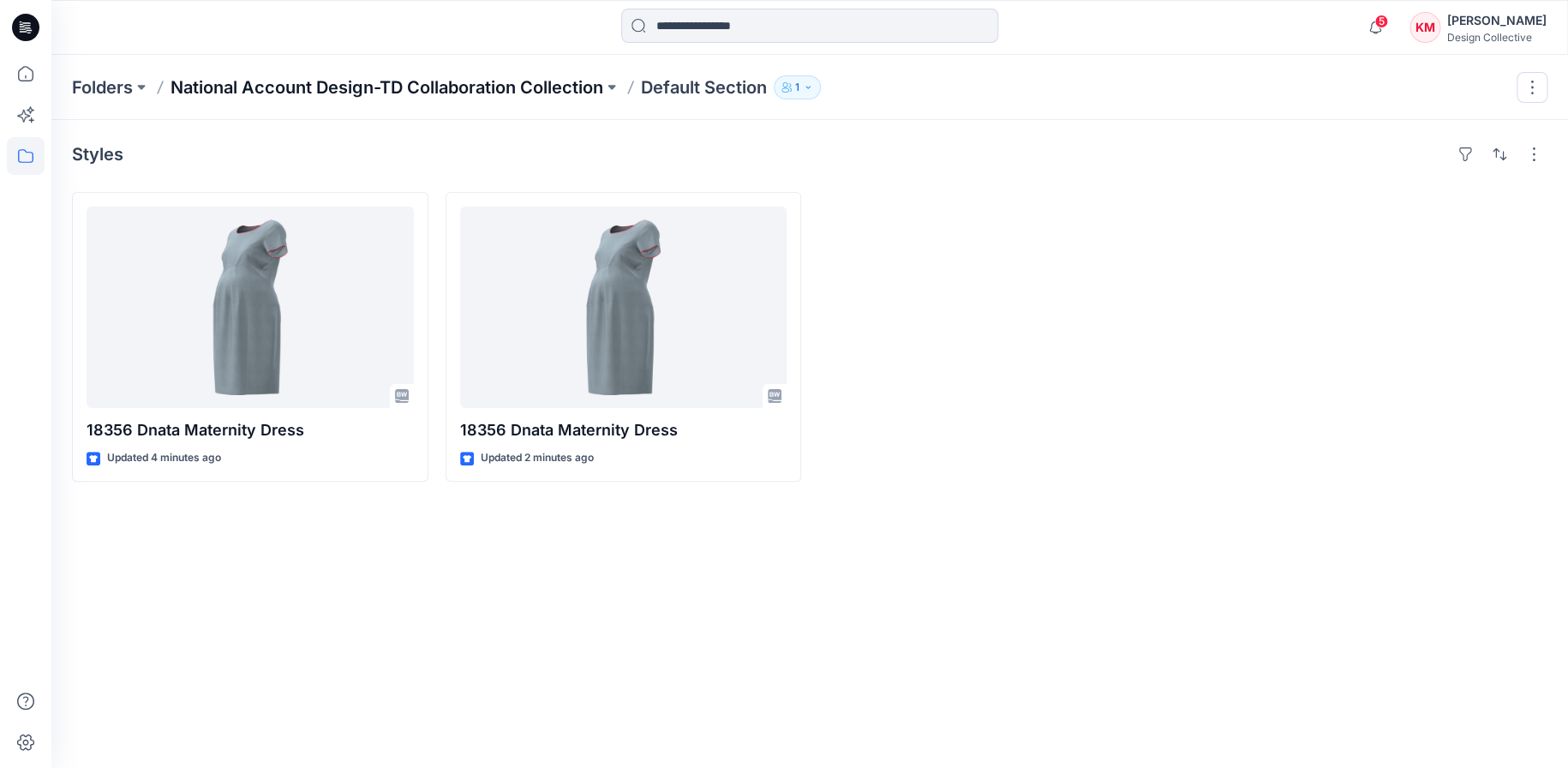
click at [425, 86] on p "National Account Design-TD Collaboration Collection" at bounding box center [386, 88] width 433 height 24
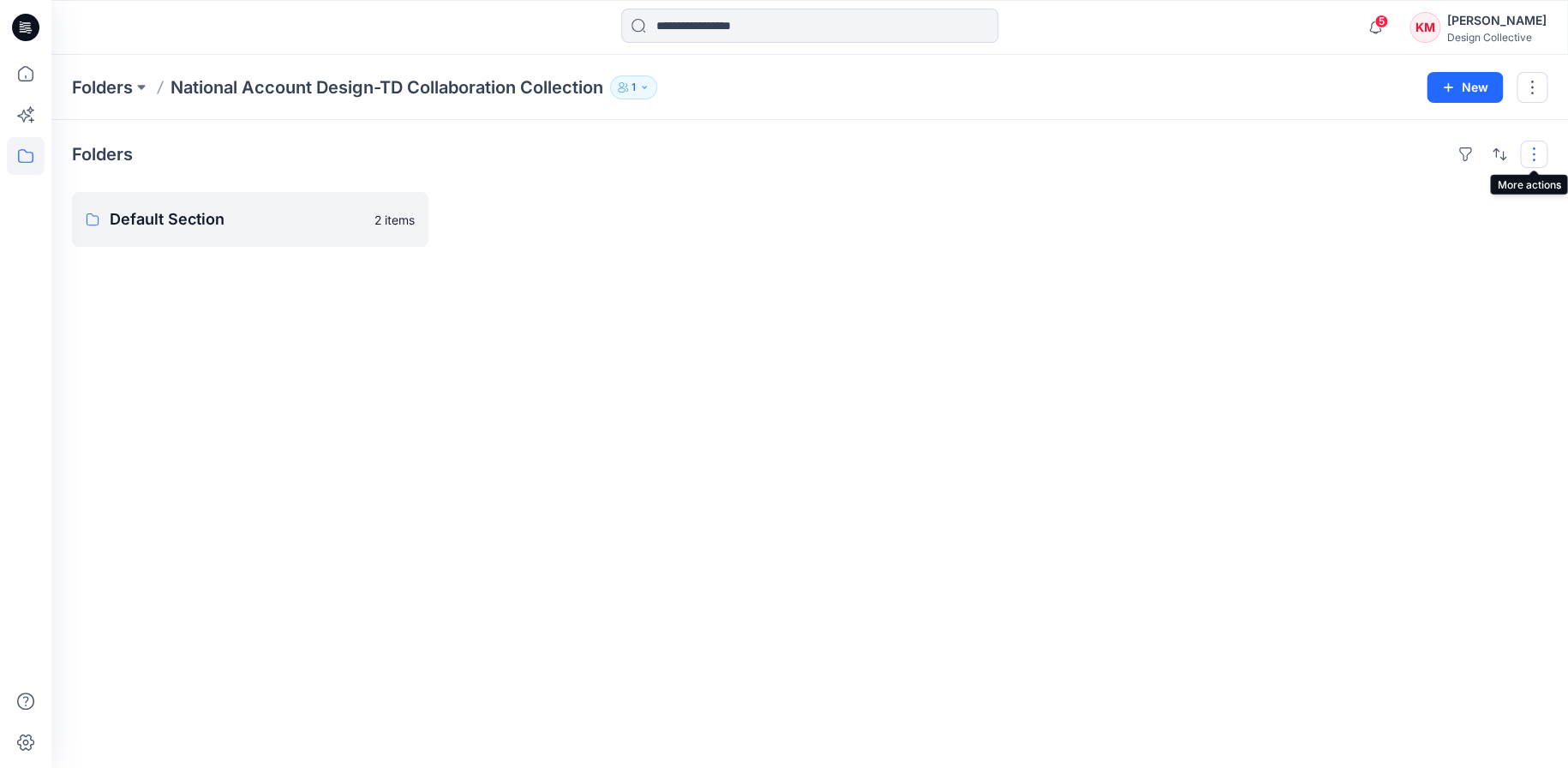
click at [1530, 154] on button "button" at bounding box center [1533, 154] width 27 height 27
click at [1457, 224] on p "Folder View" at bounding box center [1461, 230] width 108 height 20
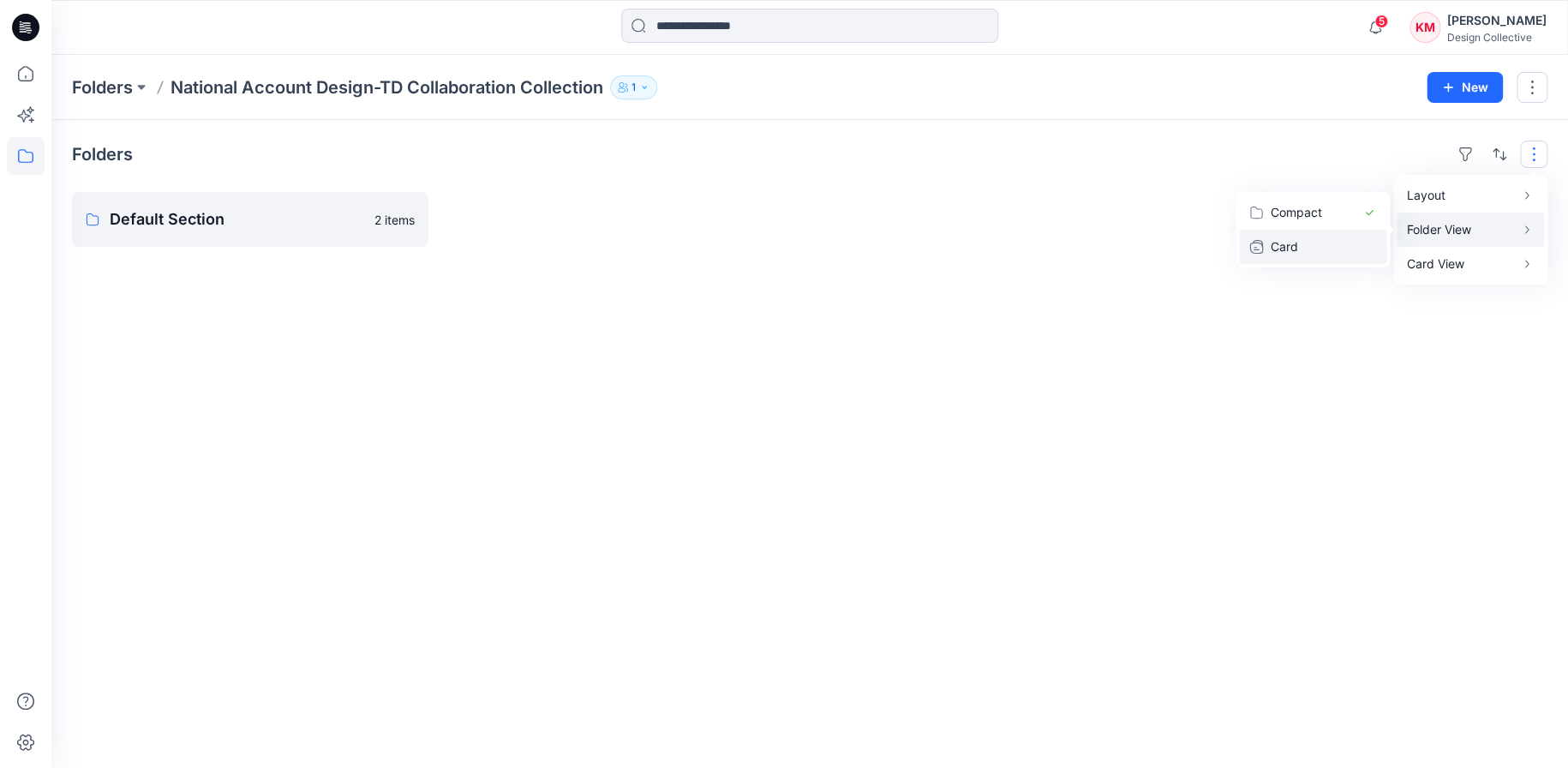
click at [1348, 242] on p "Card" at bounding box center [1313, 247] width 86 height 20
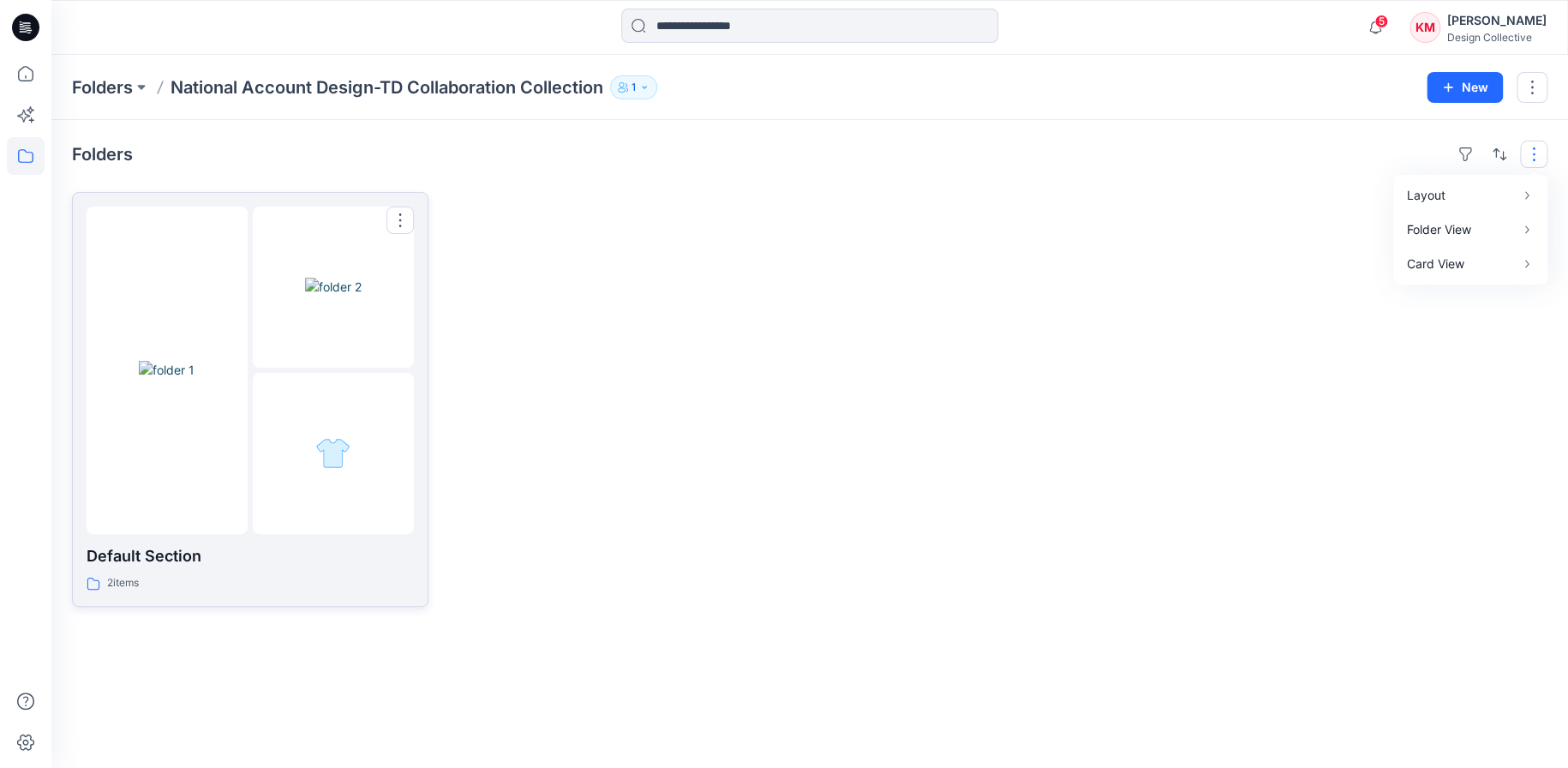
click at [361, 295] on img at bounding box center [333, 286] width 57 height 18
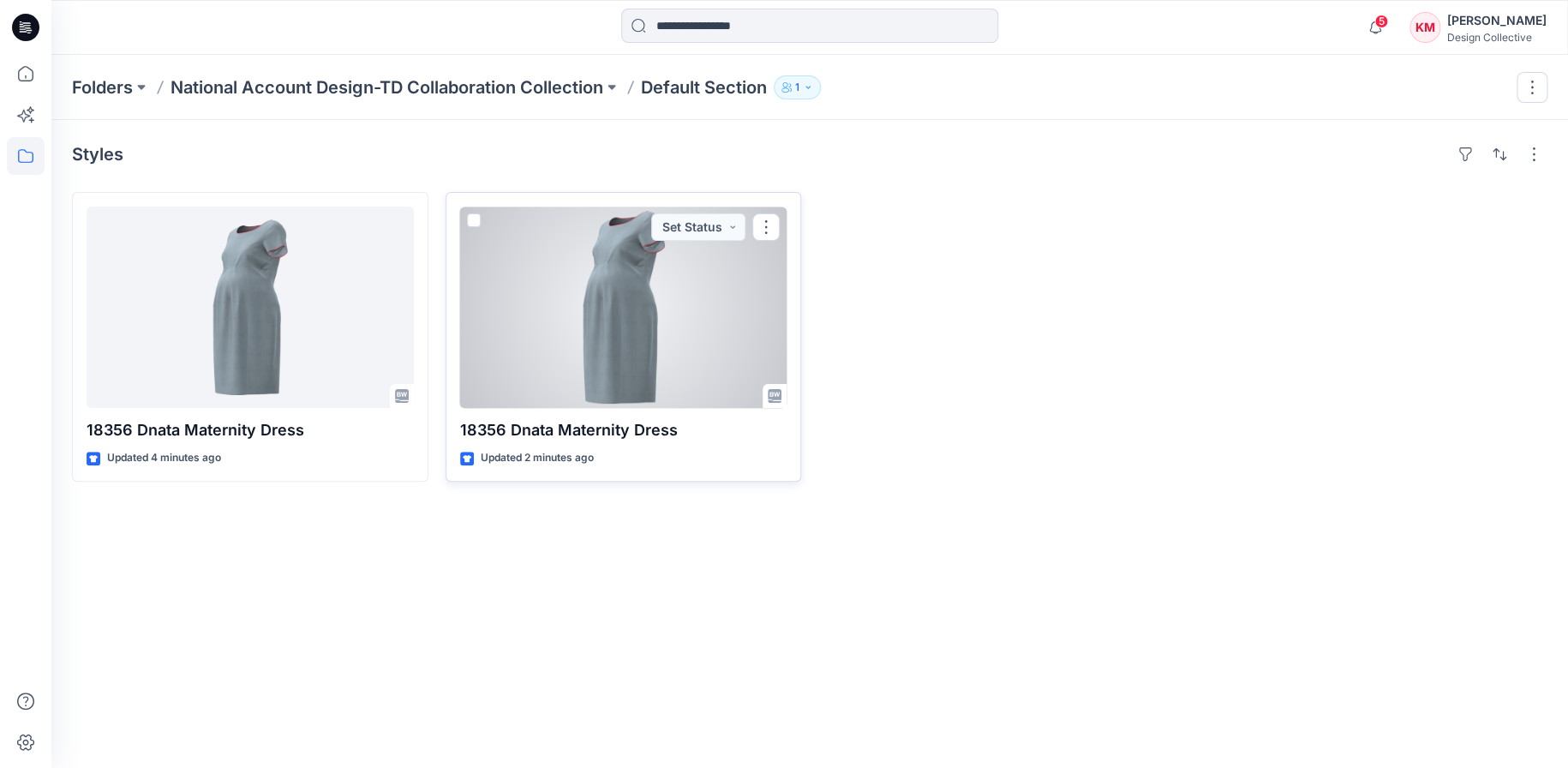
drag, startPoint x: 738, startPoint y: 328, endPoint x: 516, endPoint y: 209, distance: 251.9
drag, startPoint x: 516, startPoint y: 209, endPoint x: 475, endPoint y: 223, distance: 43.3
click at [475, 223] on span at bounding box center [474, 220] width 14 height 14
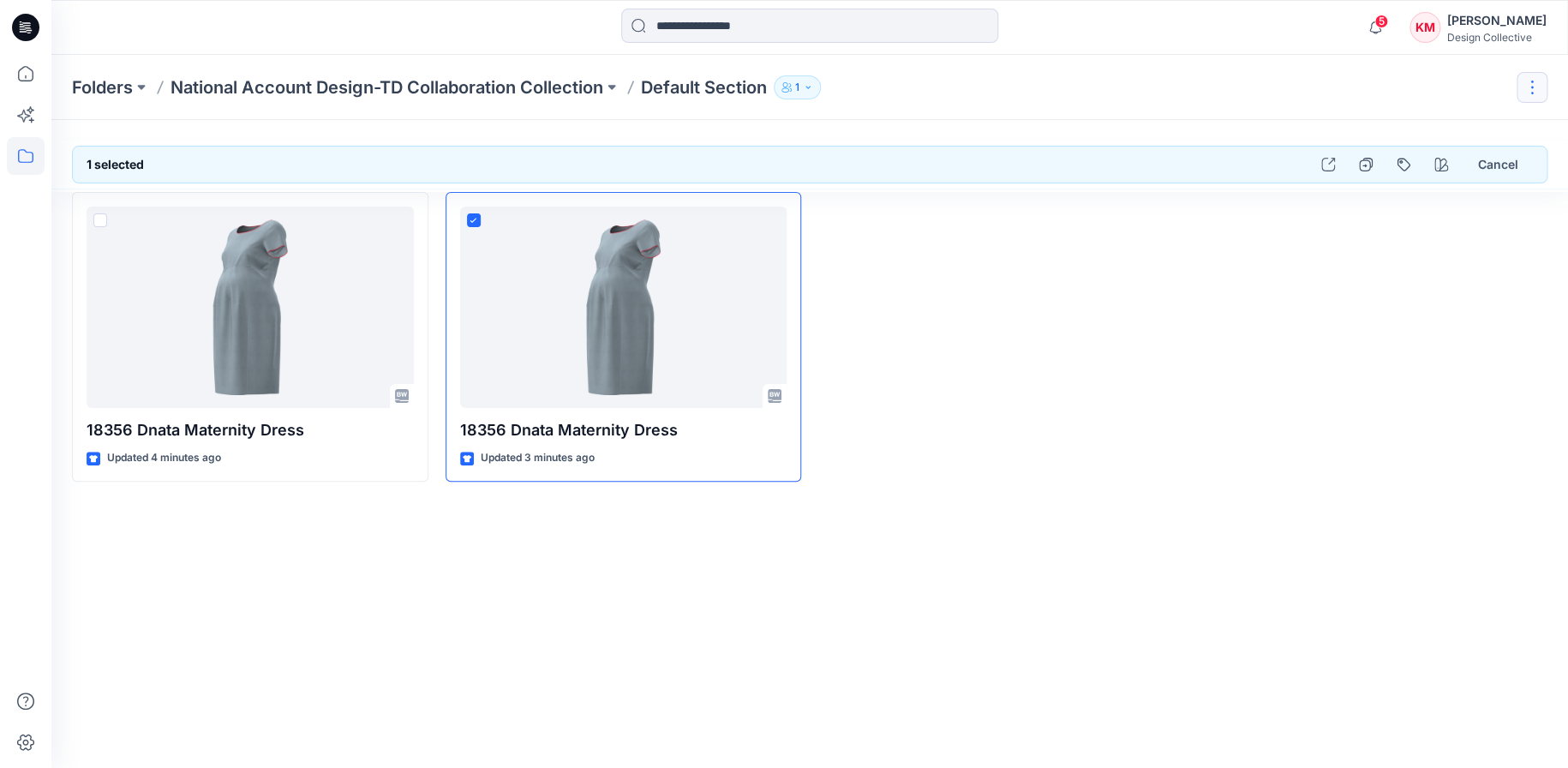
click at [1541, 81] on button "button" at bounding box center [1532, 87] width 31 height 31
click at [1431, 172] on p "Delete Folder" at bounding box center [1438, 168] width 97 height 18
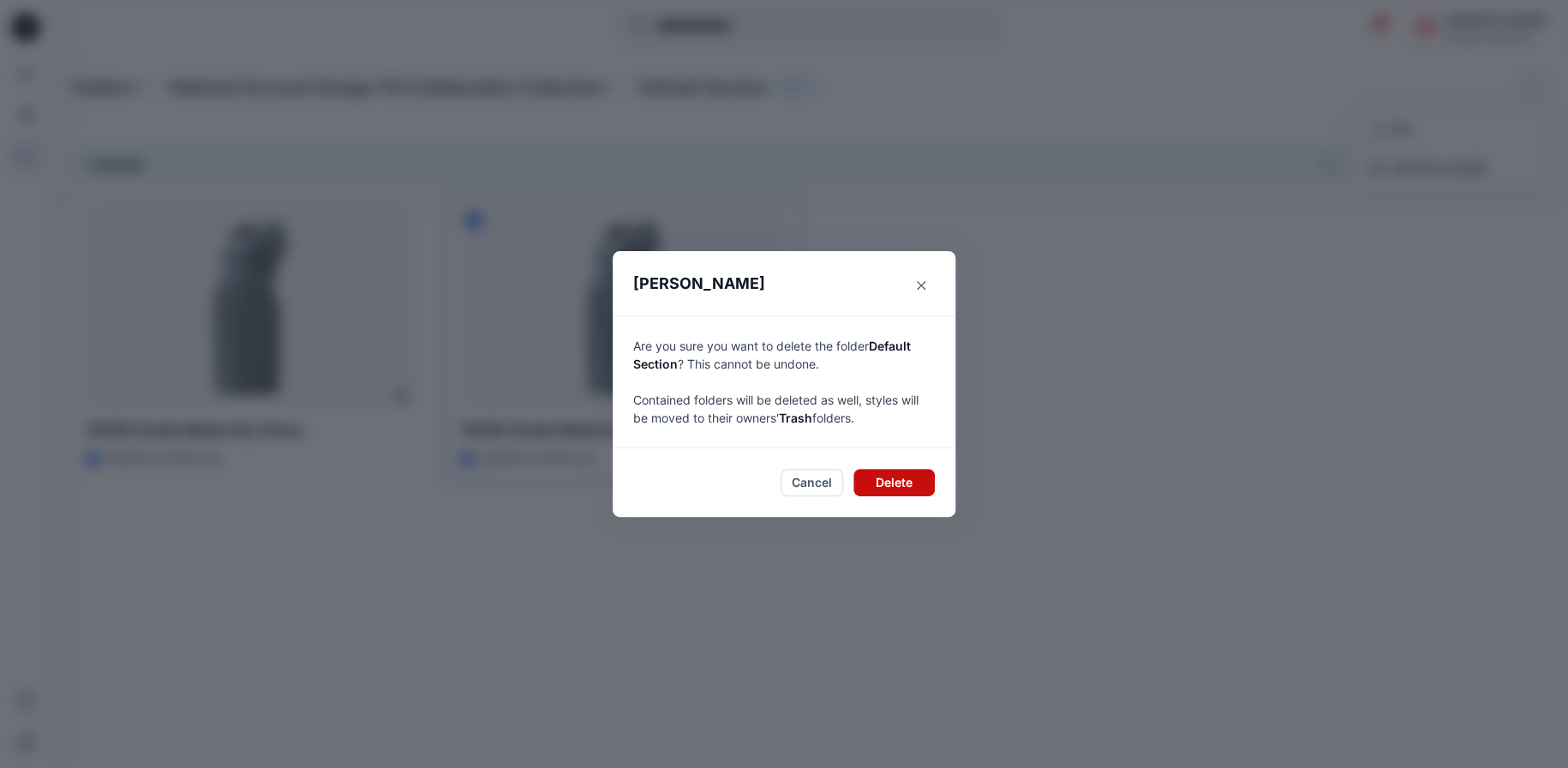
click at [892, 478] on button "Delete" at bounding box center [894, 481] width 81 height 27
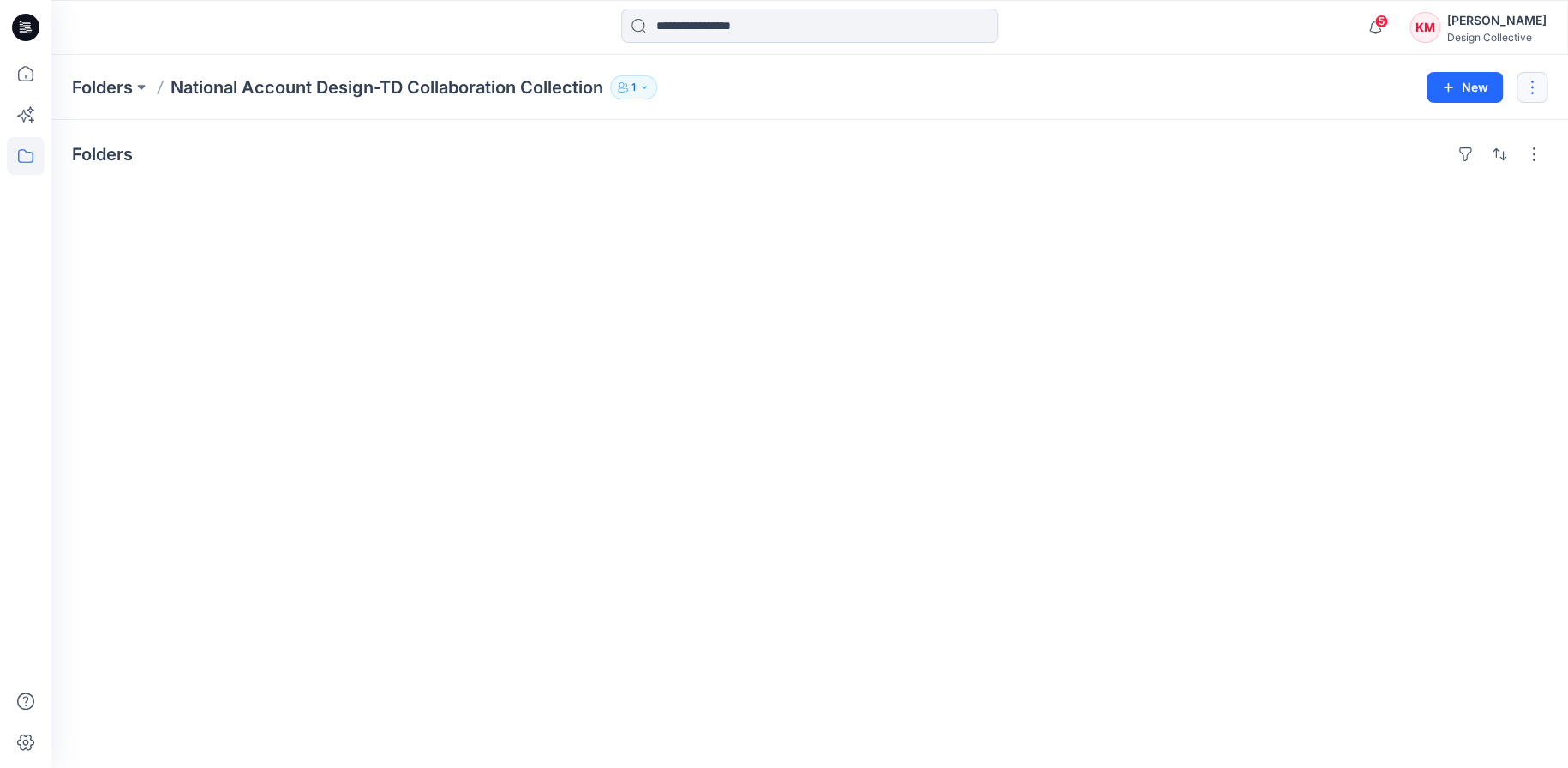
click at [1531, 86] on button "button" at bounding box center [1532, 87] width 31 height 31
click at [1052, 226] on div "Folders" at bounding box center [809, 444] width 1517 height 648
drag, startPoint x: 1467, startPoint y: 154, endPoint x: 1480, endPoint y: 151, distance: 13.3
click at [1467, 153] on button "button" at bounding box center [1465, 154] width 27 height 27
click at [1495, 155] on button "button" at bounding box center [1499, 154] width 27 height 27
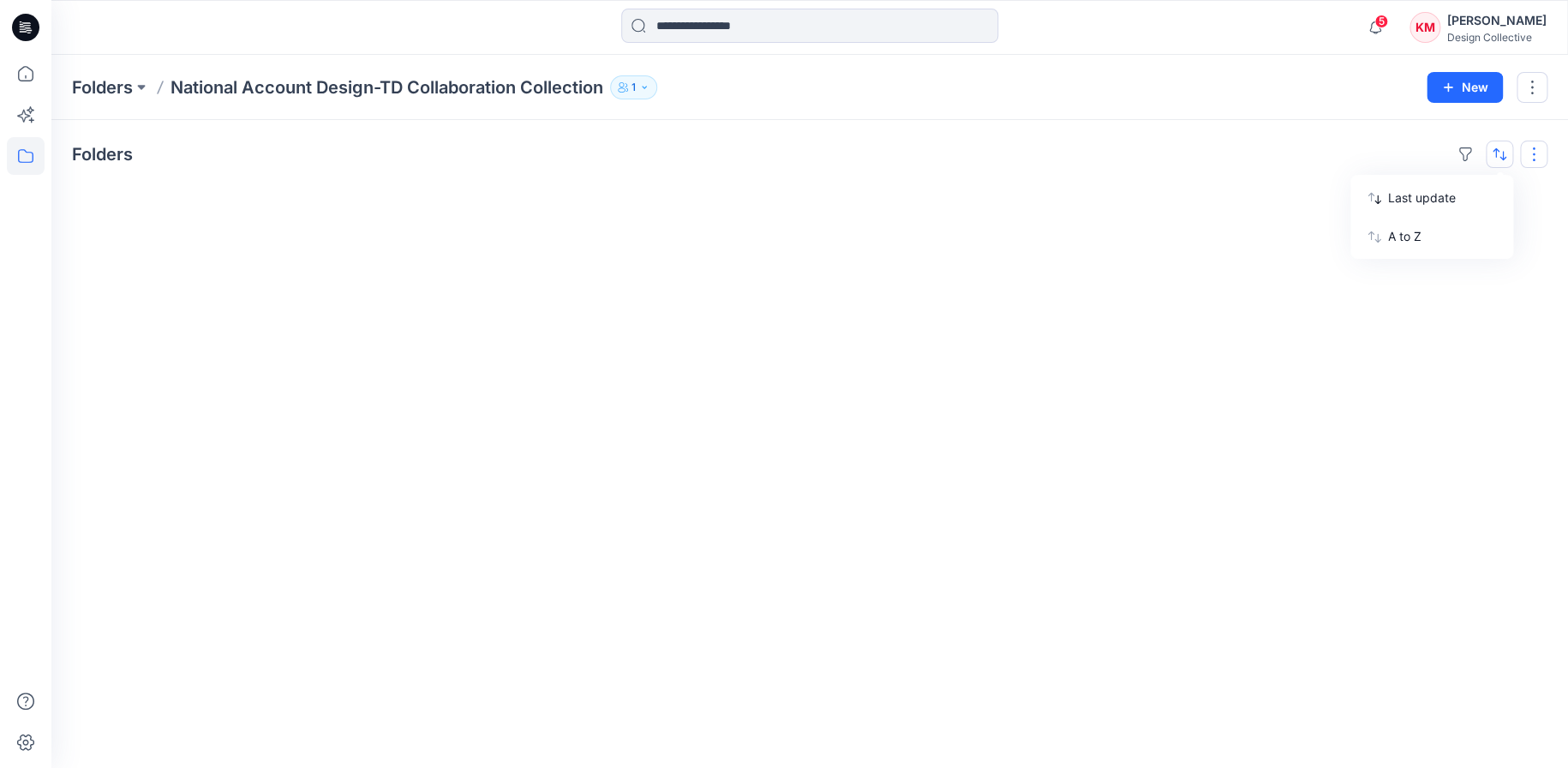
click at [1524, 155] on button "button" at bounding box center [1533, 154] width 27 height 27
drag, startPoint x: 262, startPoint y: 162, endPoint x: 0, endPoint y: 134, distance: 263.5
click at [262, 161] on div "Folders Layout Grid Large Grid Folder View Compact Card Card View Card Info Tags" at bounding box center [809, 154] width 1476 height 27
click at [18, 71] on icon at bounding box center [25, 74] width 16 height 16
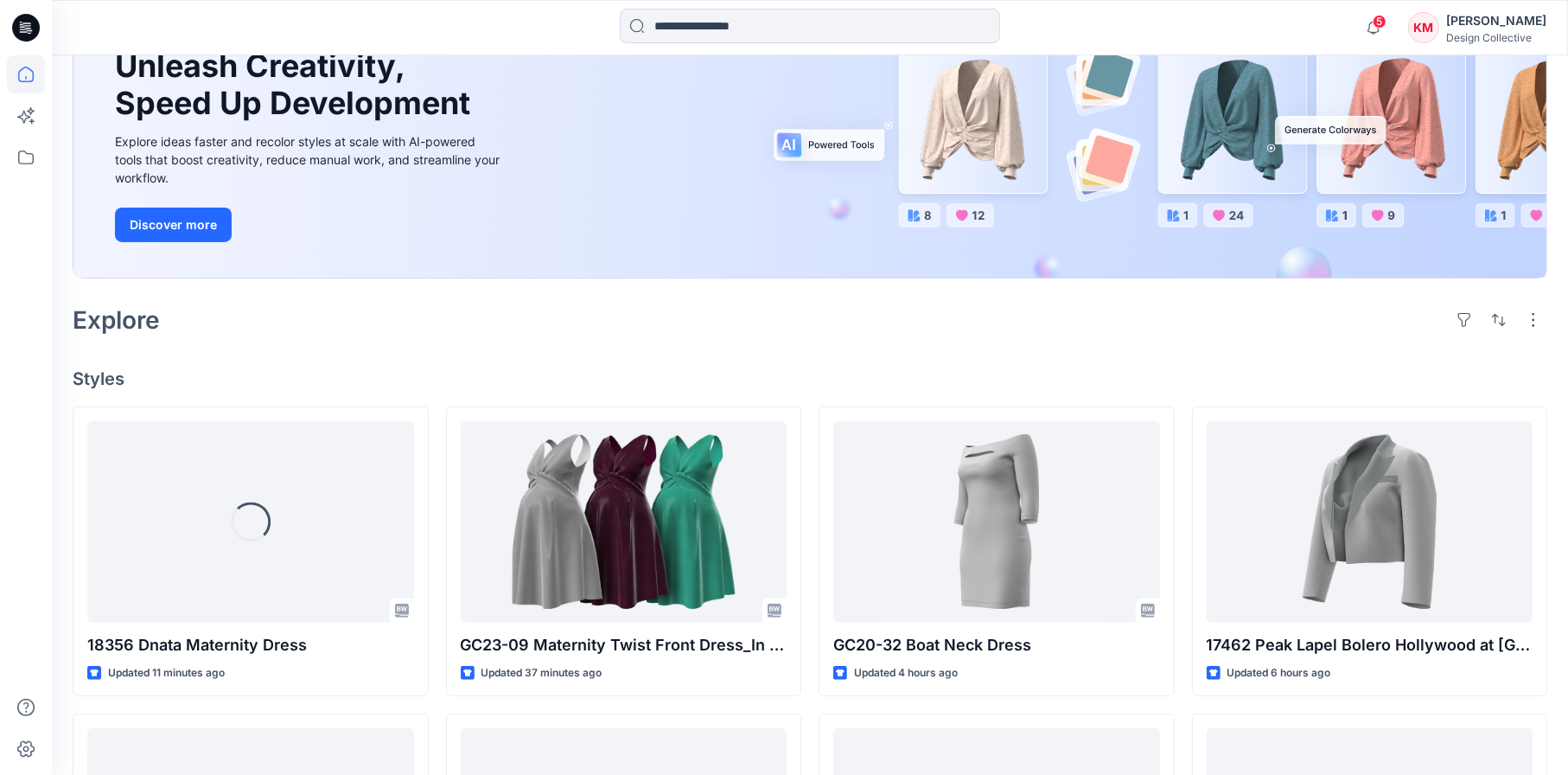
scroll to position [259, 0]
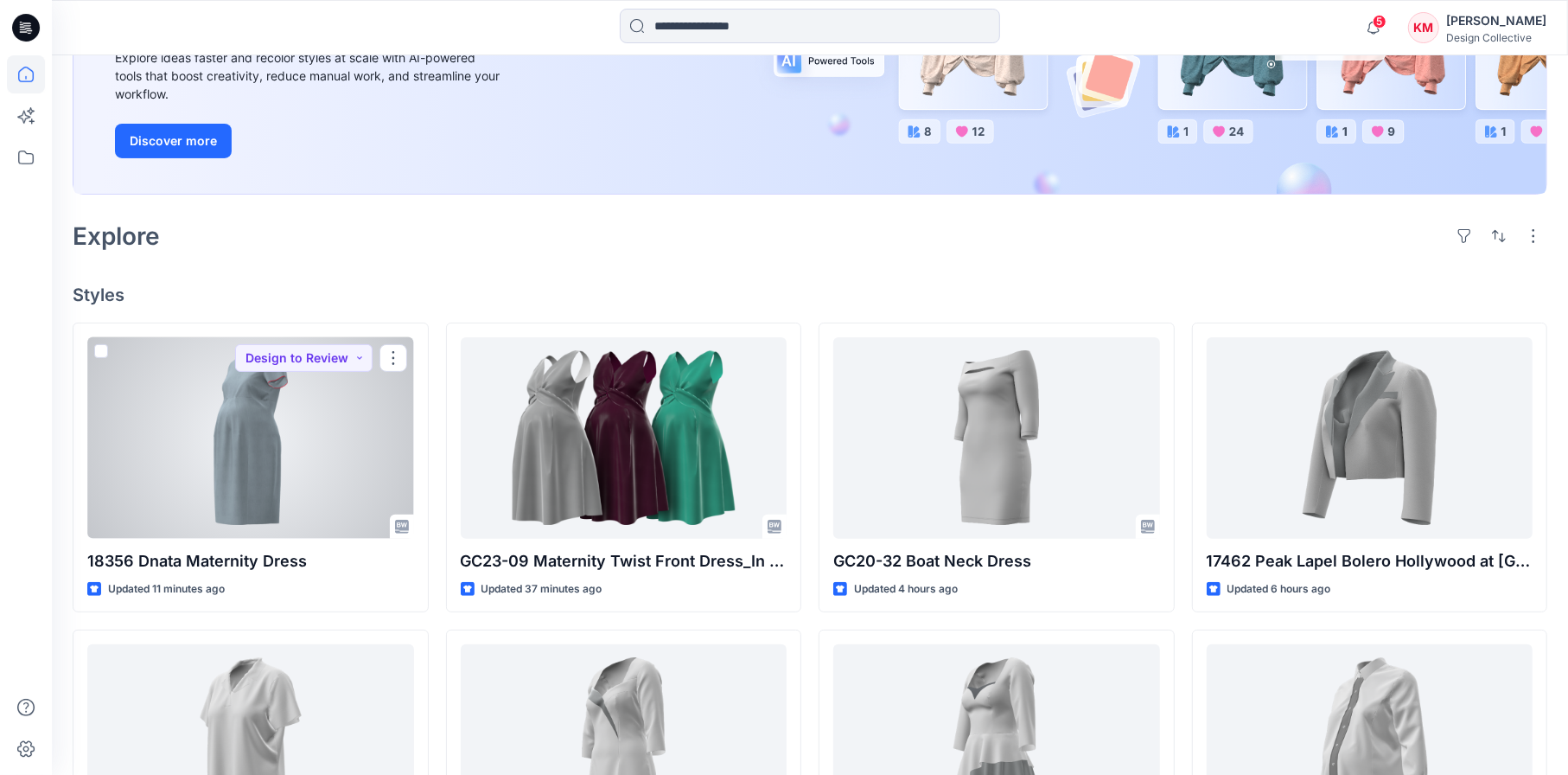
drag, startPoint x: 343, startPoint y: 427, endPoint x: 463, endPoint y: 293, distance: 179.9
click at [469, 291] on h4 "Styles" at bounding box center [810, 295] width 1475 height 21
click at [383, 359] on button "button" at bounding box center [393, 357] width 27 height 27
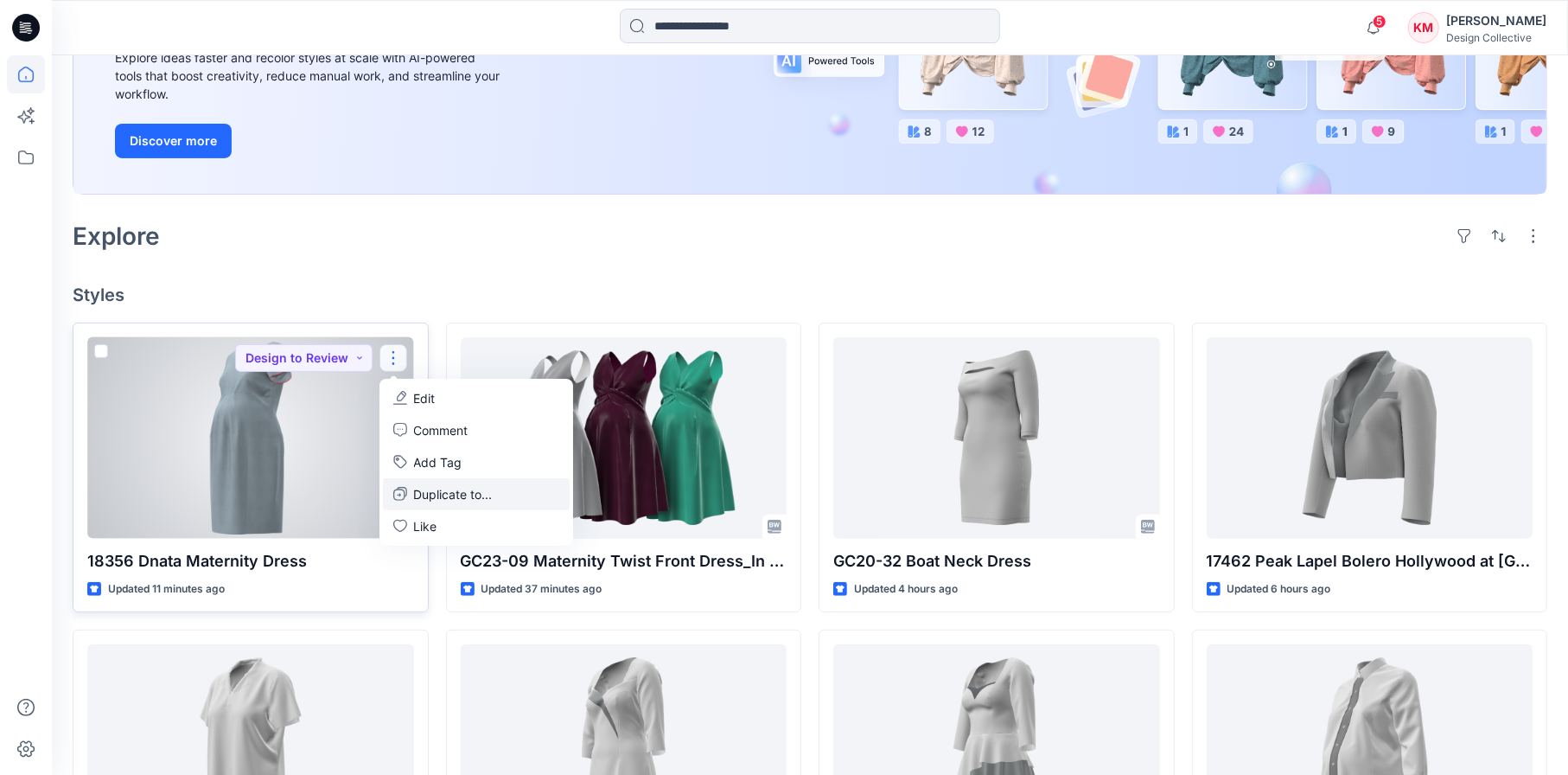
click at [439, 497] on p "Duplicate to..." at bounding box center [454, 493] width 79 height 18
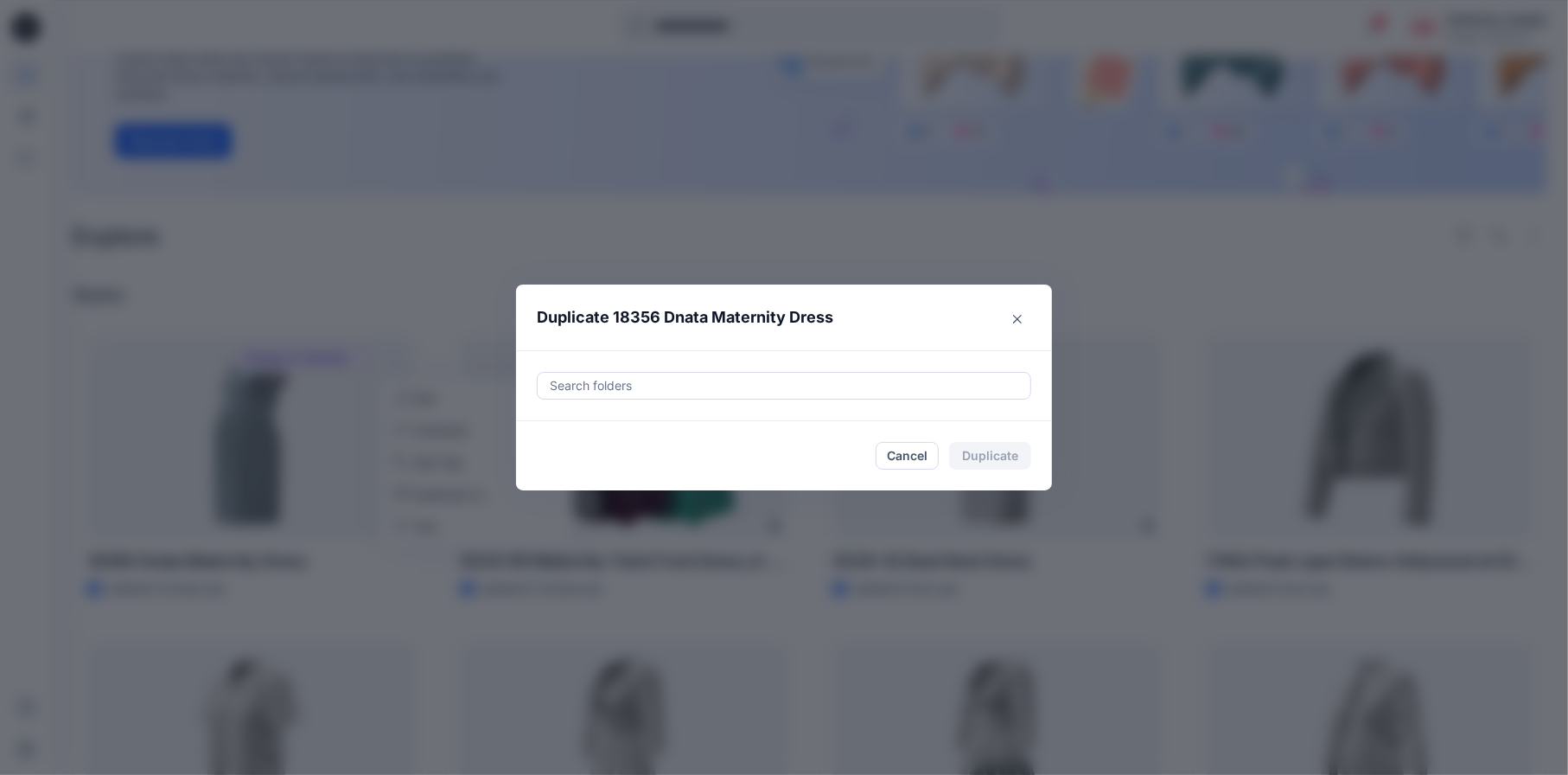
click at [658, 384] on div at bounding box center [784, 385] width 472 height 21
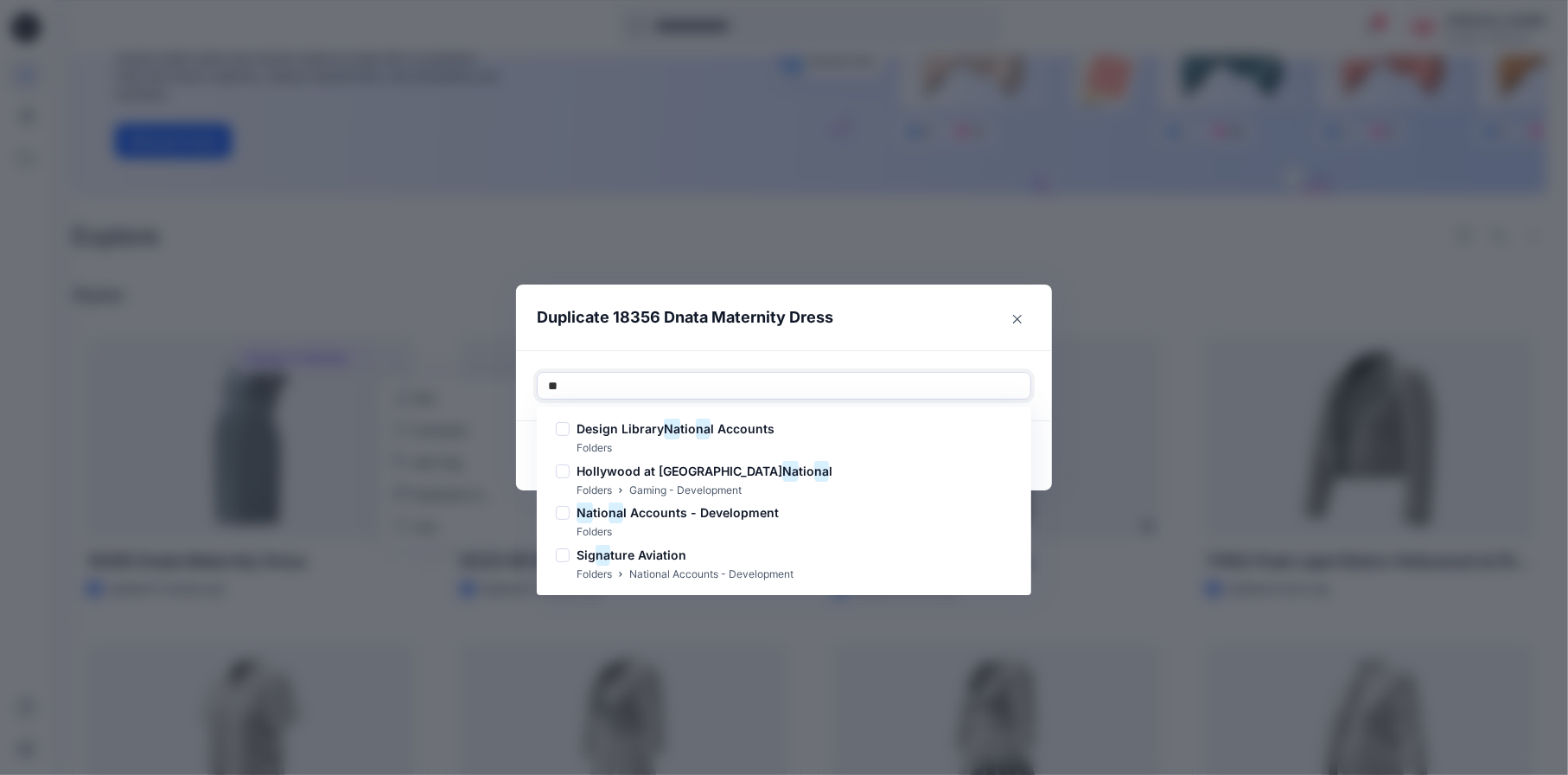
type input "*"
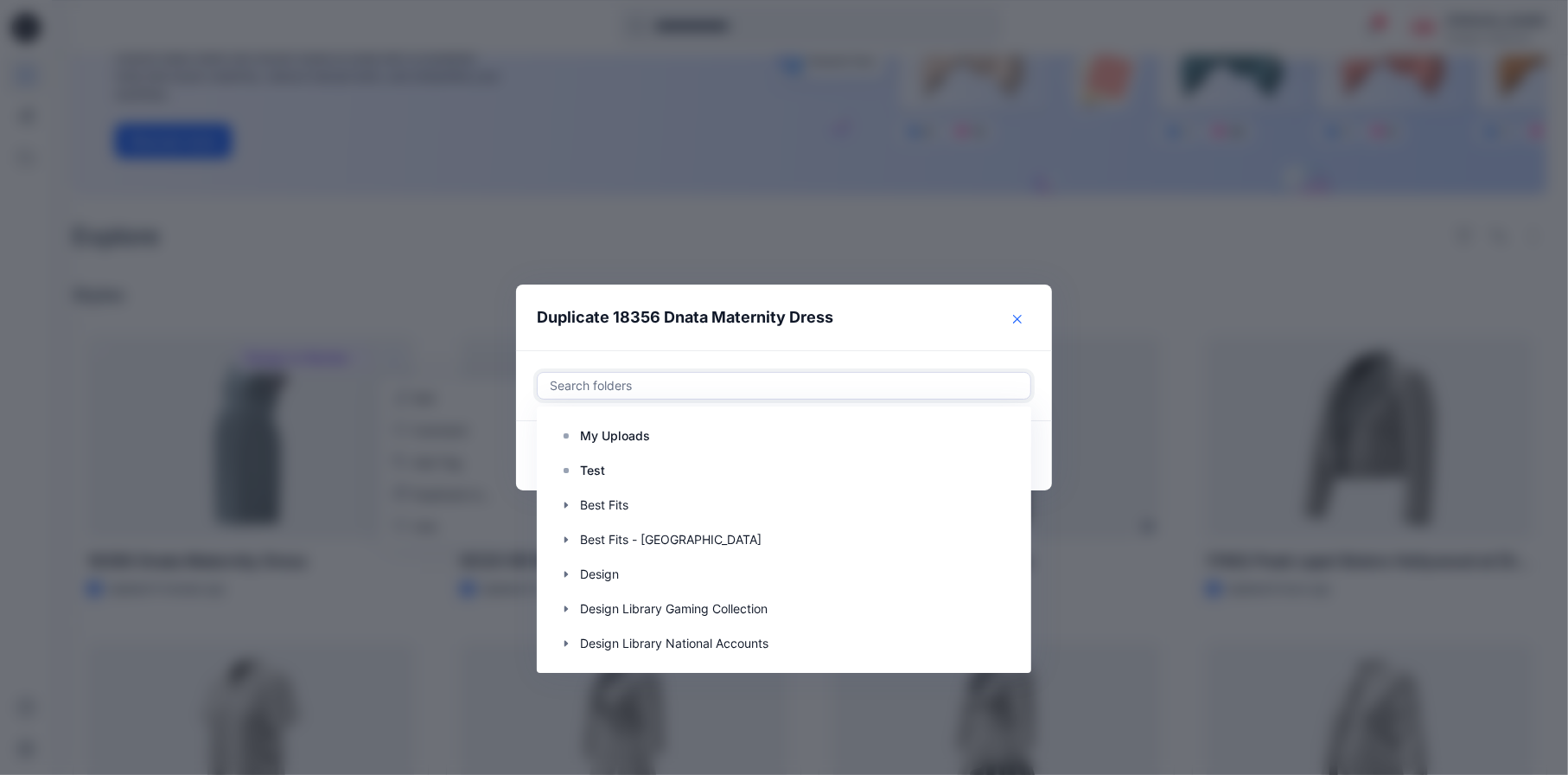
click at [1022, 308] on button "Close" at bounding box center [1017, 318] width 27 height 27
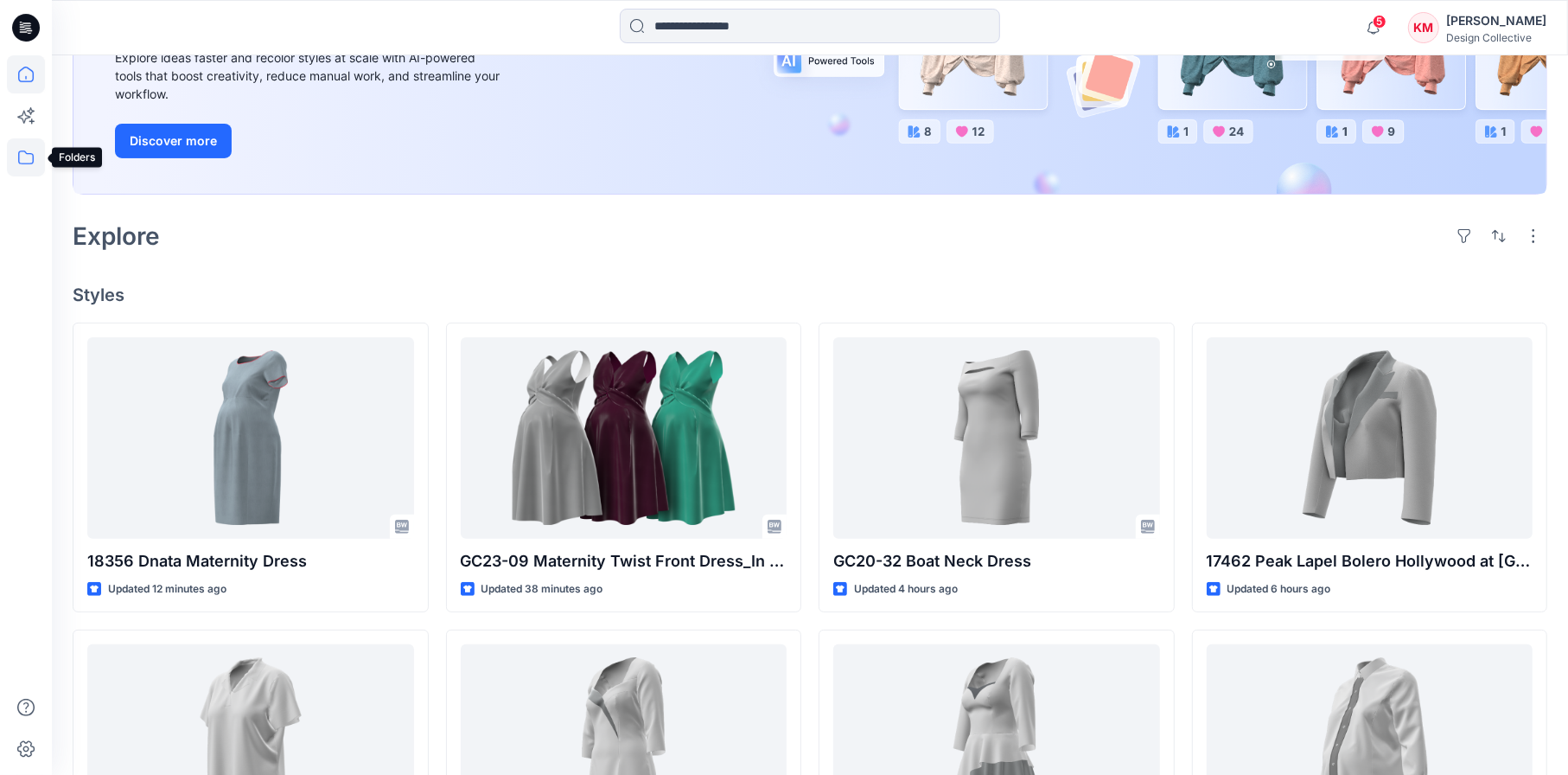
click at [21, 157] on icon at bounding box center [25, 157] width 38 height 38
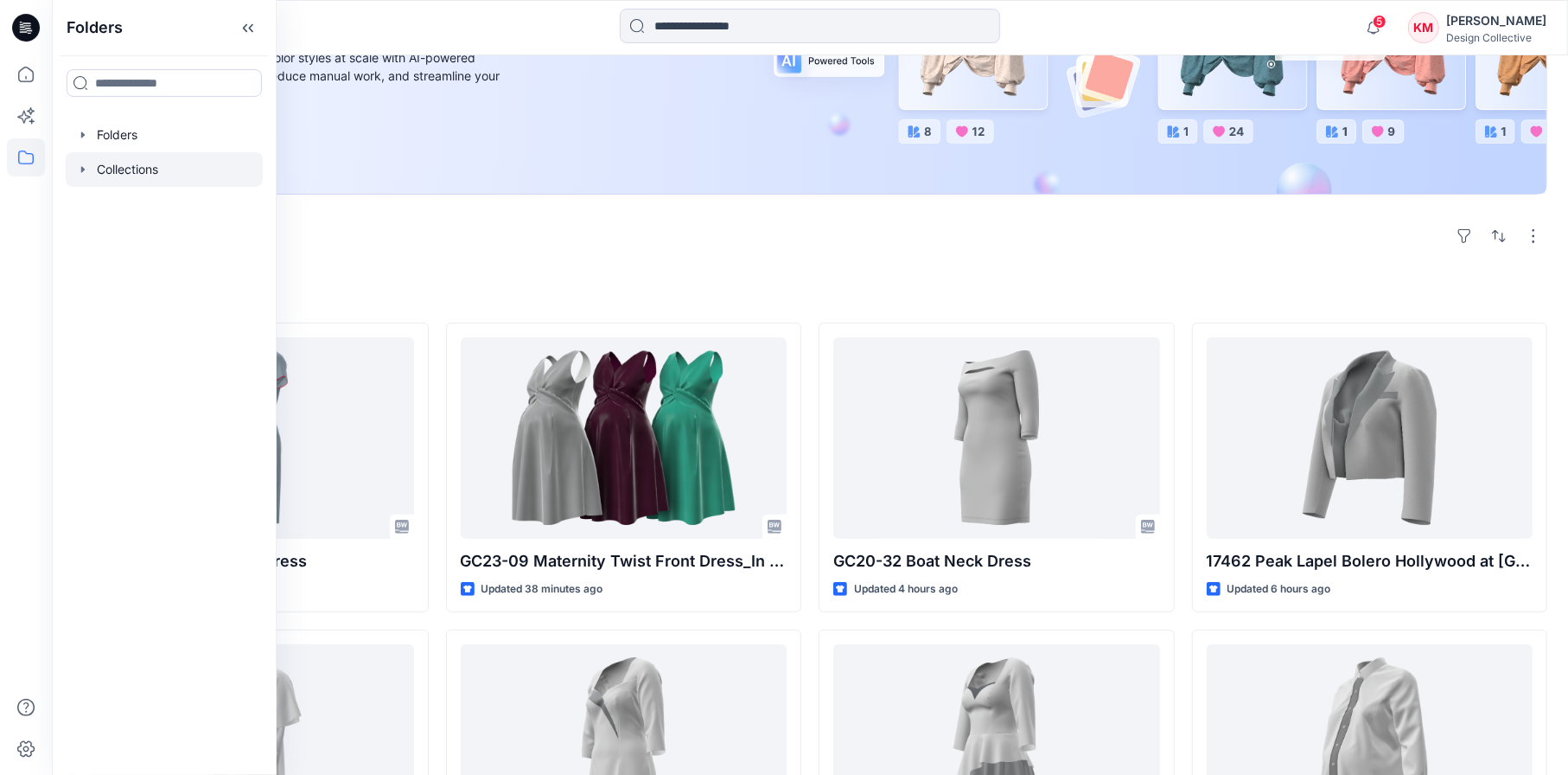
click at [171, 169] on div at bounding box center [164, 169] width 197 height 35
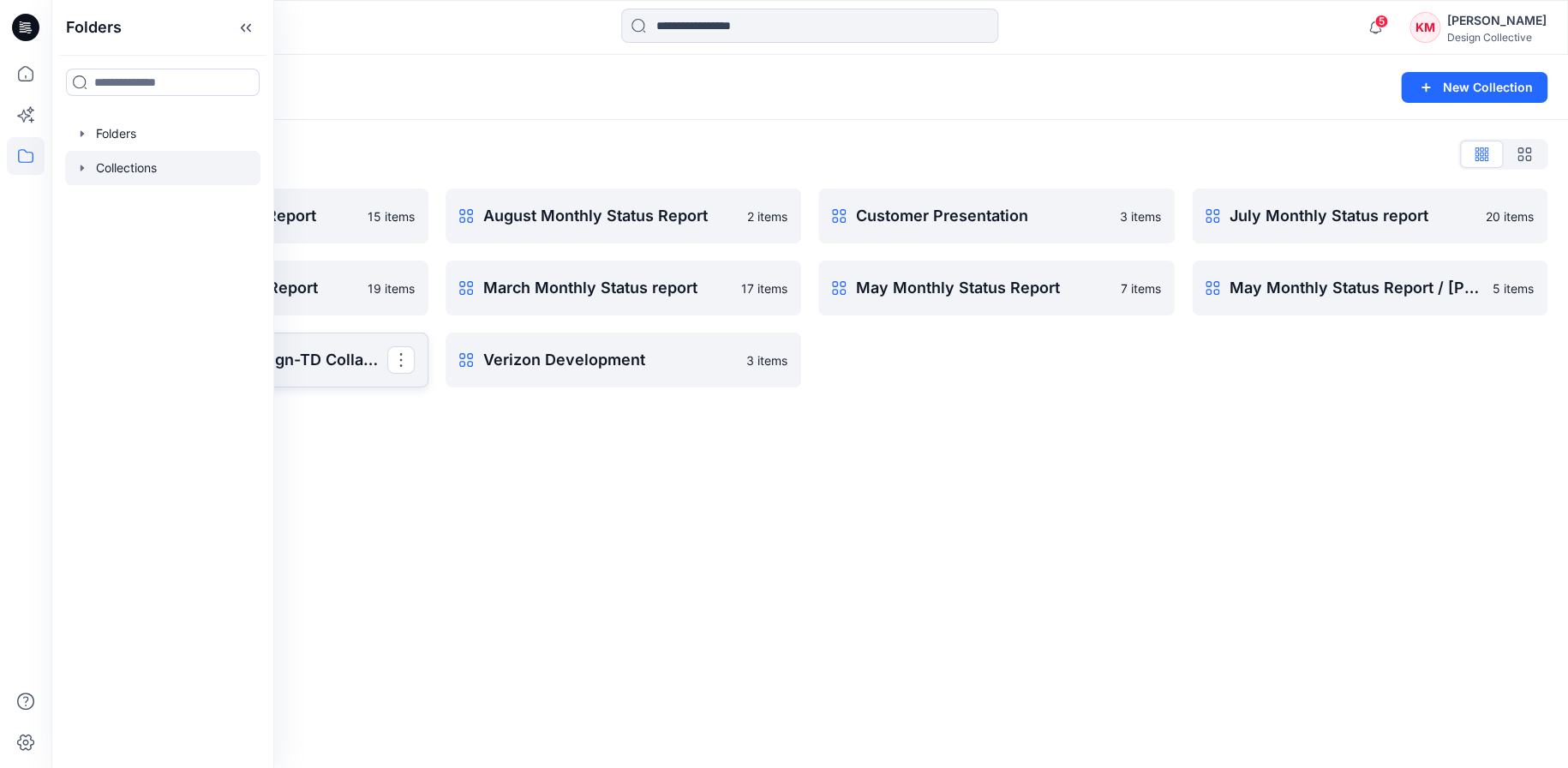
click at [319, 361] on p "National Account Design-TD Collaboration Collection" at bounding box center [249, 360] width 277 height 24
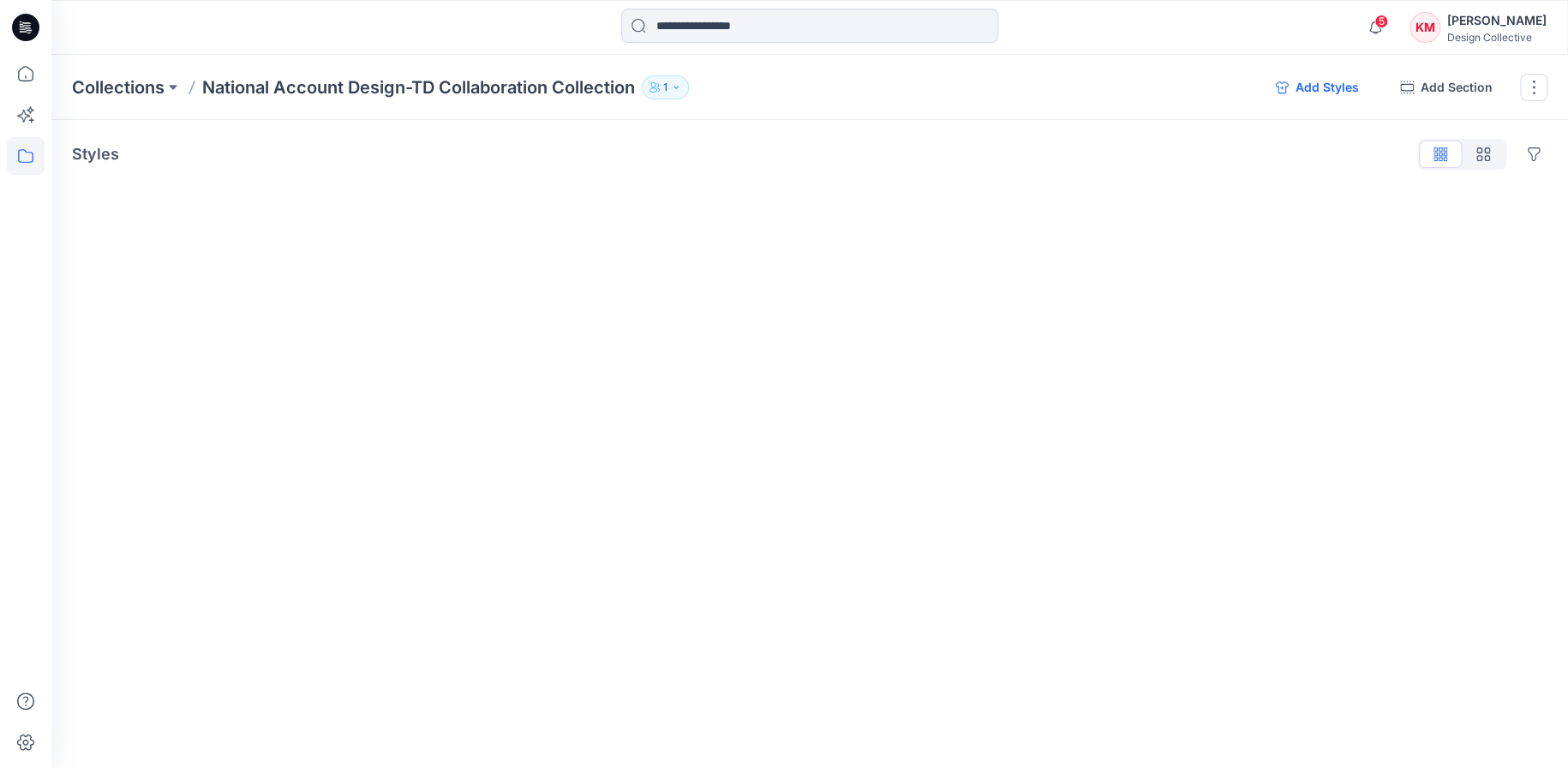
click at [1323, 81] on button "Add Styles" at bounding box center [1318, 87] width 112 height 27
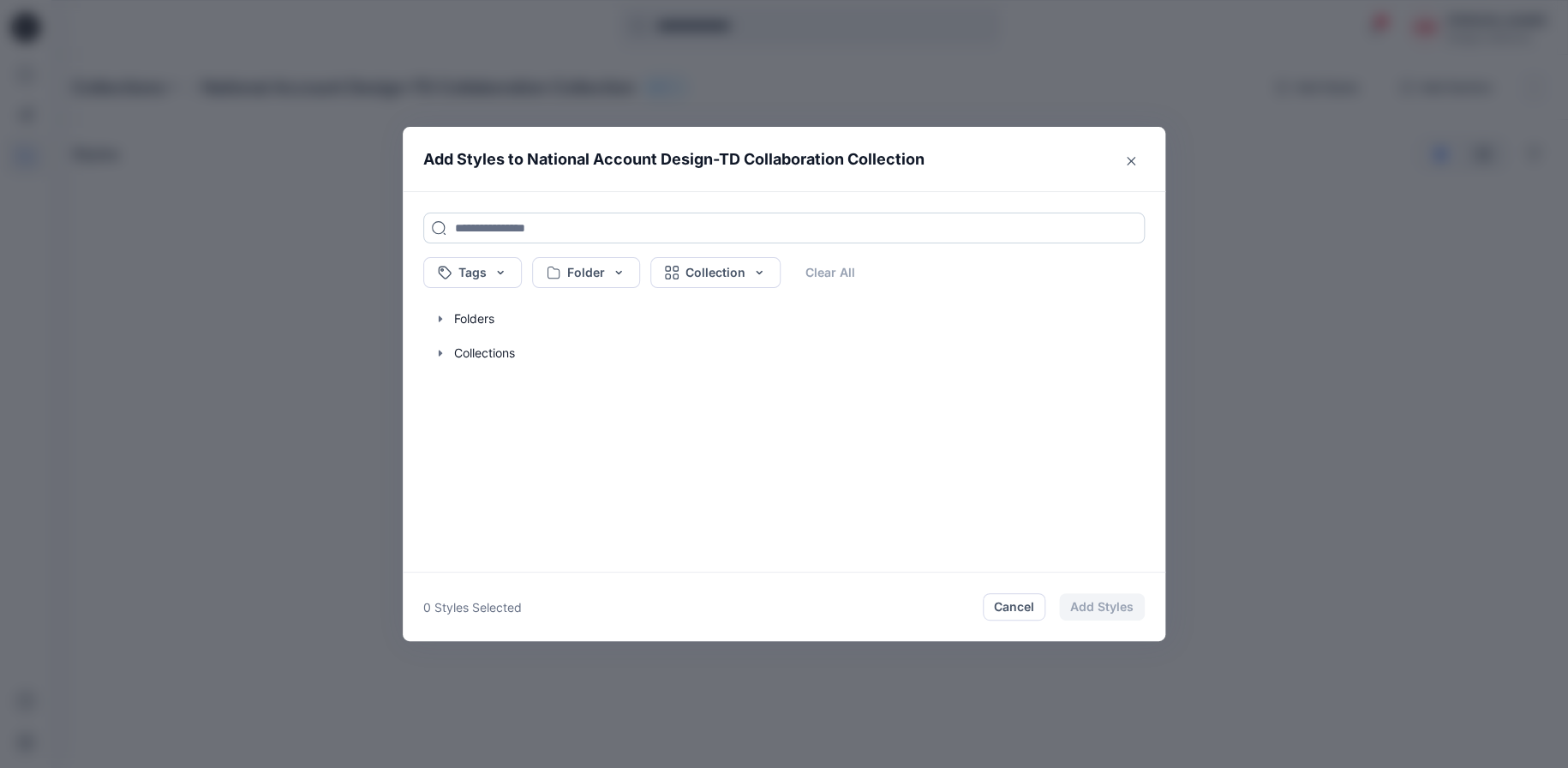
click at [600, 222] on input at bounding box center [784, 227] width 722 height 31
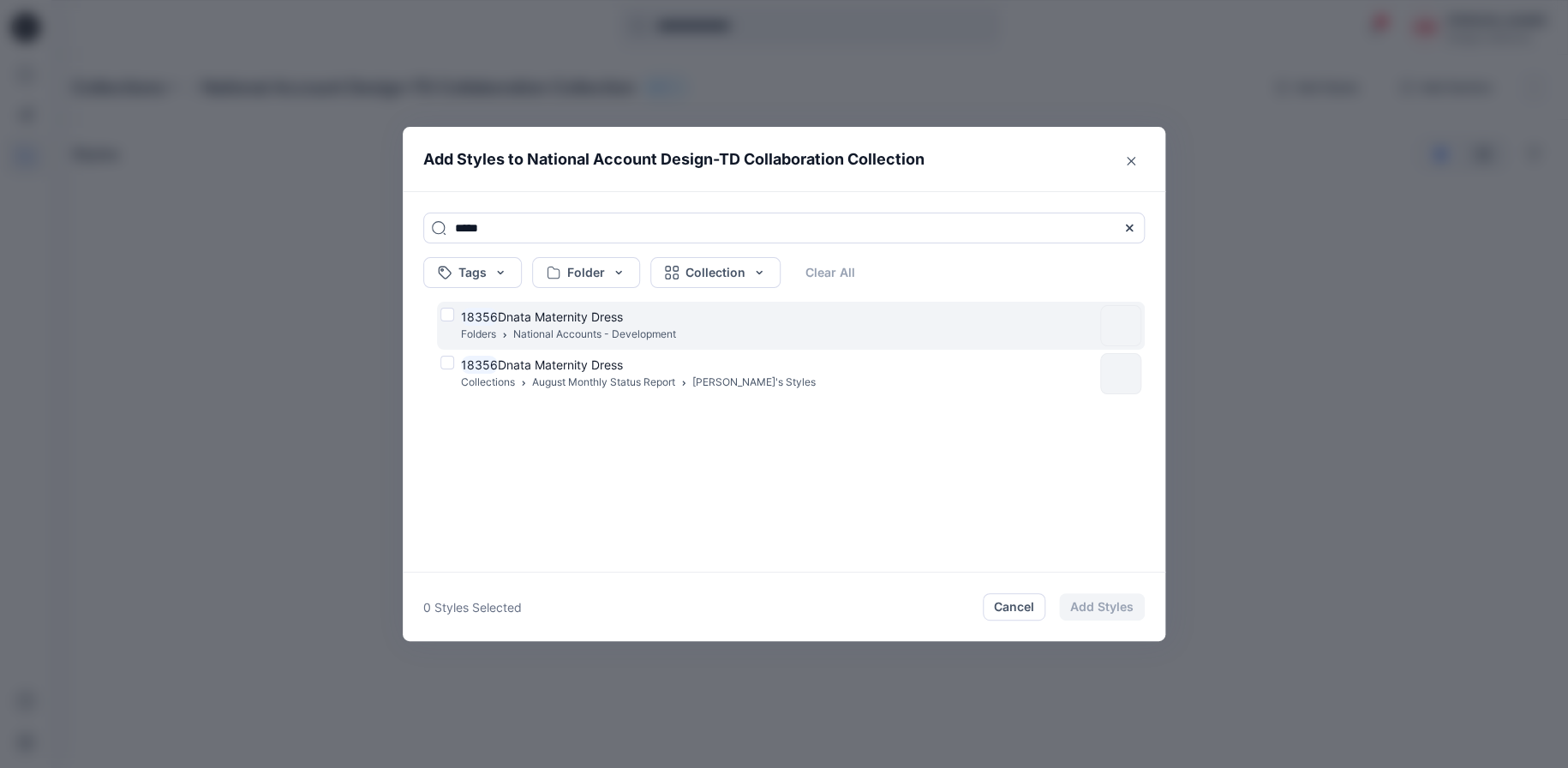
type input "*****"
click at [567, 324] on p "18356 Dnata Maternity Dress" at bounding box center [568, 316] width 215 height 18
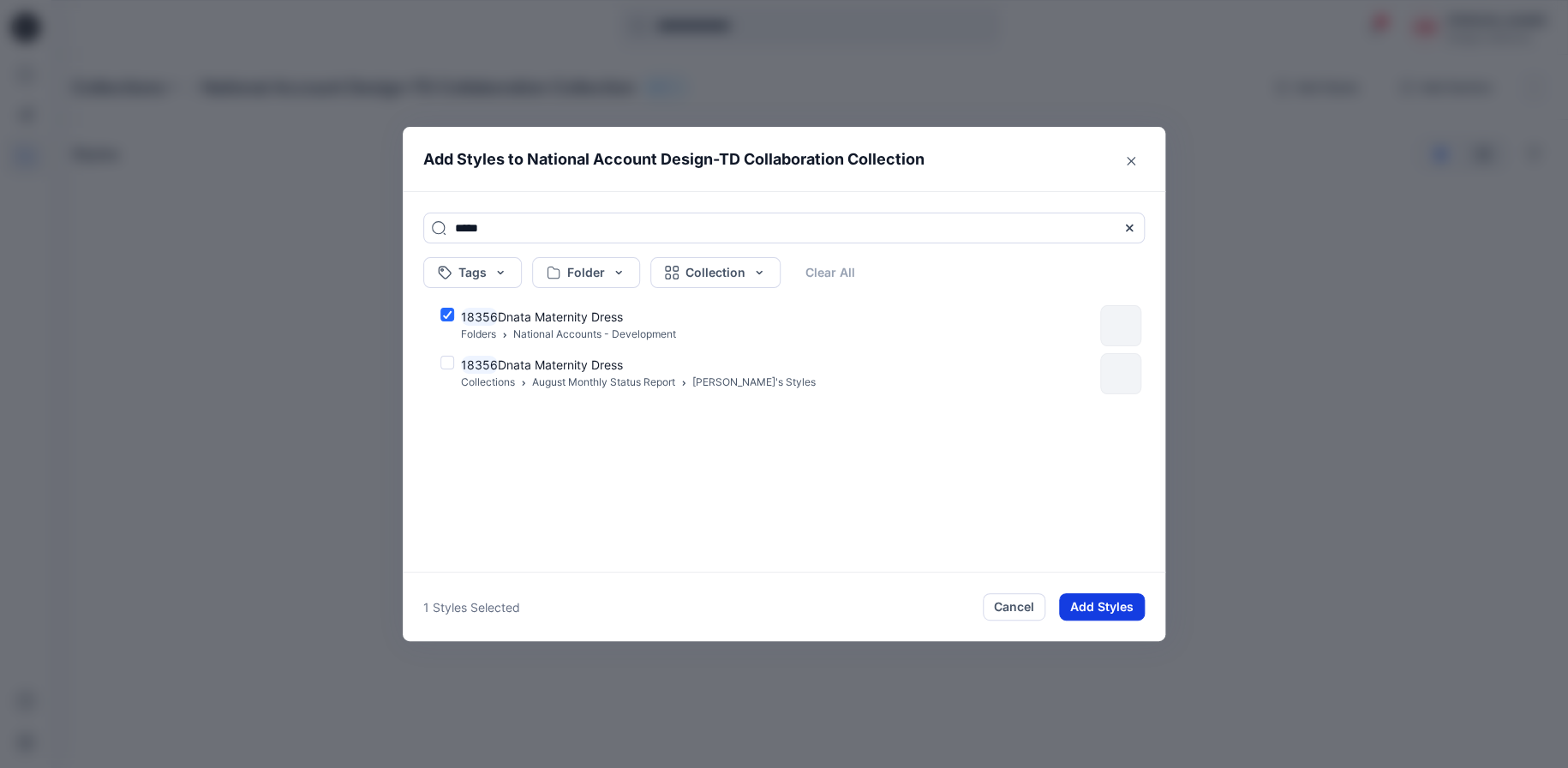
click at [1112, 609] on button "Add Styles" at bounding box center [1102, 606] width 86 height 27
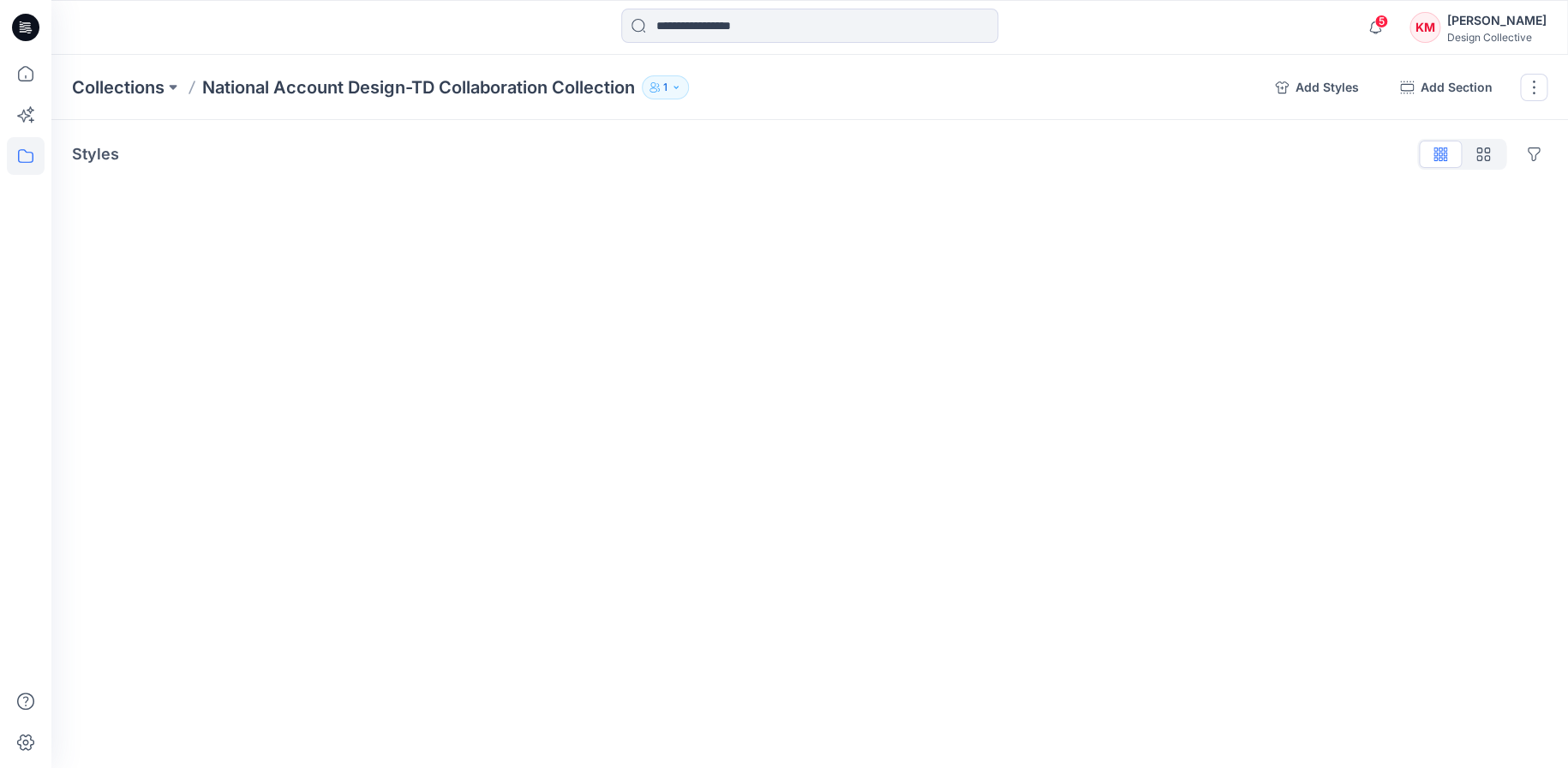
click at [480, 160] on div "Styles Hide Legacy Styles" at bounding box center [809, 154] width 1476 height 27
click at [1325, 81] on button "Add Styles" at bounding box center [1318, 87] width 112 height 27
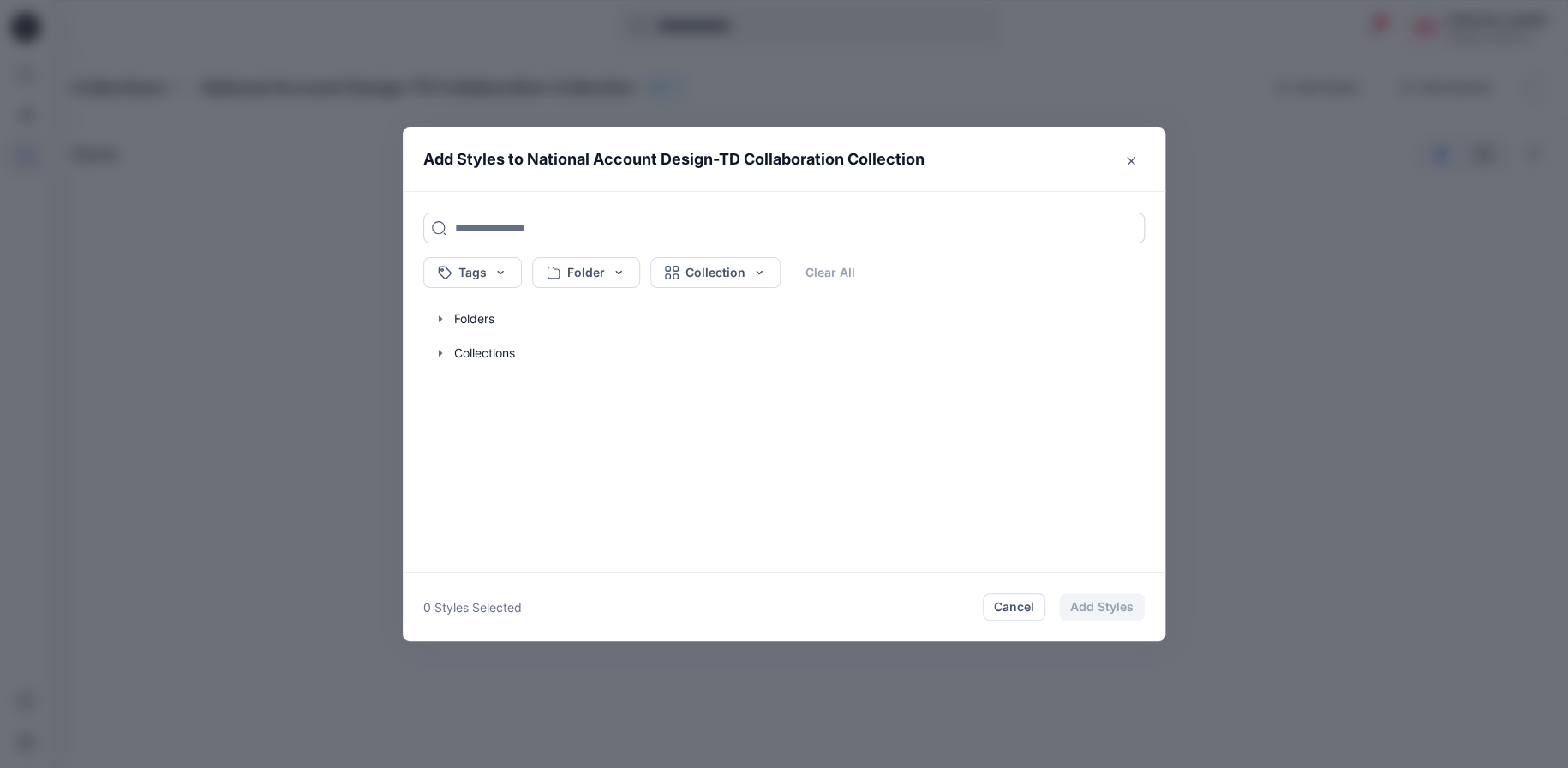
click at [532, 219] on input at bounding box center [784, 227] width 722 height 31
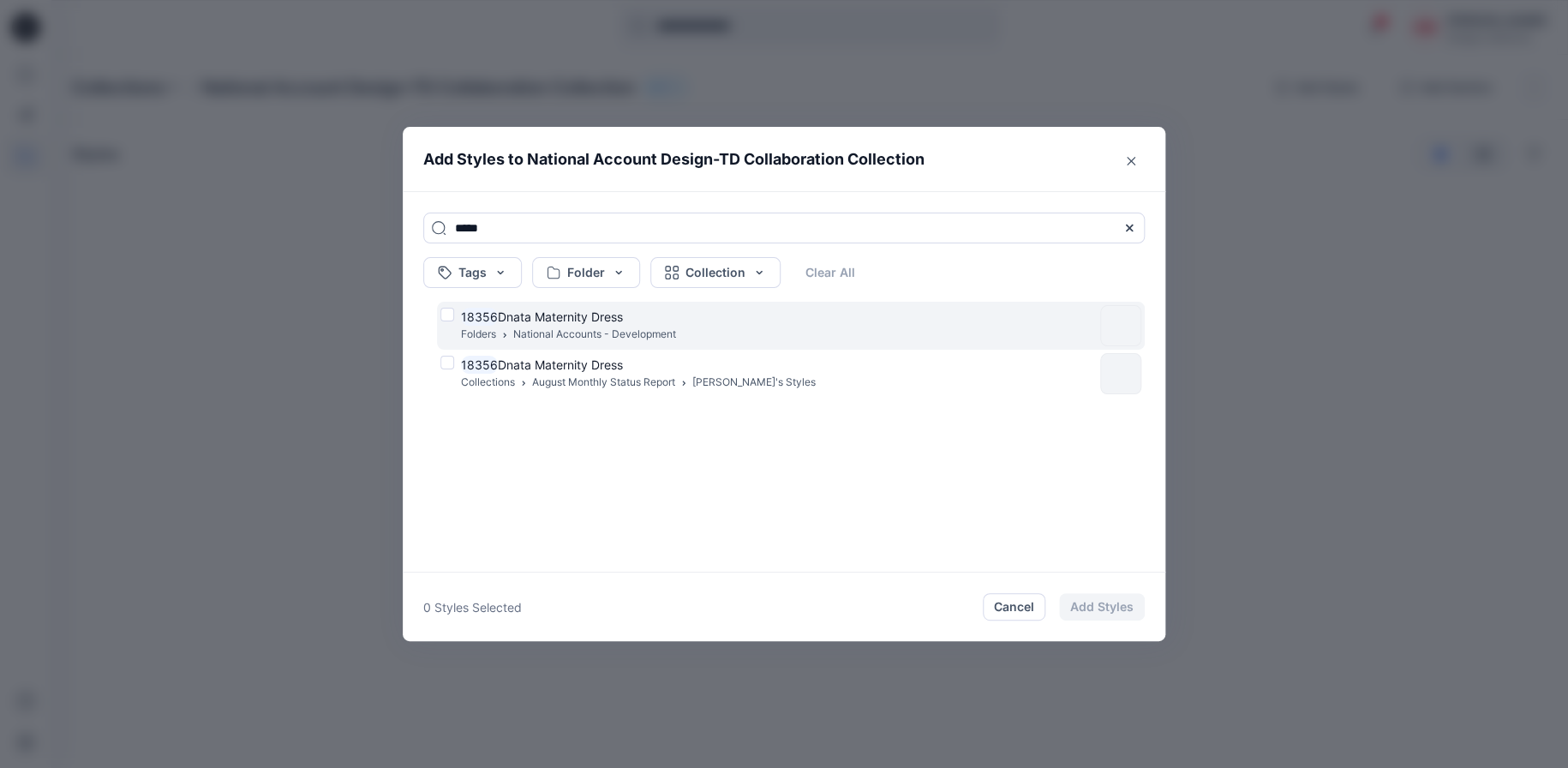
type input "*****"
click at [452, 310] on div "18356 Dnata Maternity Dress Folders National Accounts - Development" at bounding box center [766, 325] width 653 height 36
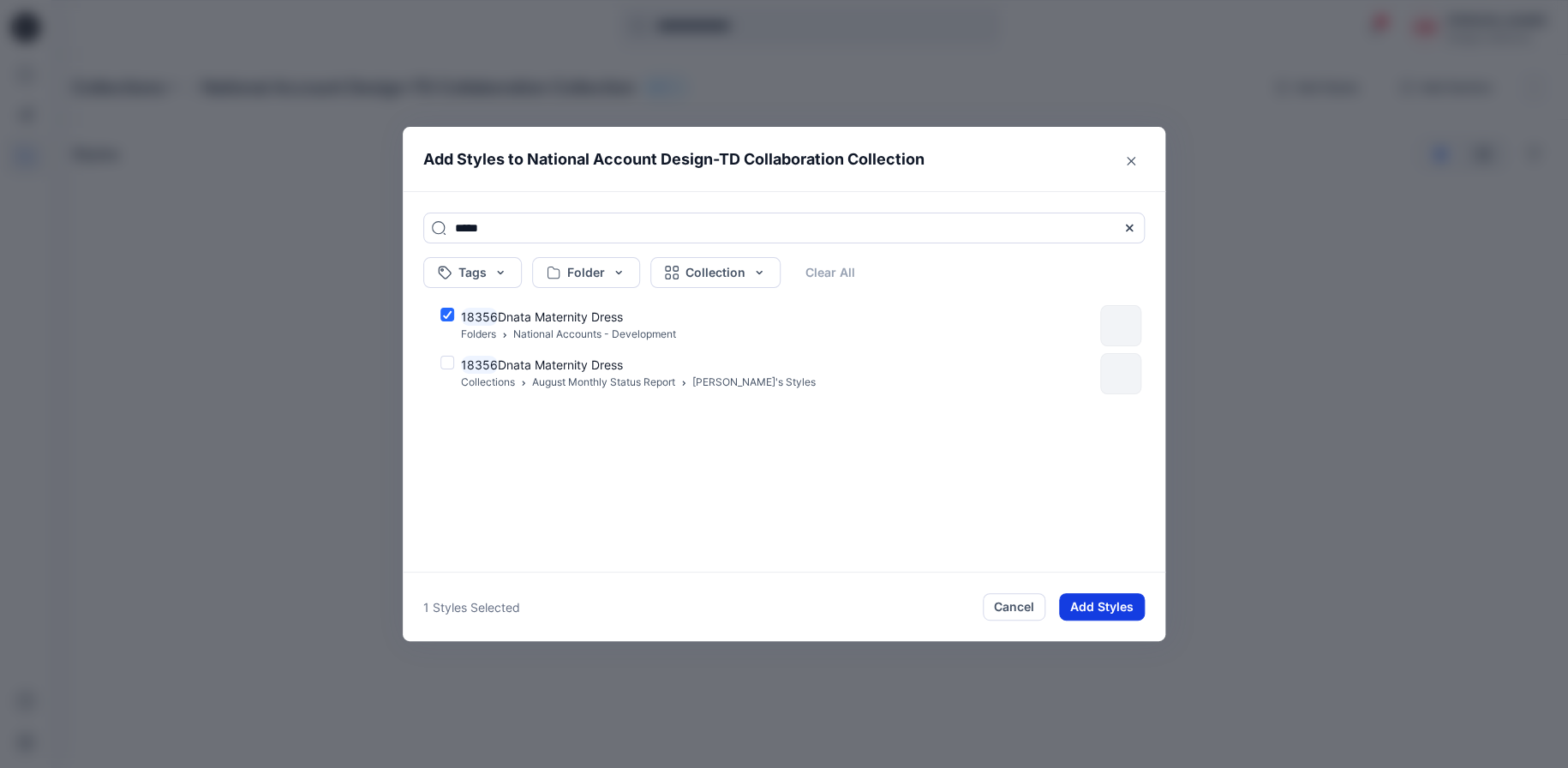
click at [1115, 606] on button "Add Styles" at bounding box center [1102, 606] width 86 height 27
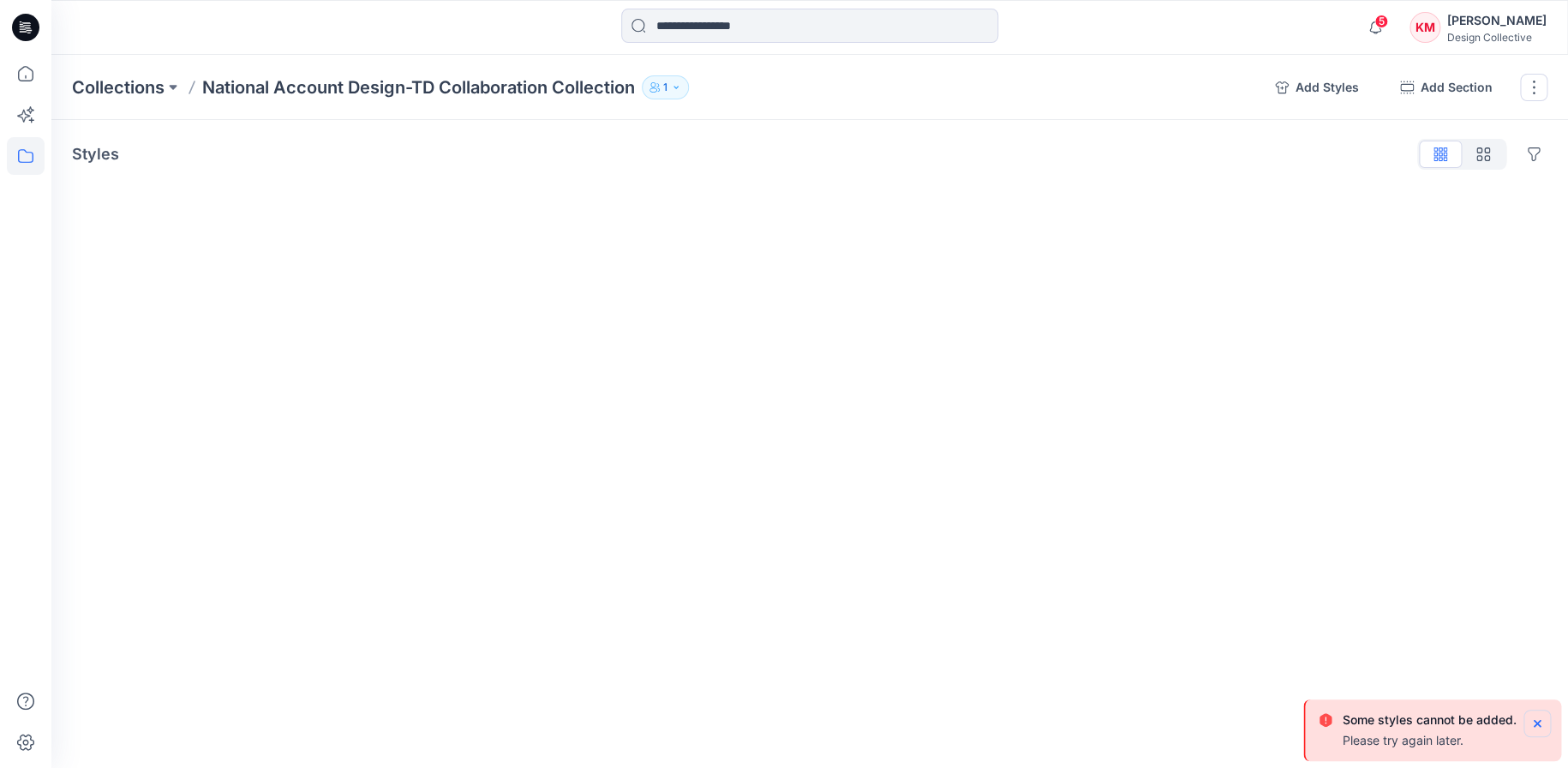
click at [1542, 723] on icon "Notifications-bottom-right" at bounding box center [1537, 722] width 14 height 14
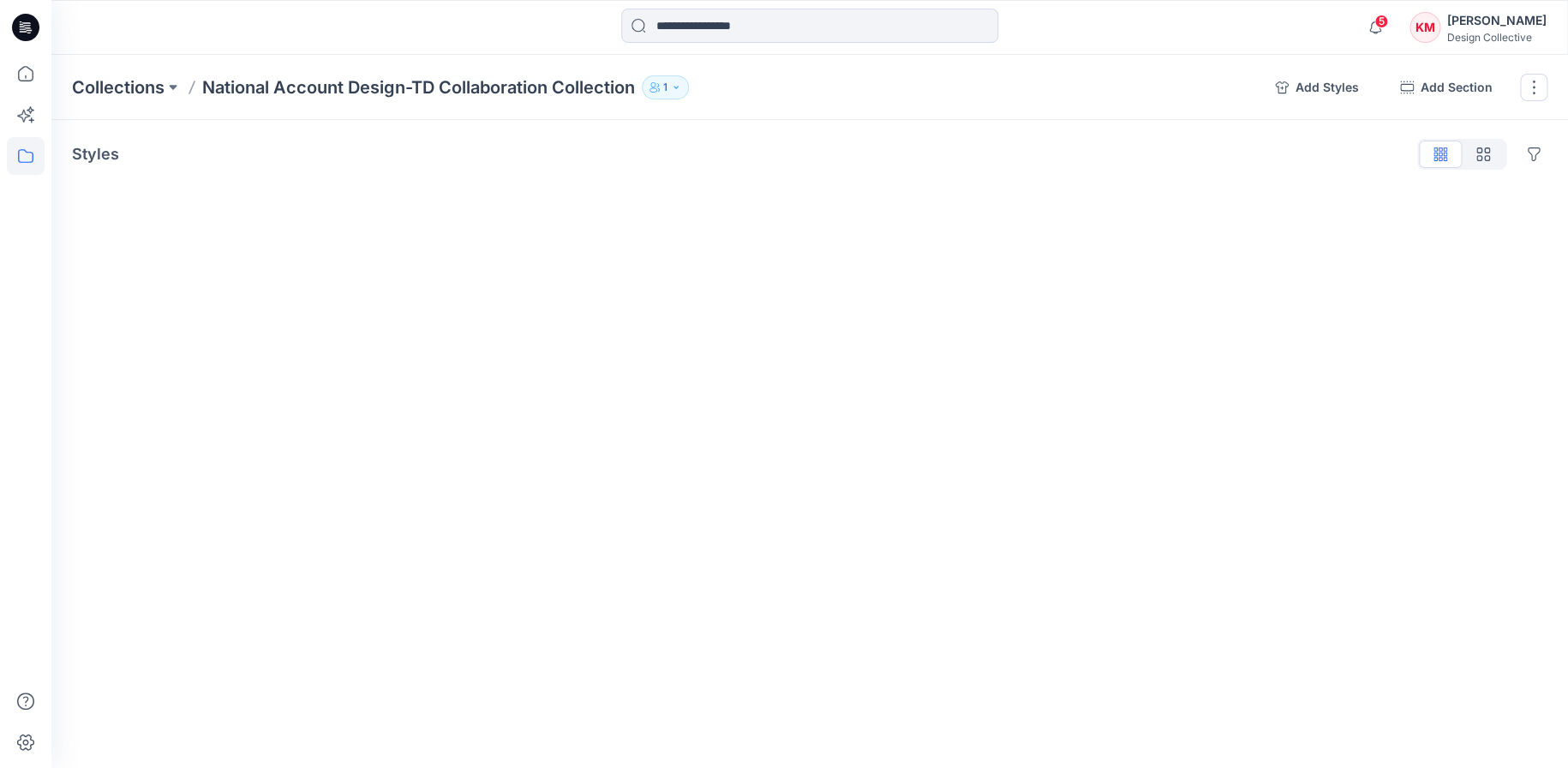
click at [1474, 37] on div "Design Collective" at bounding box center [1496, 37] width 100 height 13
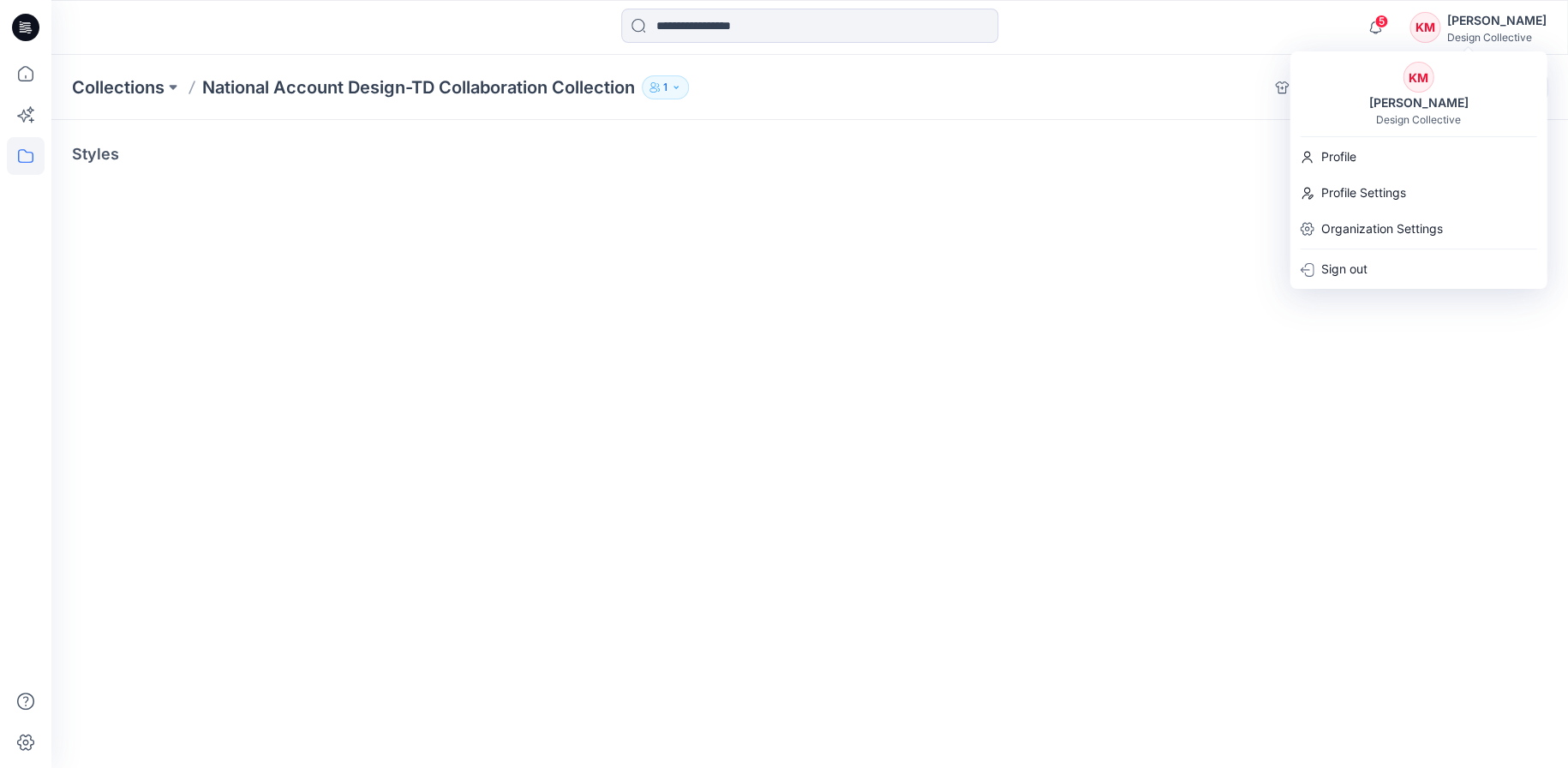
click at [1172, 100] on div "Collections National Account Design-TD Collaboration Collection 1 Add Styles Ad…" at bounding box center [809, 88] width 1517 height 65
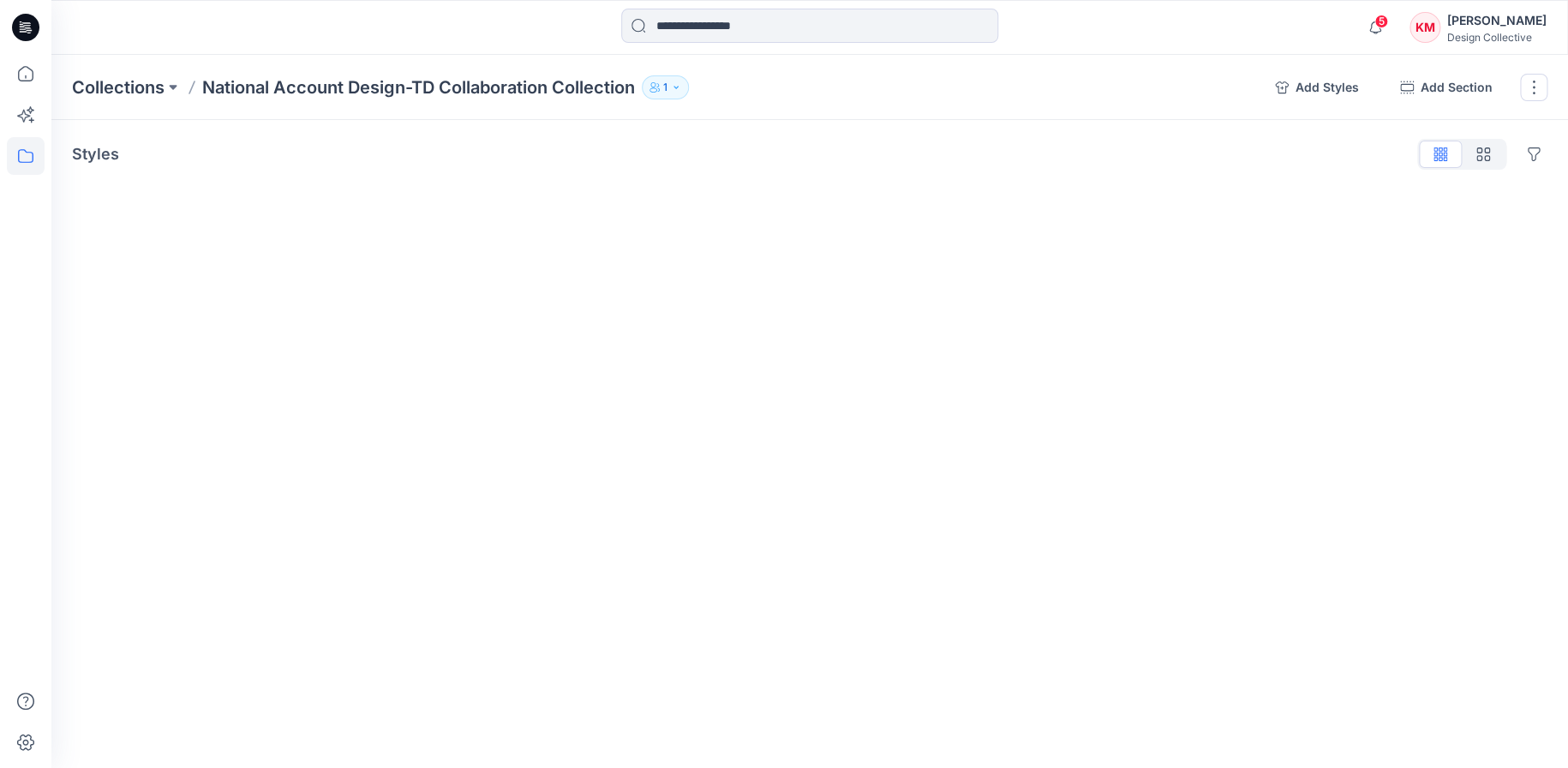
click at [682, 88] on icon "button" at bounding box center [676, 87] width 10 height 10
click at [21, 80] on icon at bounding box center [25, 74] width 37 height 37
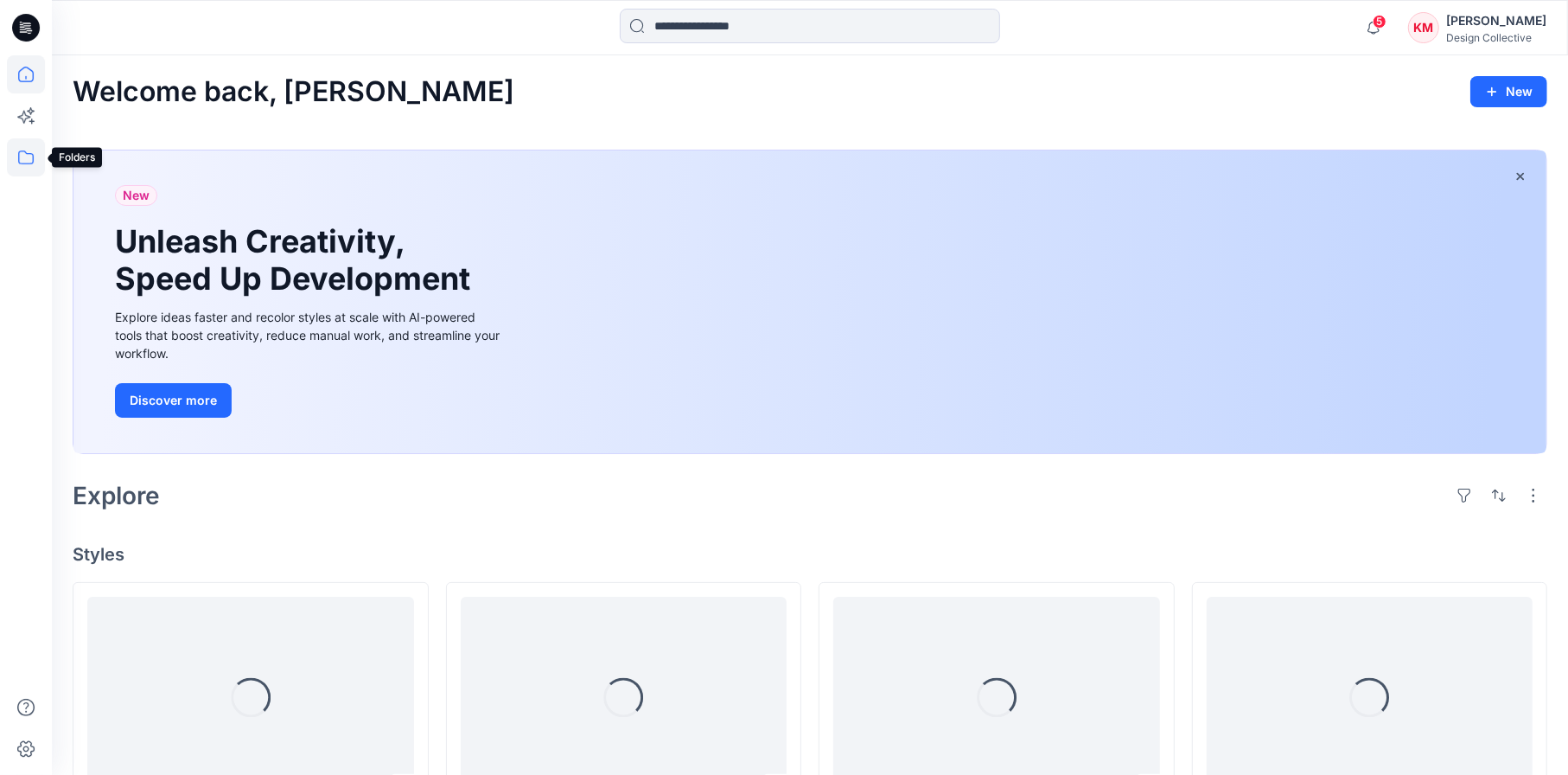
click at [19, 153] on icon at bounding box center [25, 157] width 38 height 38
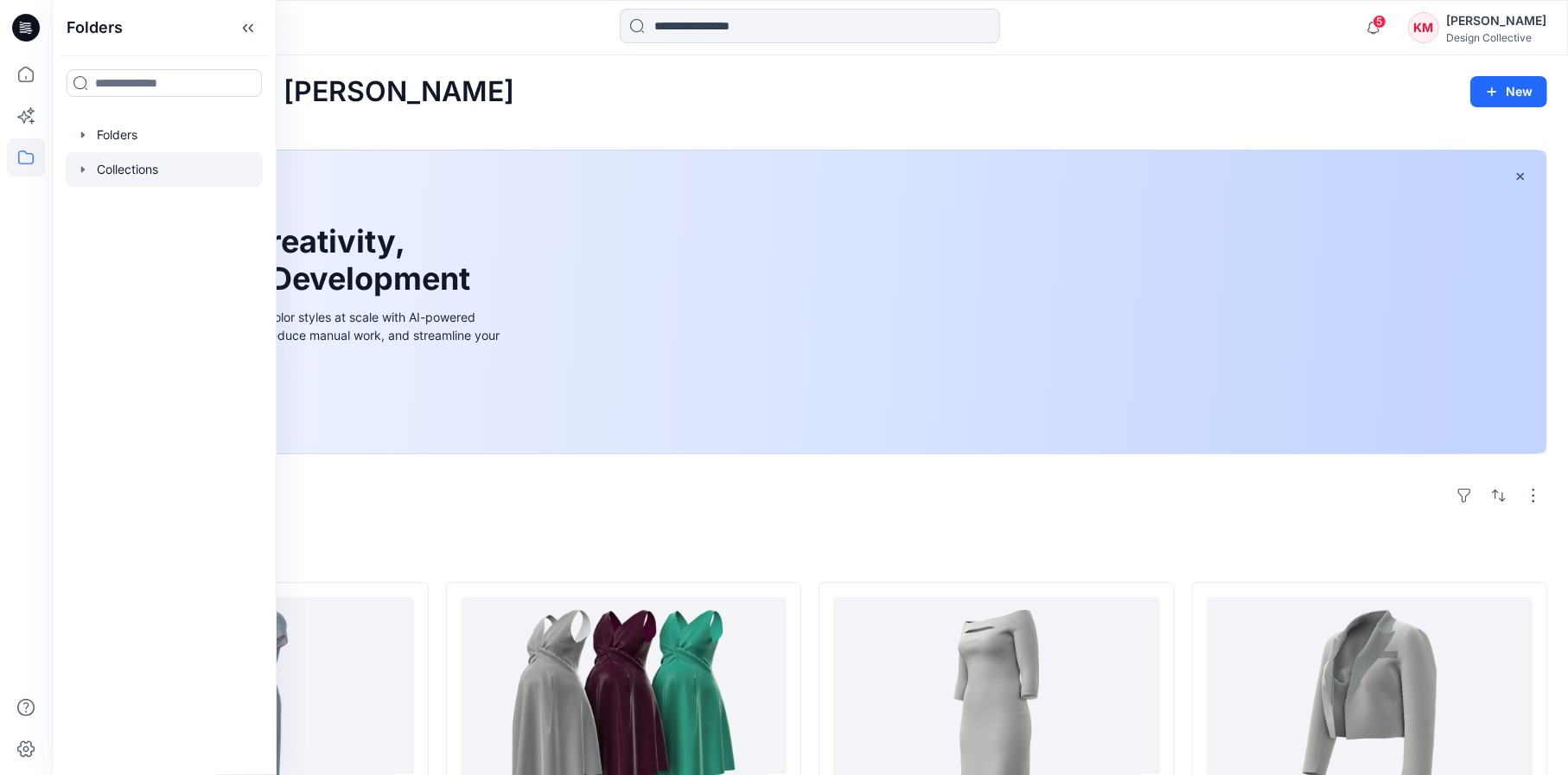
click at [133, 167] on div at bounding box center [164, 169] width 197 height 35
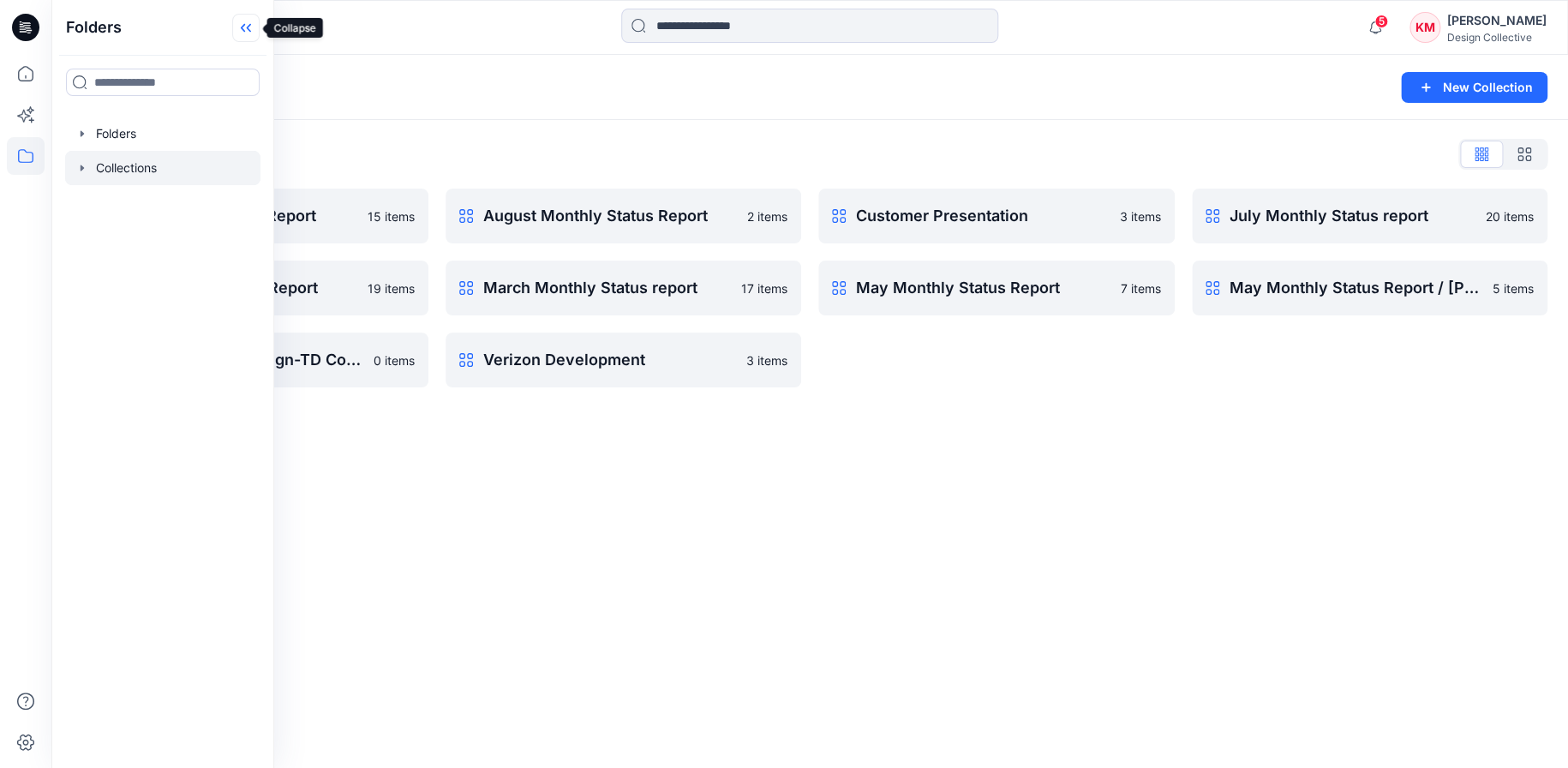
click at [241, 27] on icon at bounding box center [245, 28] width 27 height 28
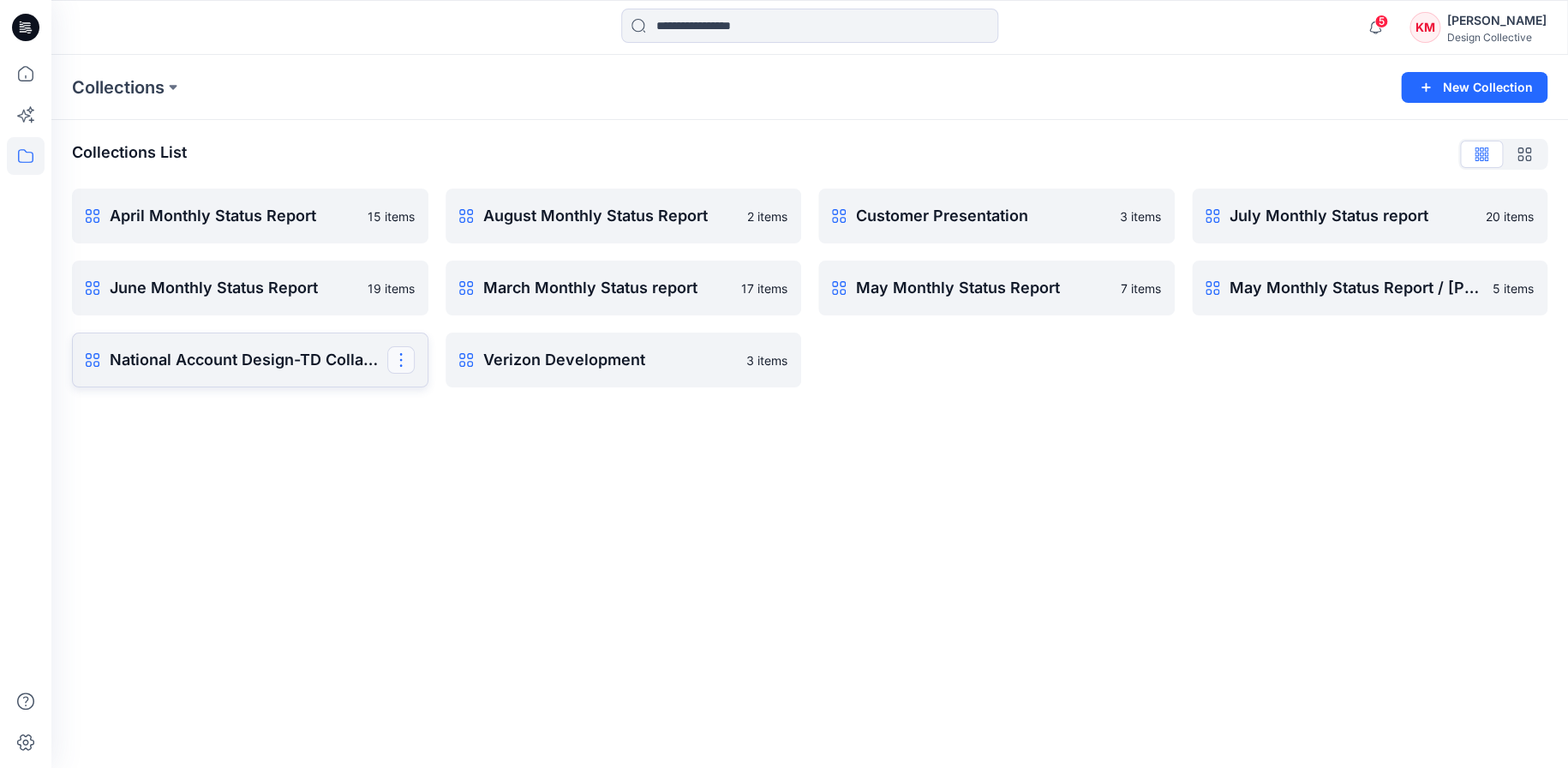
click at [411, 354] on button "button" at bounding box center [400, 359] width 27 height 27
click at [304, 478] on button "Delete Collection" at bounding box center [318, 478] width 185 height 32
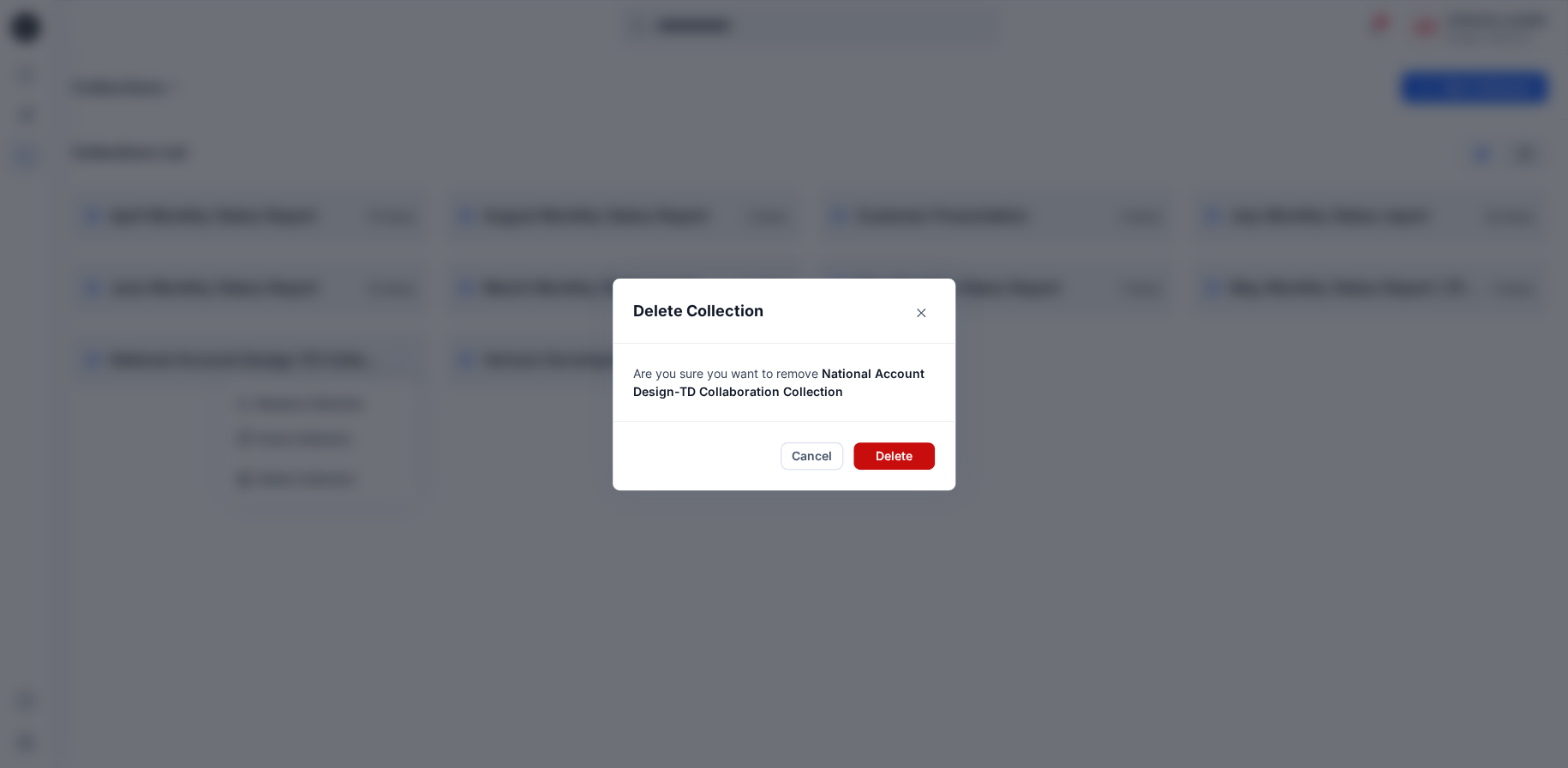
click at [896, 453] on button "Delete" at bounding box center [894, 455] width 81 height 27
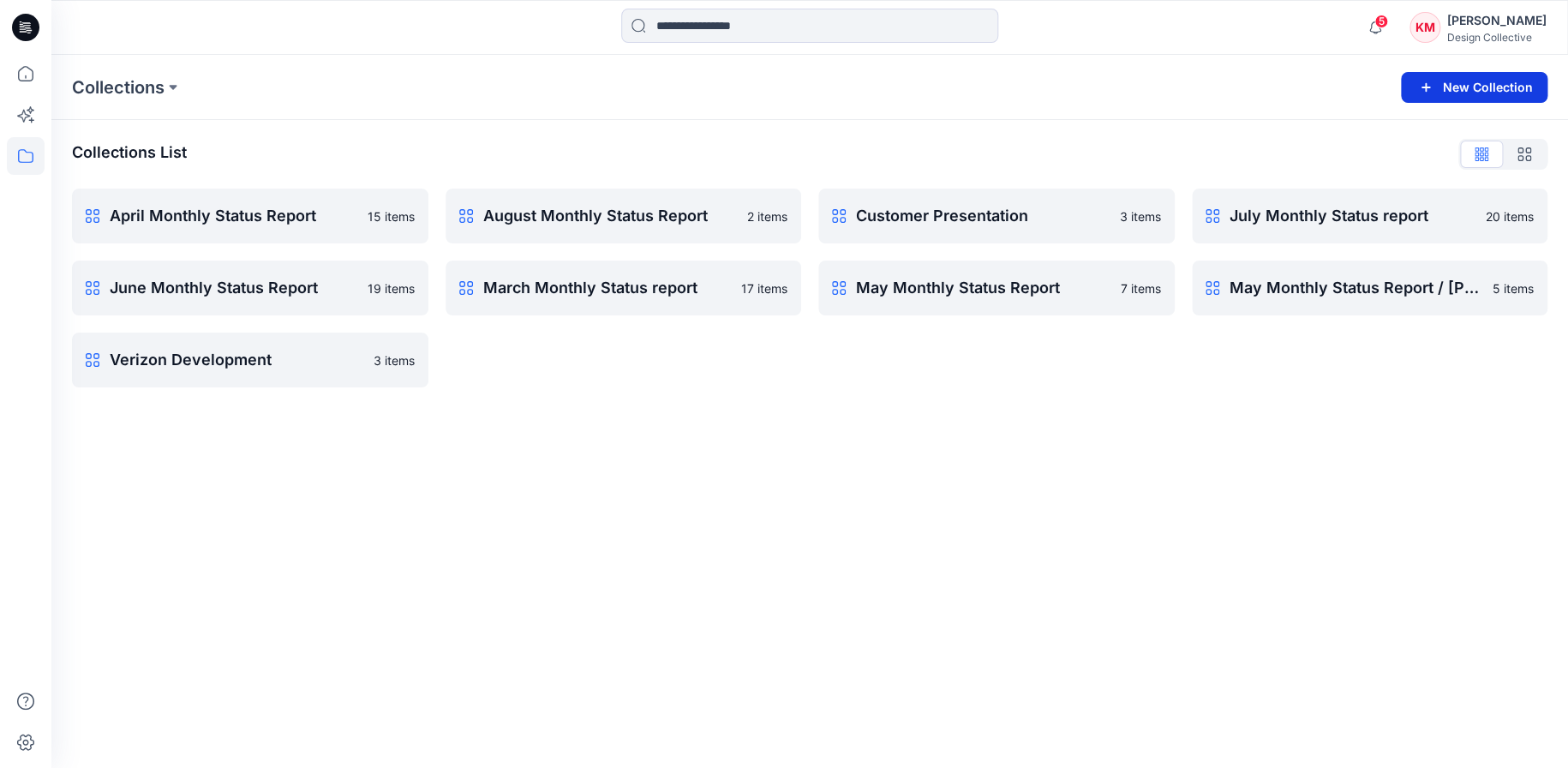
click at [1426, 84] on icon "button" at bounding box center [1426, 87] width 9 height 9
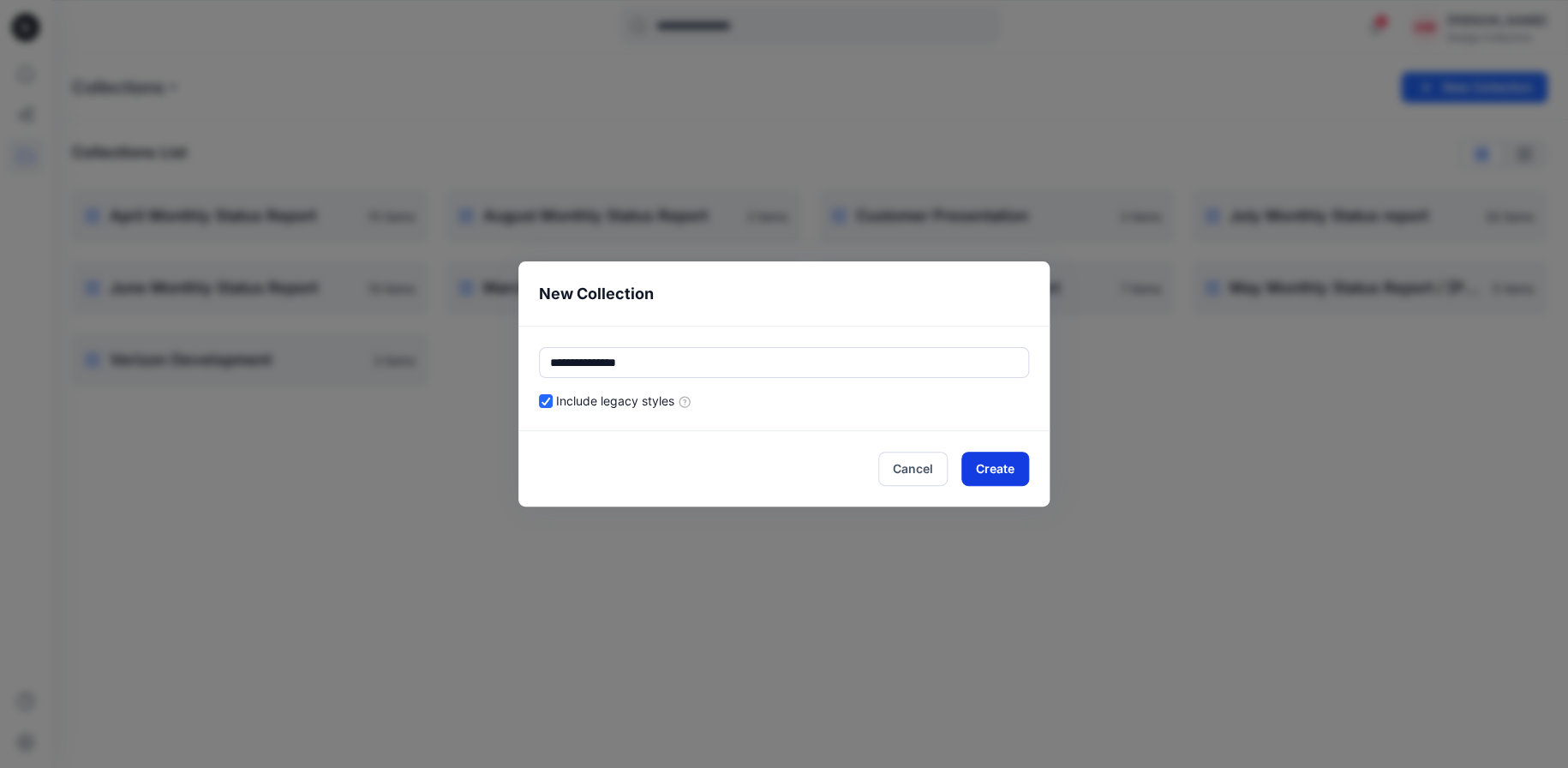
type input "**********"
click at [989, 469] on button "Create" at bounding box center [994, 468] width 68 height 34
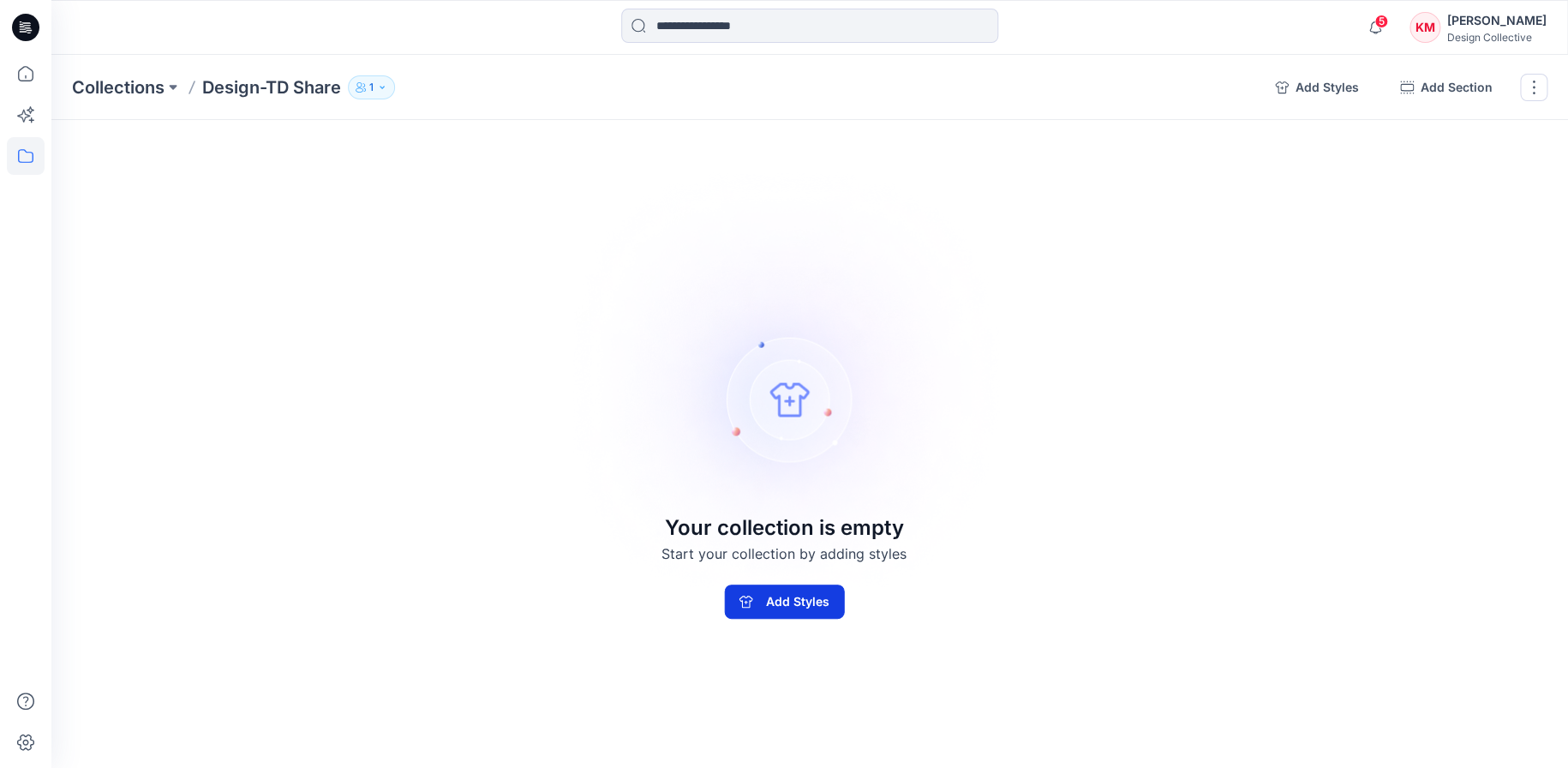
click at [790, 595] on button "Add Styles" at bounding box center [784, 601] width 120 height 34
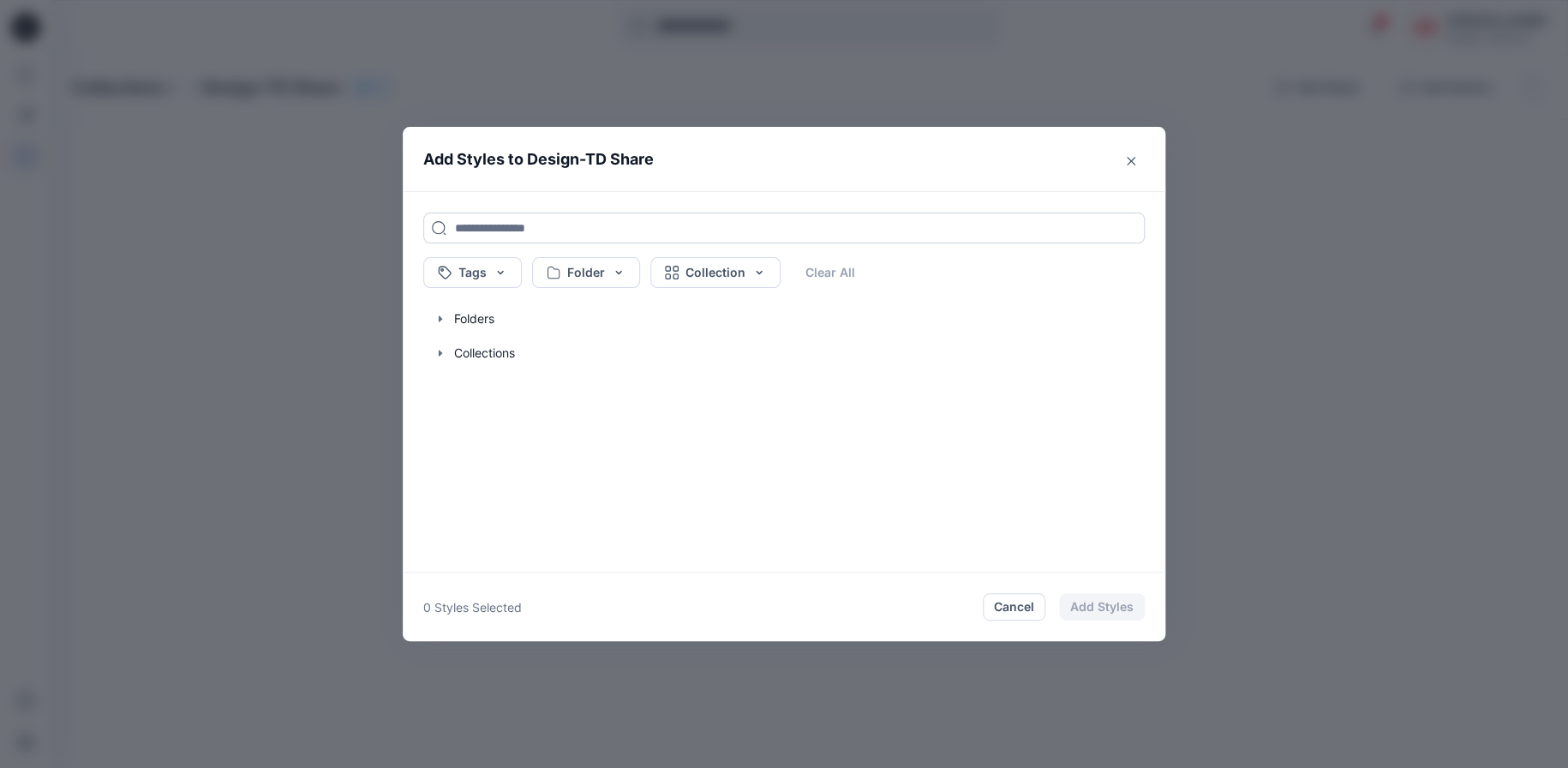
click at [512, 226] on input at bounding box center [784, 227] width 722 height 31
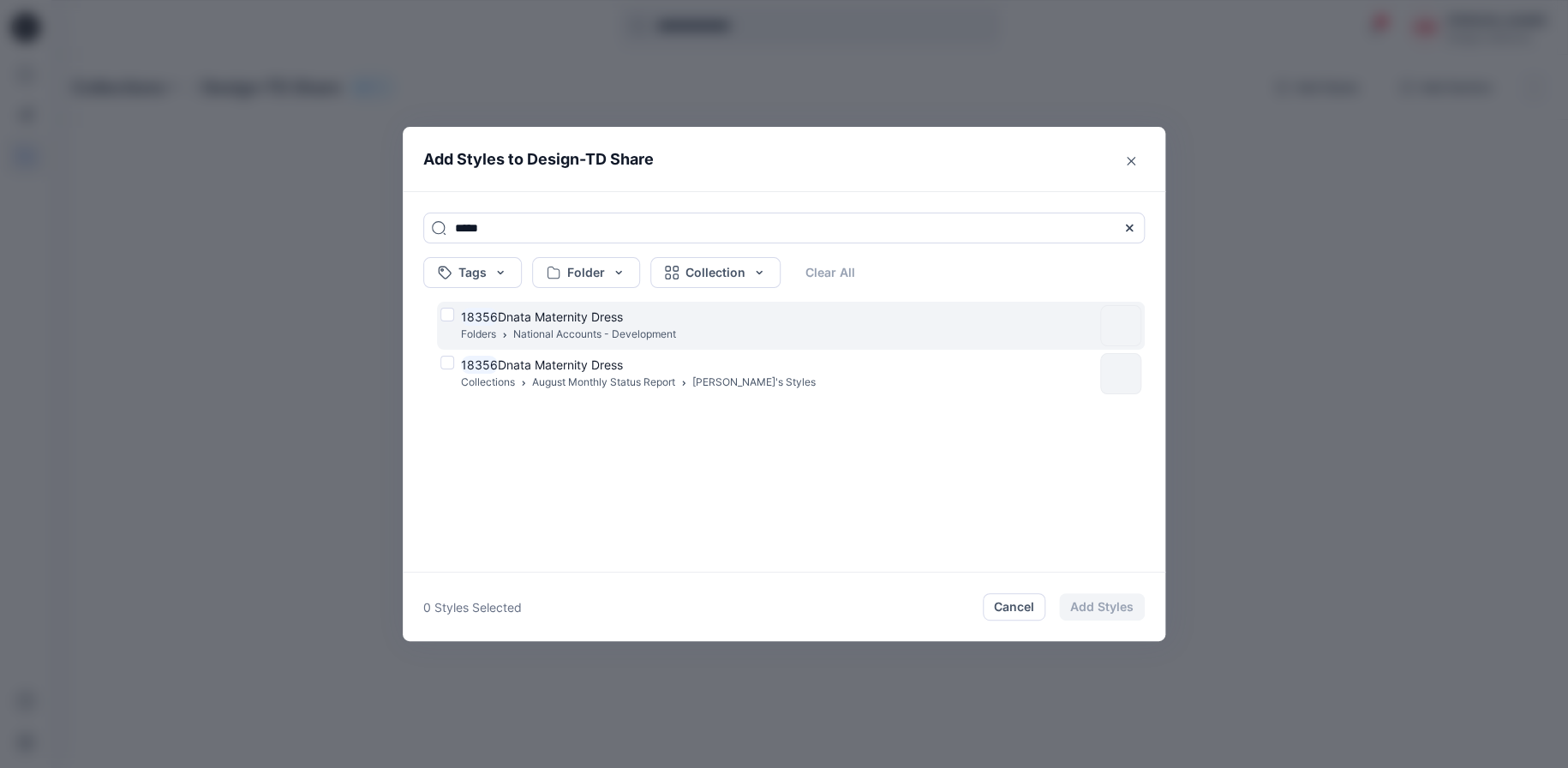
type input "*****"
click at [540, 329] on p "National Accounts - Development" at bounding box center [594, 334] width 163 height 18
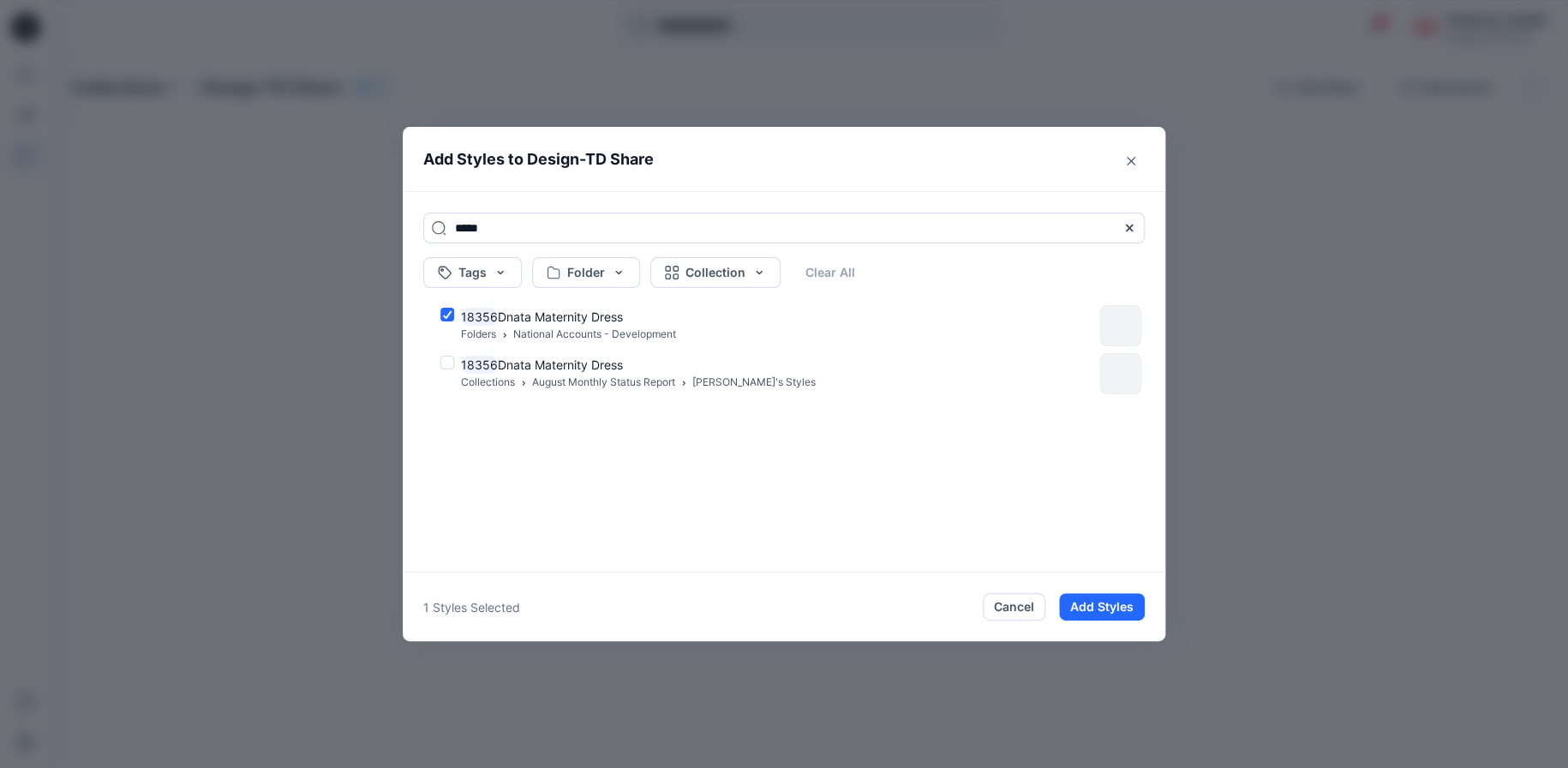
click at [1083, 602] on button "Add Styles" at bounding box center [1102, 606] width 86 height 27
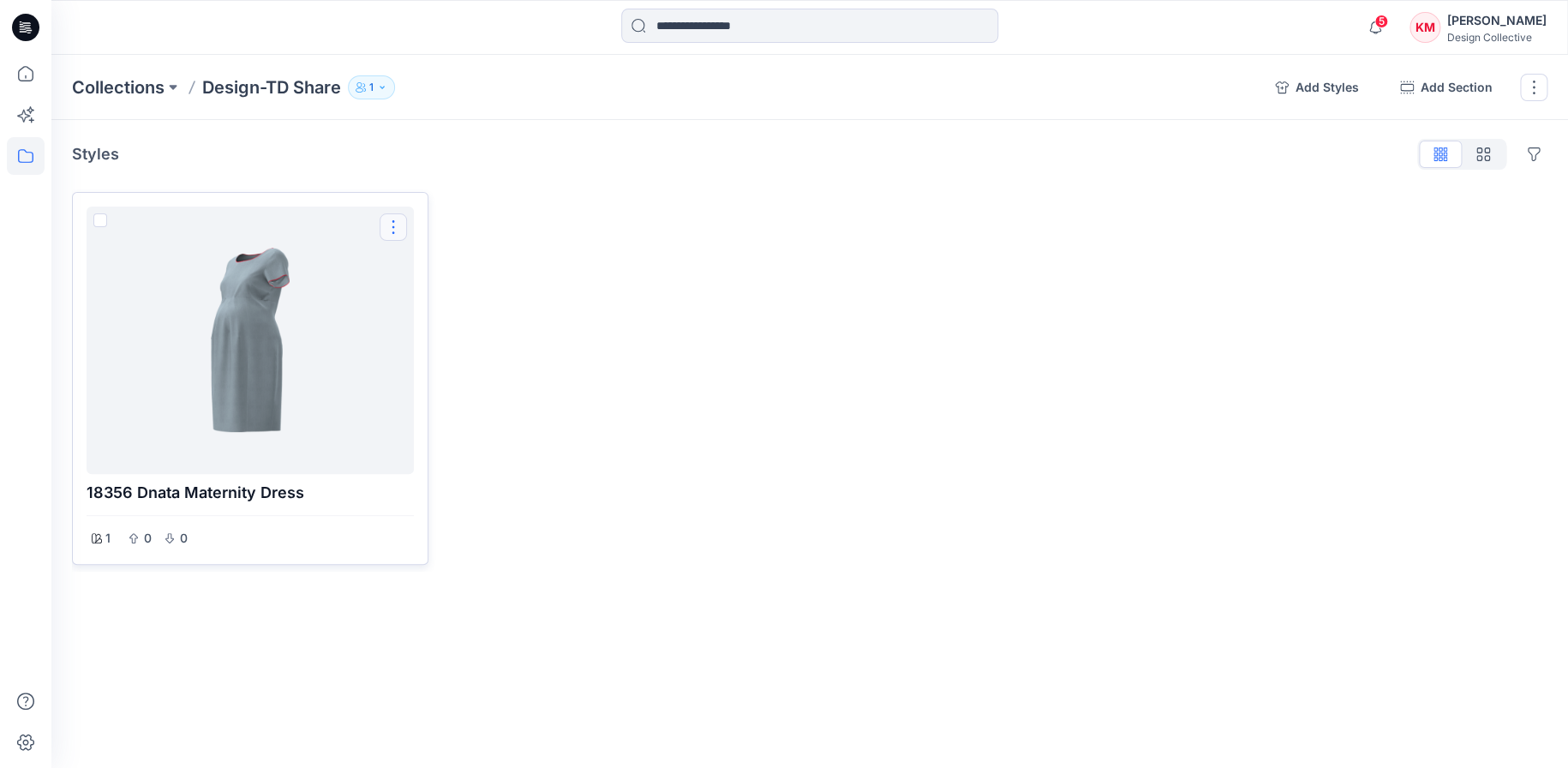
click at [399, 221] on button "Options" at bounding box center [393, 226] width 27 height 27
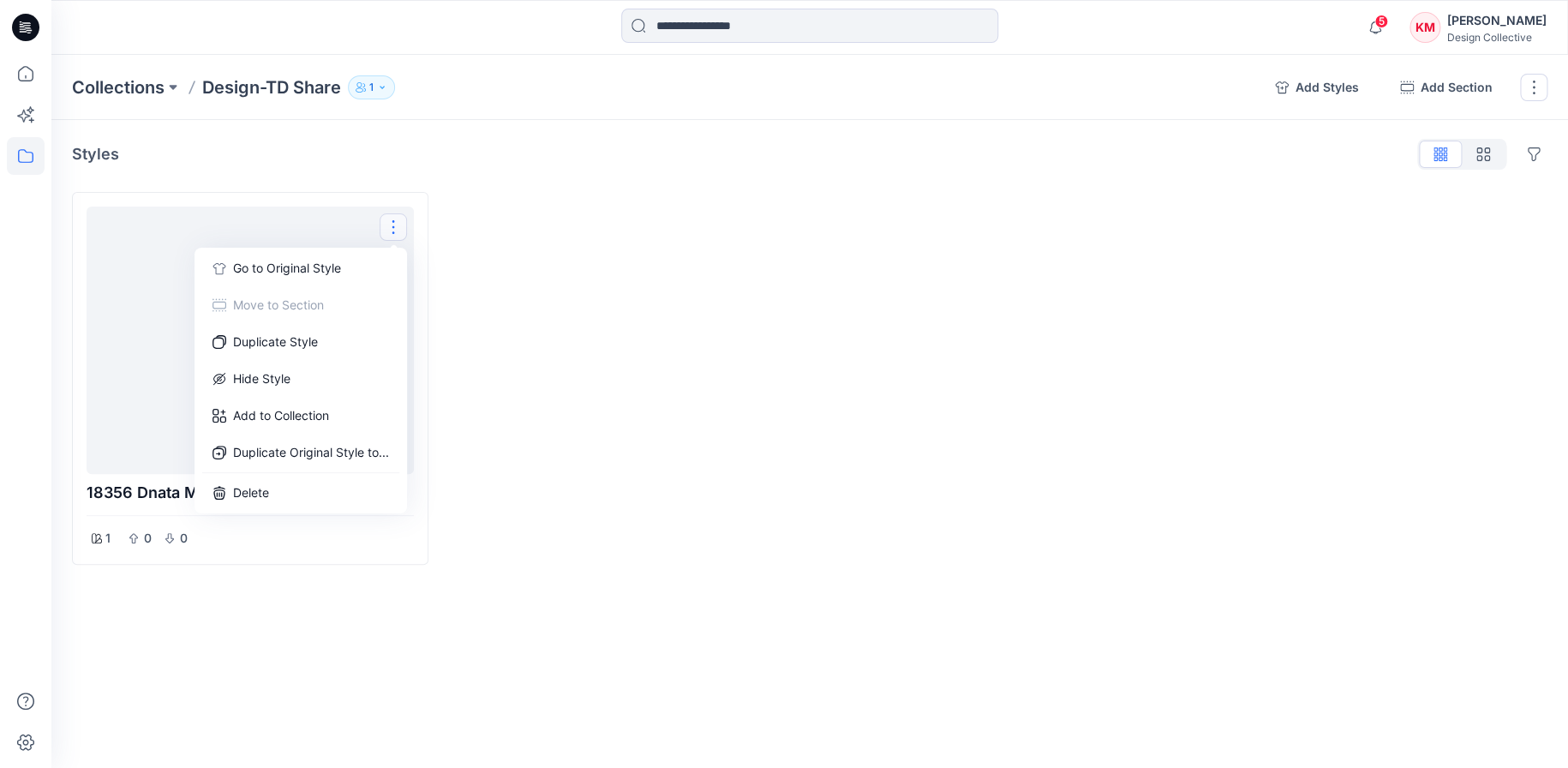
click at [682, 398] on div at bounding box center [624, 378] width 357 height 372
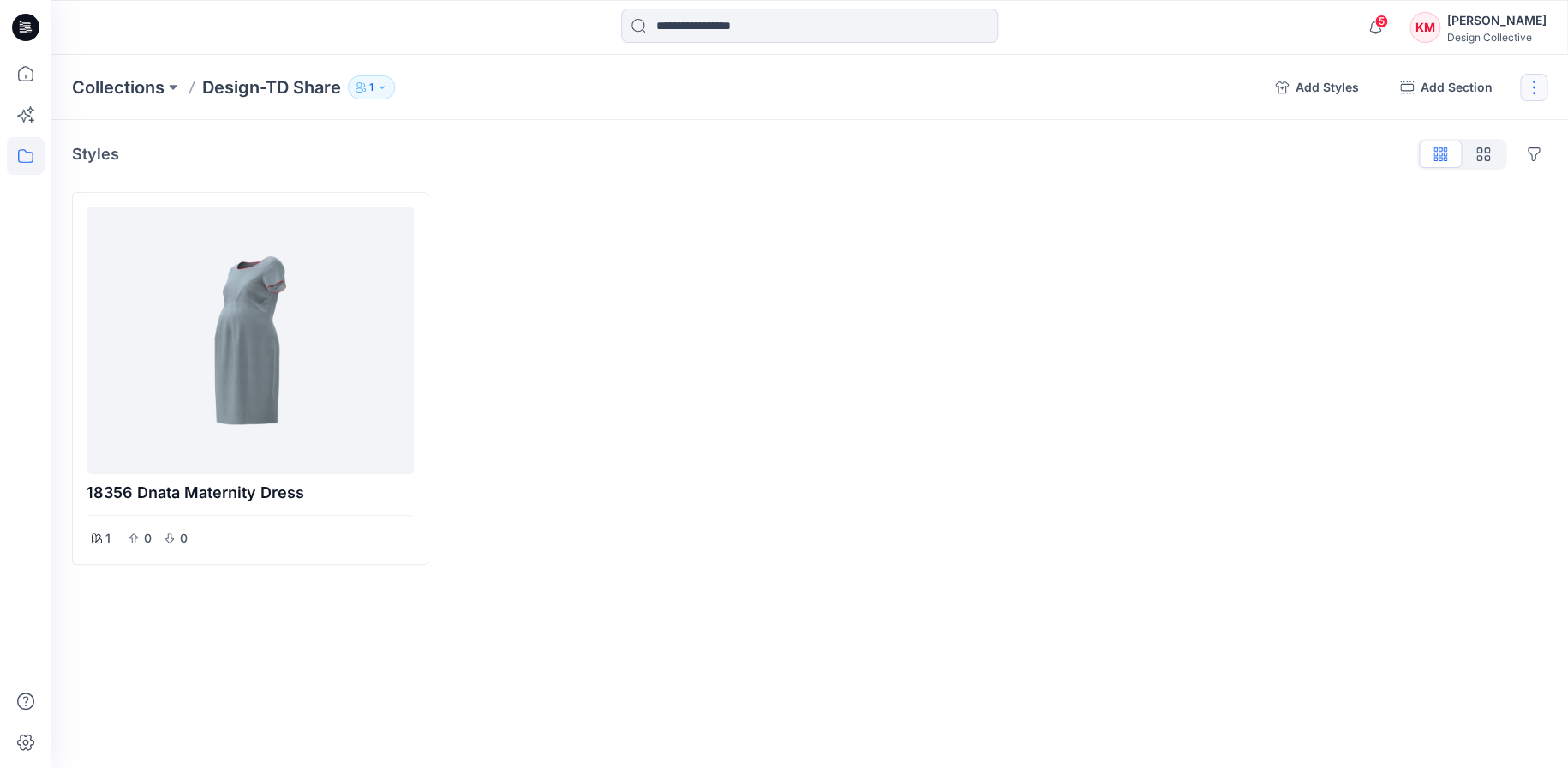
click at [1536, 83] on button "button" at bounding box center [1533, 87] width 27 height 27
click at [1393, 208] on button "Present Collection" at bounding box center [1451, 205] width 185 height 32
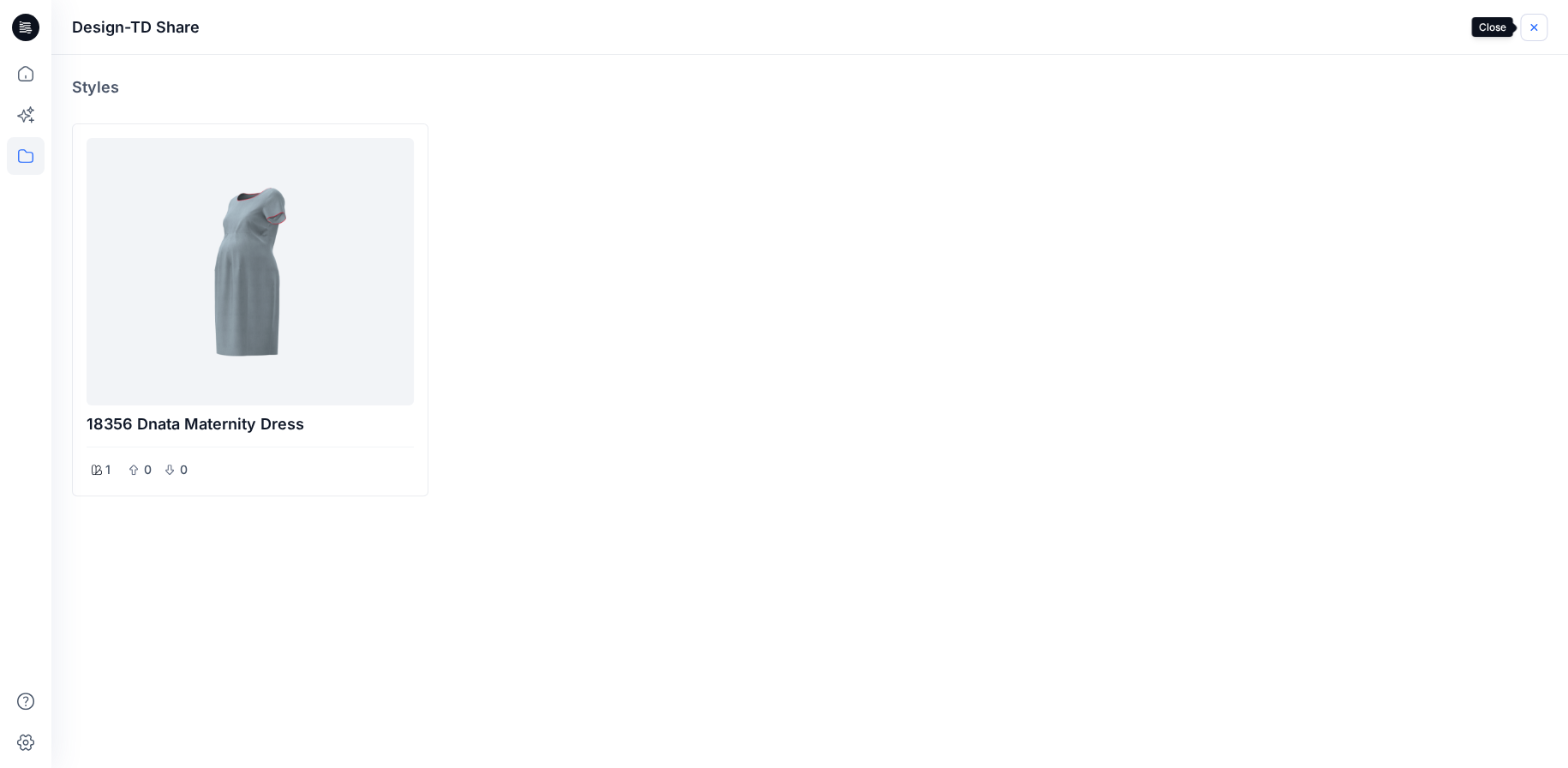
click at [1542, 17] on button "button" at bounding box center [1533, 27] width 27 height 27
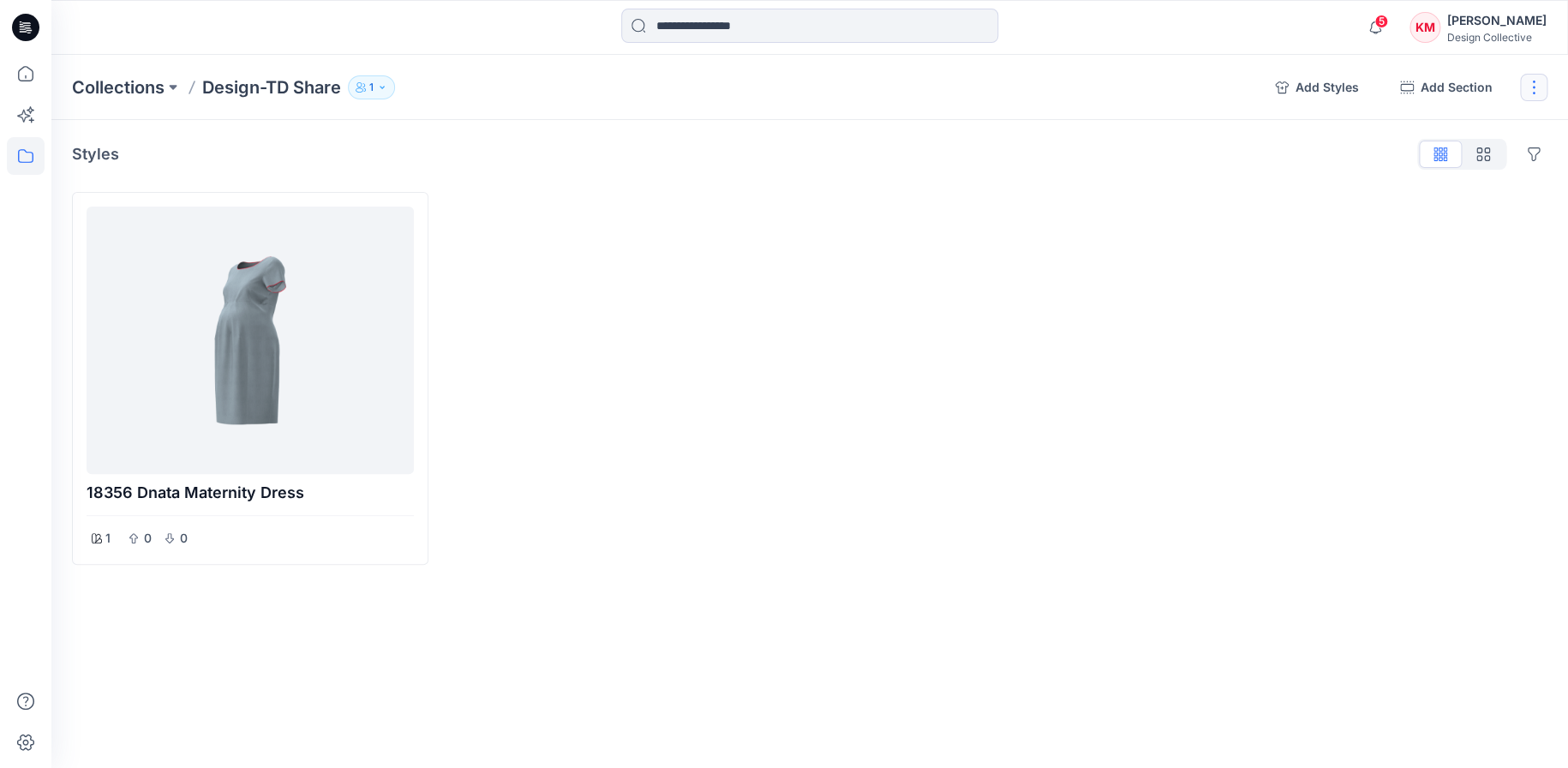
click at [1536, 91] on button "button" at bounding box center [1533, 87] width 27 height 27
click at [1069, 246] on div at bounding box center [996, 378] width 357 height 372
click at [158, 155] on div "Styles Hide Legacy Styles" at bounding box center [809, 154] width 1476 height 27
click at [348, 353] on div at bounding box center [250, 340] width 314 height 253
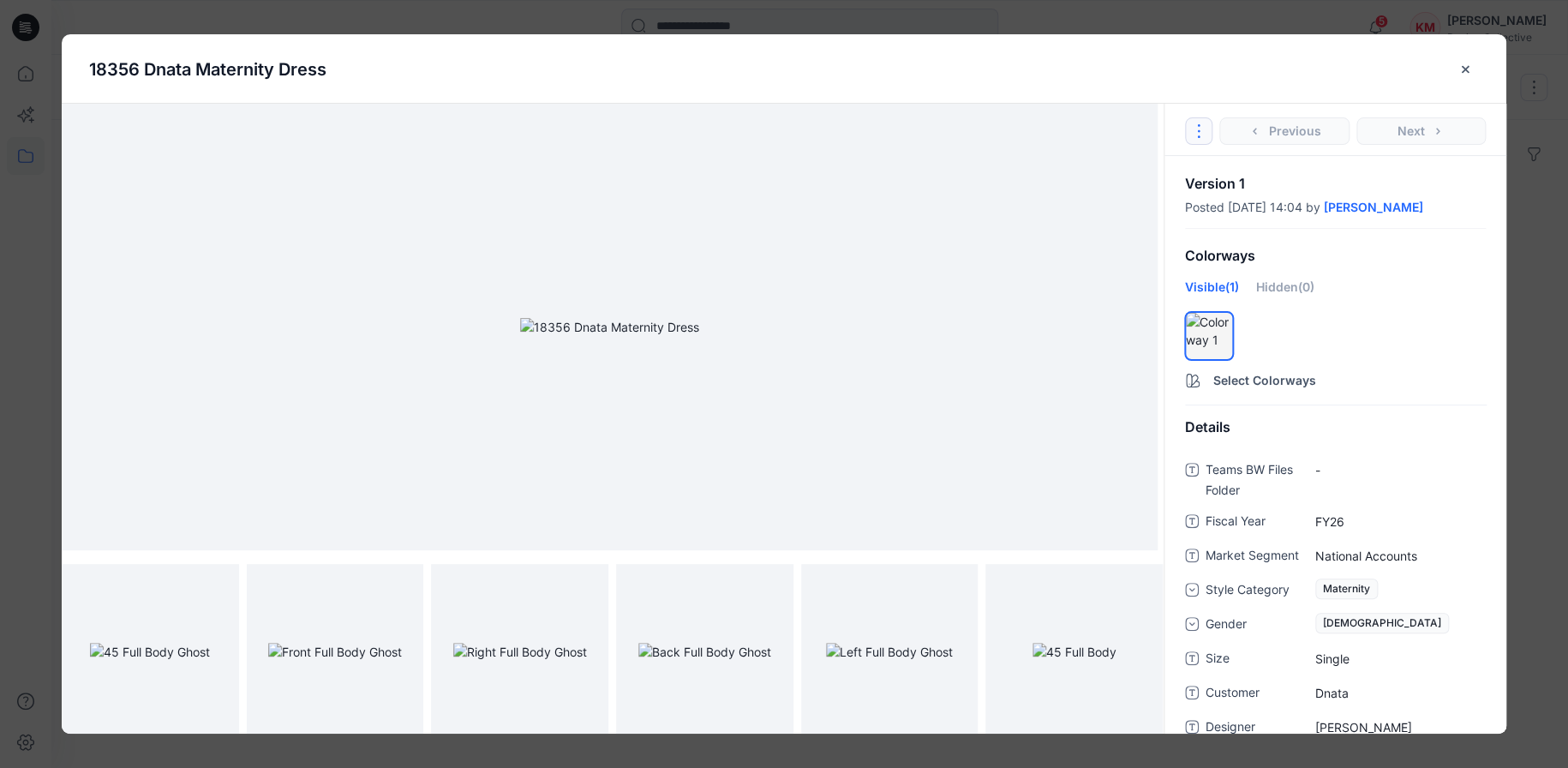
click at [1201, 128] on icon "Options" at bounding box center [1198, 130] width 14 height 14
click at [1464, 63] on icon "close-btn" at bounding box center [1465, 69] width 14 height 14
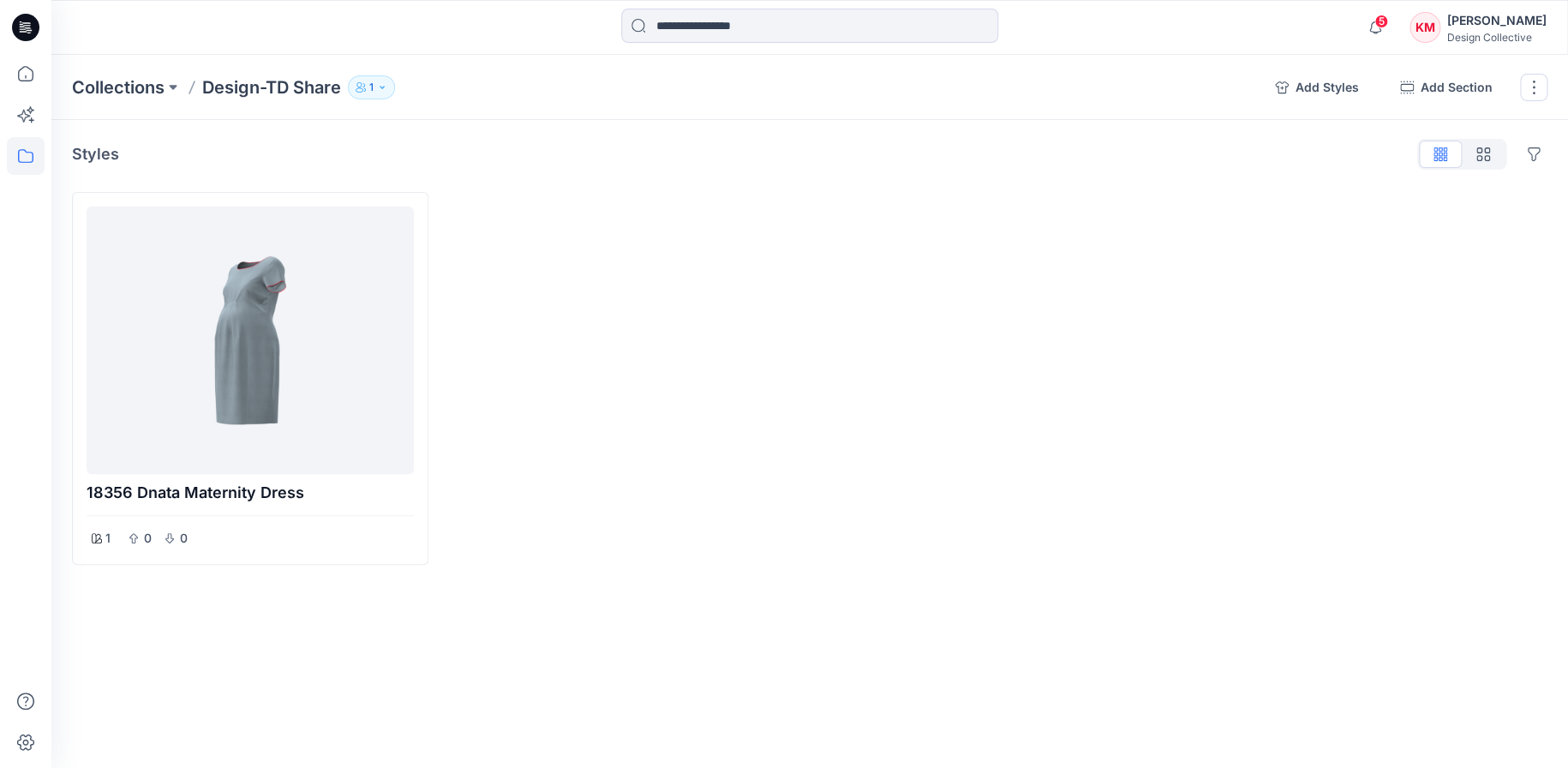
click at [382, 82] on icon "button" at bounding box center [382, 87] width 10 height 10
click at [575, 135] on icon "button" at bounding box center [580, 139] width 14 height 14
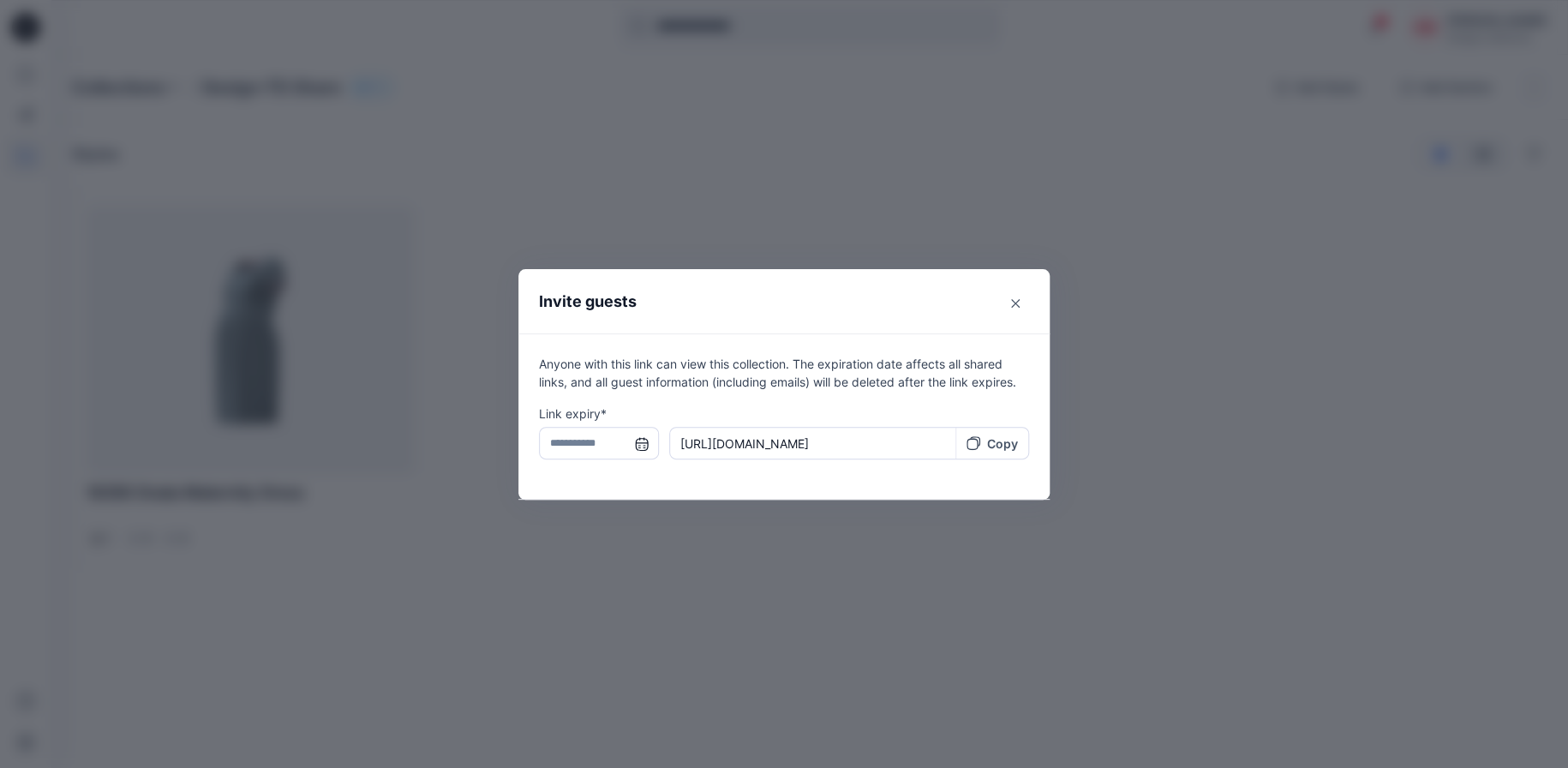
click at [612, 437] on input "text" at bounding box center [599, 442] width 120 height 33
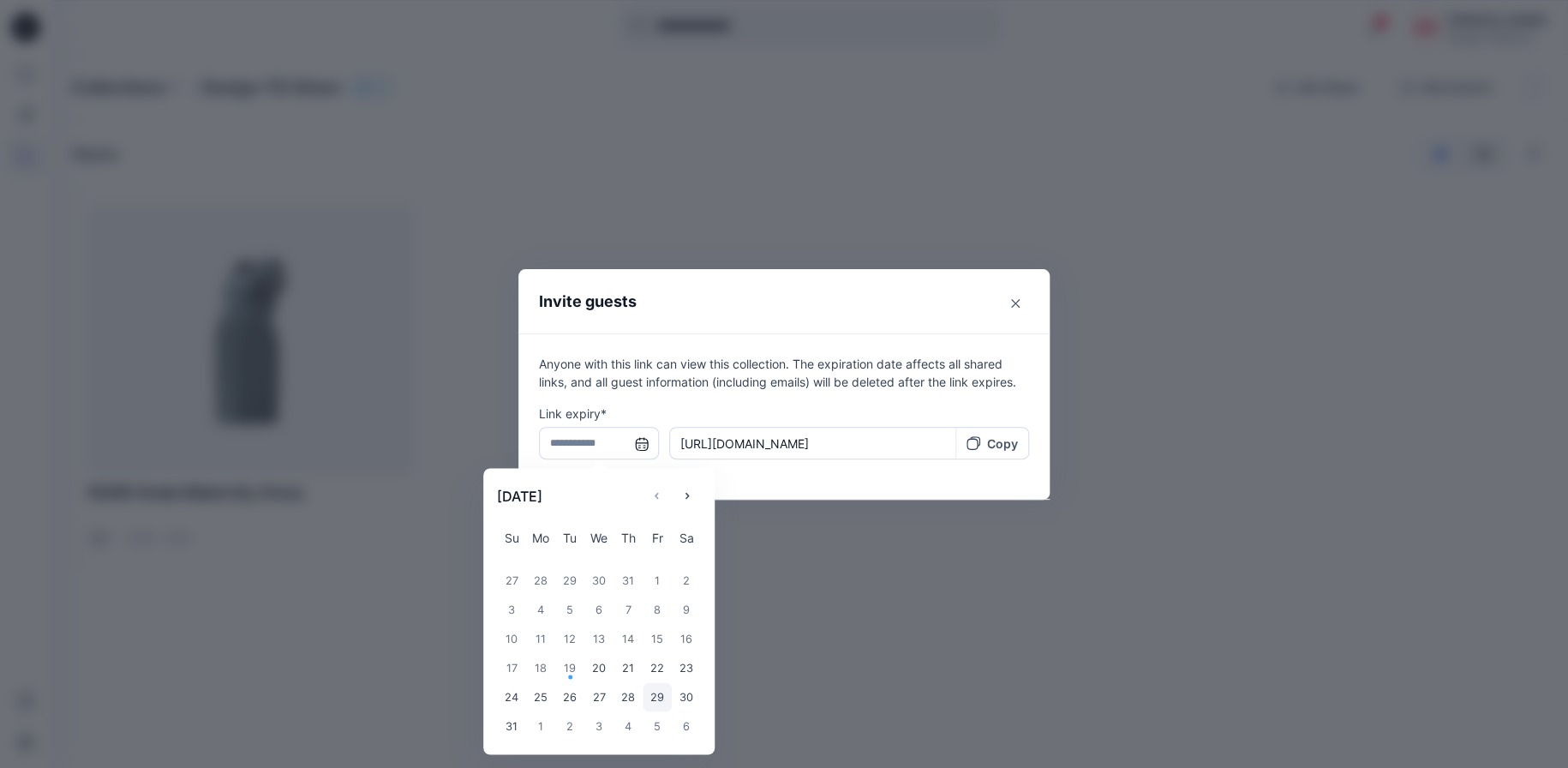
click at [657, 696] on div "29" at bounding box center [656, 695] width 29 height 29
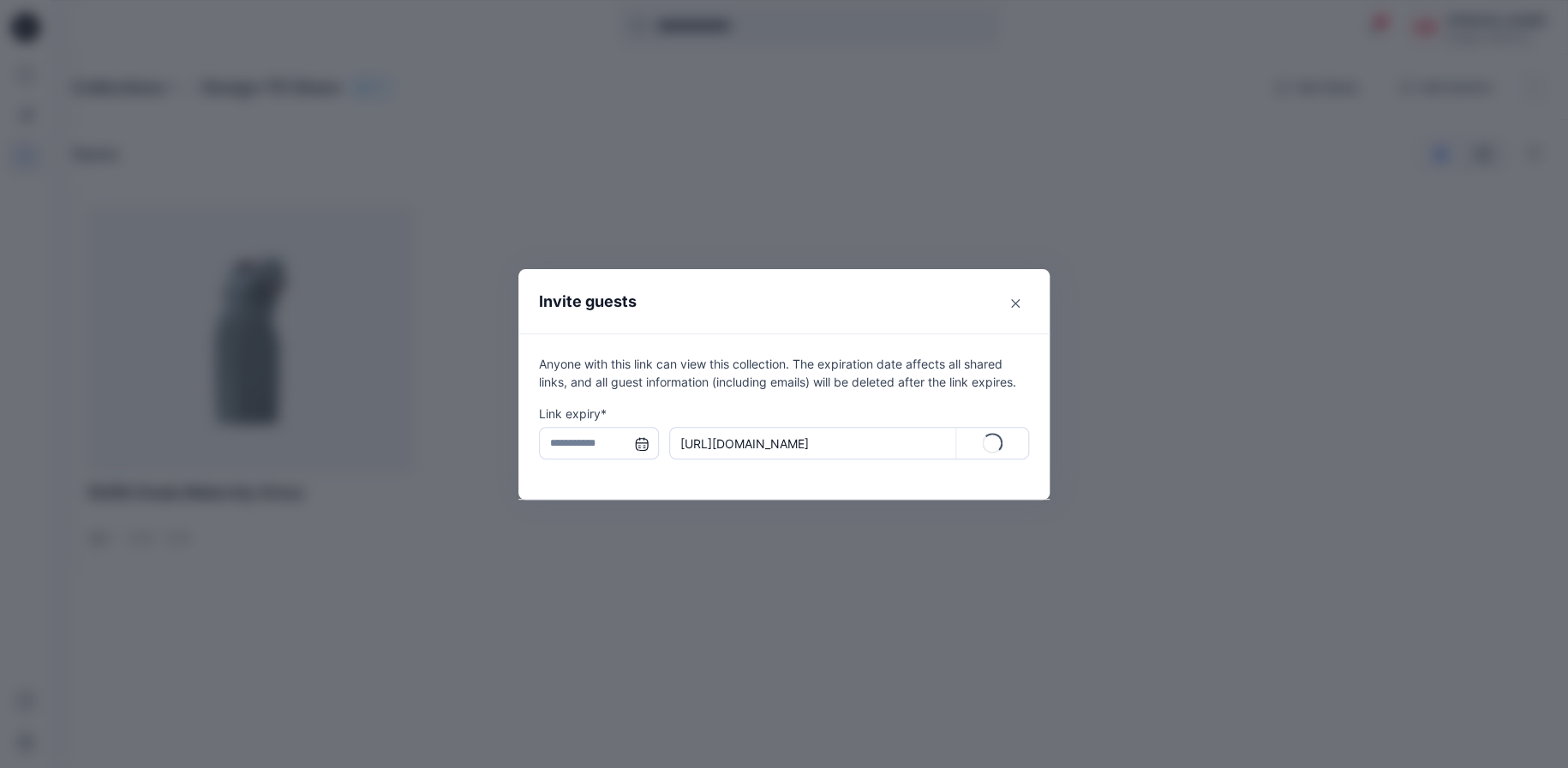
type input "**********"
click at [978, 437] on icon at bounding box center [975, 440] width 10 height 10
click at [1007, 301] on button "Close" at bounding box center [1015, 303] width 27 height 27
